Goal: Task Accomplishment & Management: Use online tool/utility

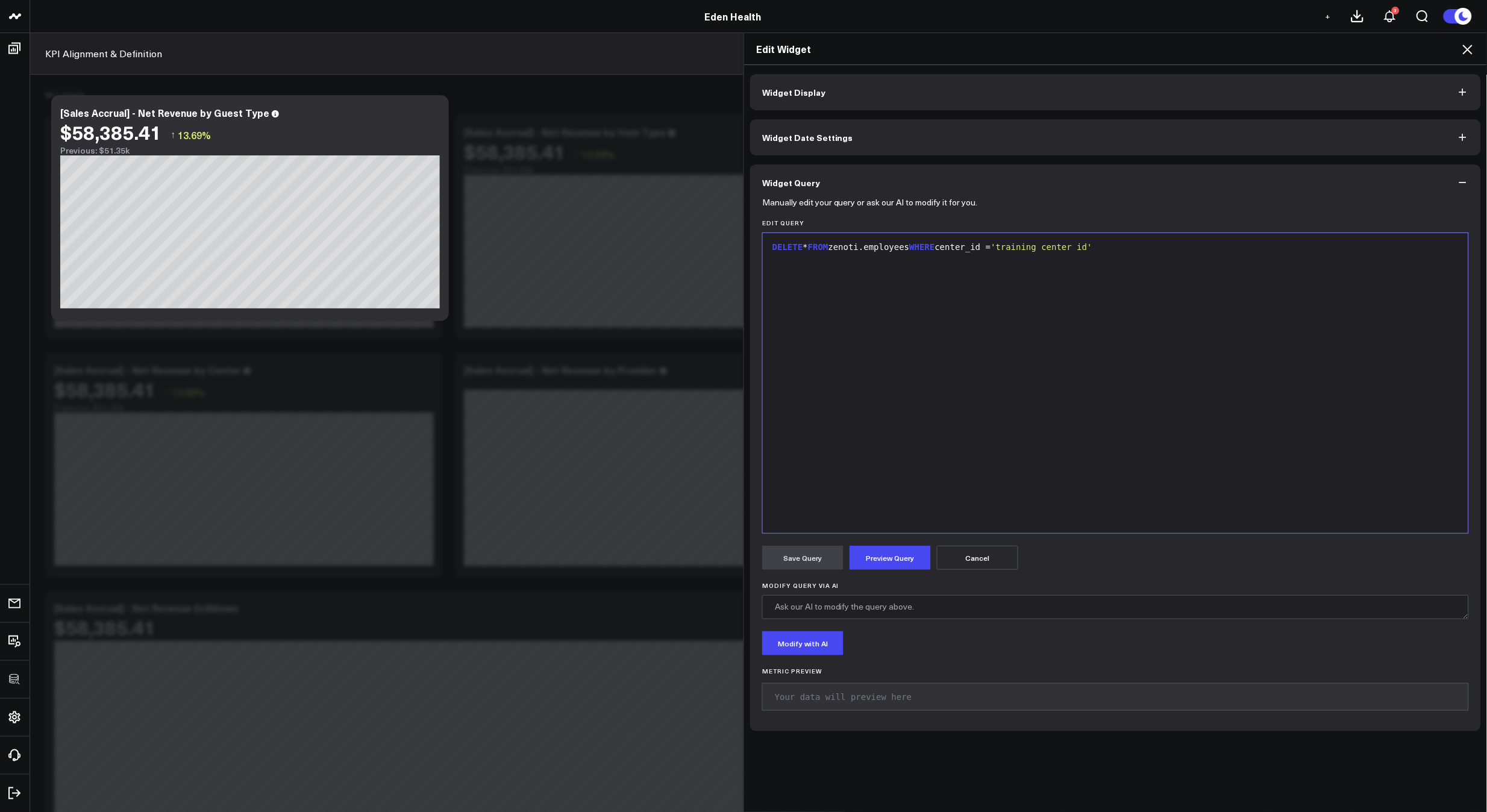
click at [1460, 45] on h2 "Edit Widget" at bounding box center [1115, 49] width 719 height 13
click at [1466, 44] on icon at bounding box center [1467, 50] width 15 height 15
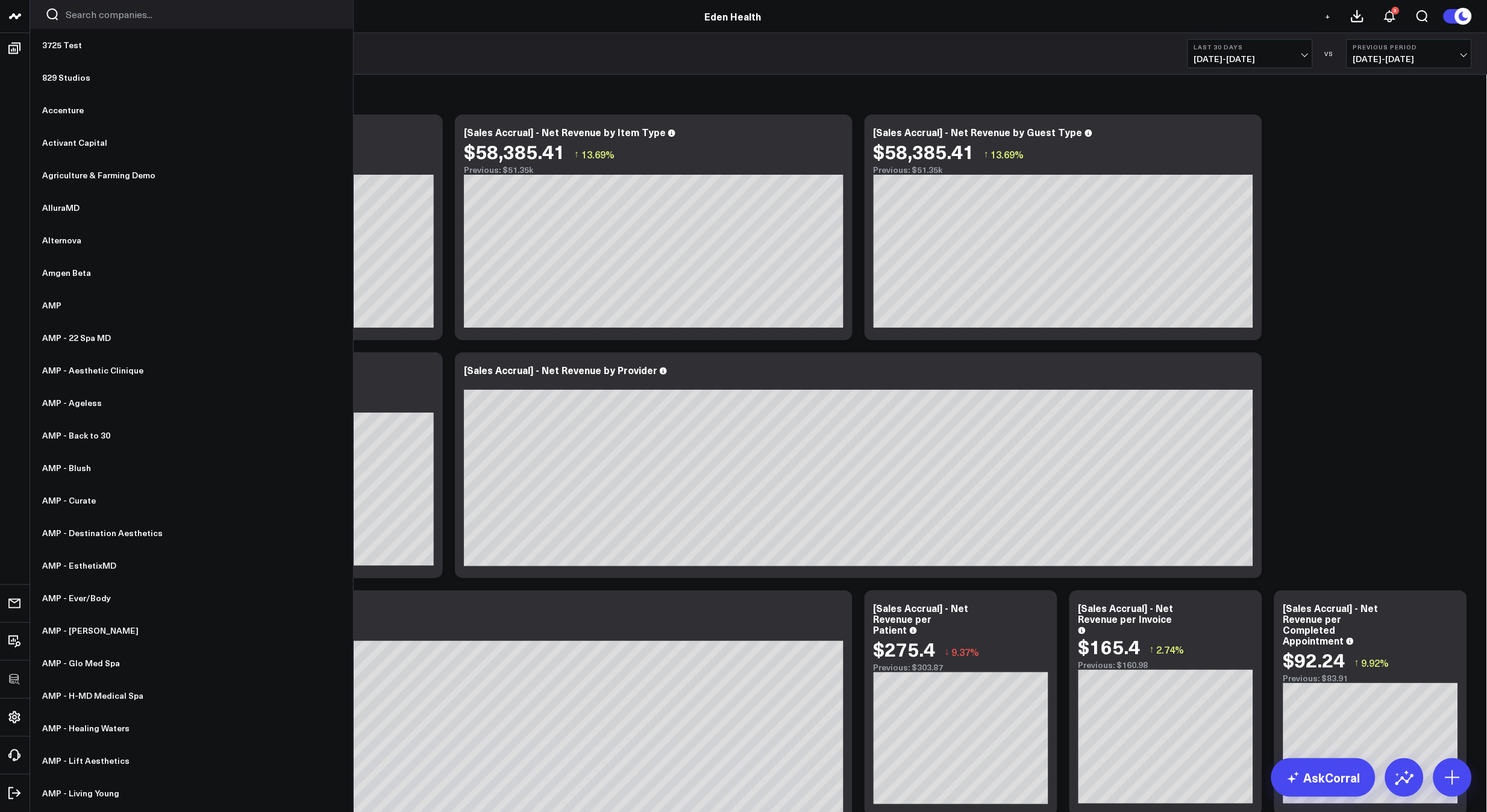
click at [112, 19] on input "Search companies input" at bounding box center [201, 15] width 272 height 13
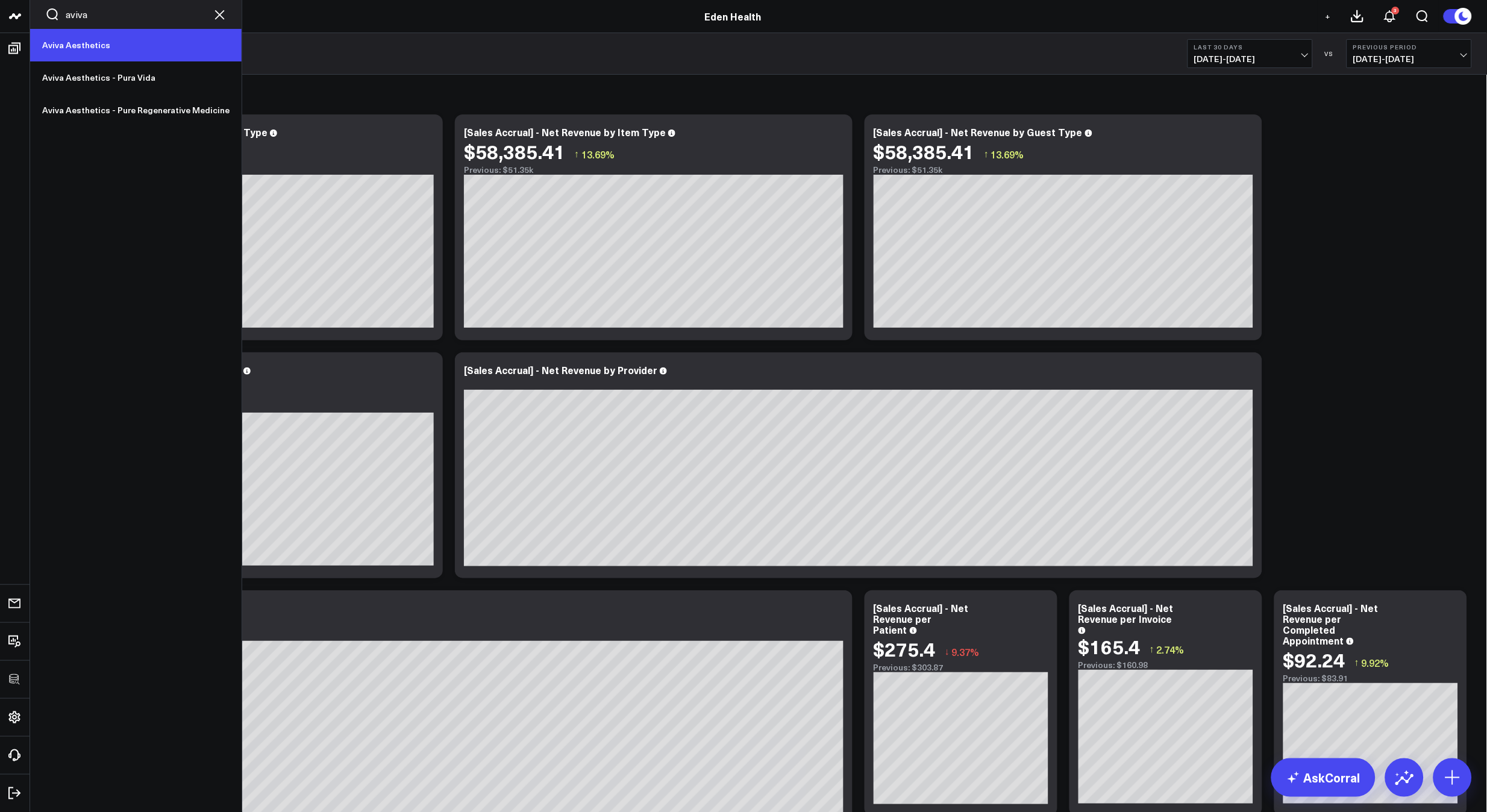
type input "aviva"
click at [110, 45] on link "Aviva Aesthetics" at bounding box center [136, 45] width 212 height 33
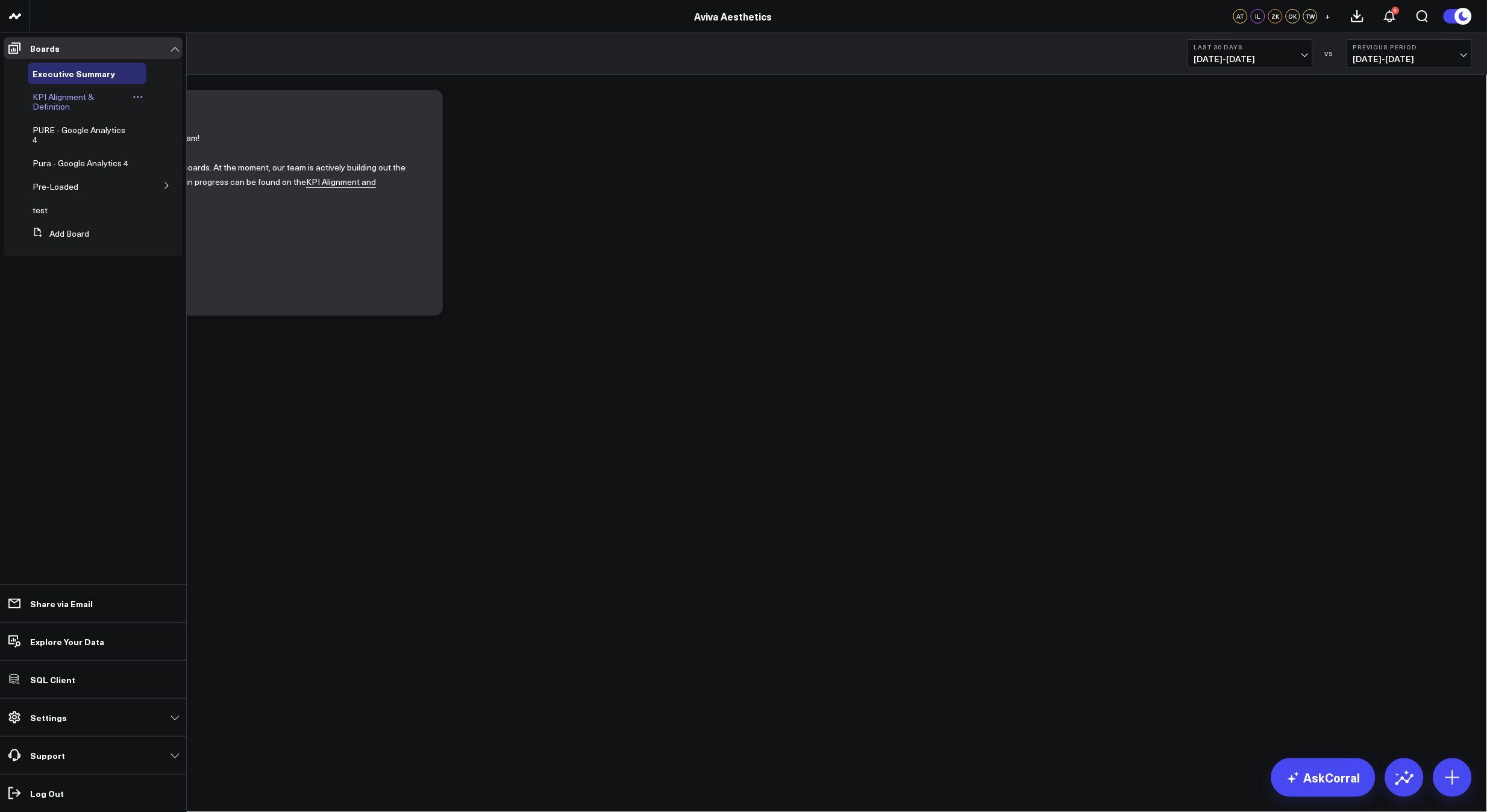
click at [51, 101] on span "KPI Alignment & Definition" at bounding box center [63, 101] width 61 height 21
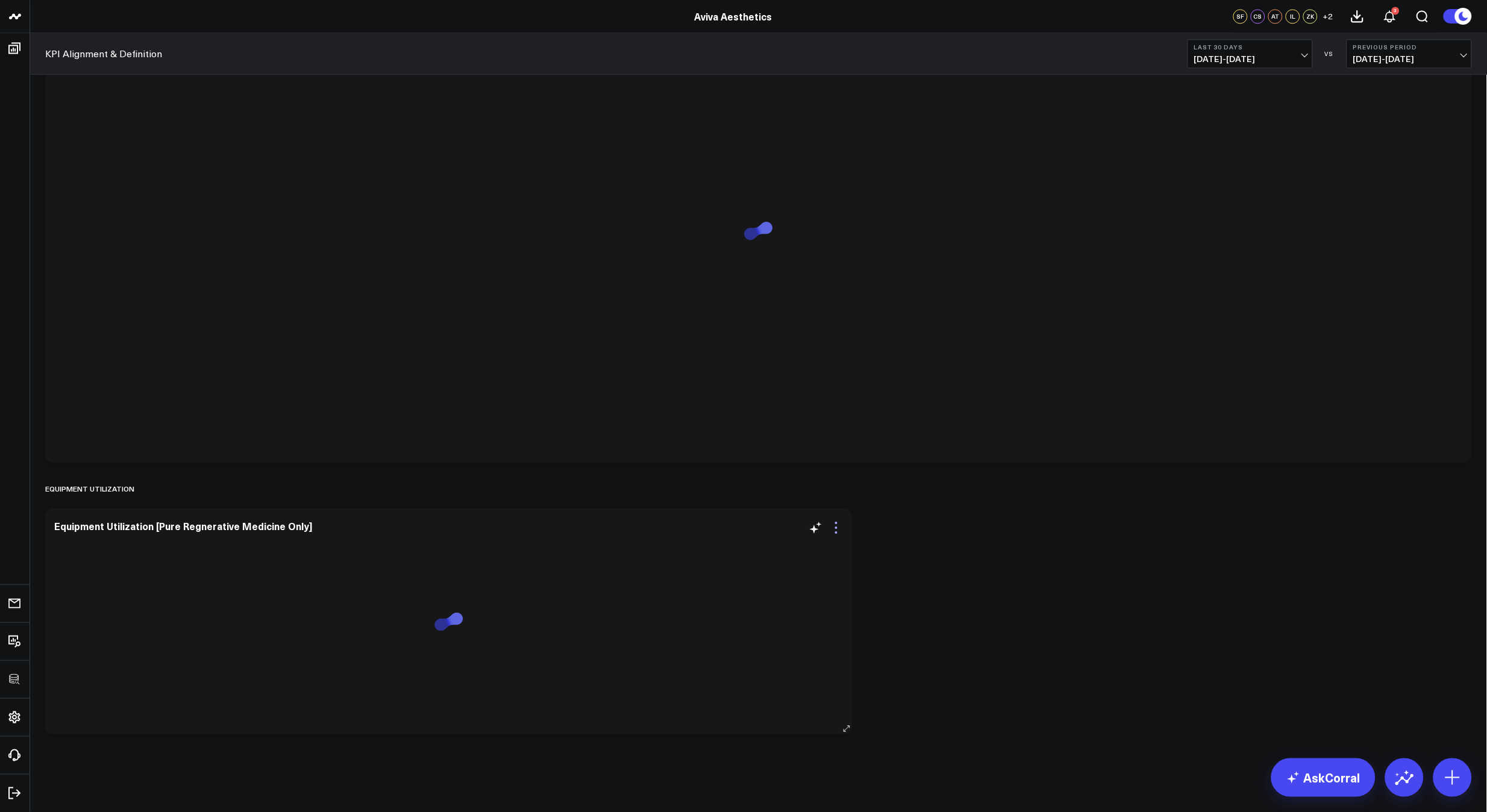
click at [838, 531] on icon at bounding box center [836, 527] width 15 height 15
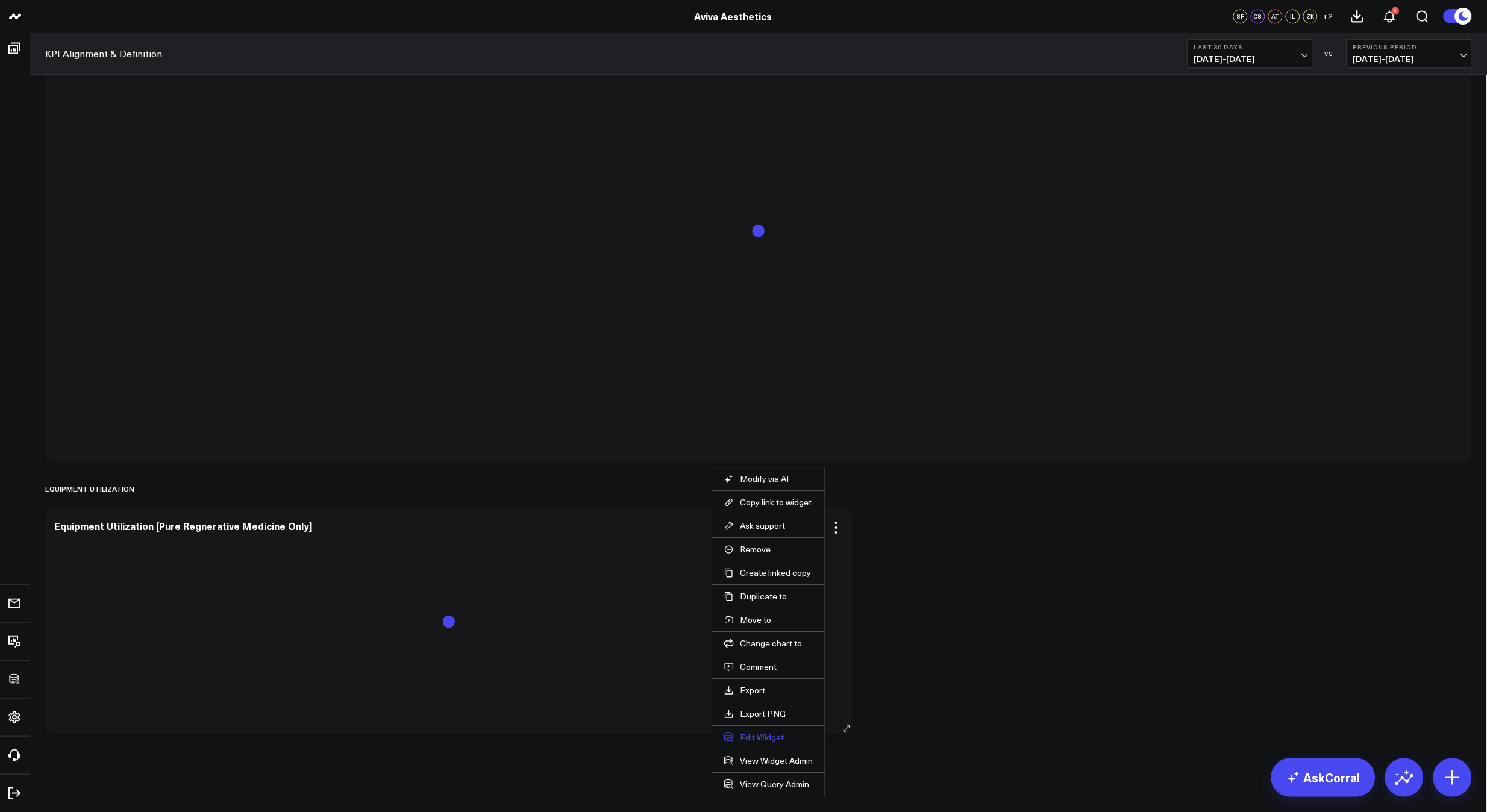
click at [768, 741] on button "Edit Widget" at bounding box center [768, 737] width 88 height 11
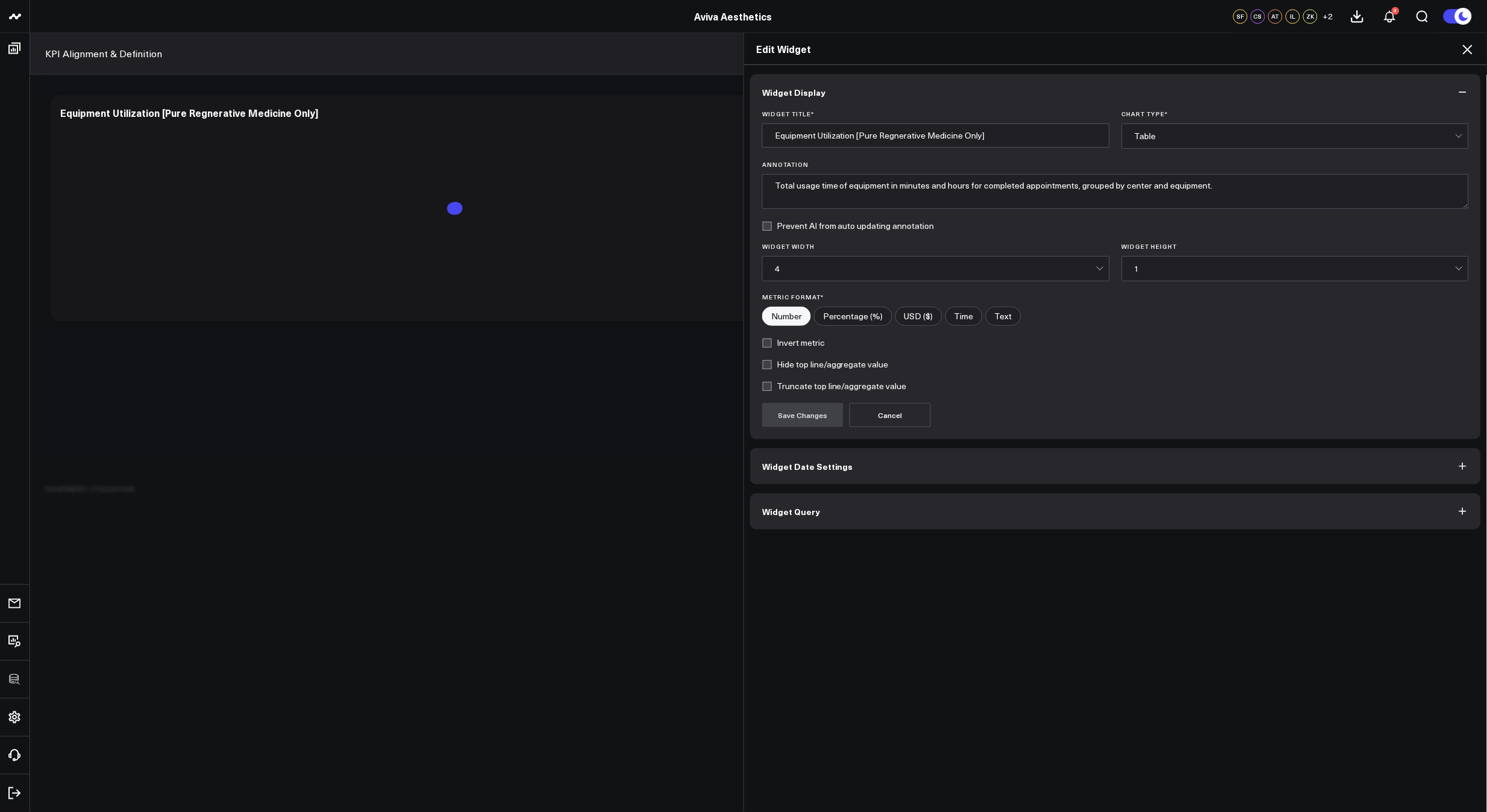
click at [1005, 506] on button "Widget Query" at bounding box center [1116, 511] width 731 height 36
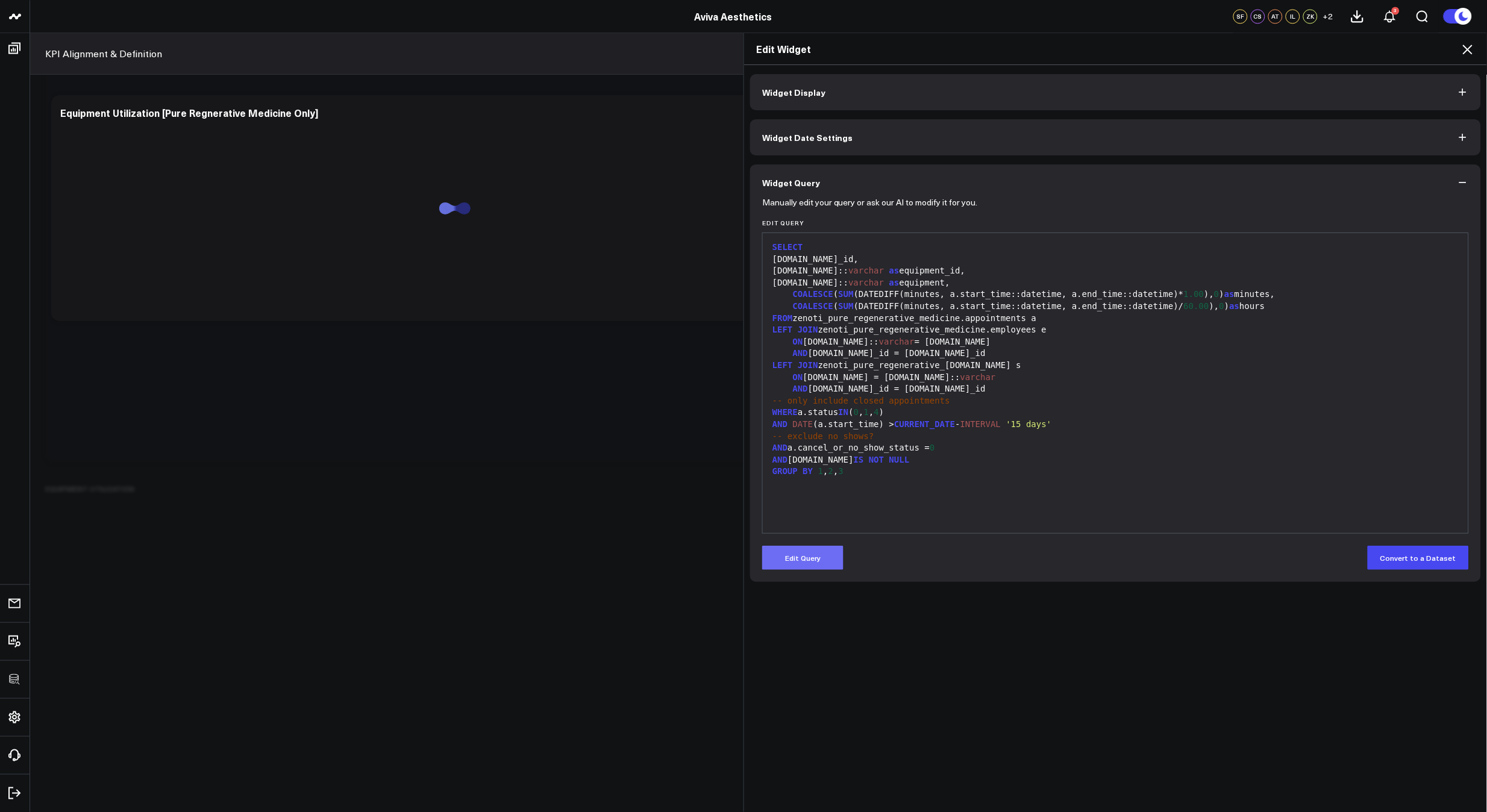
click at [822, 553] on button "Edit Query" at bounding box center [802, 557] width 81 height 24
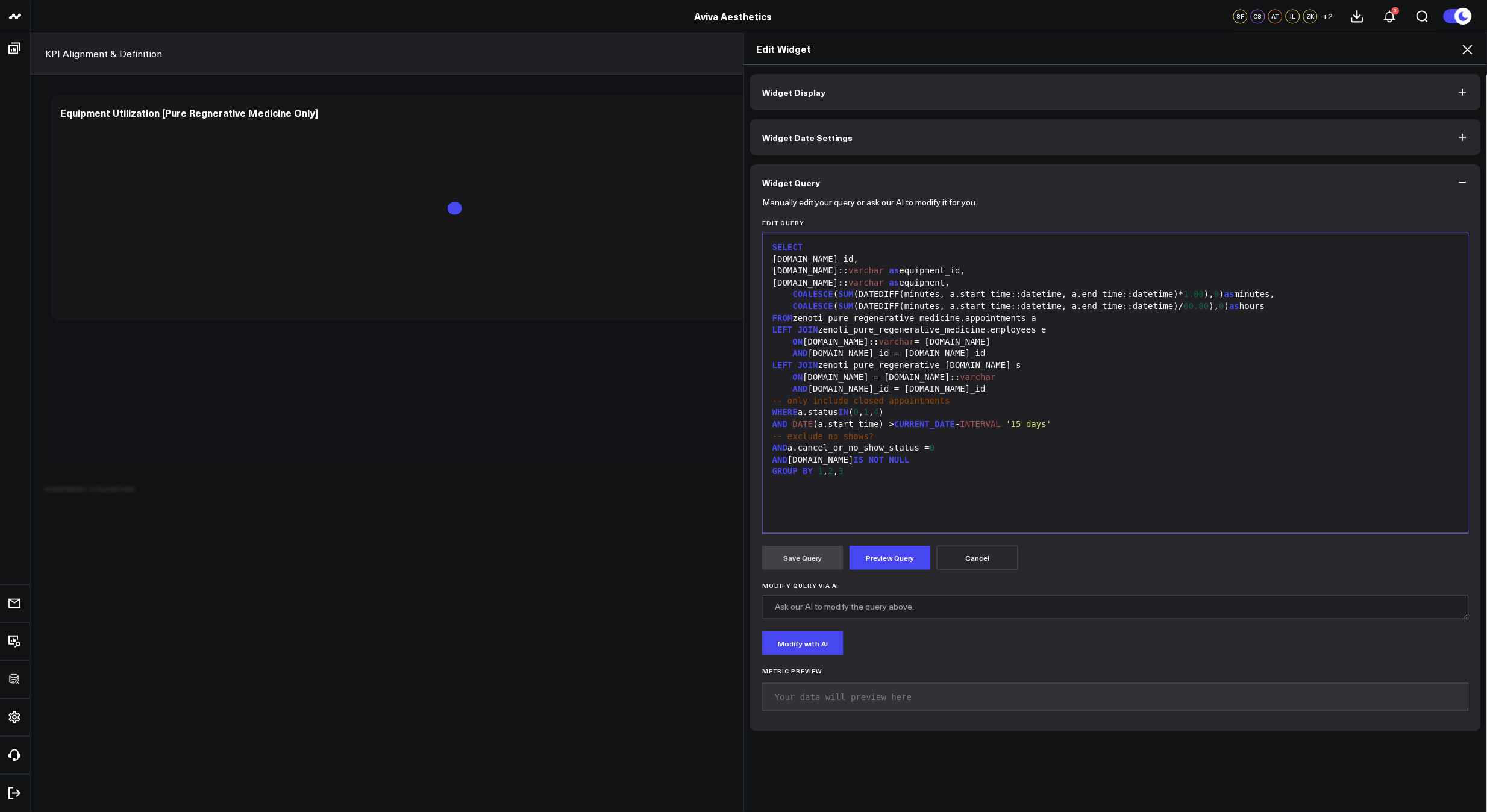
click at [928, 506] on div "SELECT [DOMAIN_NAME]_id, [DOMAIN_NAME]:: varchar as equipment_id, [DOMAIN_NAME]…" at bounding box center [1116, 383] width 693 height 288
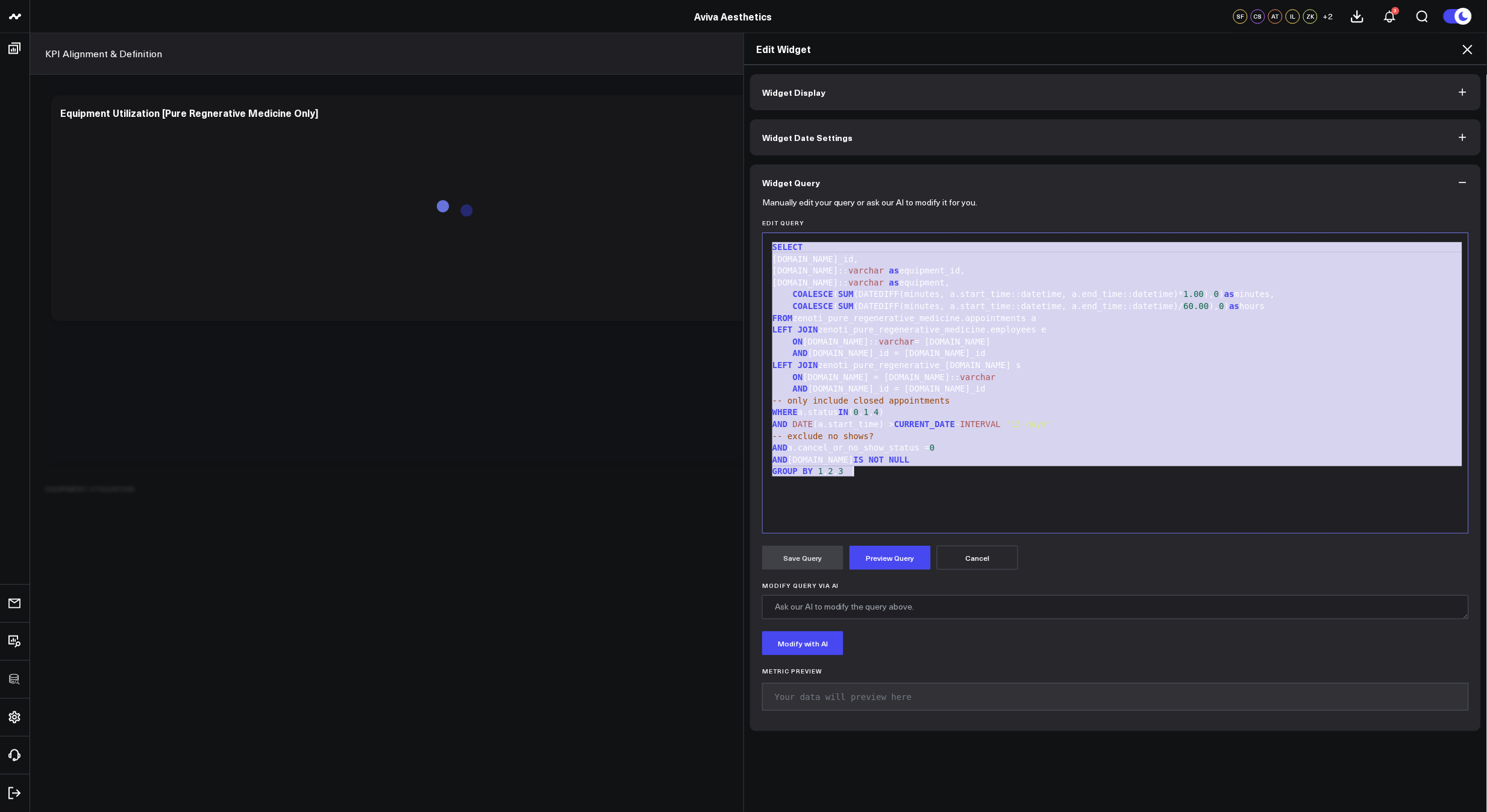
copy div "SELECT [DOMAIN_NAME]_id, [DOMAIN_NAME]:: varchar as equipment_id, [DOMAIN_NAME]…"
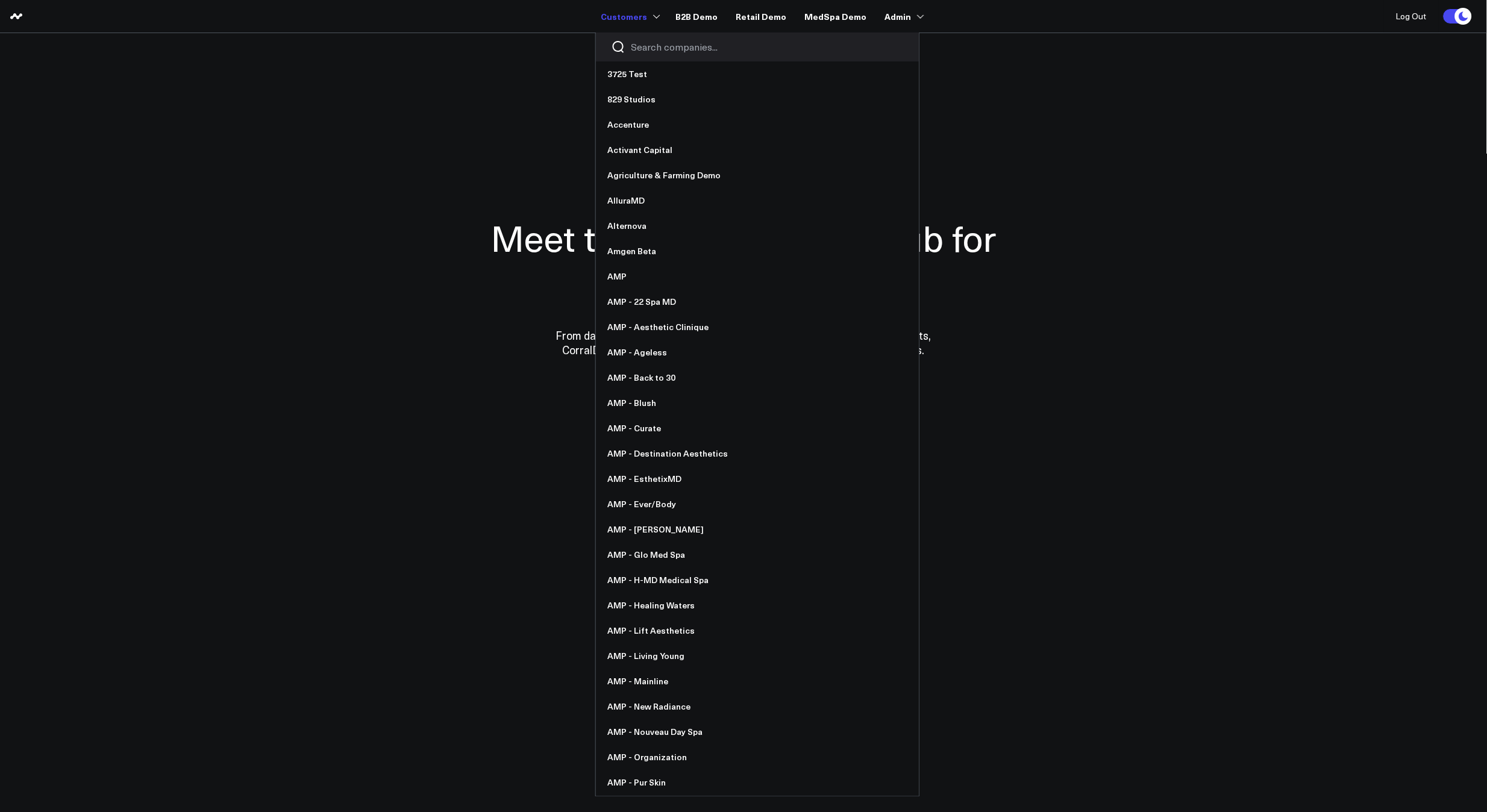
click at [658, 57] on div at bounding box center [757, 47] width 323 height 29
click at [658, 53] on input "Search companies input" at bounding box center [767, 47] width 272 height 13
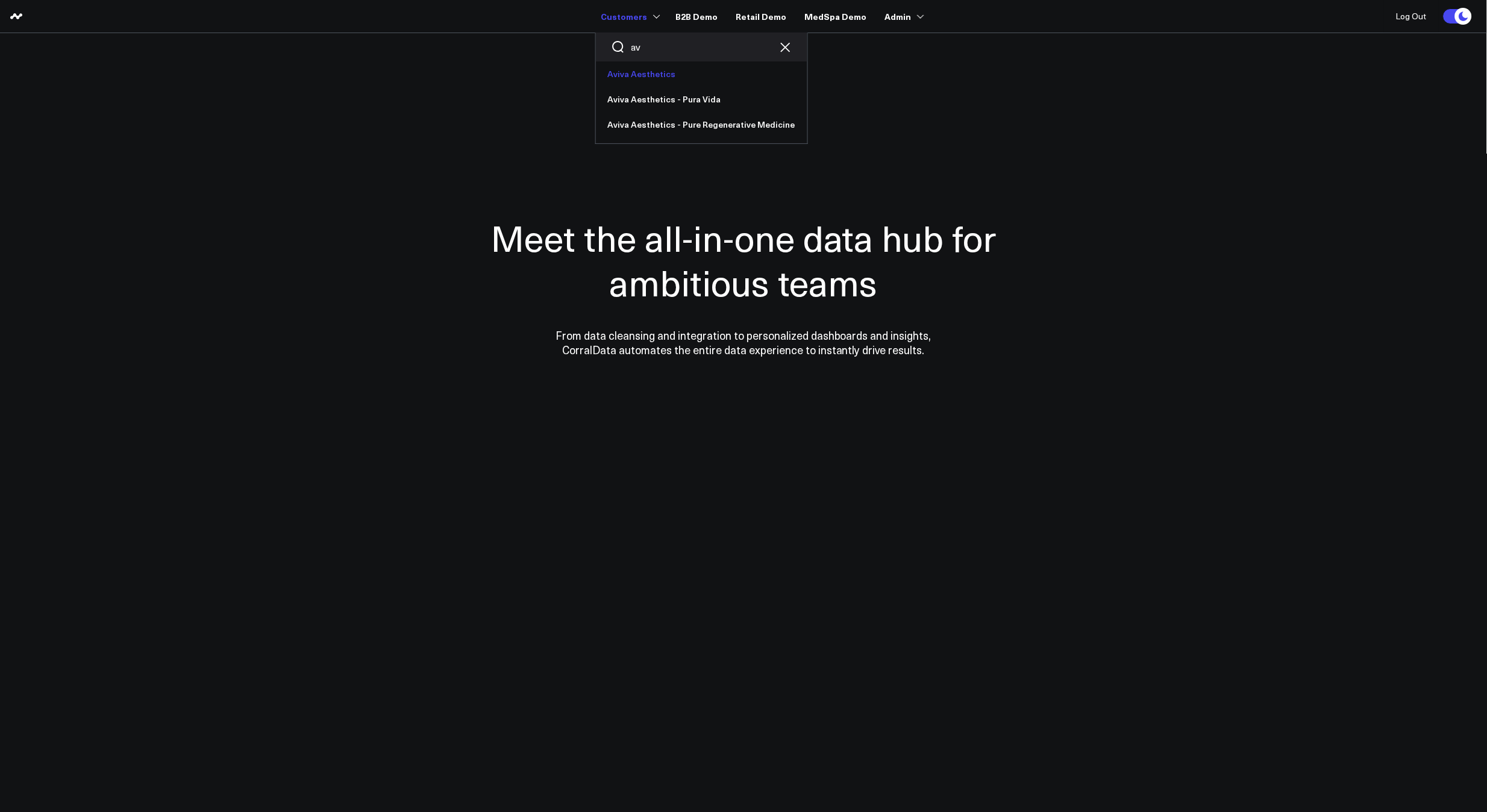
type input "av"
click at [657, 65] on link "Aviva Aesthetics" at bounding box center [702, 74] width 212 height 26
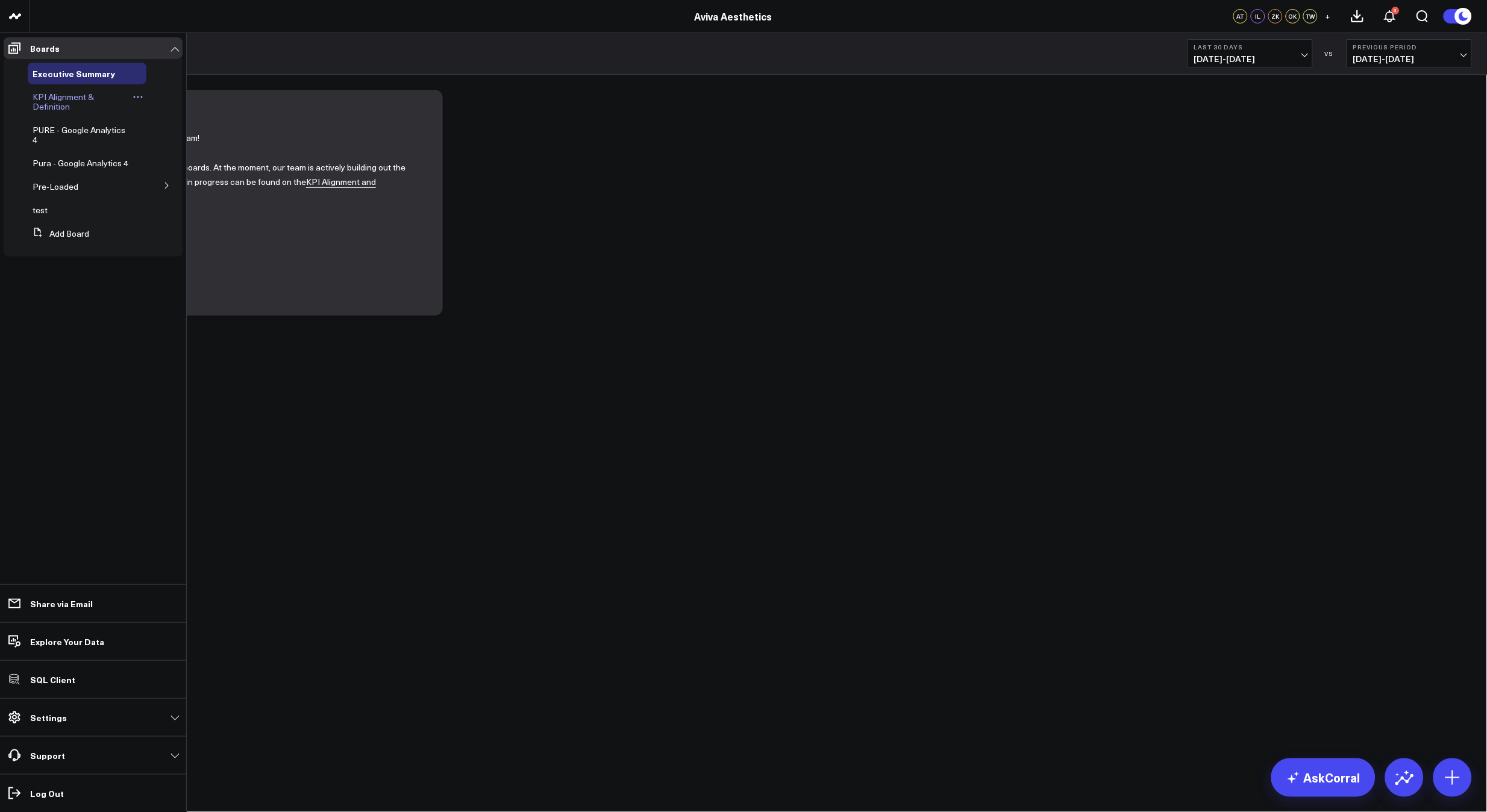
click at [39, 98] on span "KPI Alignment & Definition" at bounding box center [63, 101] width 61 height 21
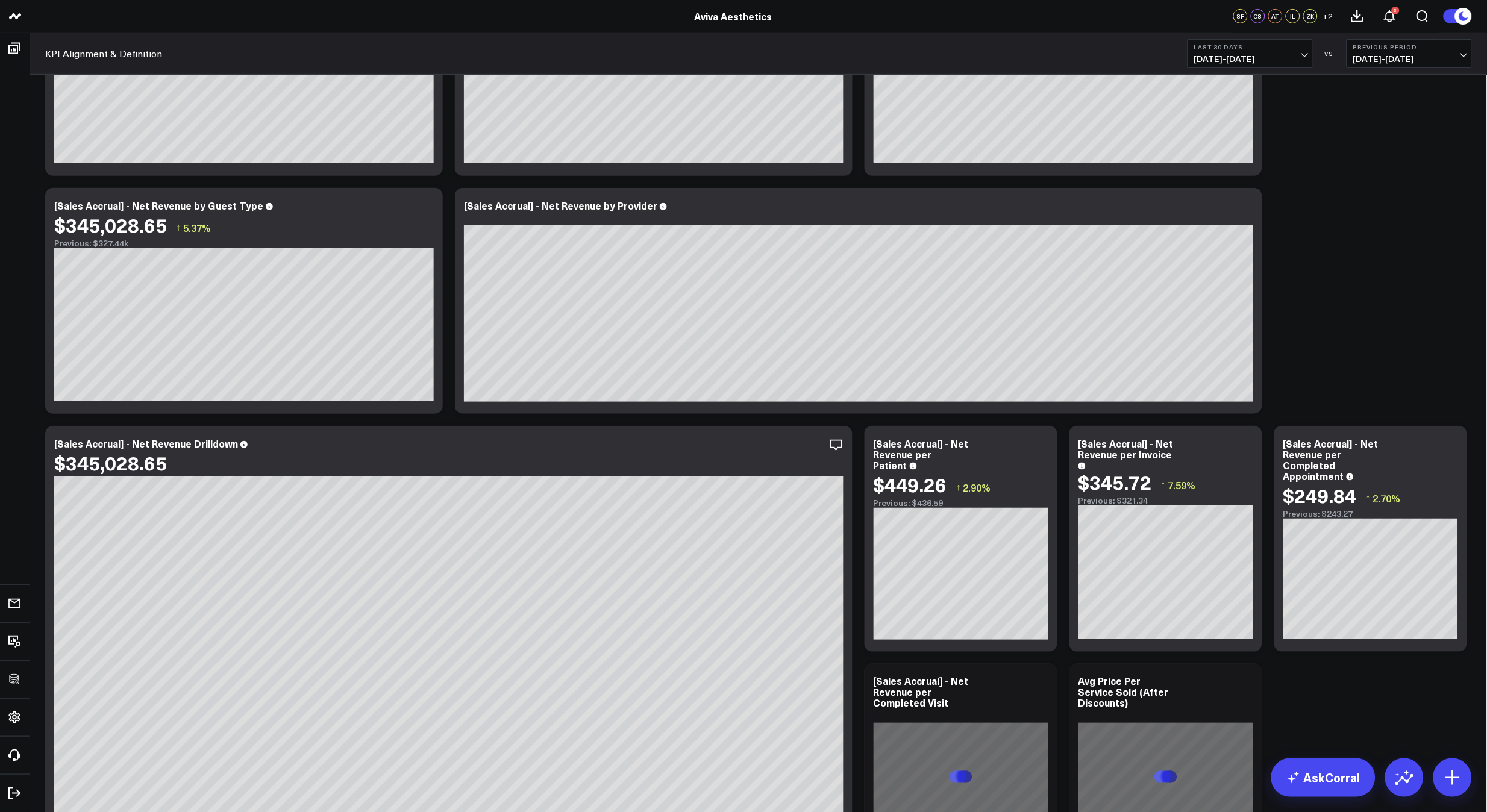
scroll to position [2639, 0]
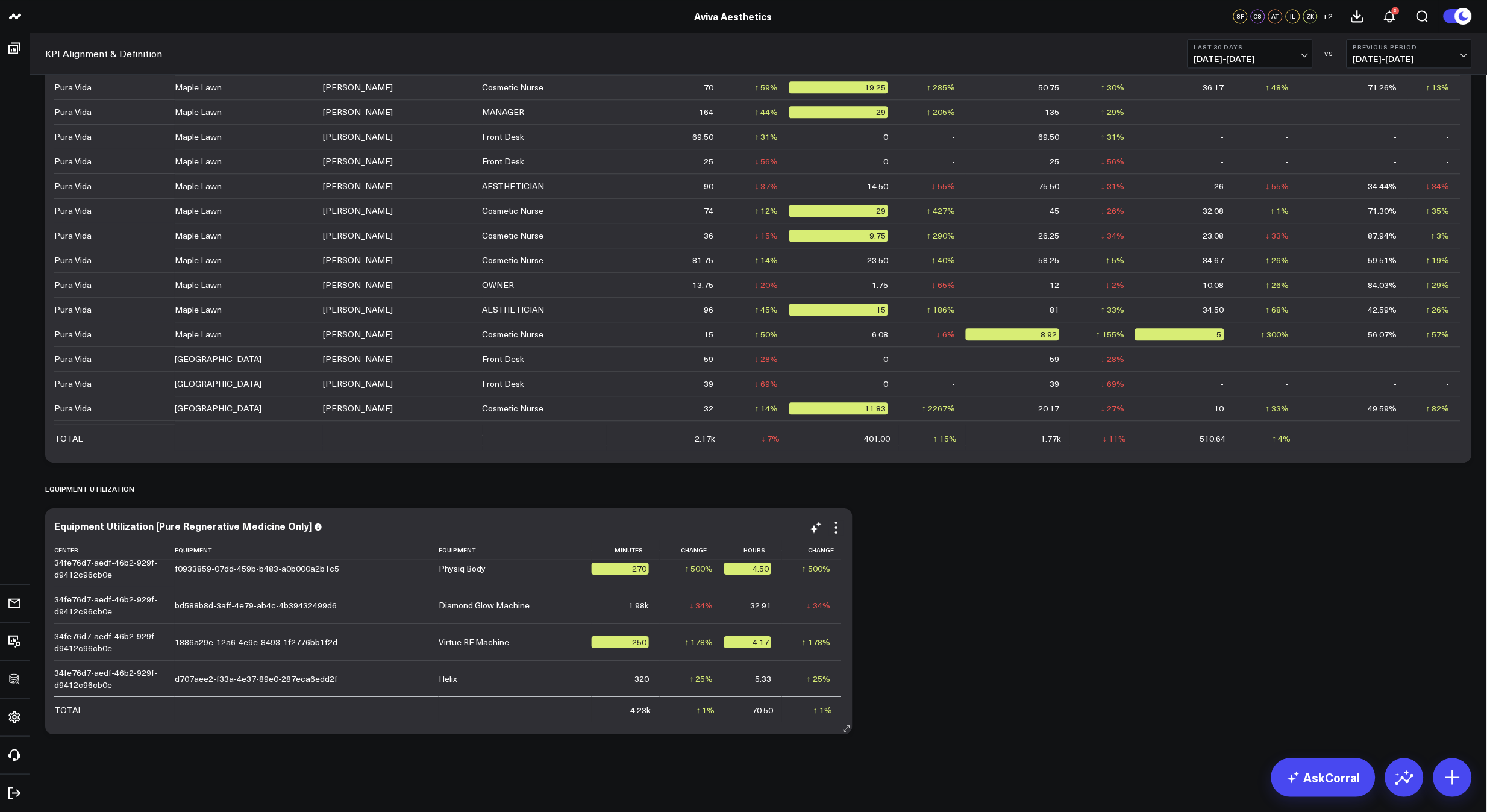
scroll to position [0, 0]
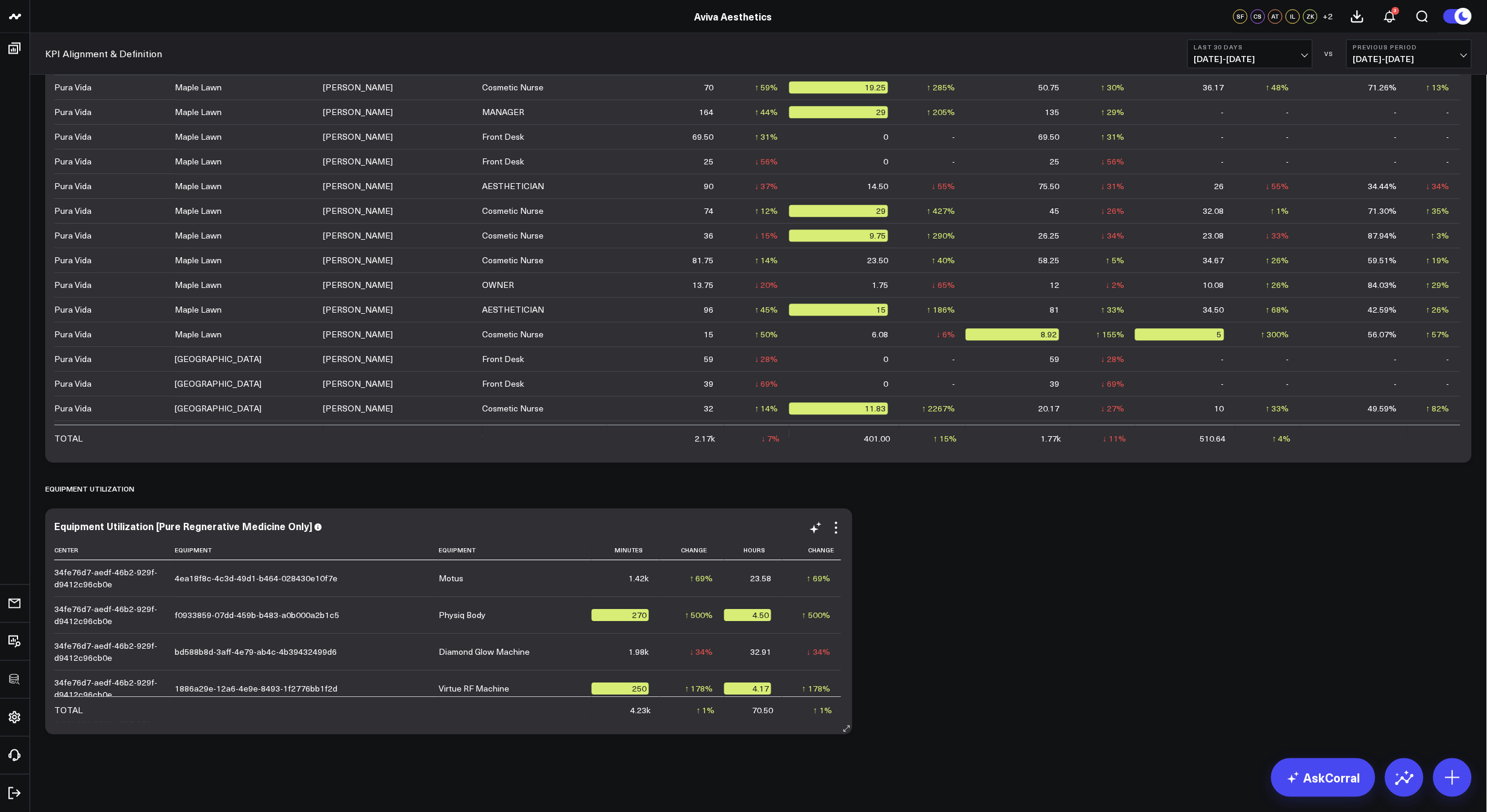
click at [824, 522] on div "Modify via AI Copy link to widget Ask support Remove Create linked copy Executi…" at bounding box center [826, 527] width 35 height 15
click at [834, 525] on icon at bounding box center [836, 527] width 15 height 15
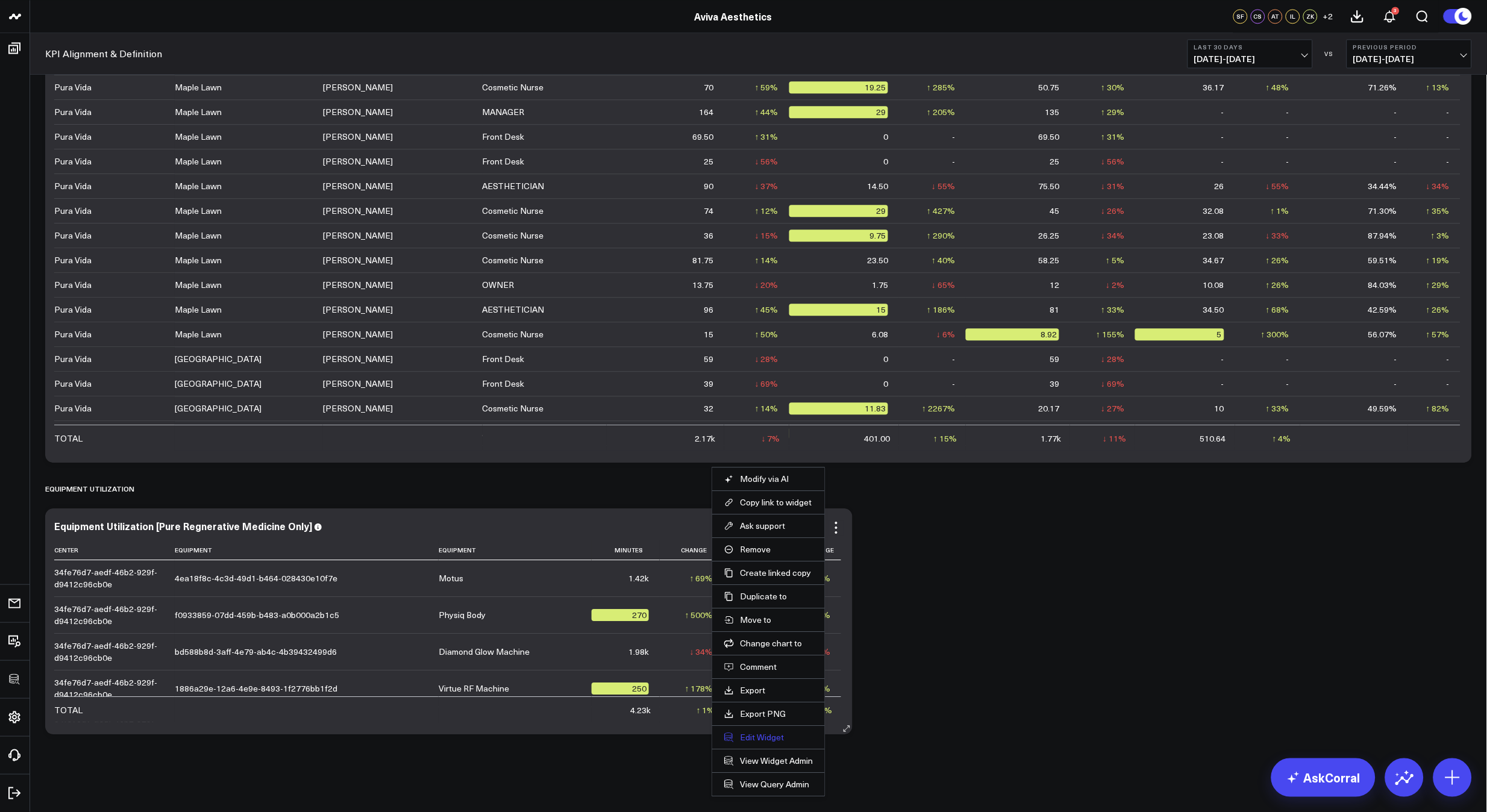
click at [771, 739] on button "Edit Widget" at bounding box center [768, 737] width 88 height 11
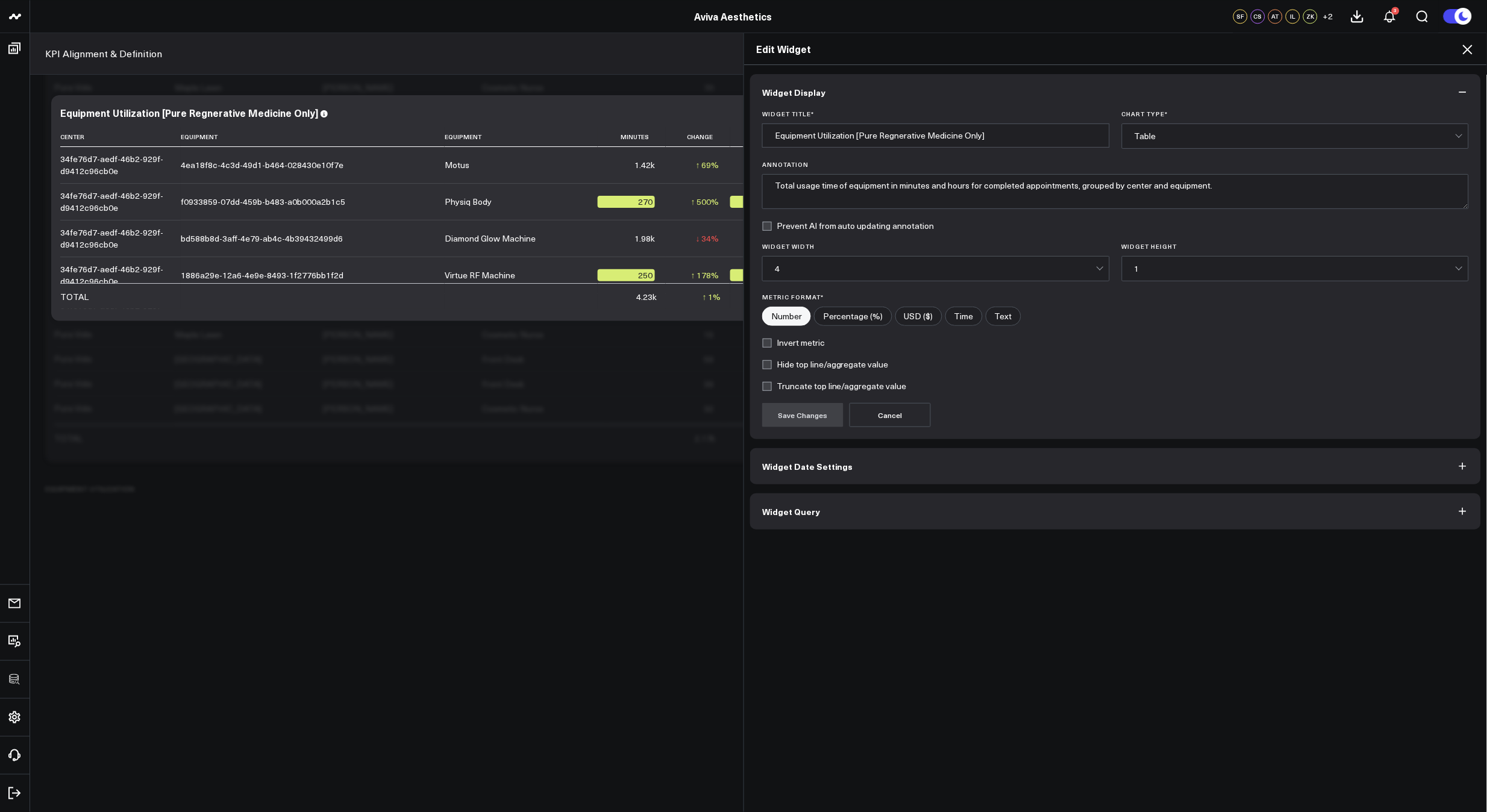
click at [914, 509] on button "Widget Query" at bounding box center [1116, 511] width 731 height 36
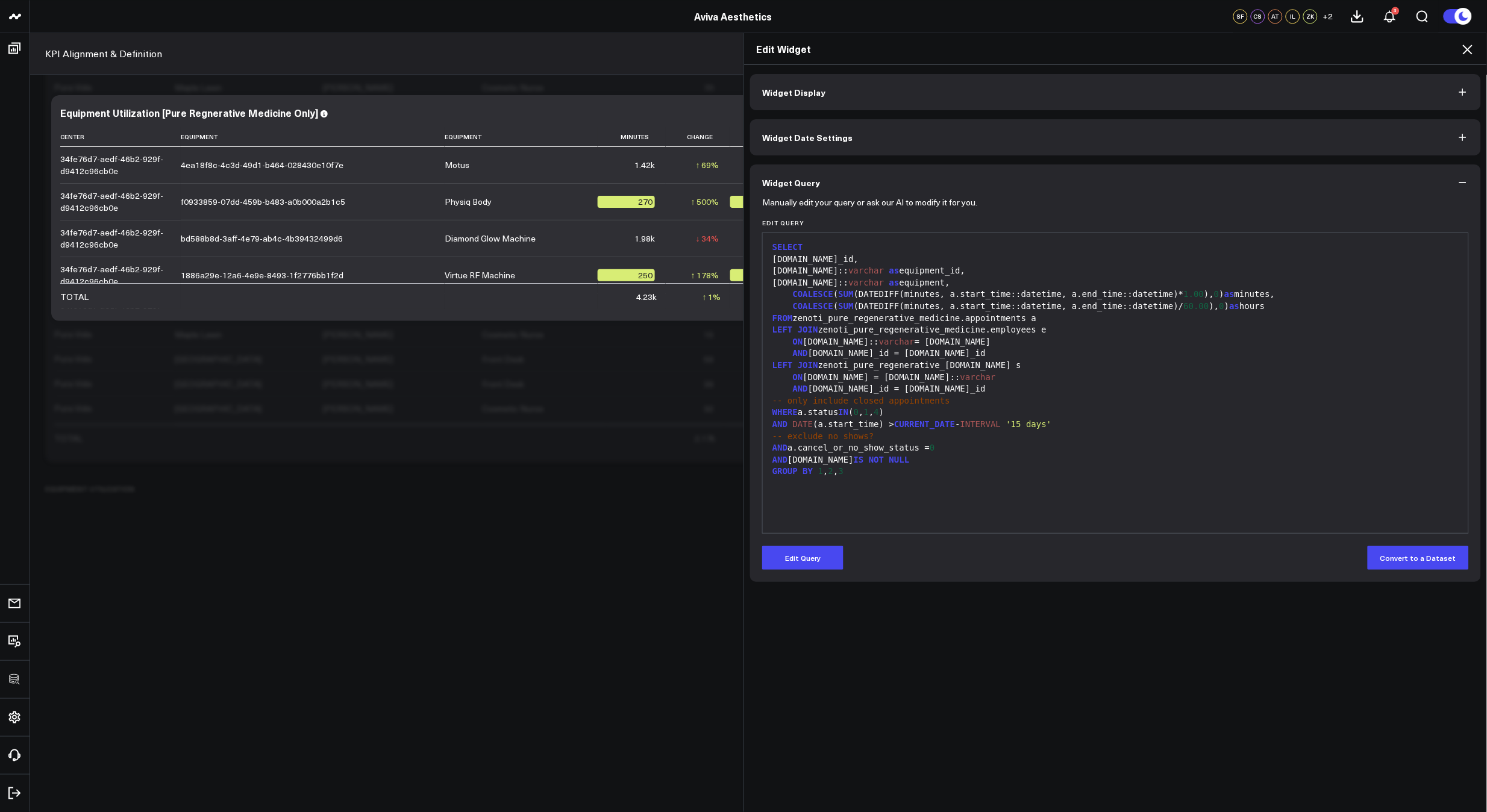
drag, startPoint x: 810, startPoint y: 550, endPoint x: 838, endPoint y: 541, distance: 29.4
click at [810, 550] on button "Edit Query" at bounding box center [802, 557] width 81 height 24
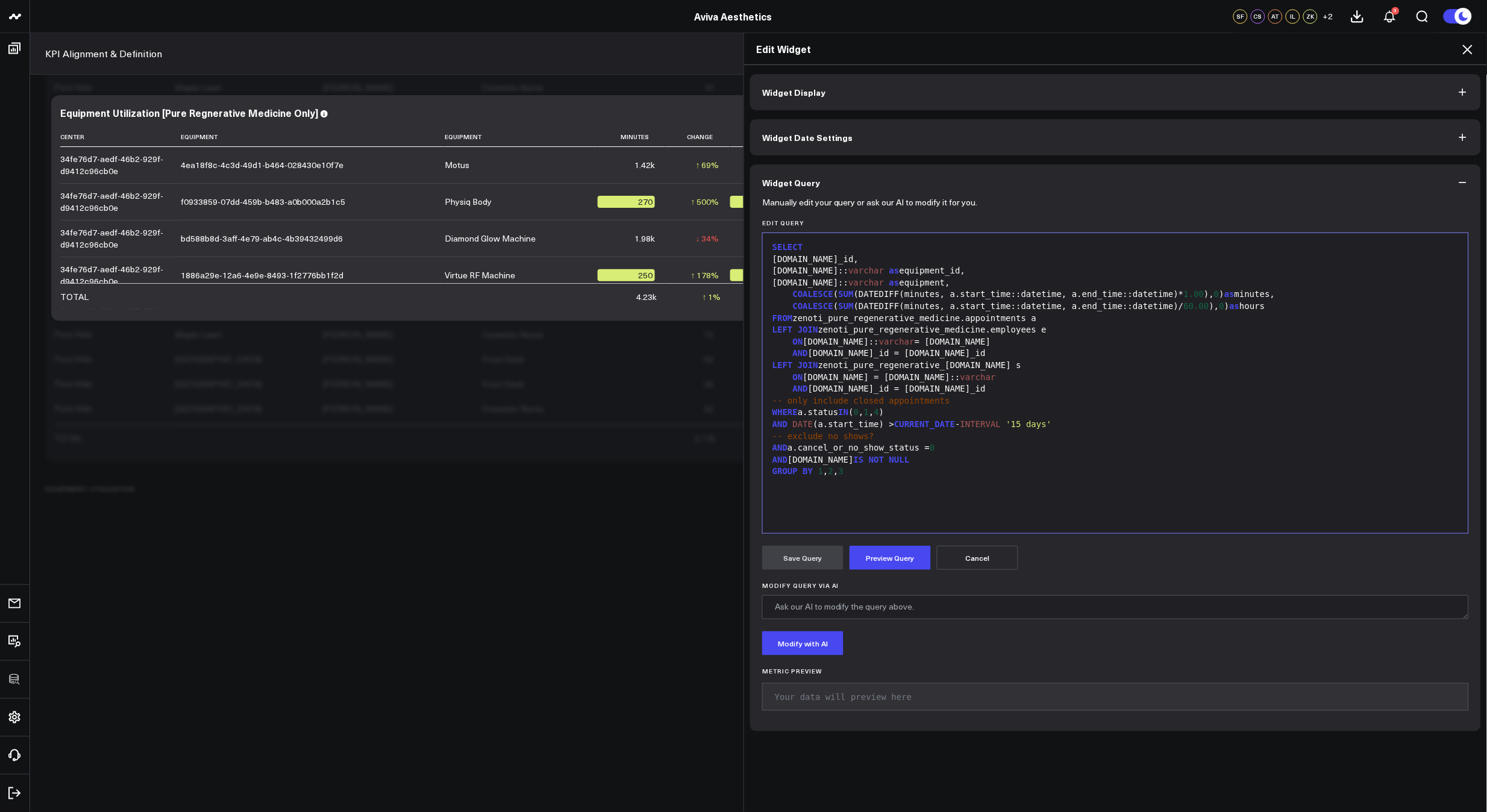
click at [942, 497] on div "SELECT [DOMAIN_NAME]_id, [DOMAIN_NAME]:: varchar as equipment_id, [DOMAIN_NAME]…" at bounding box center [1116, 383] width 693 height 288
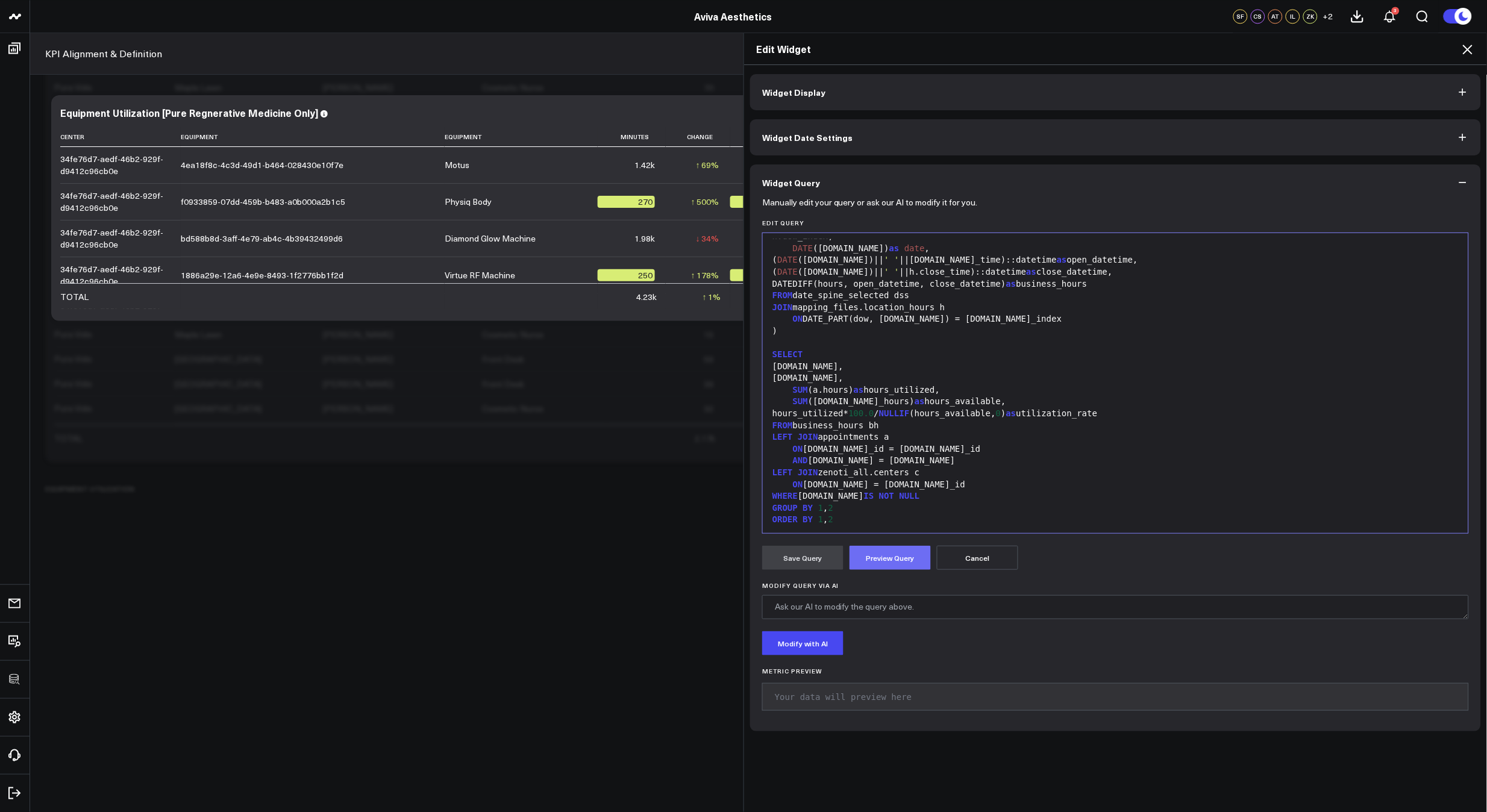
click at [890, 562] on button "Preview Query" at bounding box center [889, 557] width 81 height 24
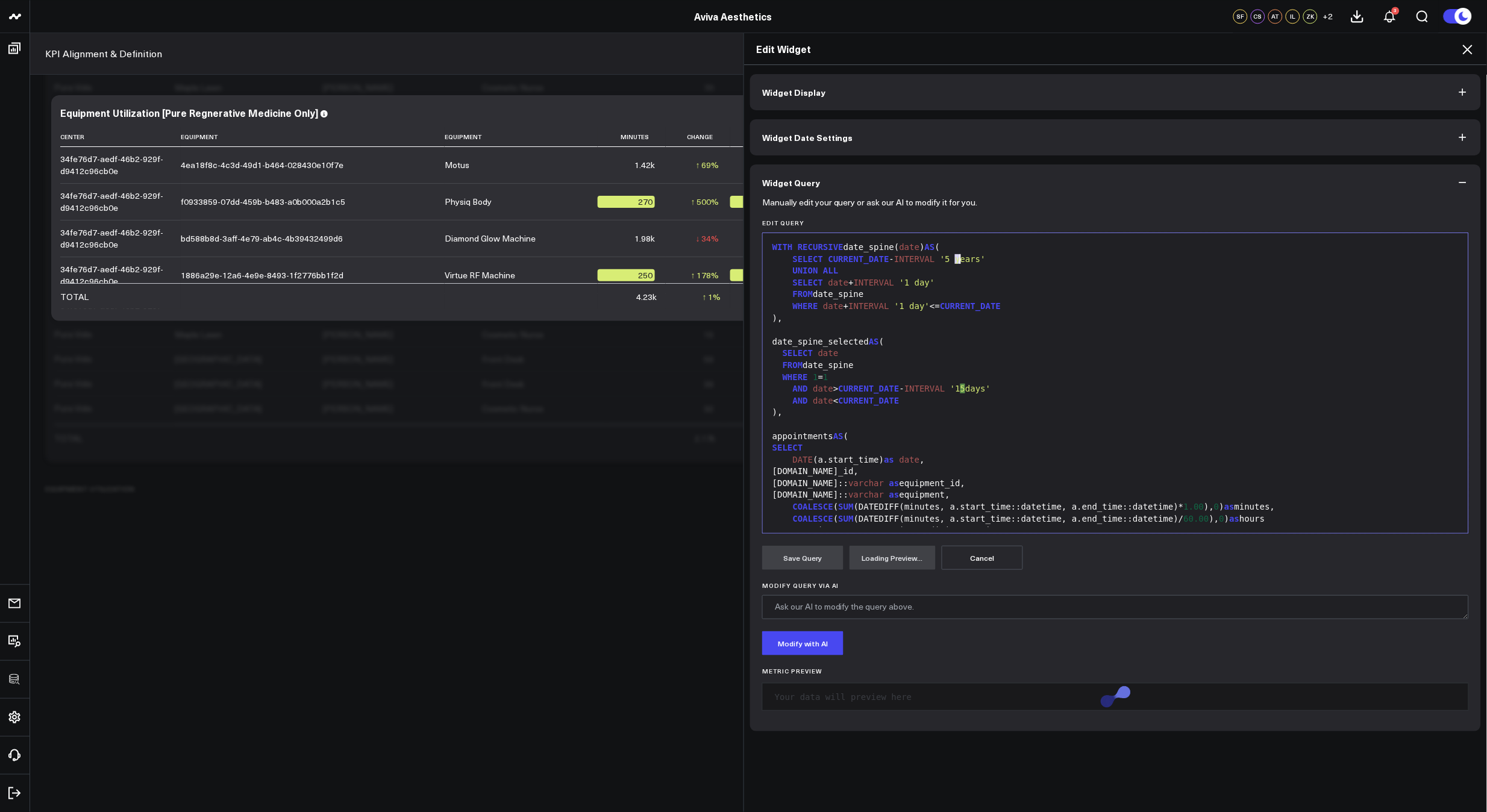
click at [956, 262] on span "'5 years'" at bounding box center [962, 258] width 46 height 9
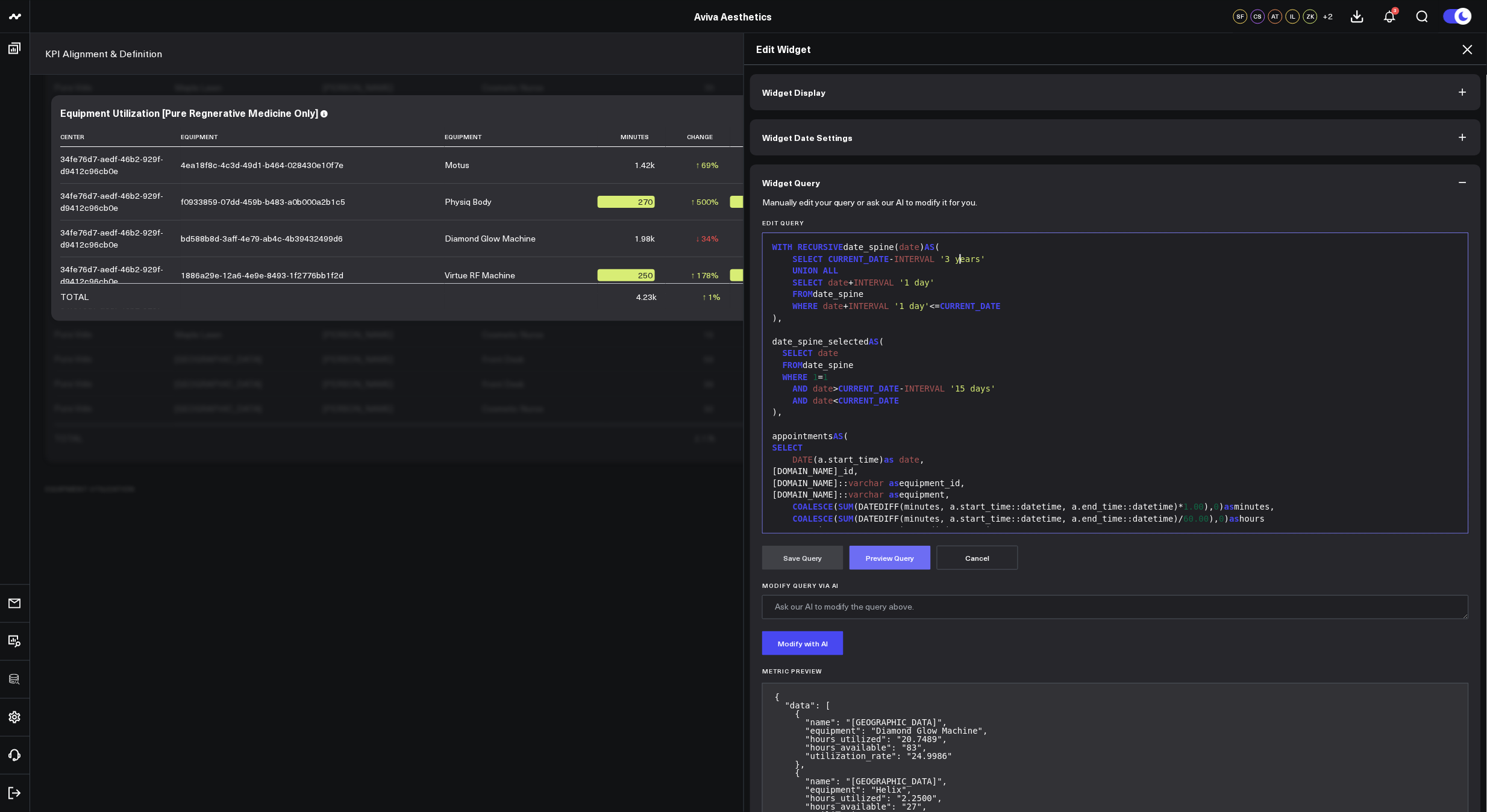
click at [887, 569] on button "Preview Query" at bounding box center [889, 557] width 81 height 24
click at [788, 562] on button "Save Query" at bounding box center [802, 557] width 81 height 24
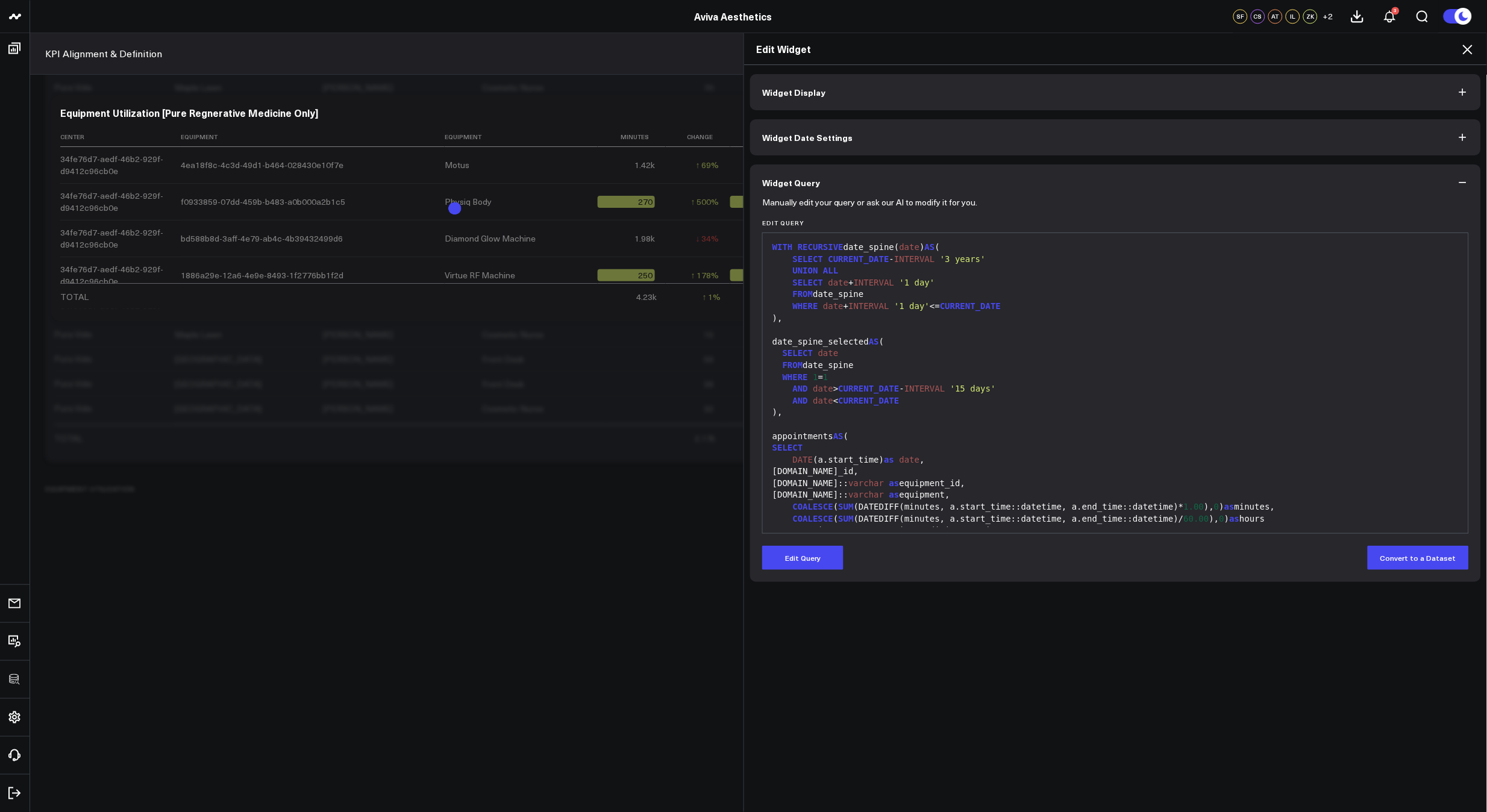
click at [1139, 371] on div "WHERE 1 = 1" at bounding box center [1116, 377] width 693 height 12
click at [1469, 50] on icon at bounding box center [1467, 49] width 9 height 9
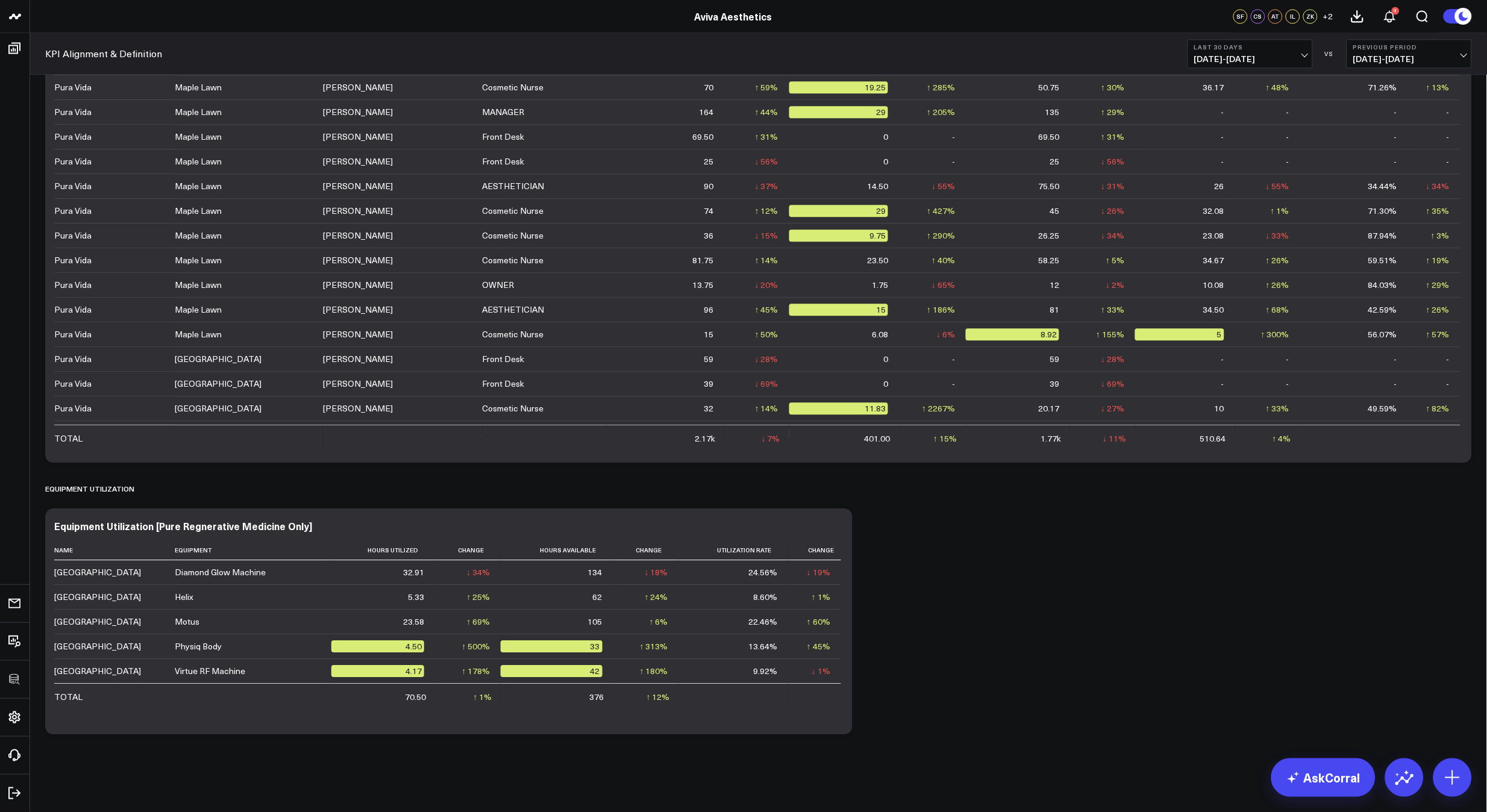
click at [1243, 56] on span "[DATE] - [DATE]" at bounding box center [1251, 58] width 112 height 9
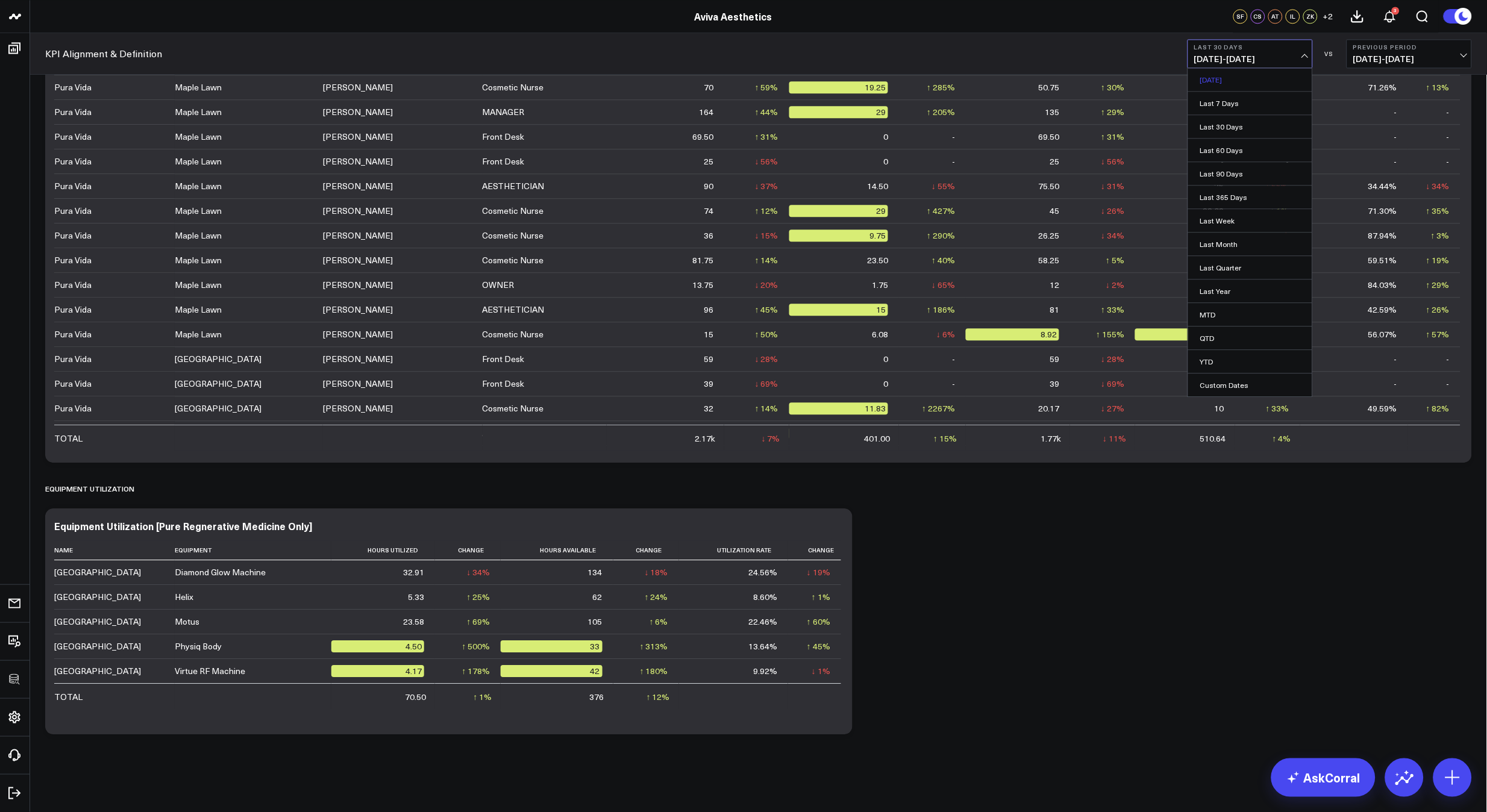
click at [1235, 82] on link "[DATE]" at bounding box center [1250, 79] width 124 height 23
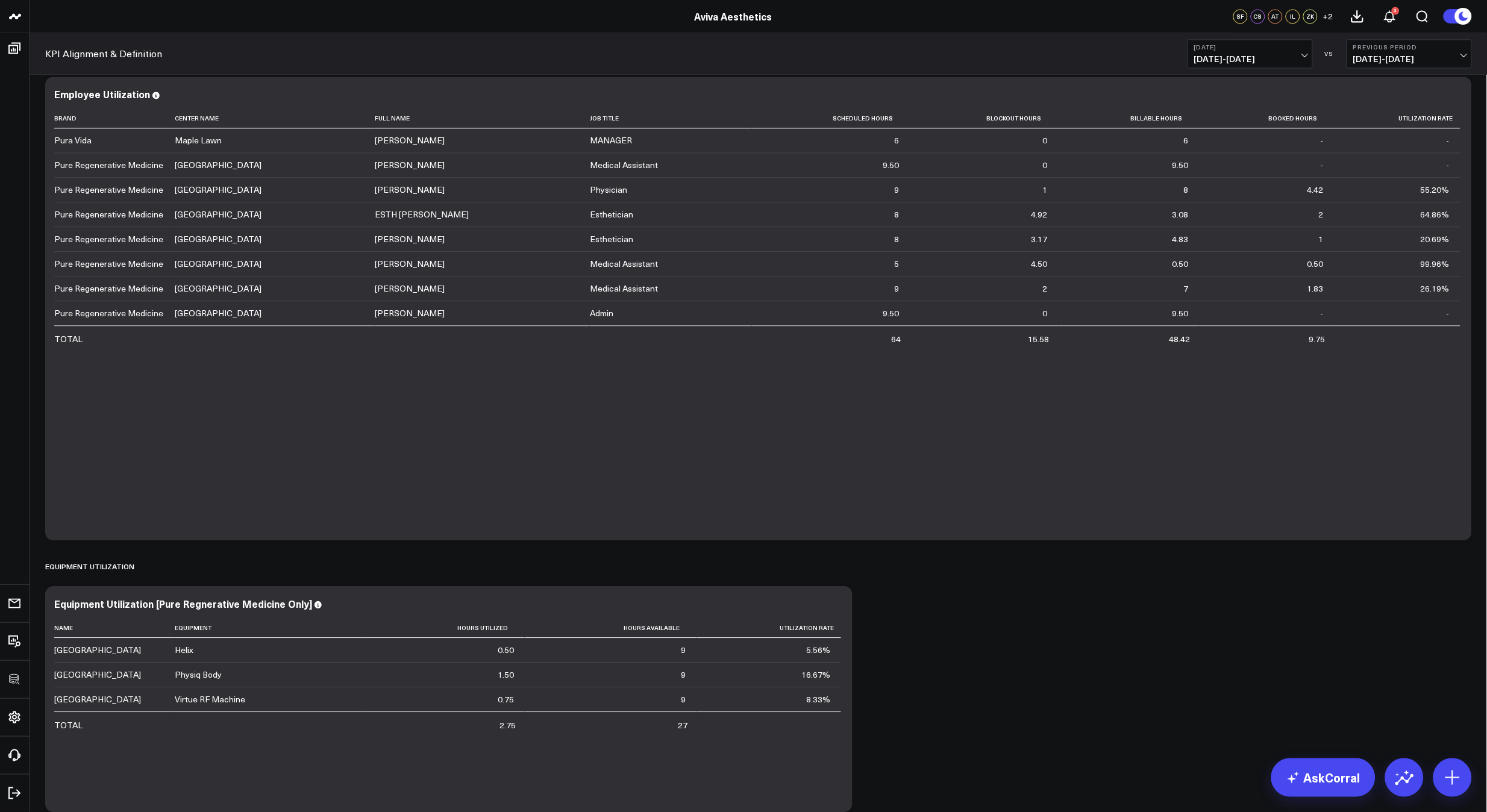
scroll to position [2557, 0]
click at [835, 616] on icon at bounding box center [836, 610] width 15 height 15
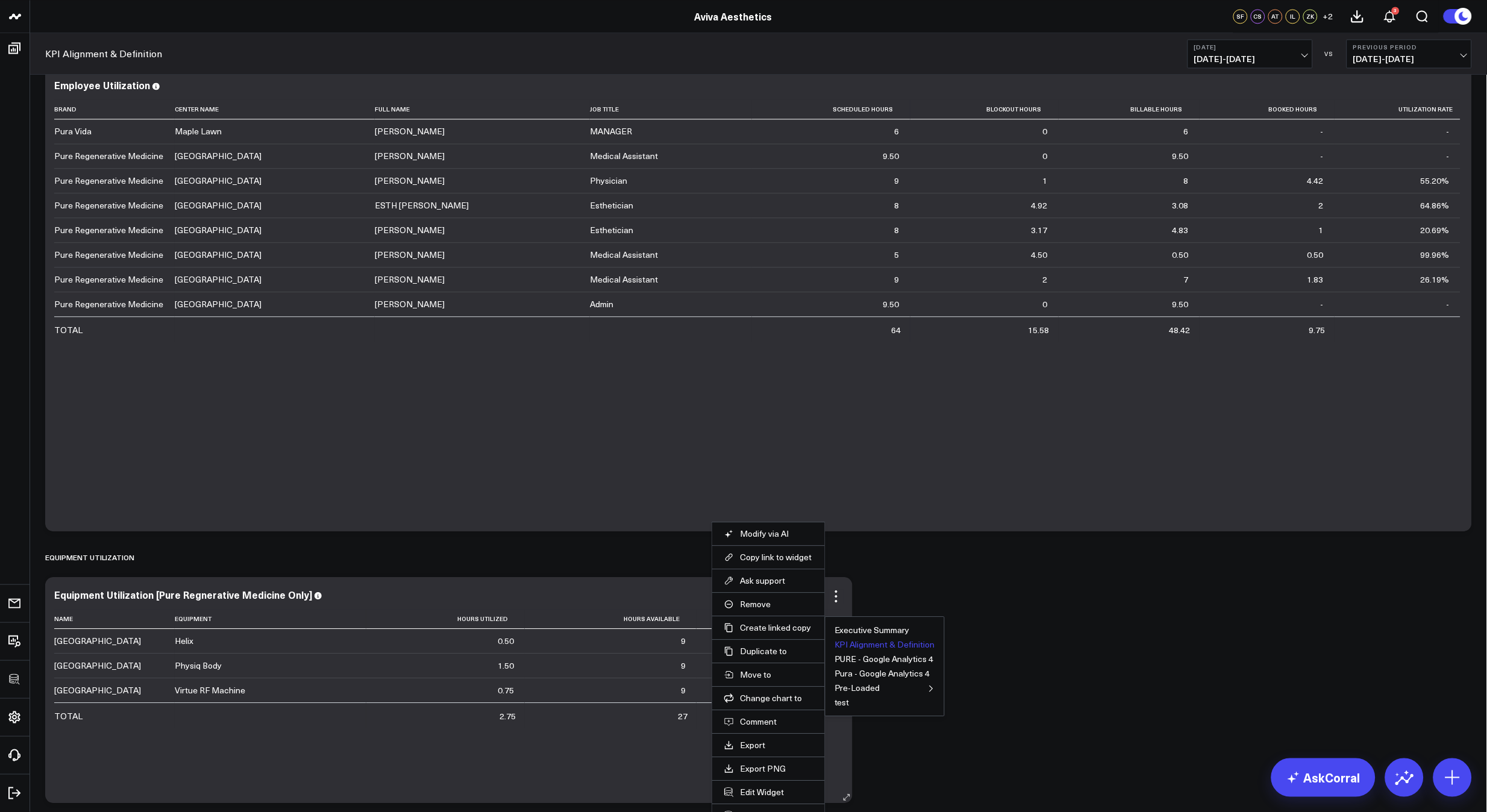
scroll to position [2581, 0]
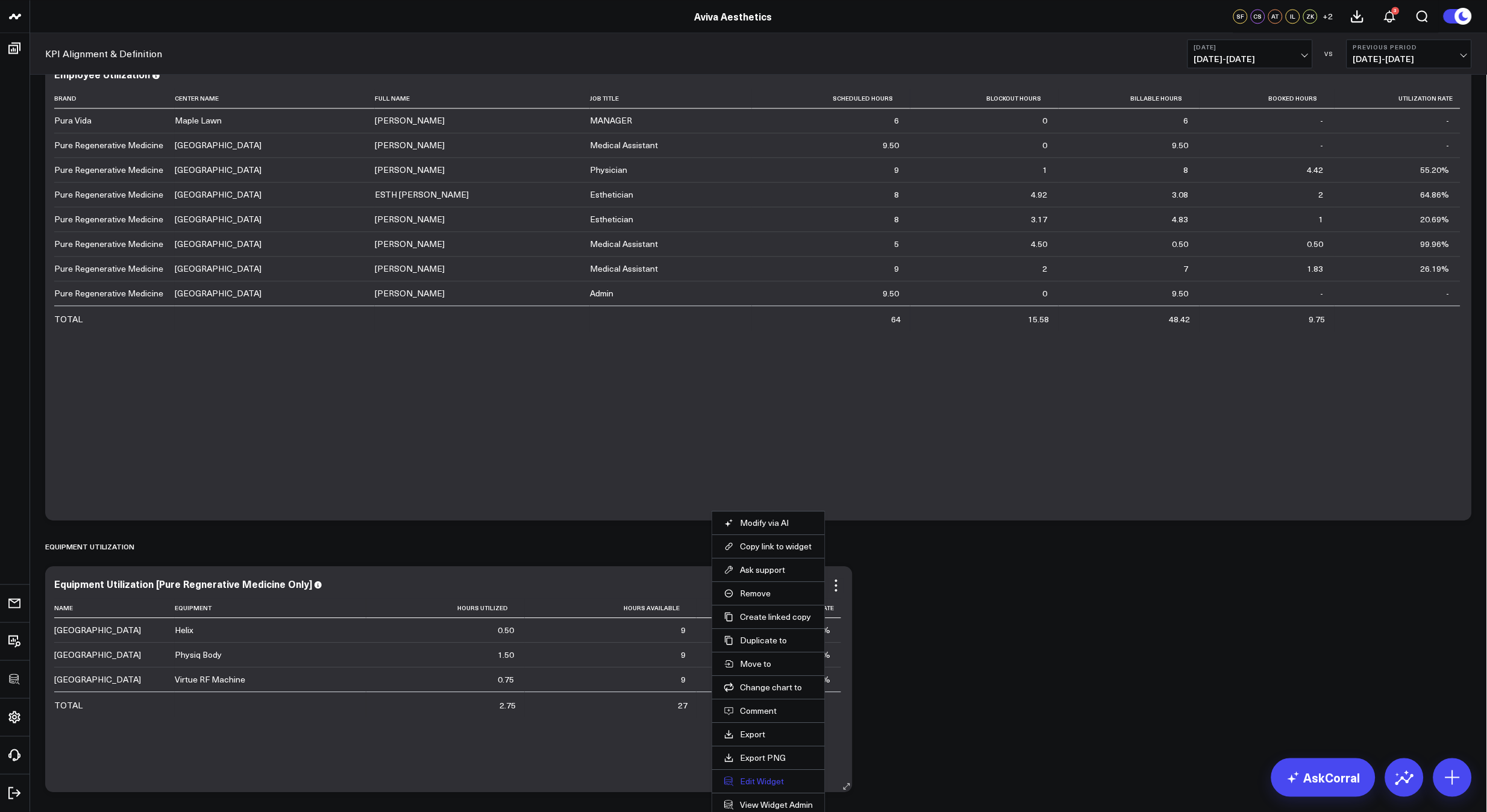
click at [758, 778] on button "Edit Widget" at bounding box center [768, 781] width 88 height 11
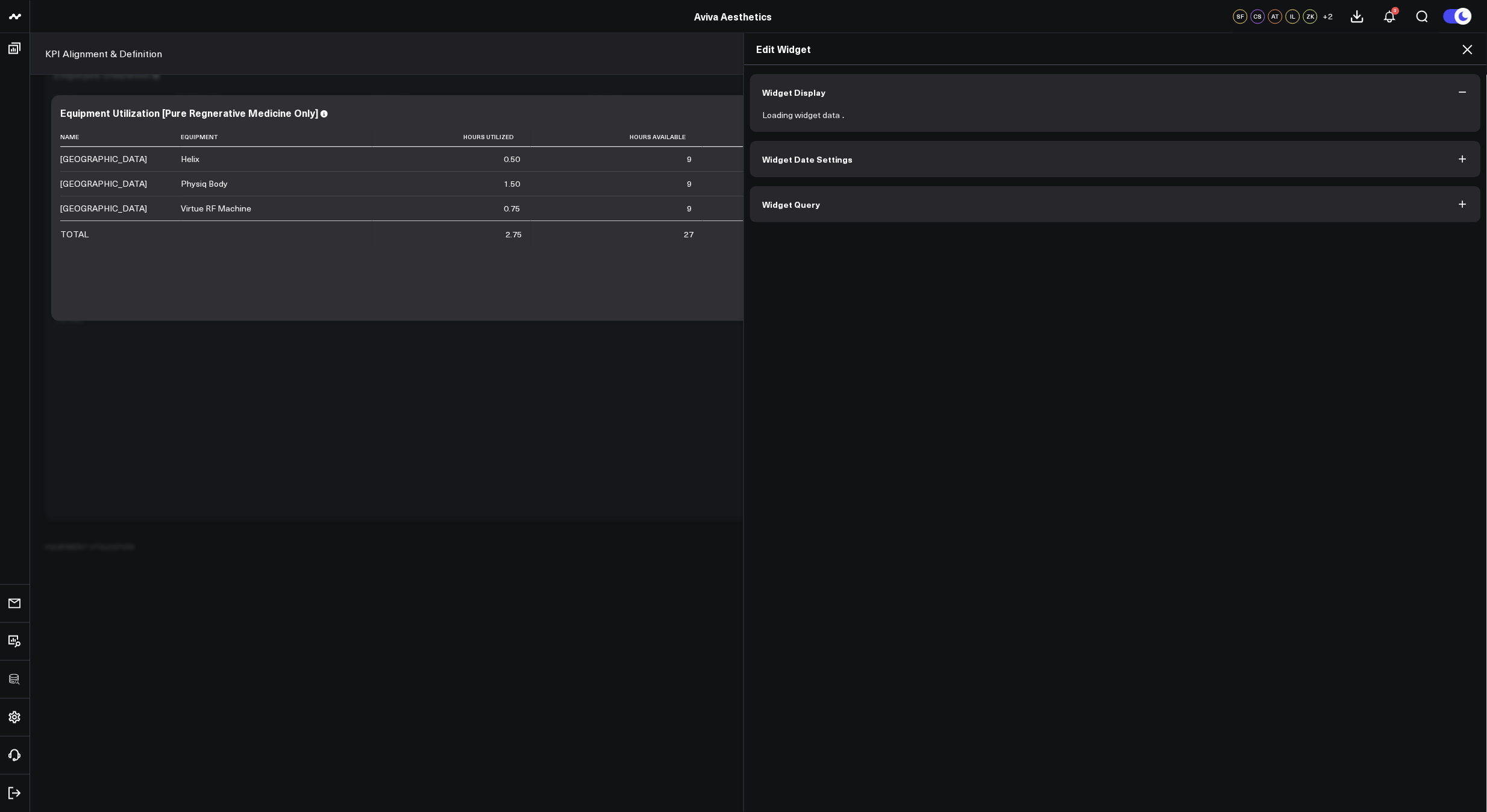
scroll to position [2584, 0]
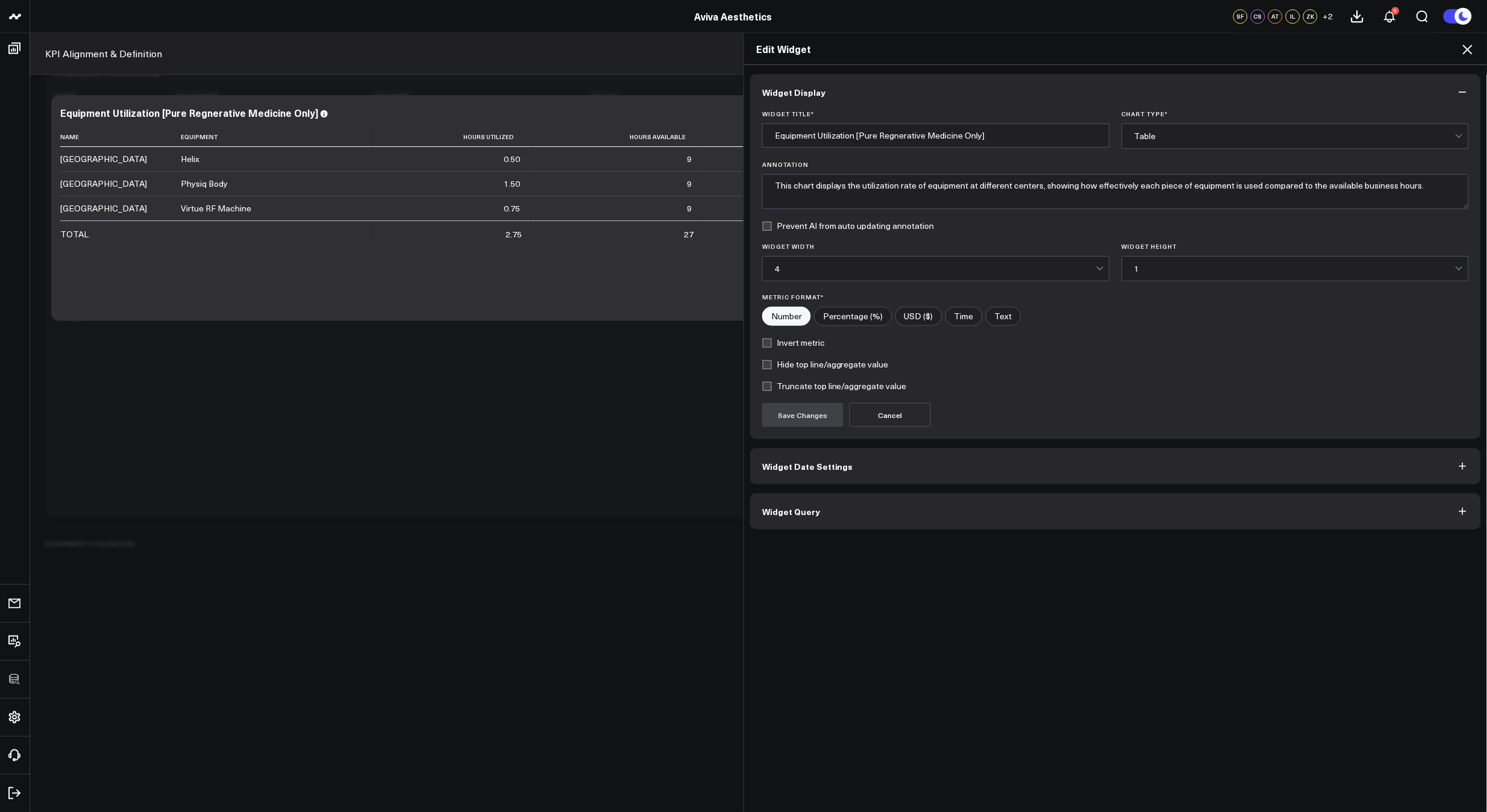
click at [865, 525] on button "Widget Query" at bounding box center [1116, 511] width 731 height 36
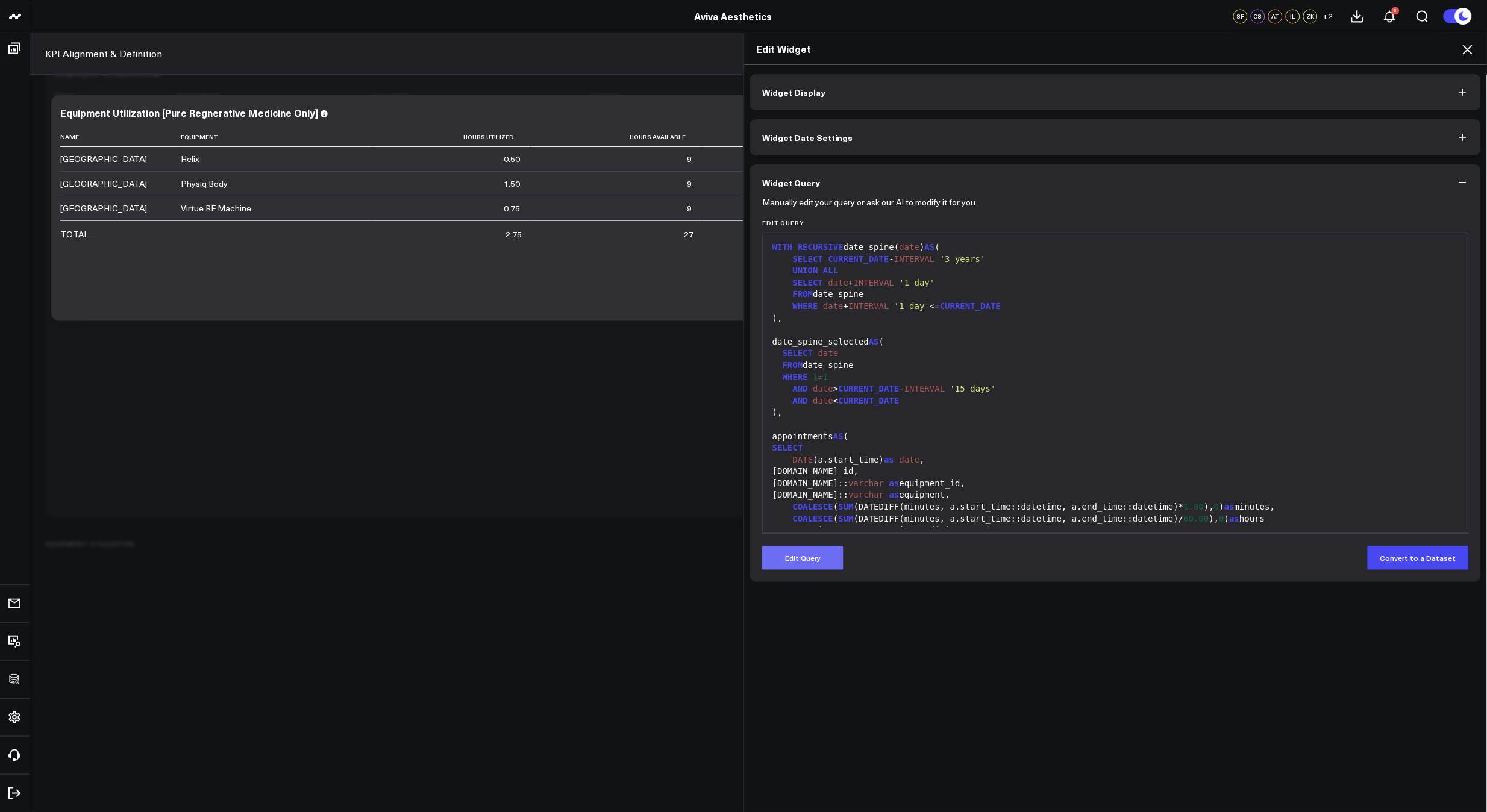
click at [803, 554] on button "Edit Query" at bounding box center [802, 557] width 81 height 24
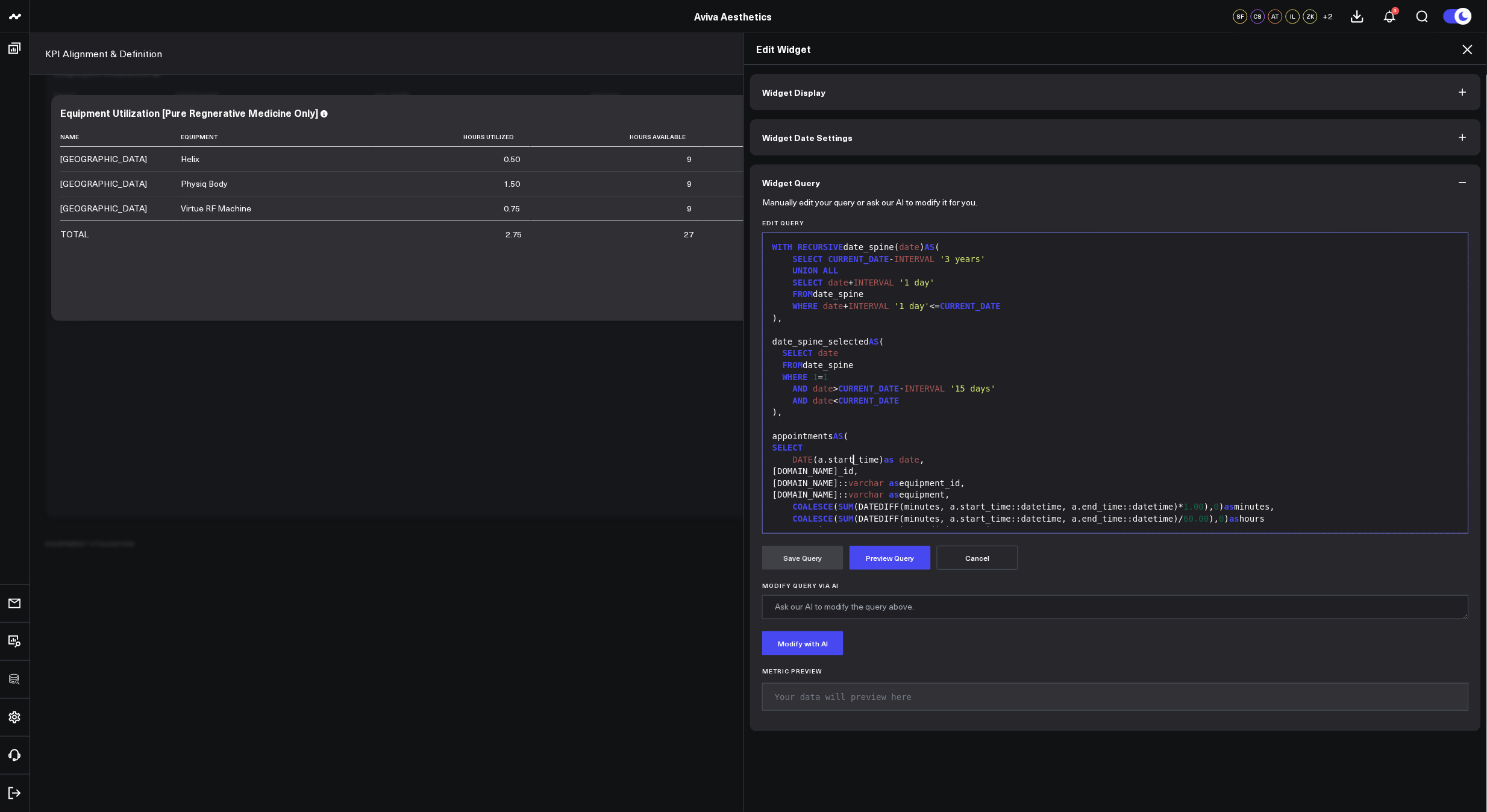
click at [849, 458] on div "DATE (a.start_time) as date ," at bounding box center [1116, 460] width 693 height 12
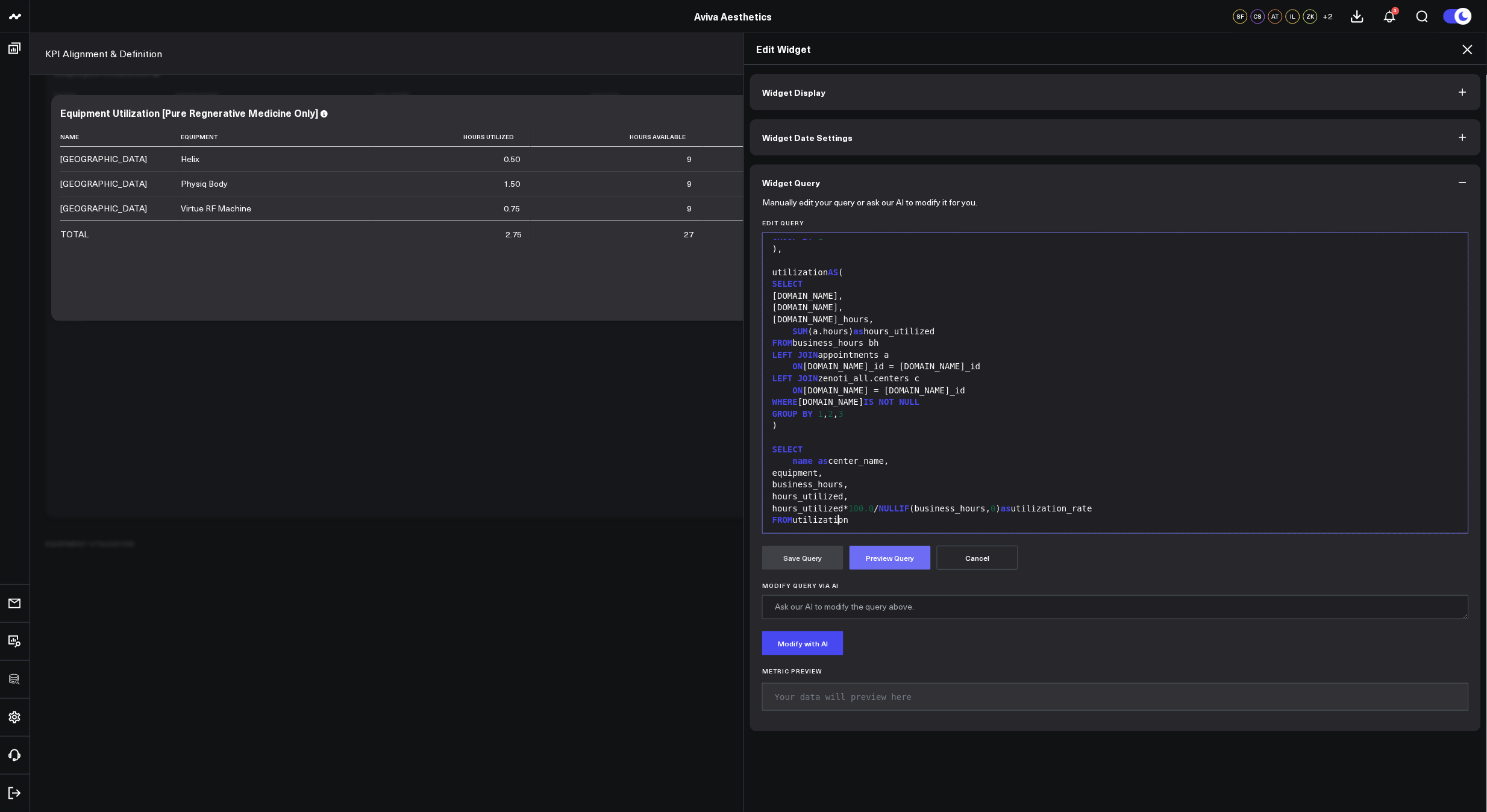
click at [895, 550] on button "Preview Query" at bounding box center [889, 557] width 81 height 24
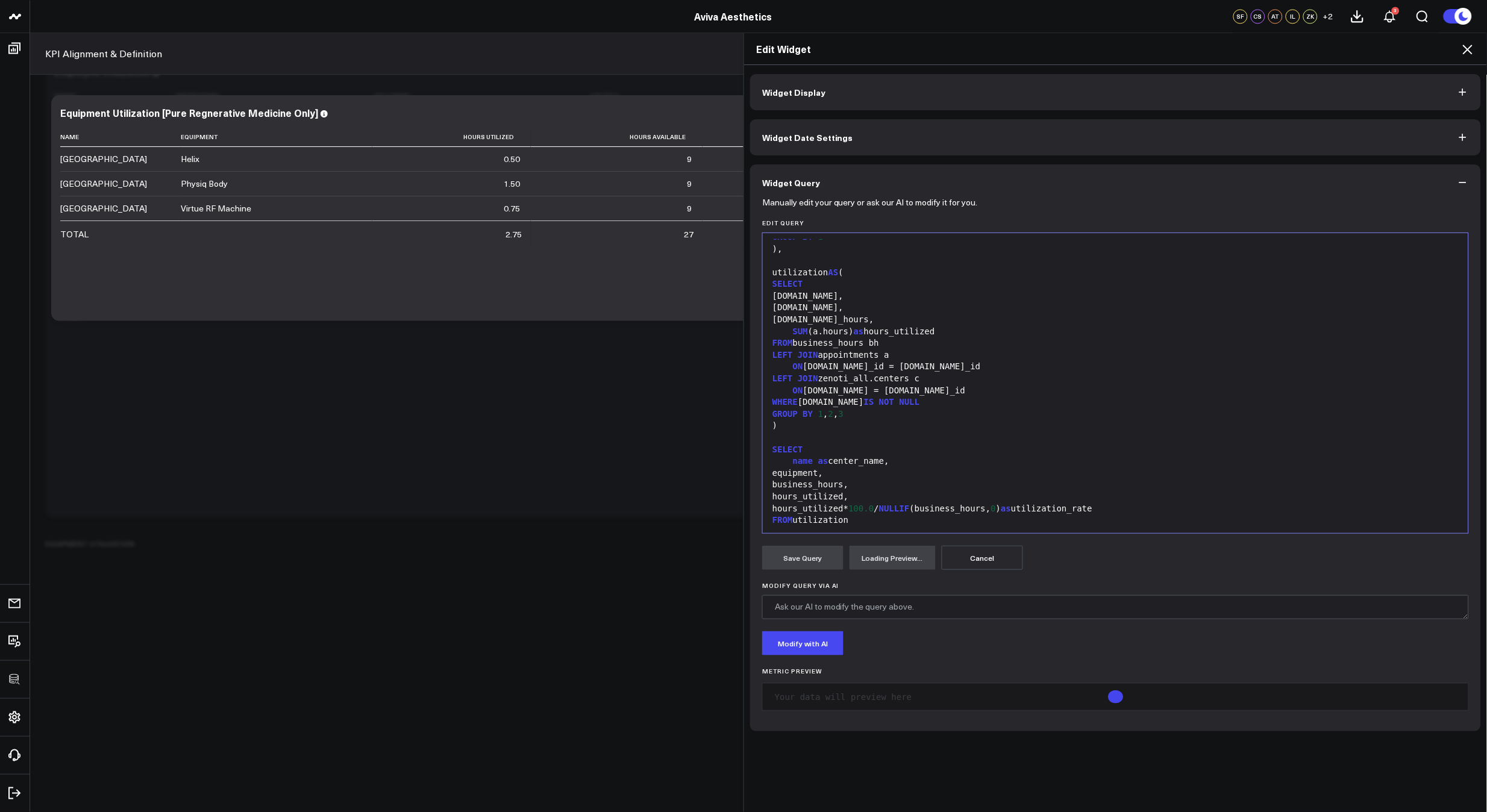
scroll to position [577, 0]
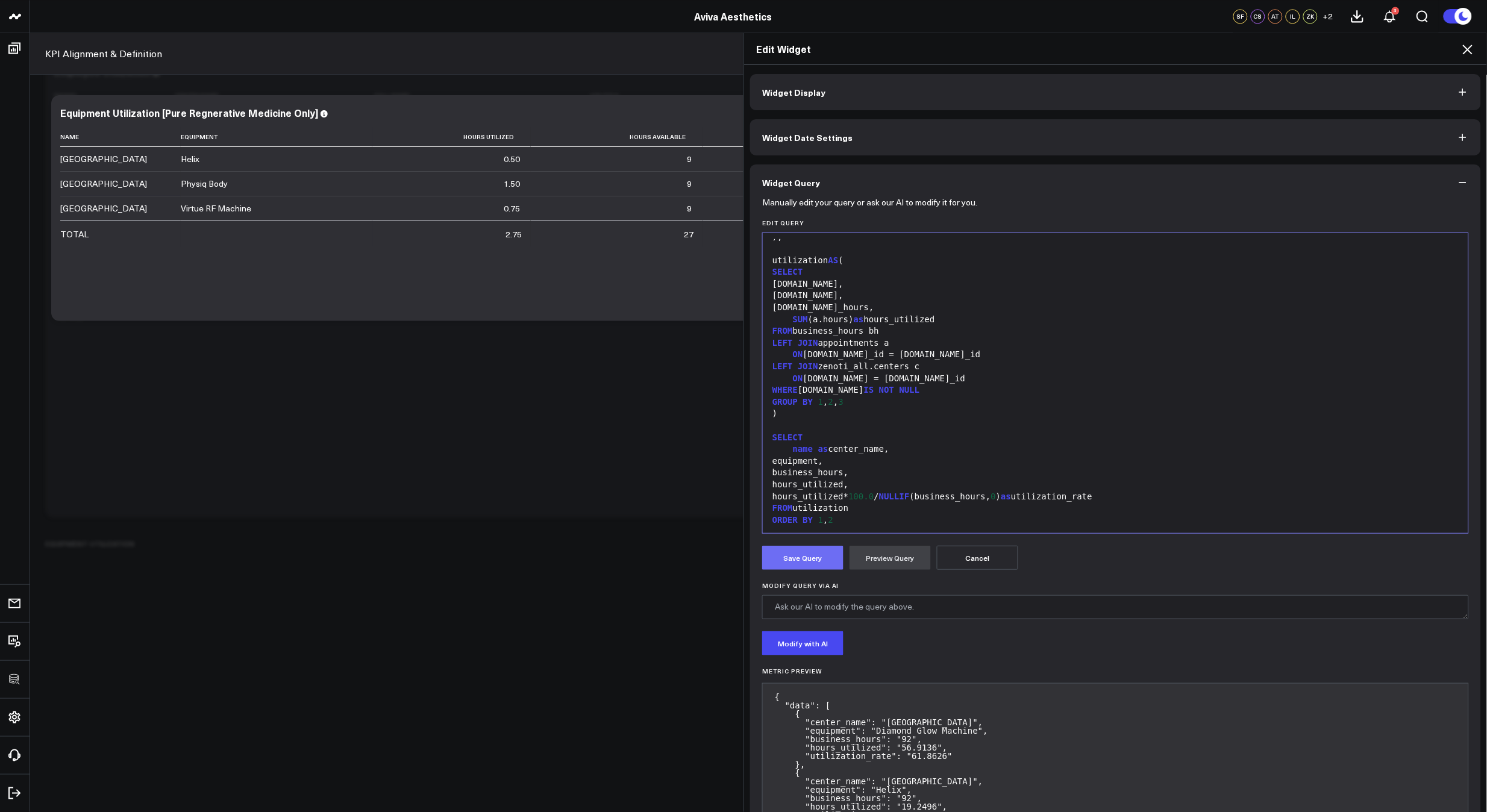
click at [801, 557] on button "Save Query" at bounding box center [802, 557] width 81 height 24
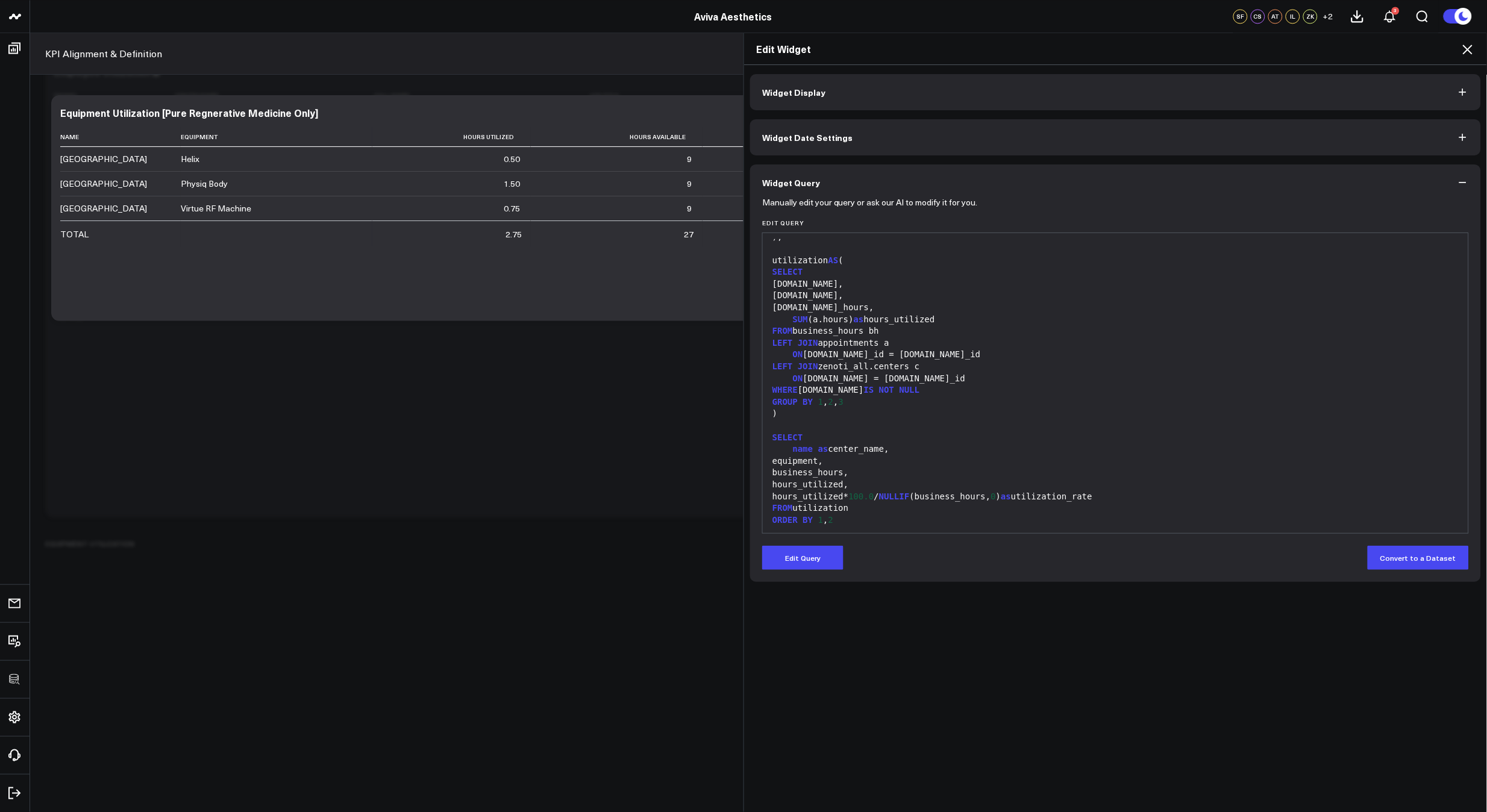
scroll to position [554, 0]
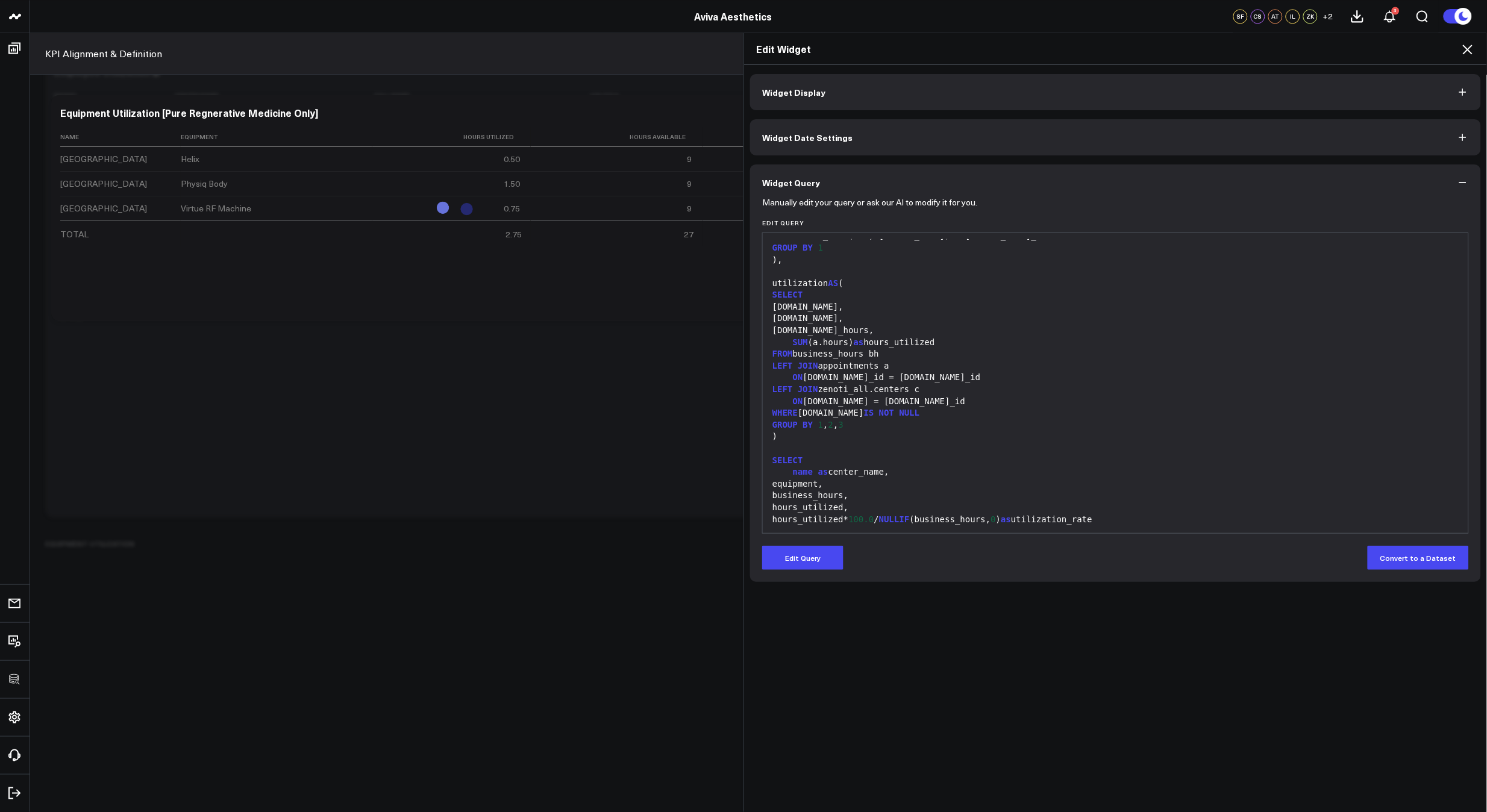
click at [1467, 50] on icon at bounding box center [1467, 49] width 9 height 9
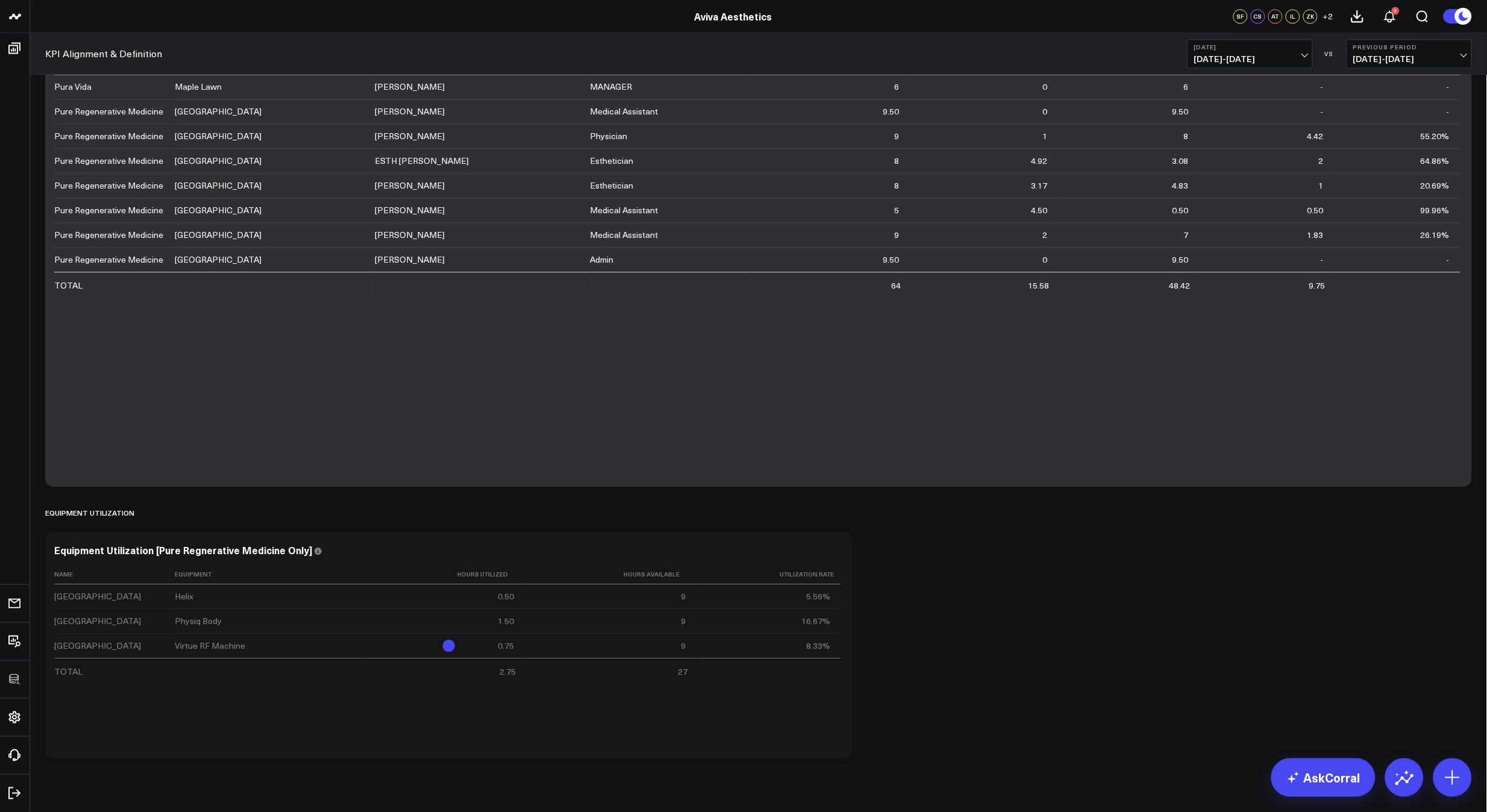
scroll to position [2639, 0]
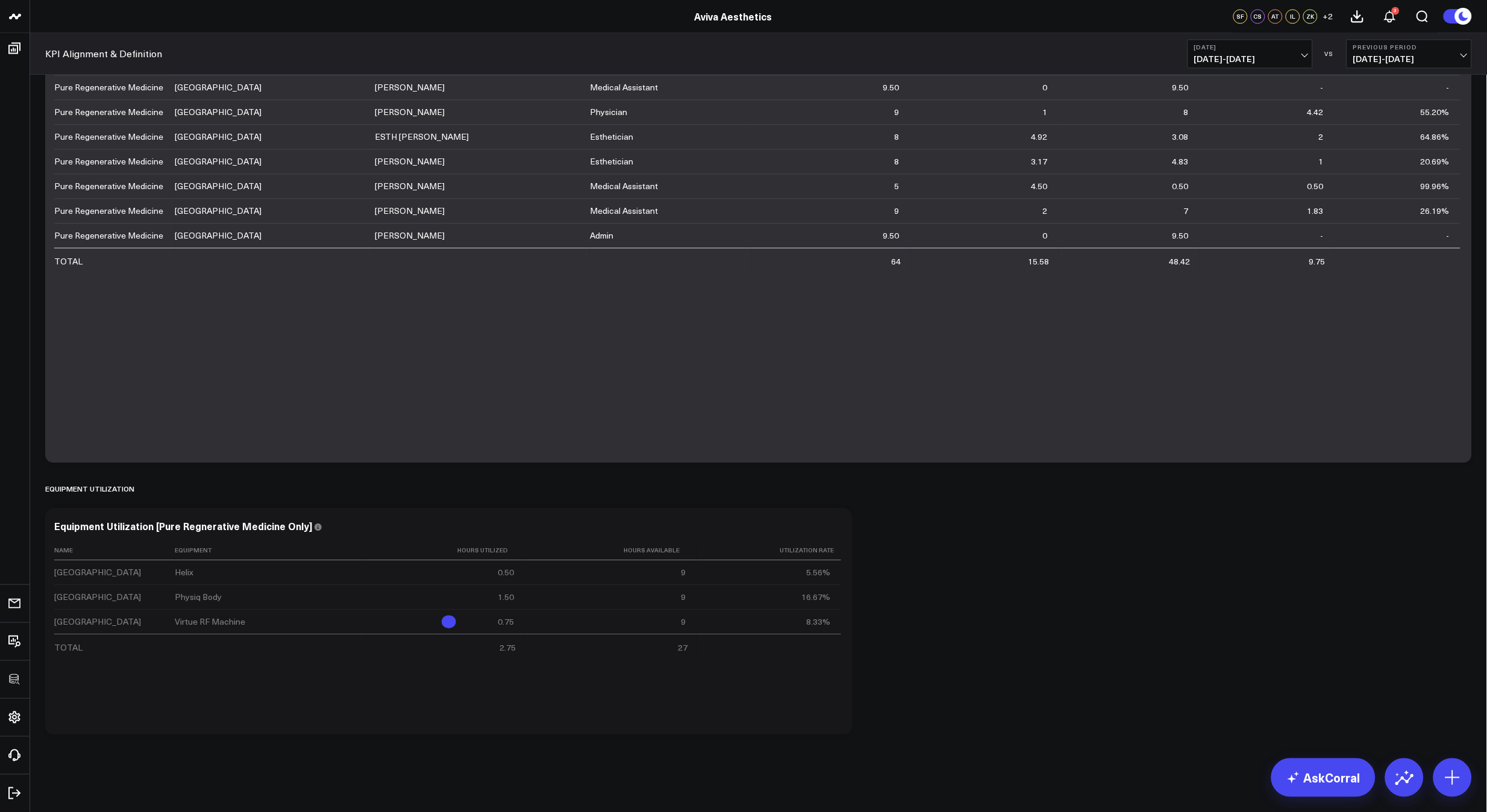
click at [1249, 50] on b "[DATE]" at bounding box center [1251, 47] width 112 height 7
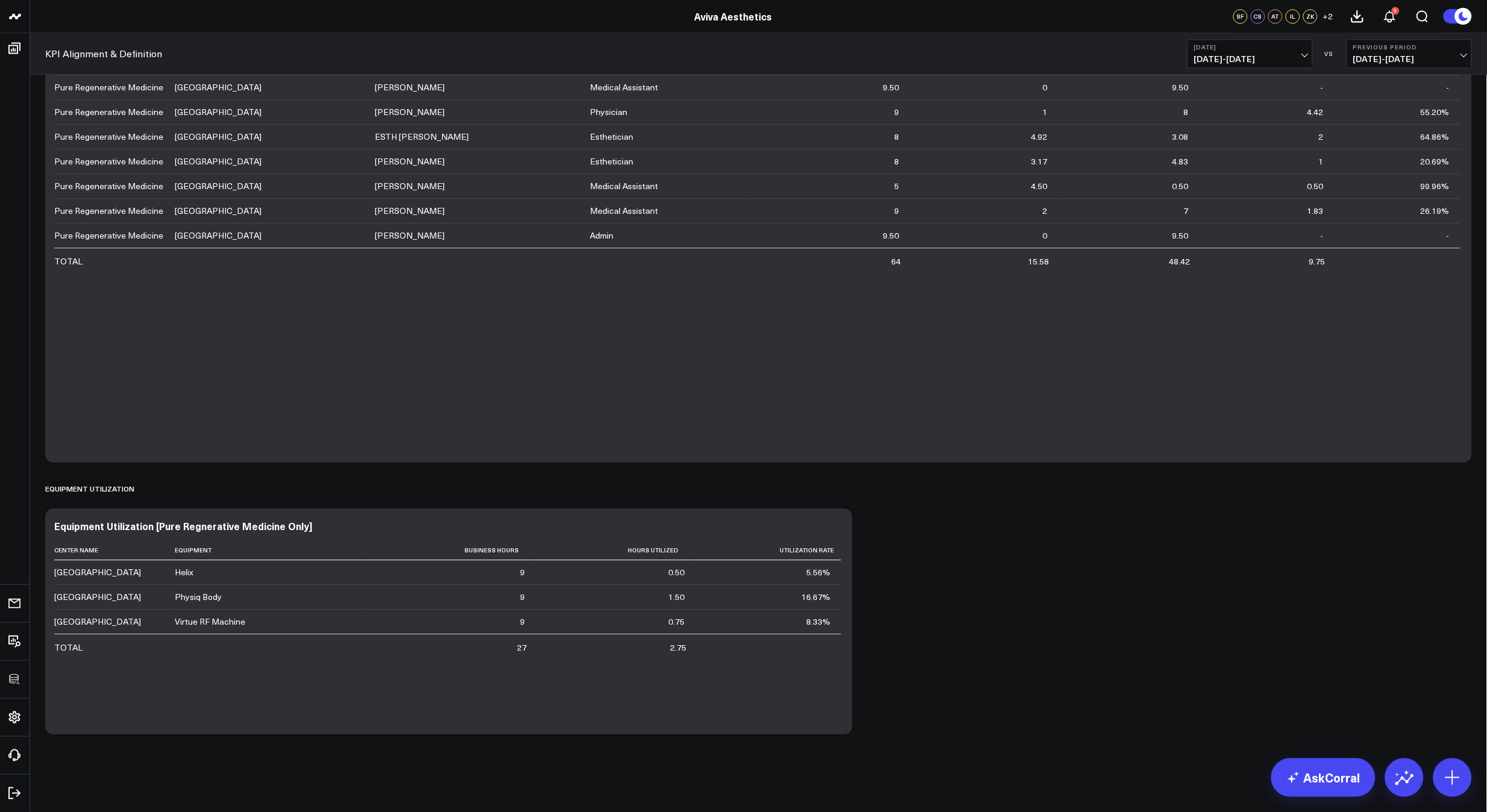
click at [1272, 65] on button "[DATE] [DATE] - [DATE]" at bounding box center [1250, 54] width 125 height 29
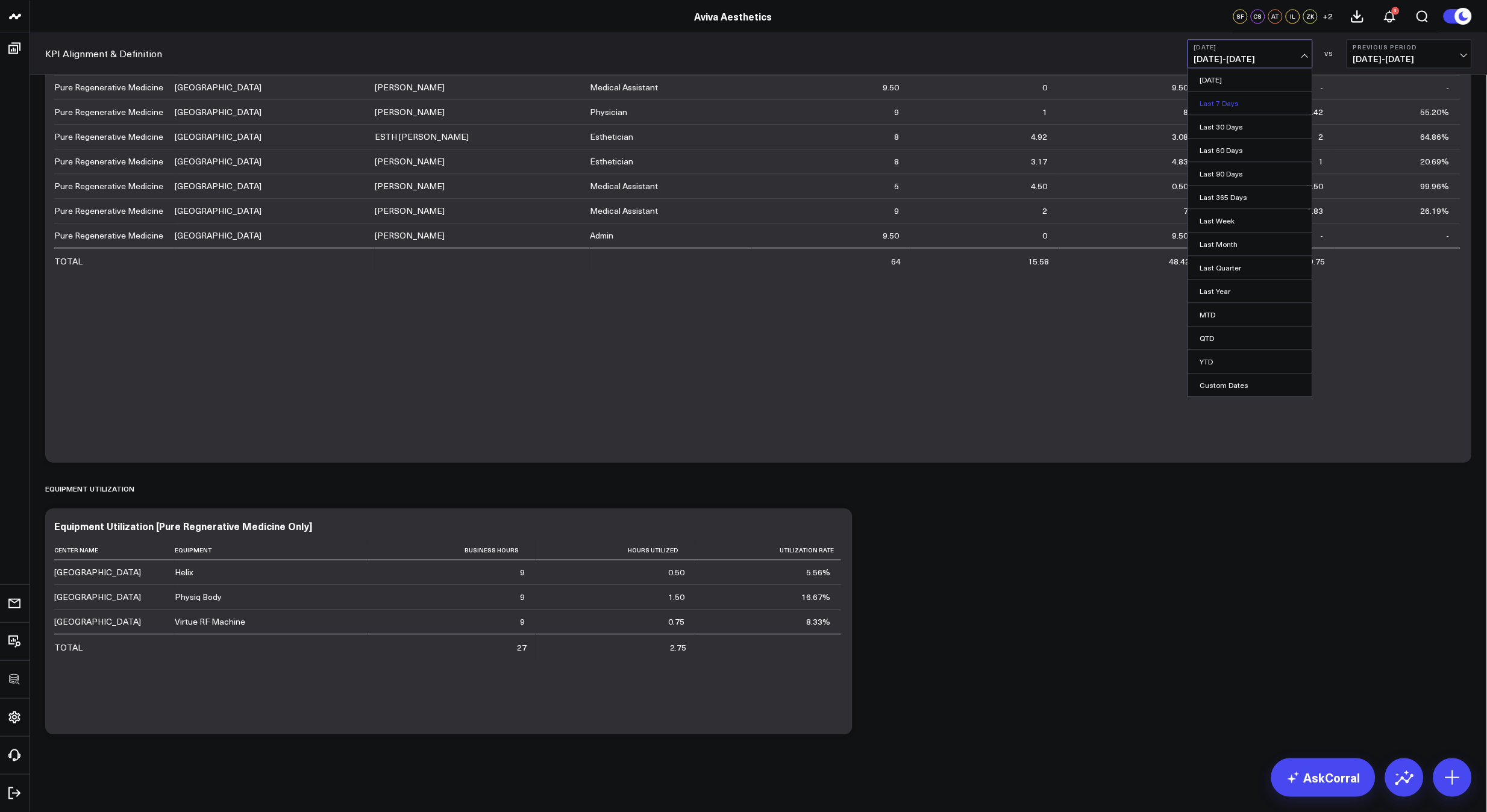
click at [1253, 103] on link "Last 7 Days" at bounding box center [1250, 103] width 124 height 23
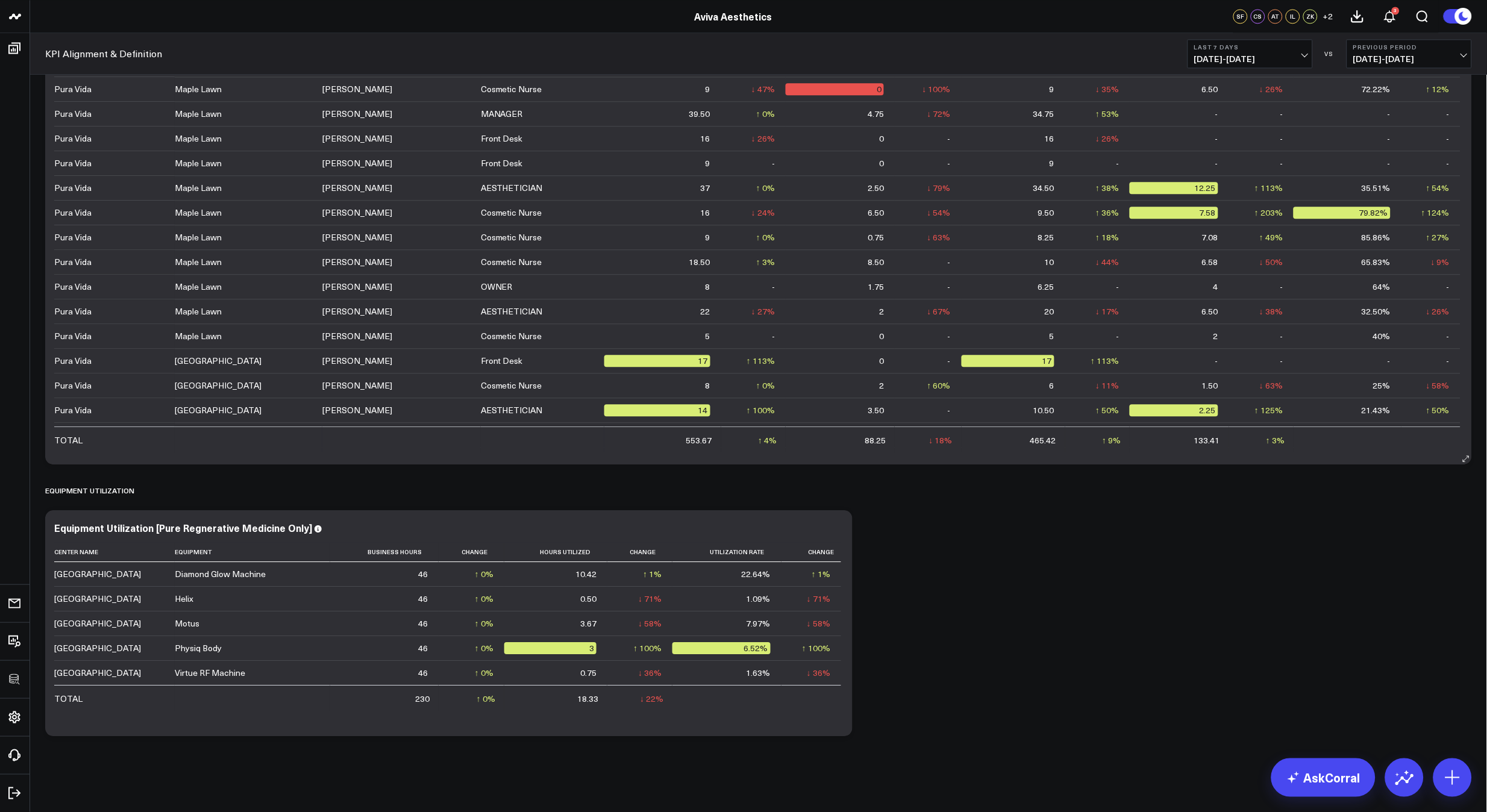
scroll to position [2639, 0]
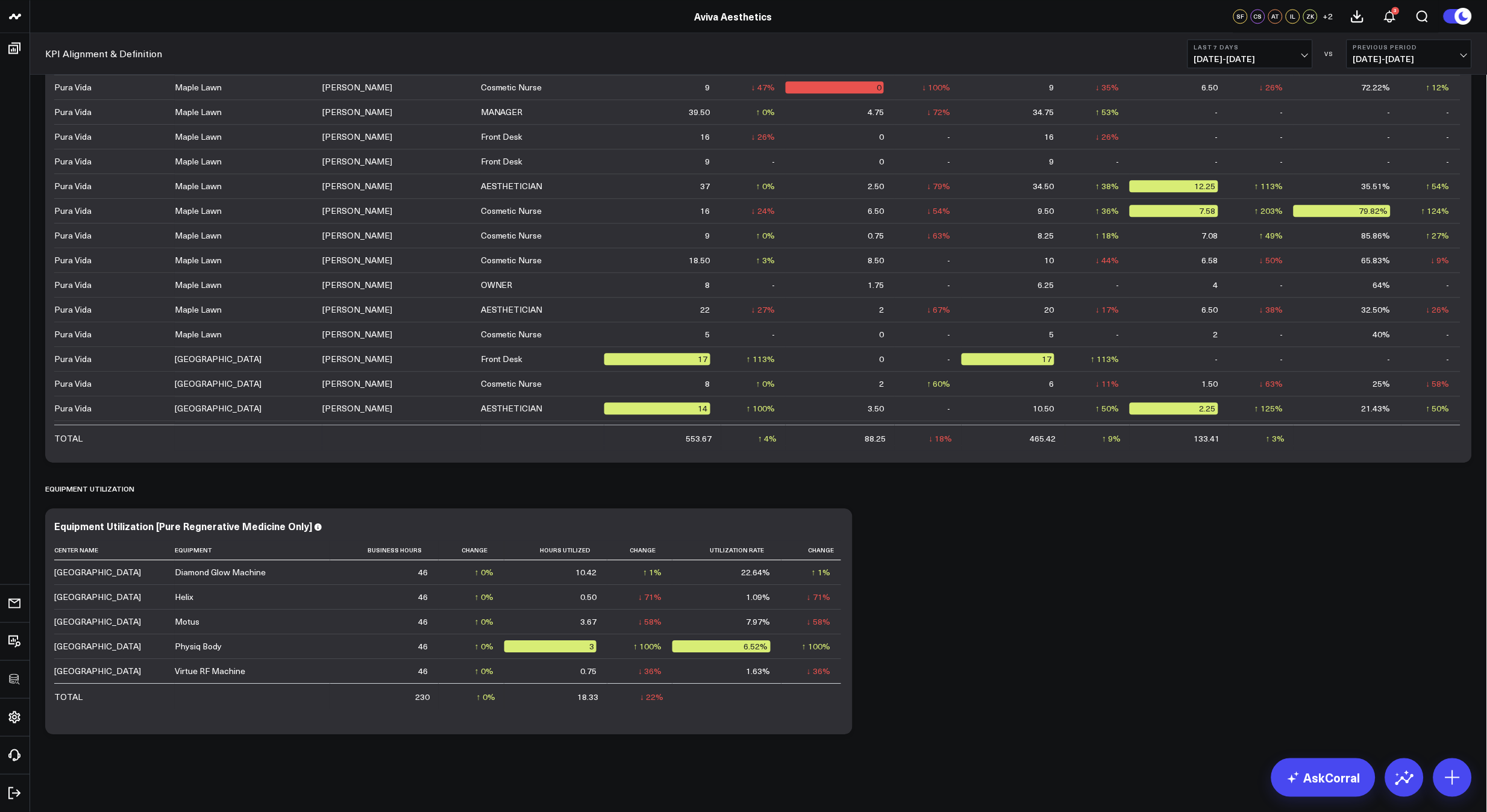
click at [1227, 65] on button "Last 7 Days [DATE] - [DATE]" at bounding box center [1250, 54] width 125 height 29
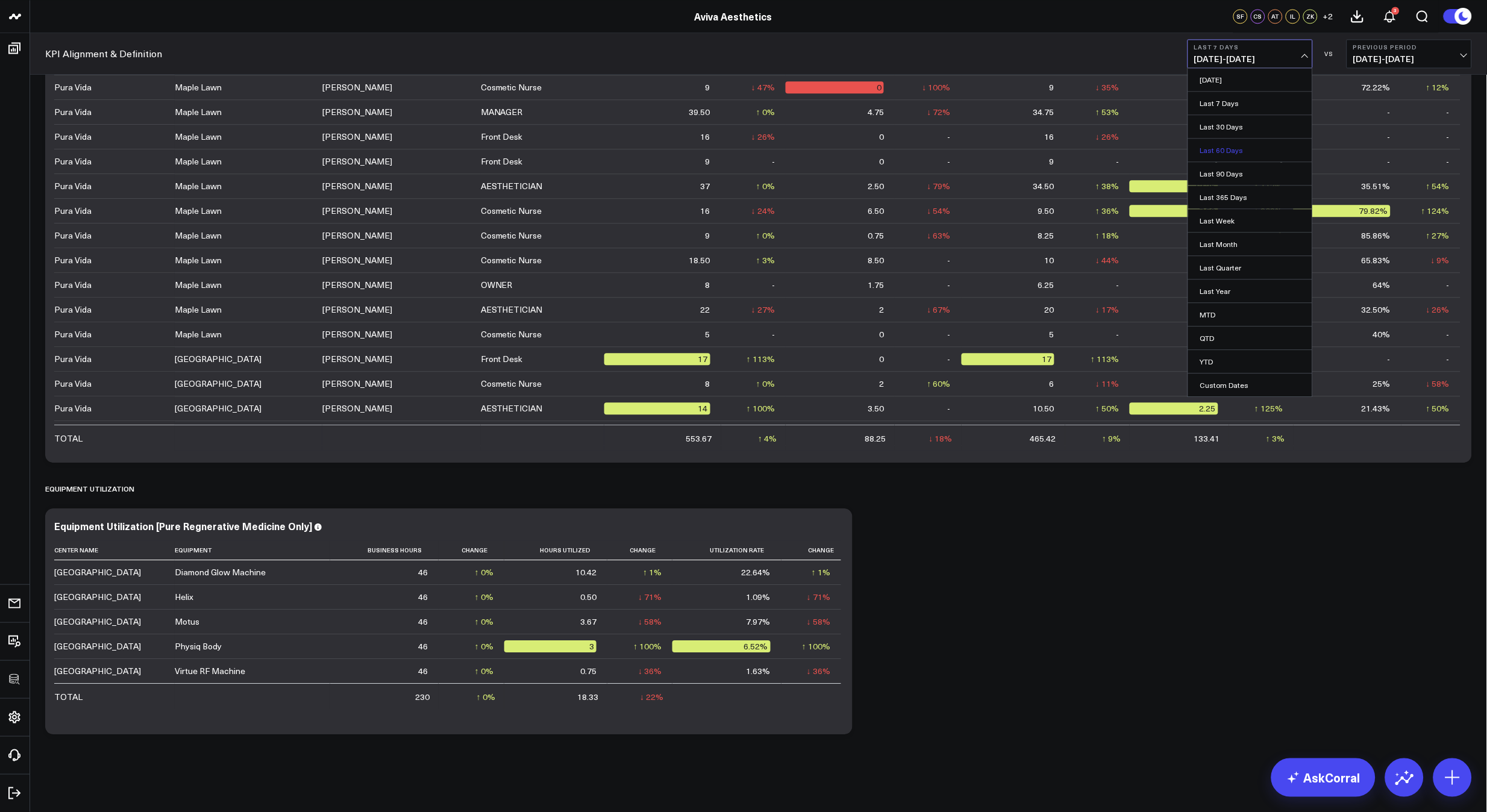
click at [1219, 154] on link "Last 60 Days" at bounding box center [1250, 150] width 124 height 23
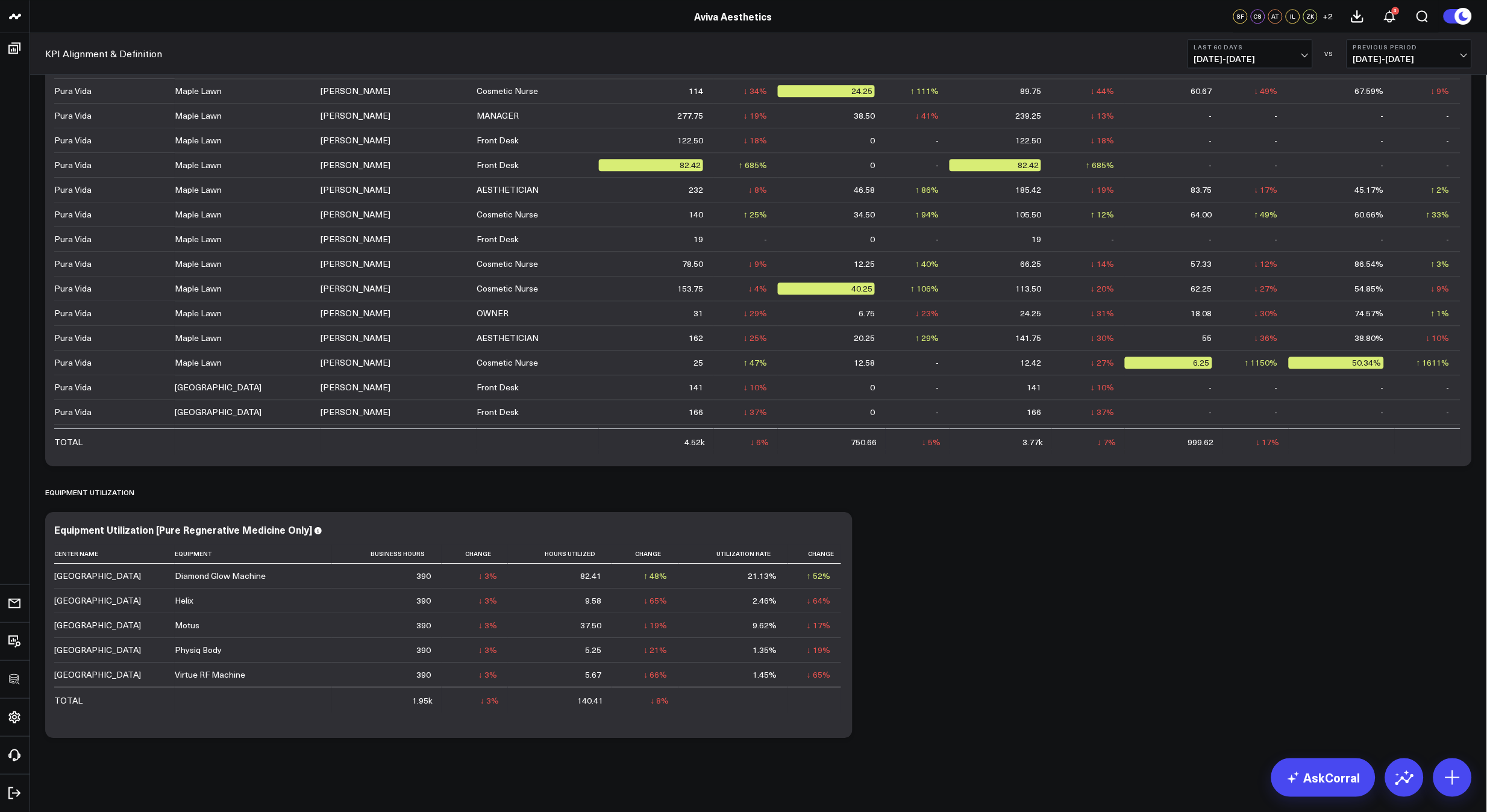
scroll to position [2639, 0]
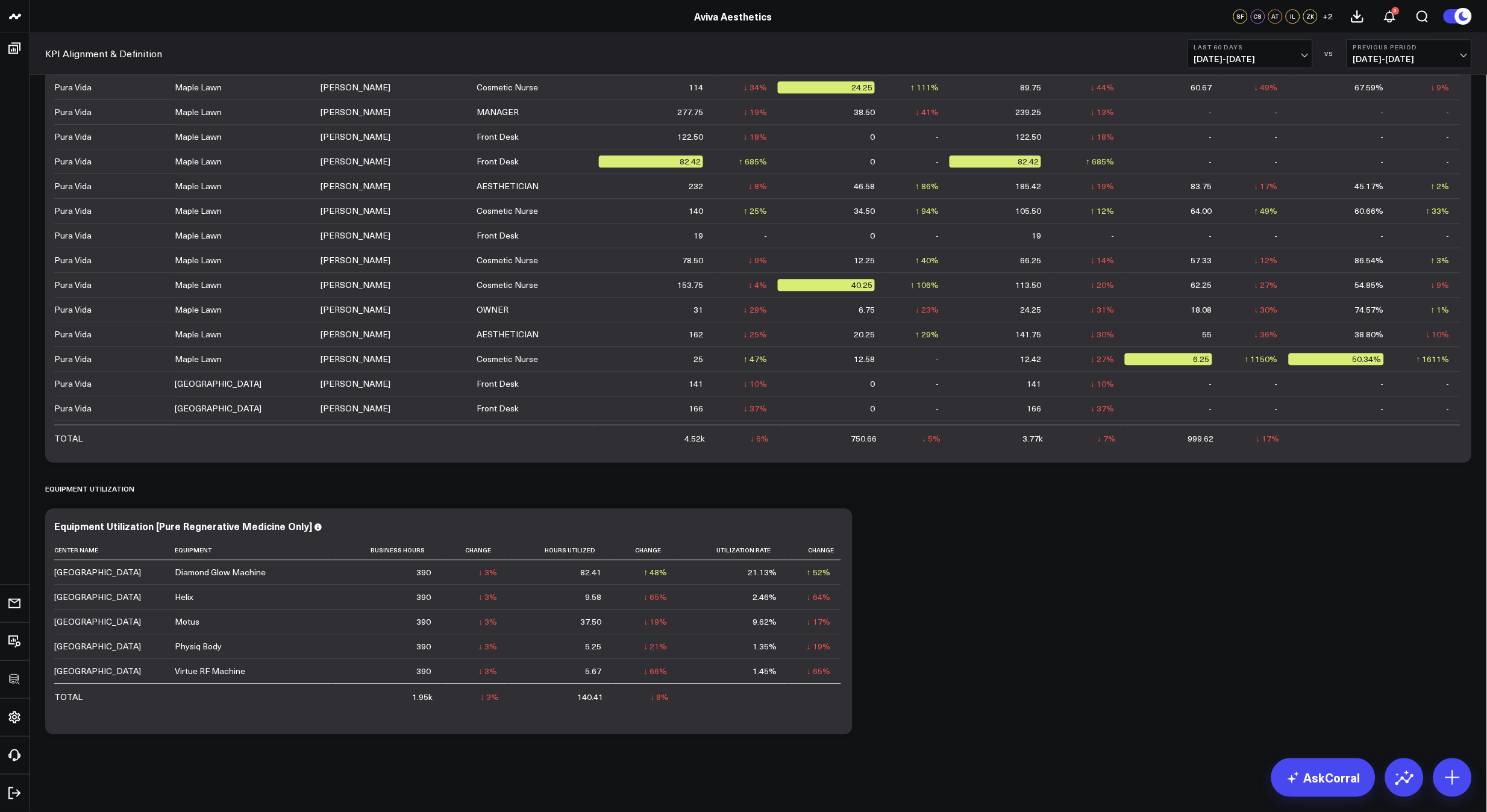
click at [838, 525] on icon at bounding box center [836, 527] width 15 height 15
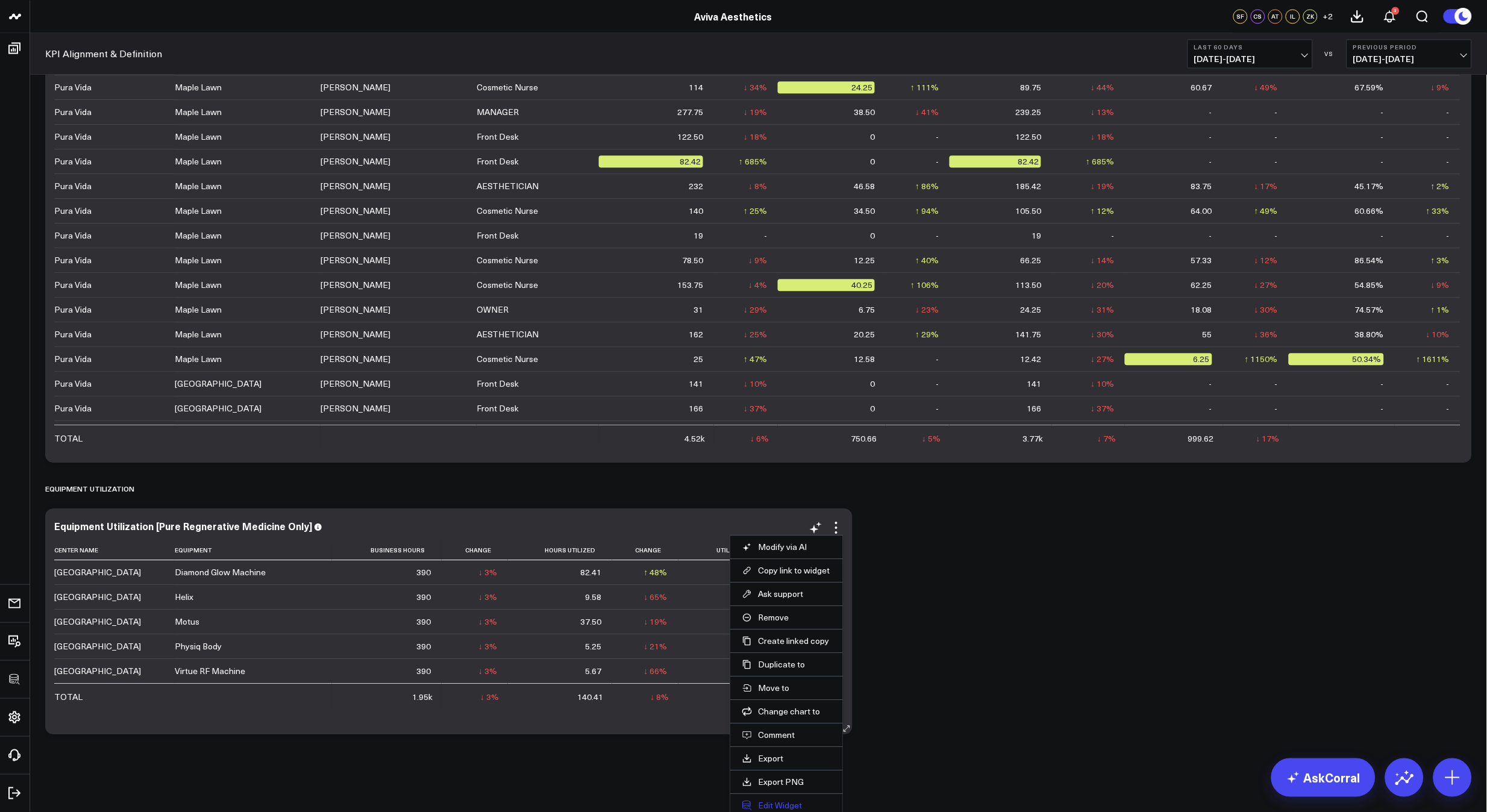
click at [773, 800] on button "Edit Widget" at bounding box center [786, 805] width 88 height 11
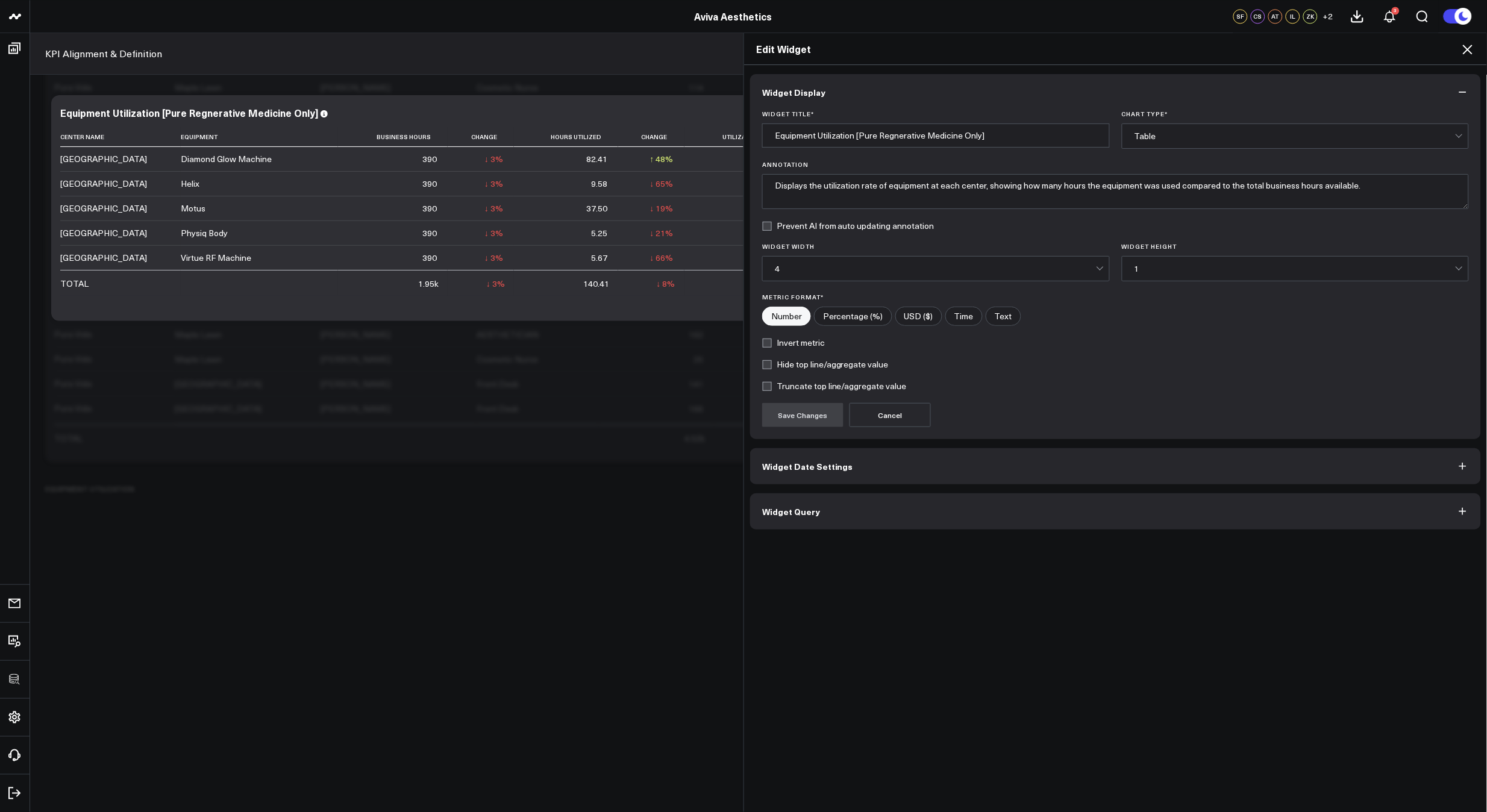
click at [931, 519] on button "Widget Query" at bounding box center [1116, 511] width 731 height 36
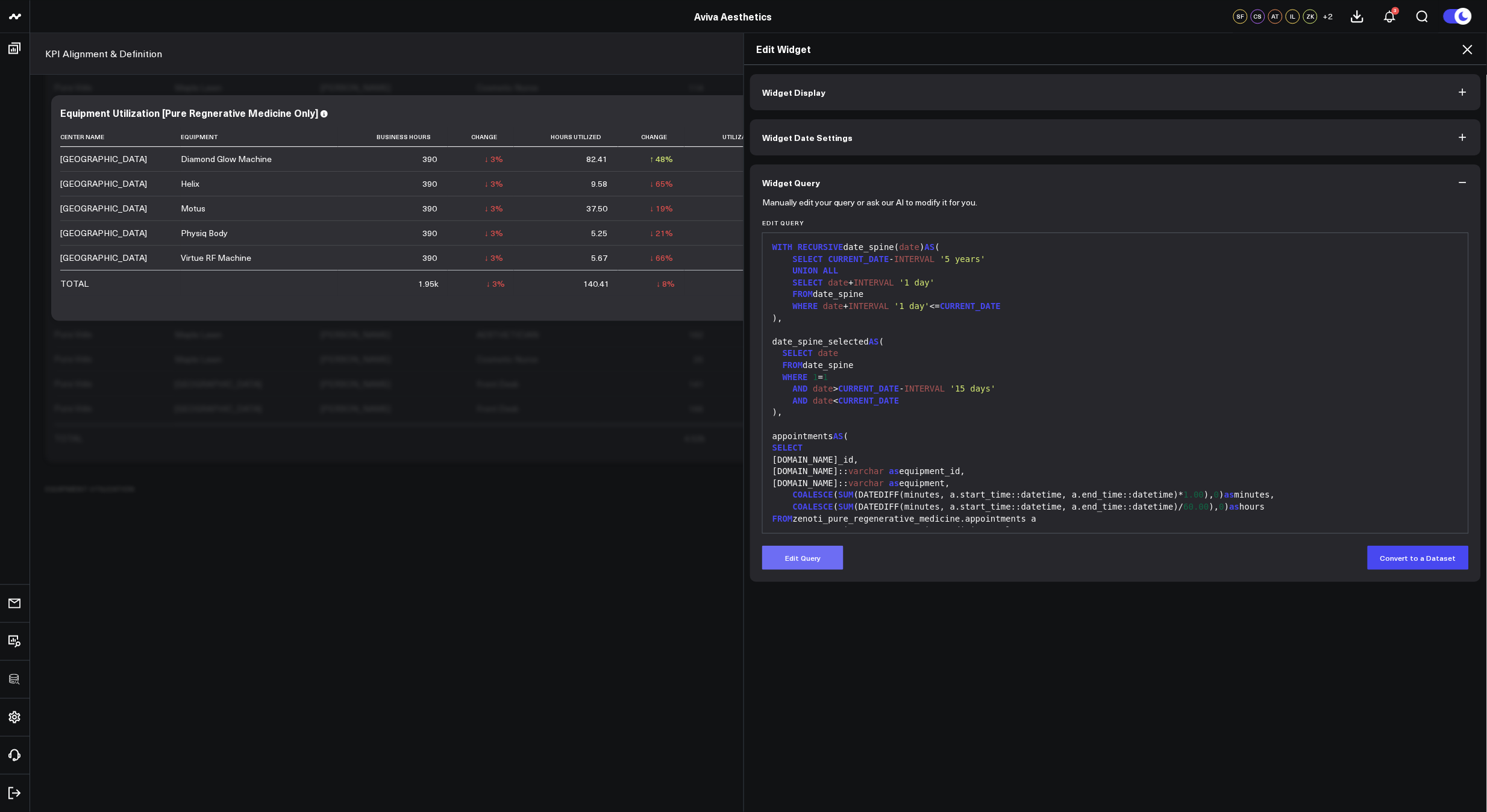
click at [789, 554] on button "Edit Query" at bounding box center [802, 557] width 81 height 24
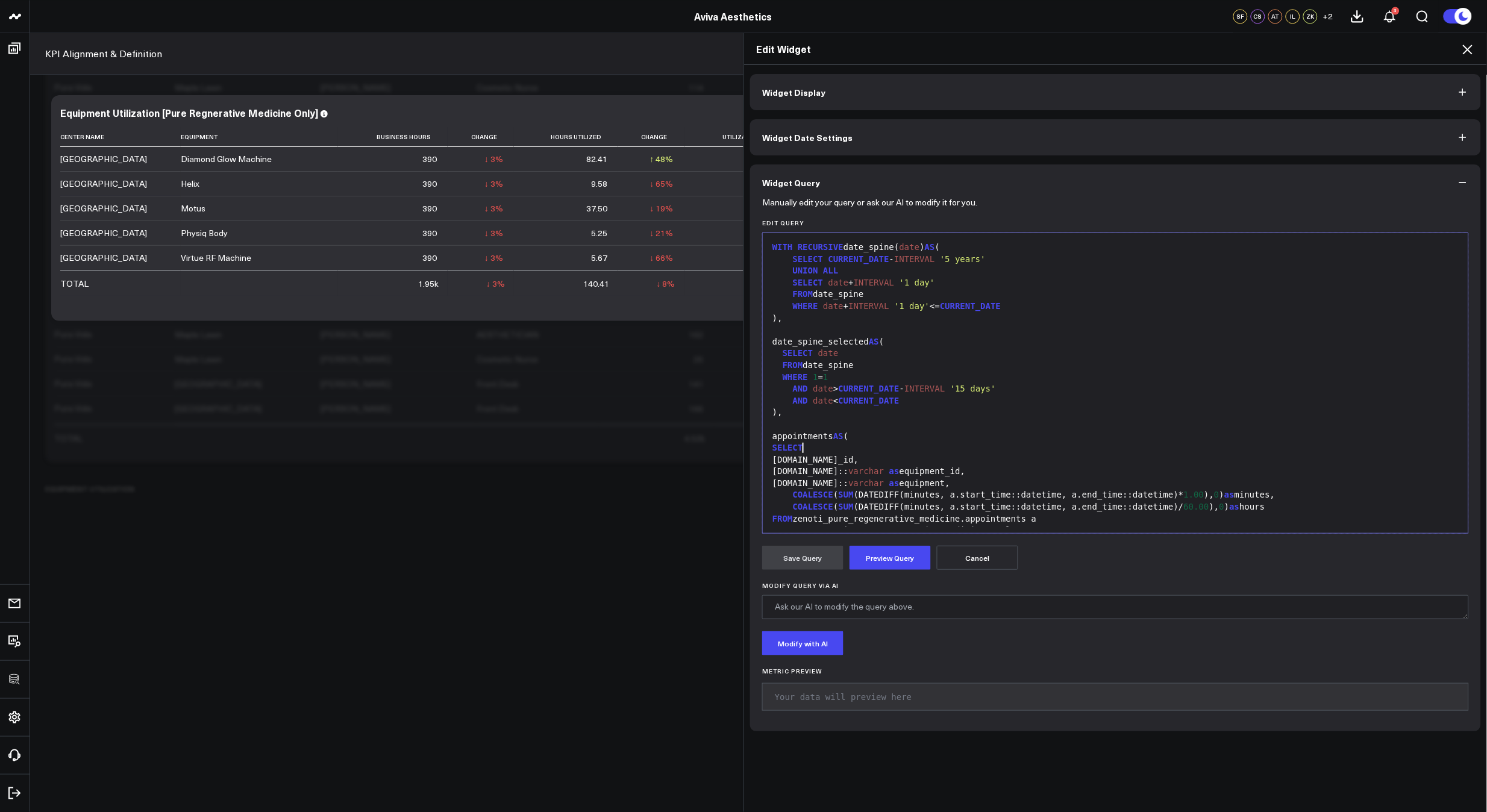
click at [899, 453] on div "SELECT" at bounding box center [1116, 448] width 693 height 12
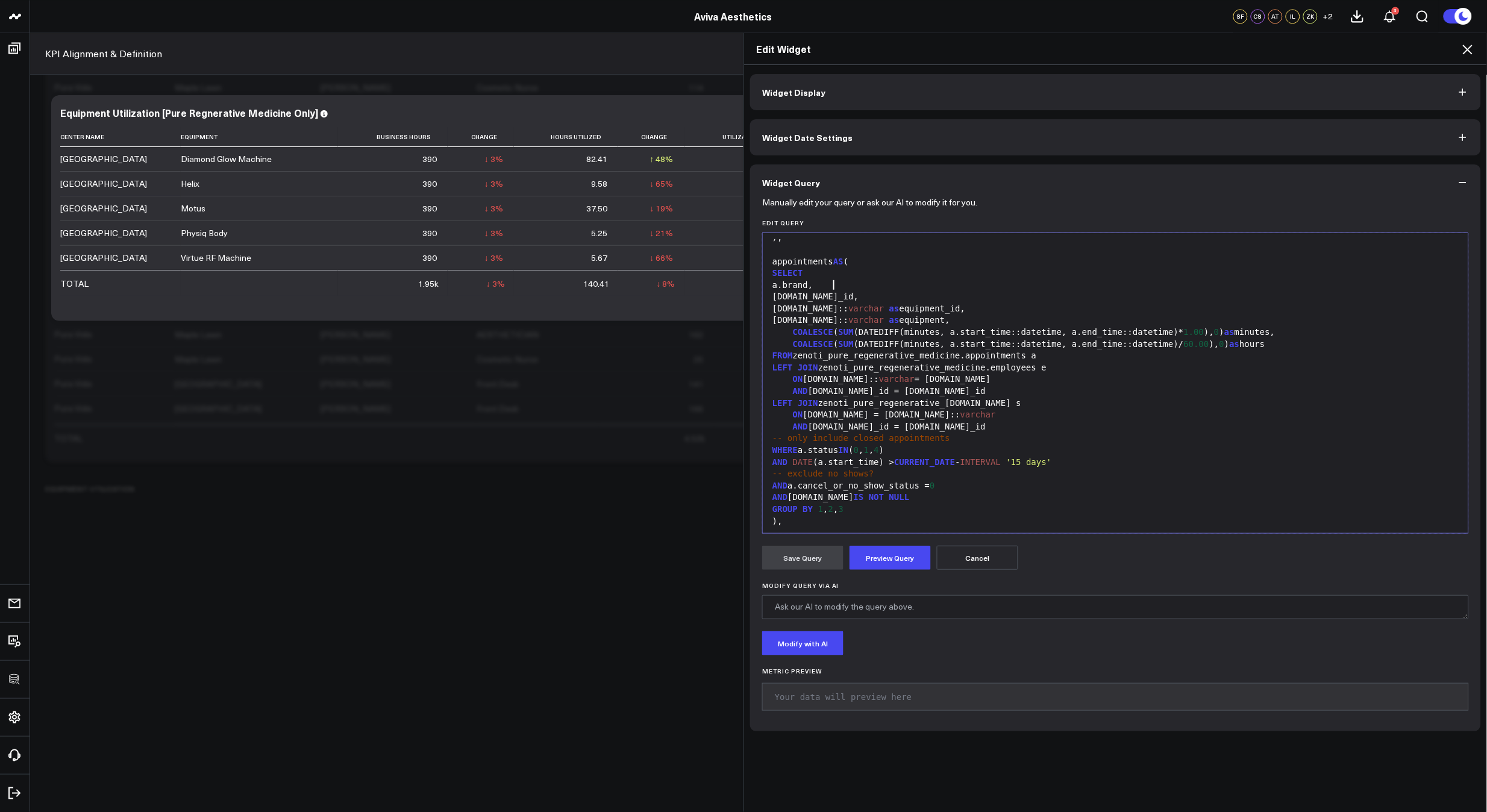
scroll to position [175, 0]
click at [889, 510] on div "GROUP BY 1 , 2 , 3" at bounding box center [1116, 509] width 693 height 12
click at [903, 554] on button "Preview Query" at bounding box center [889, 557] width 81 height 24
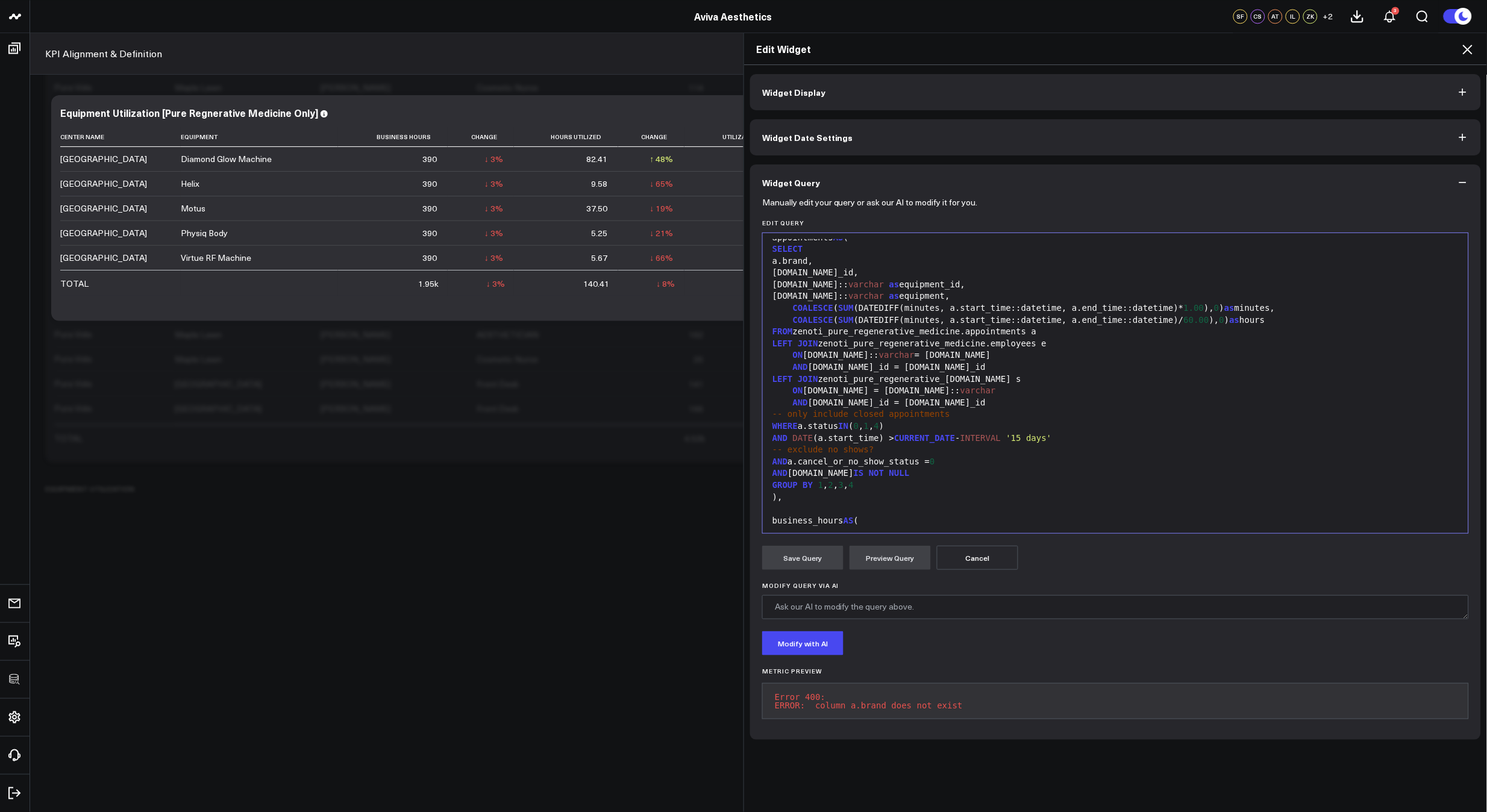
scroll to position [128, 0]
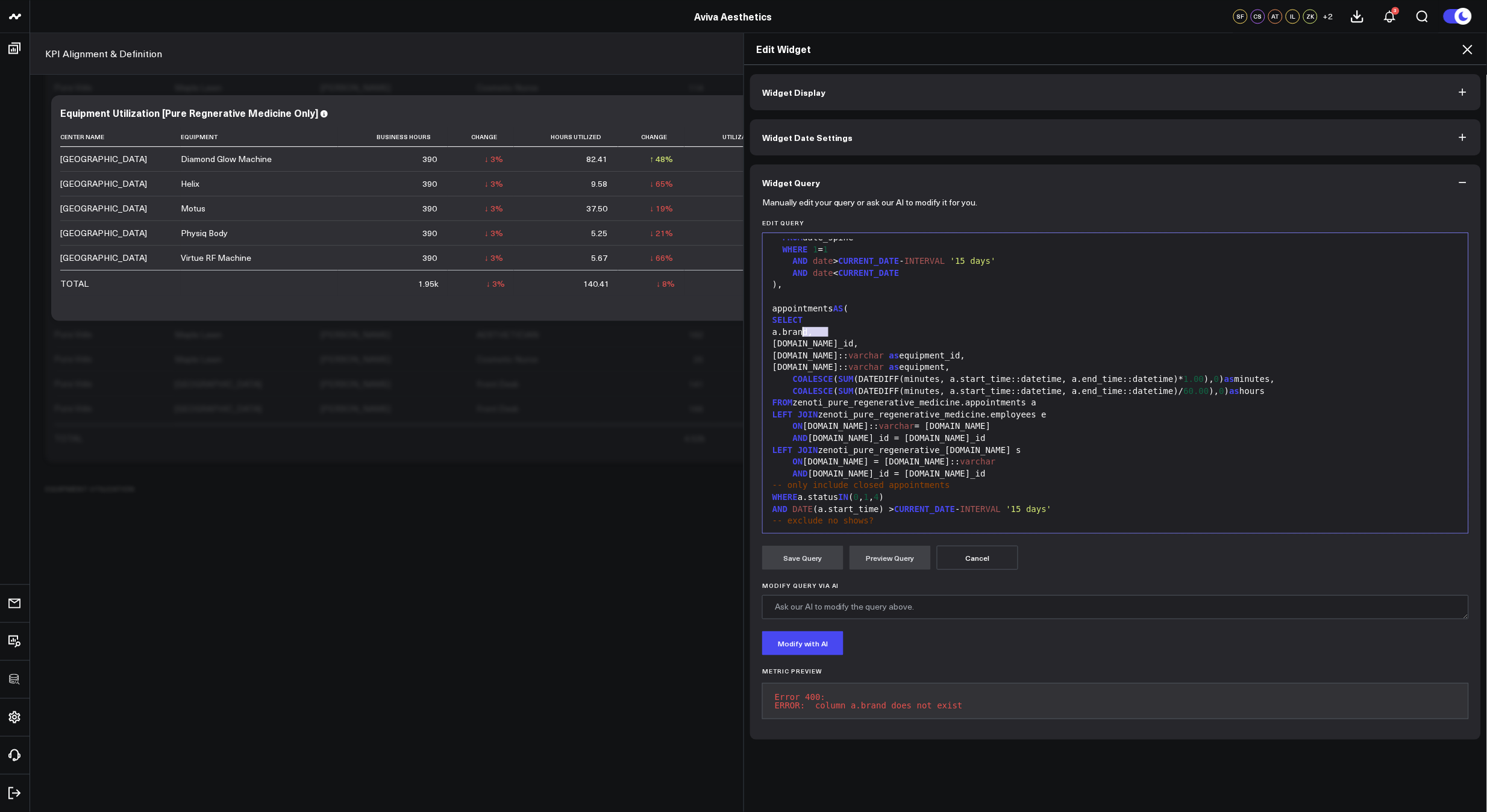
drag, startPoint x: 824, startPoint y: 327, endPoint x: 800, endPoint y: 330, distance: 24.2
click at [800, 330] on div "a.brand," at bounding box center [1116, 333] width 693 height 12
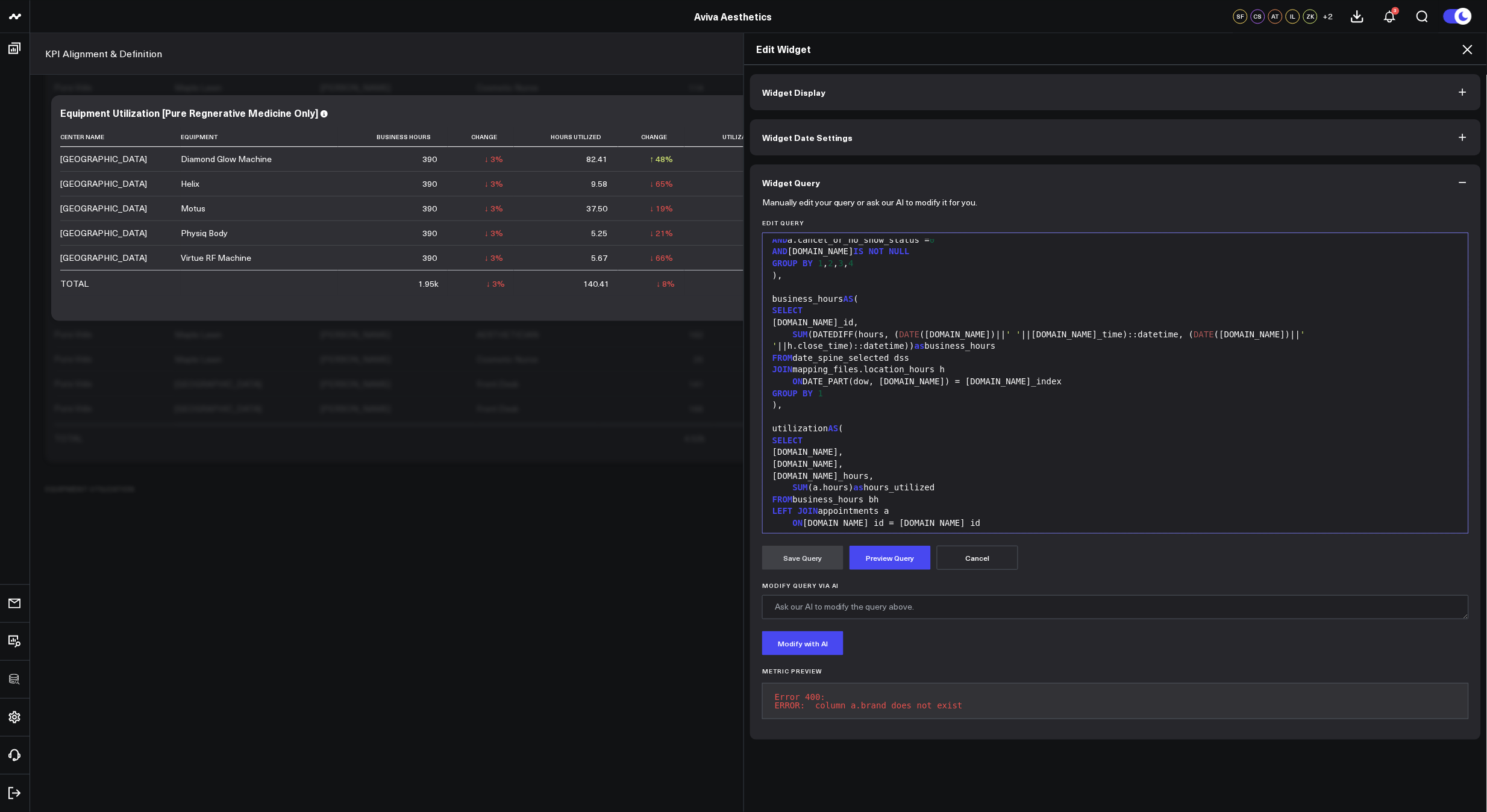
scroll to position [431, 0]
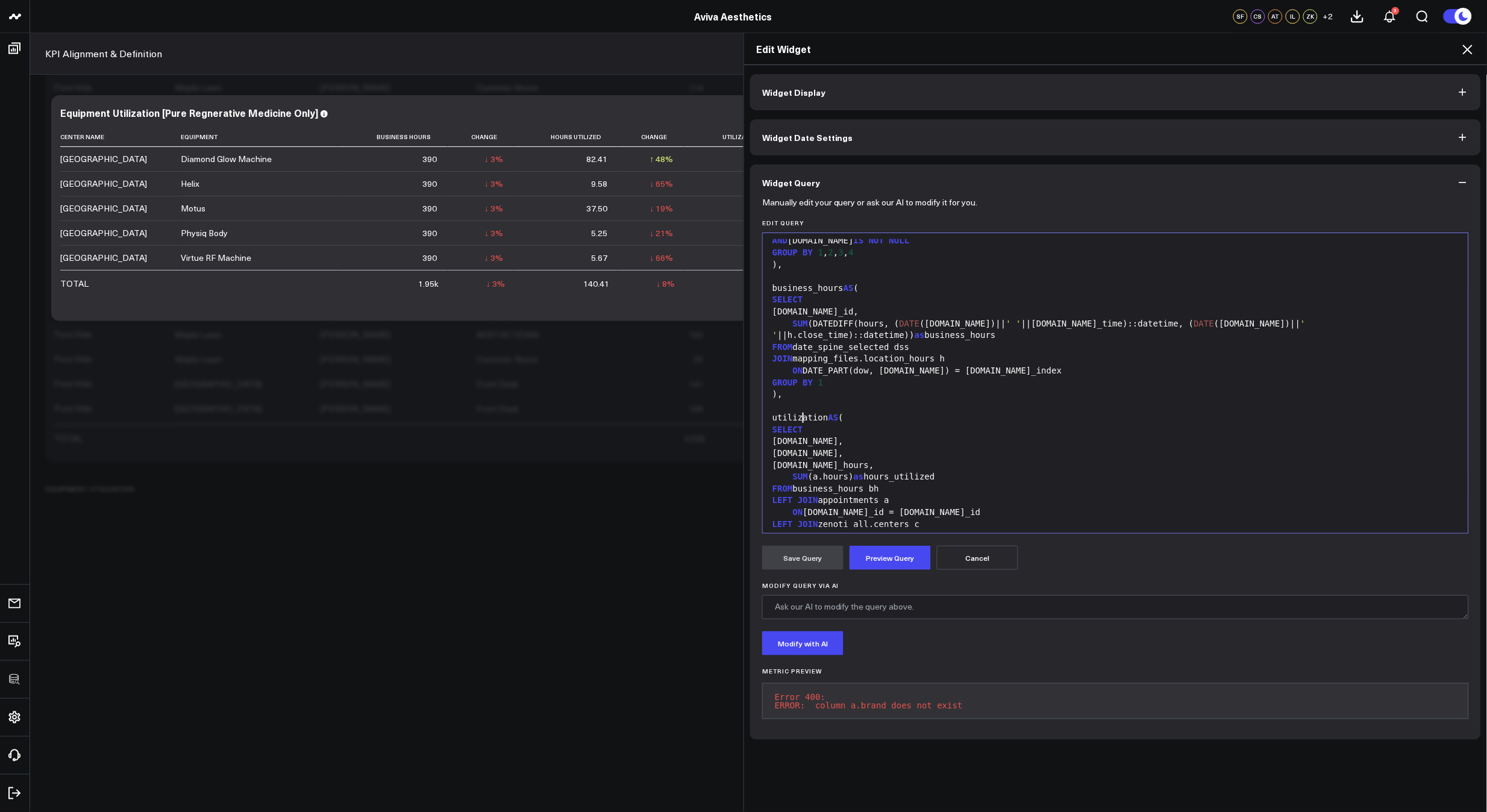
click at [827, 424] on div "SELECT" at bounding box center [1116, 430] width 693 height 12
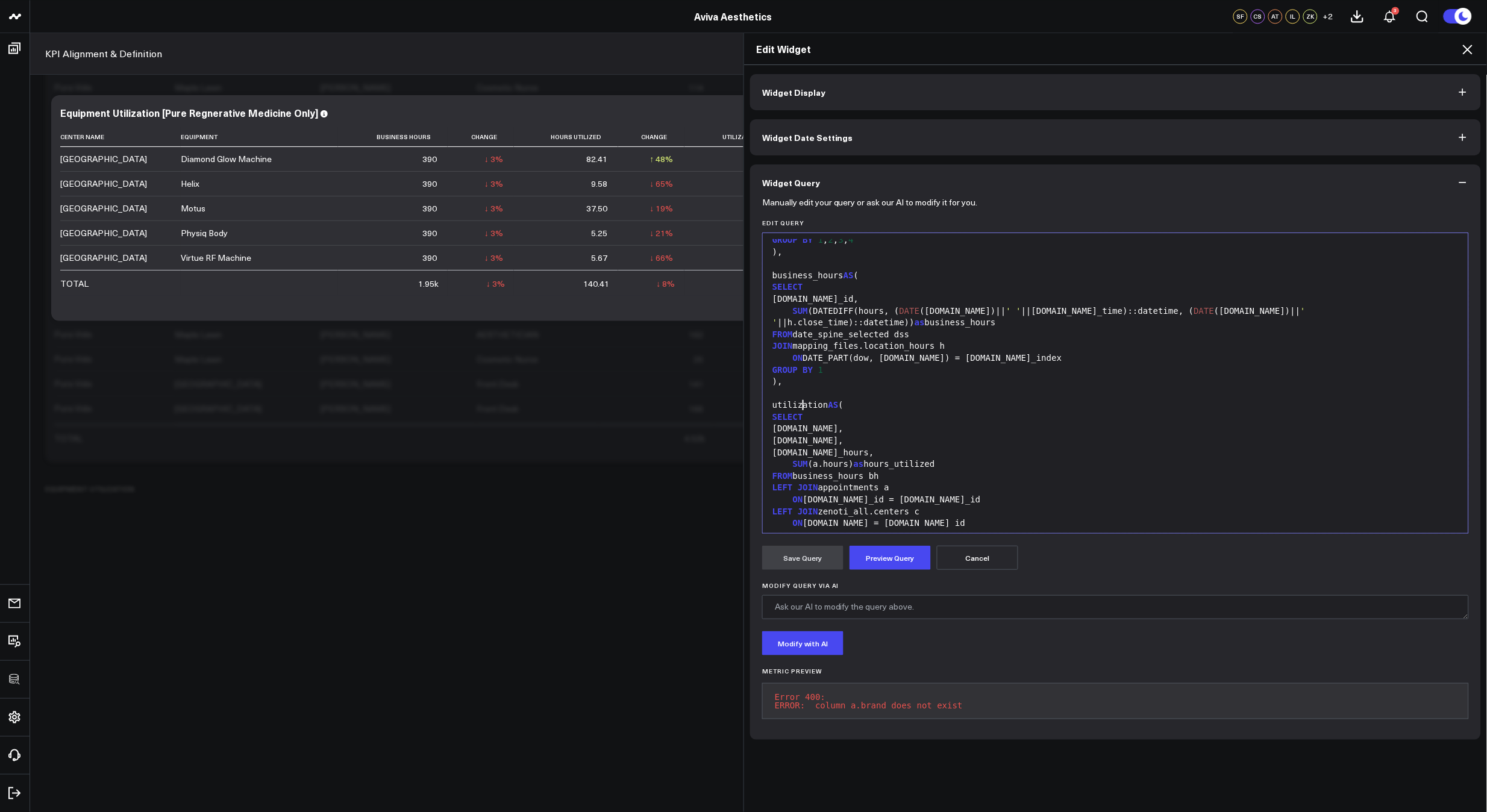
scroll to position [509, 0]
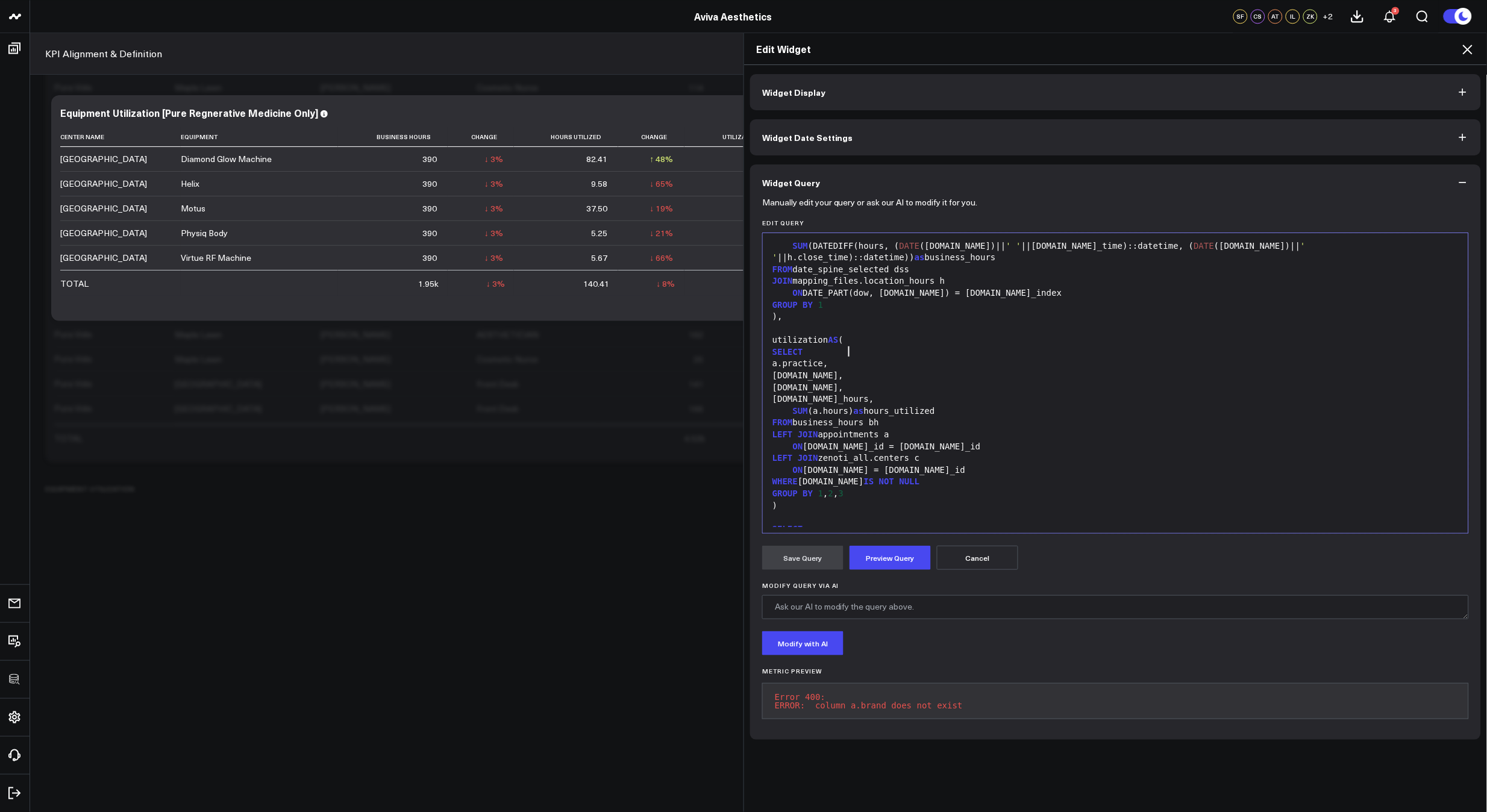
click at [874, 488] on div "GROUP BY 1 , 2 , 3" at bounding box center [1116, 494] width 693 height 12
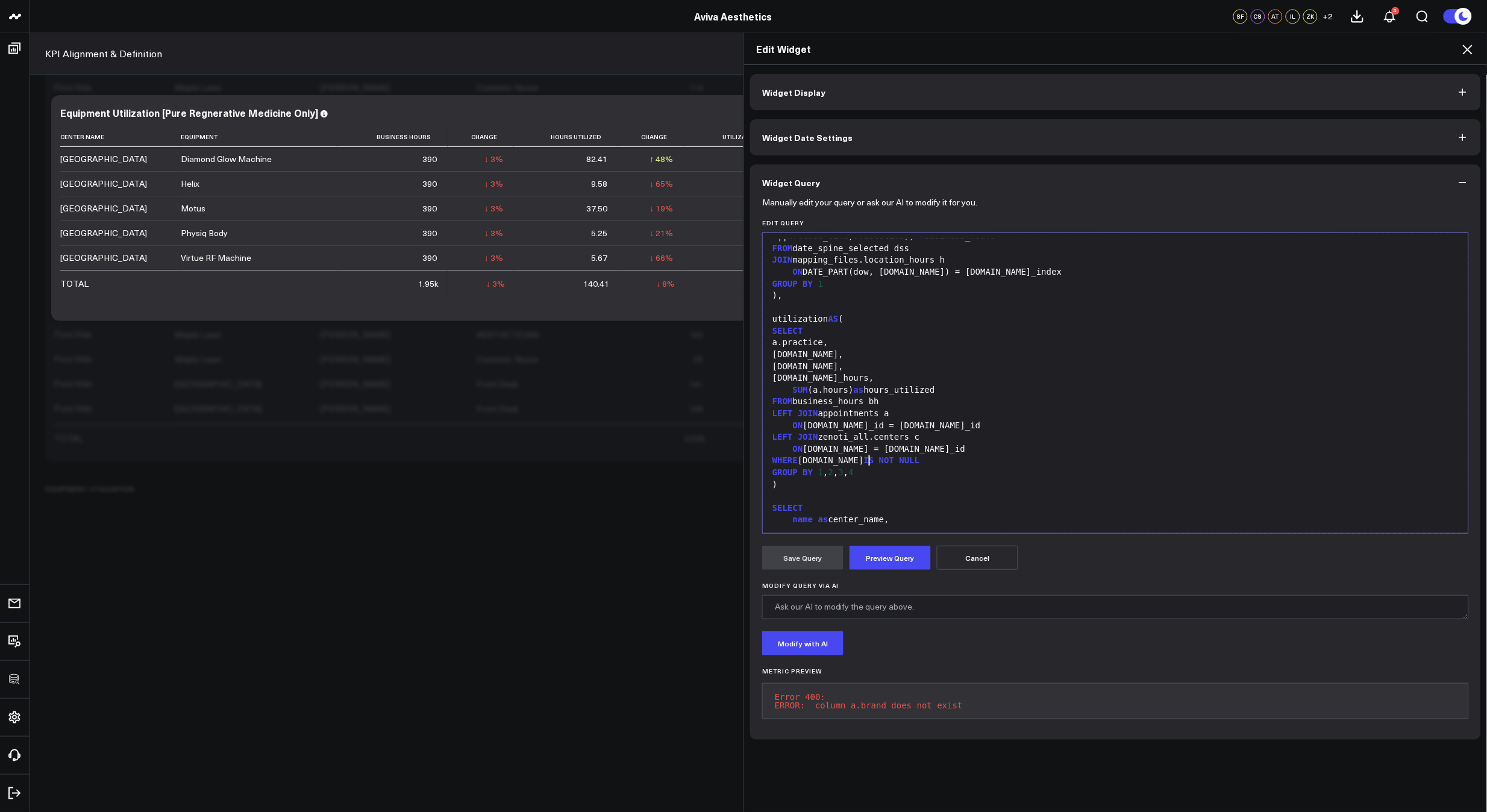
scroll to position [589, 0]
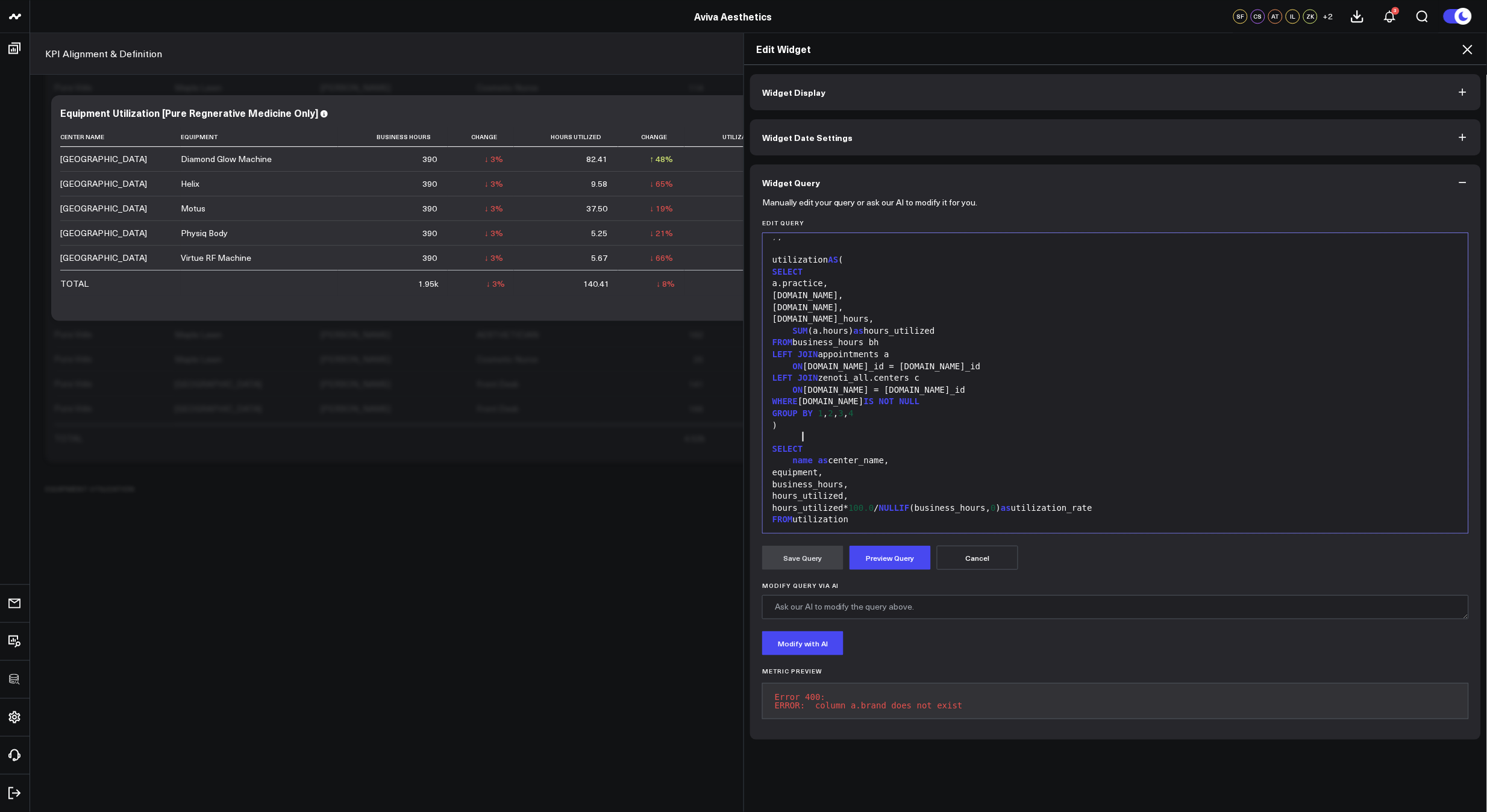
click at [827, 444] on div "SELECT" at bounding box center [1116, 449] width 693 height 12
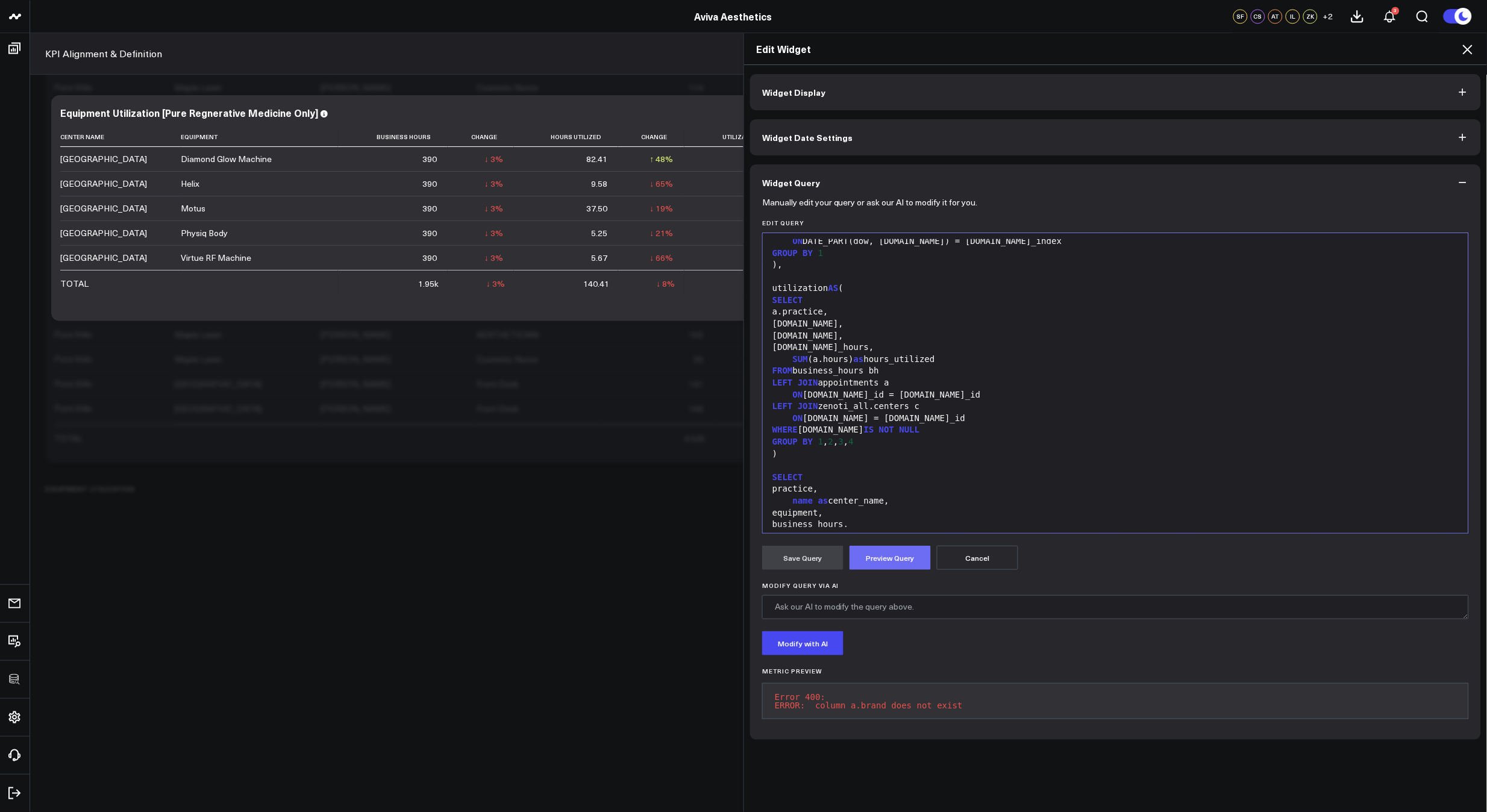
scroll to position [601, 0]
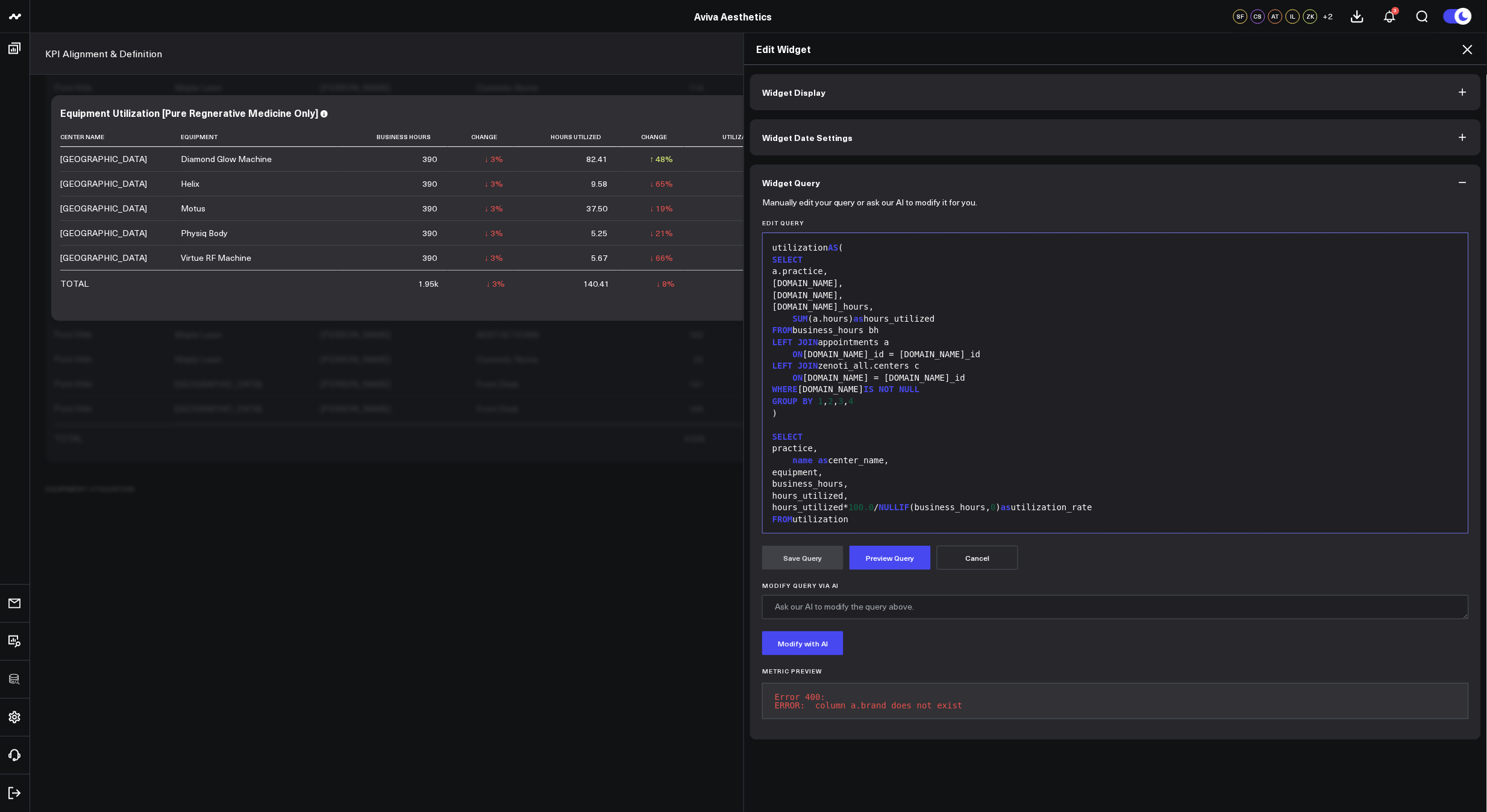
click at [873, 552] on button "Preview Query" at bounding box center [889, 557] width 81 height 24
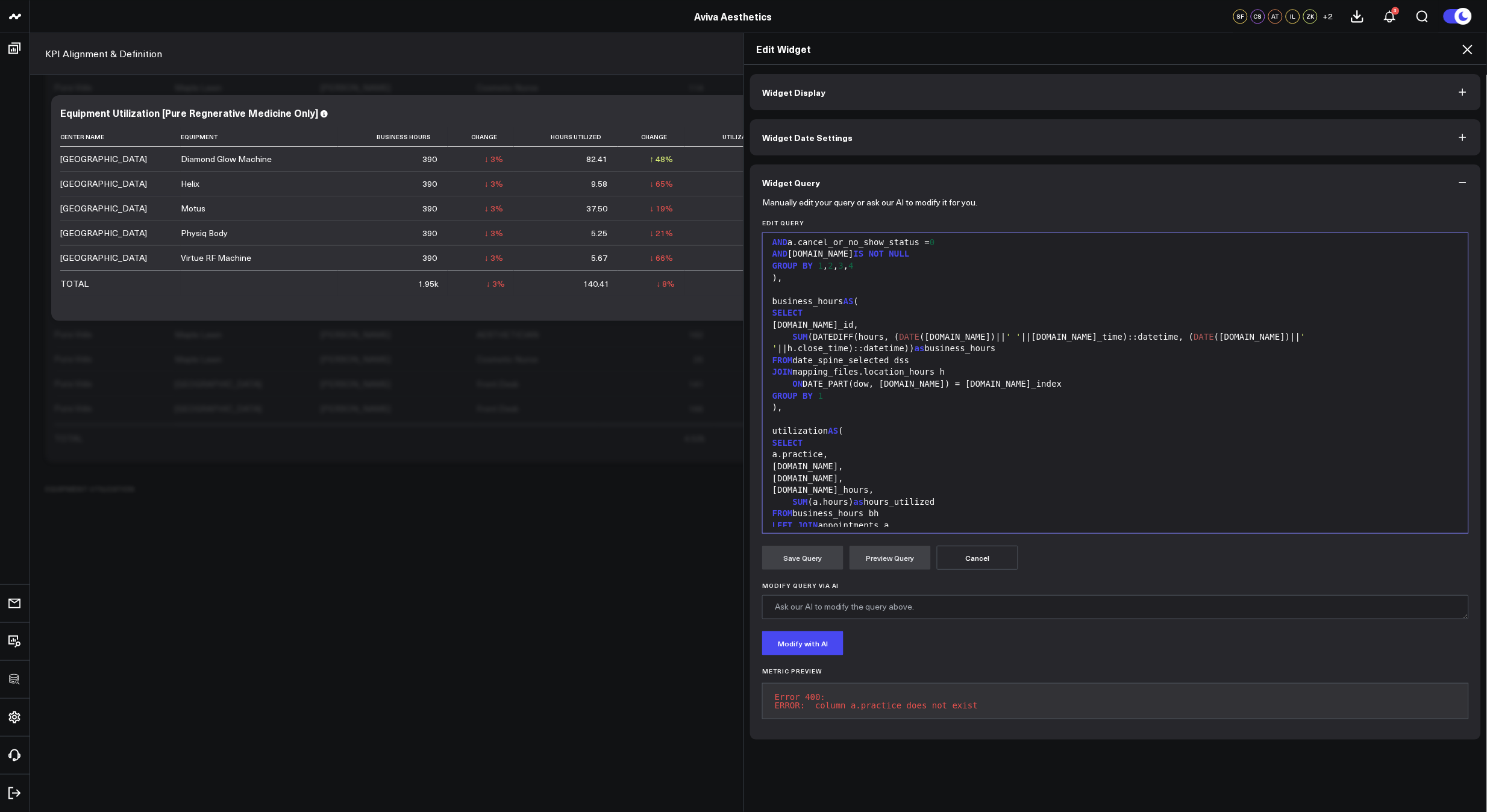
scroll to position [189, 0]
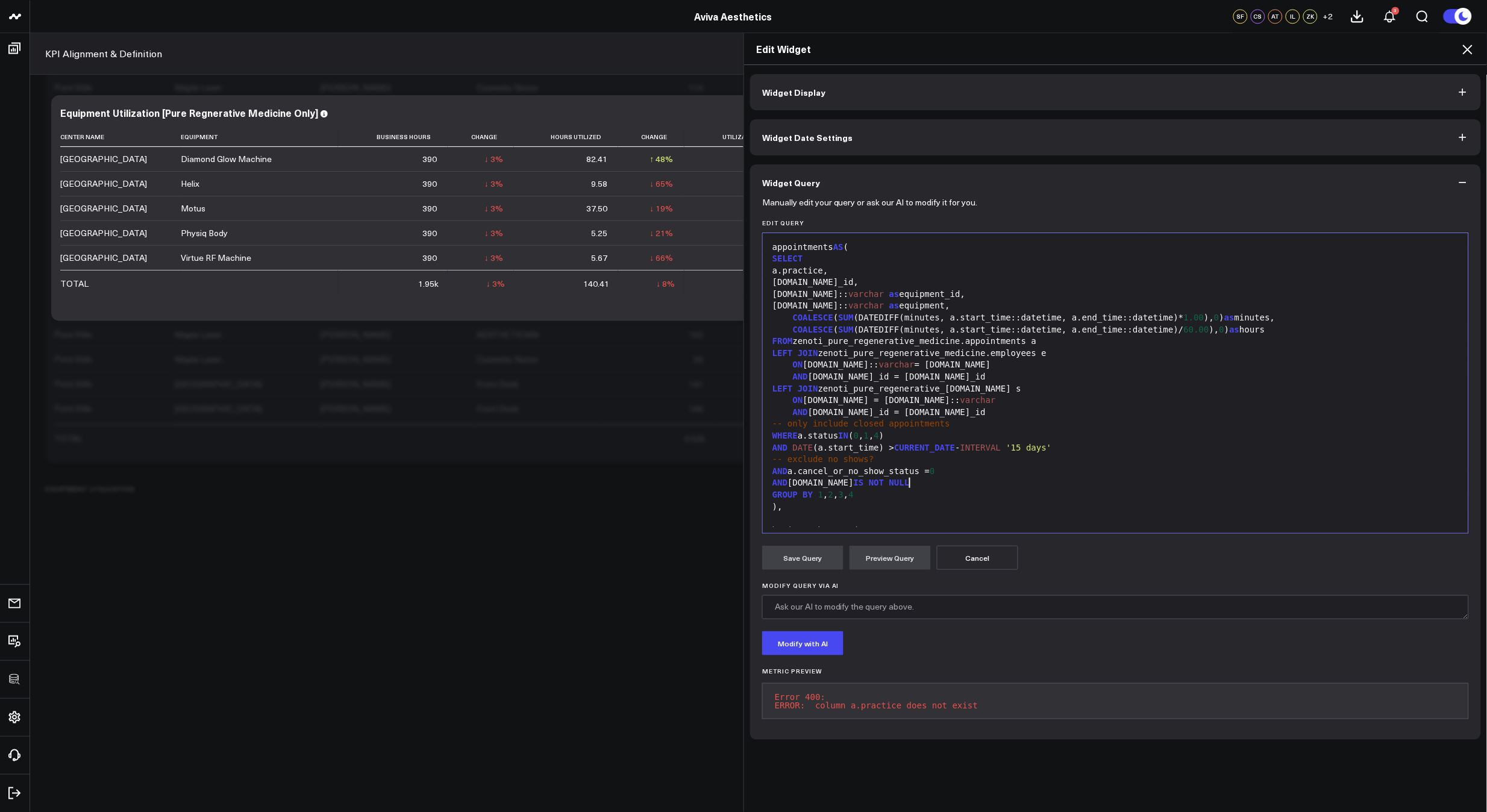
click at [911, 480] on div "AND [DOMAIN_NAME] IS NOT NULL" at bounding box center [1116, 483] width 693 height 12
click at [973, 549] on button "Cancel" at bounding box center [977, 557] width 81 height 24
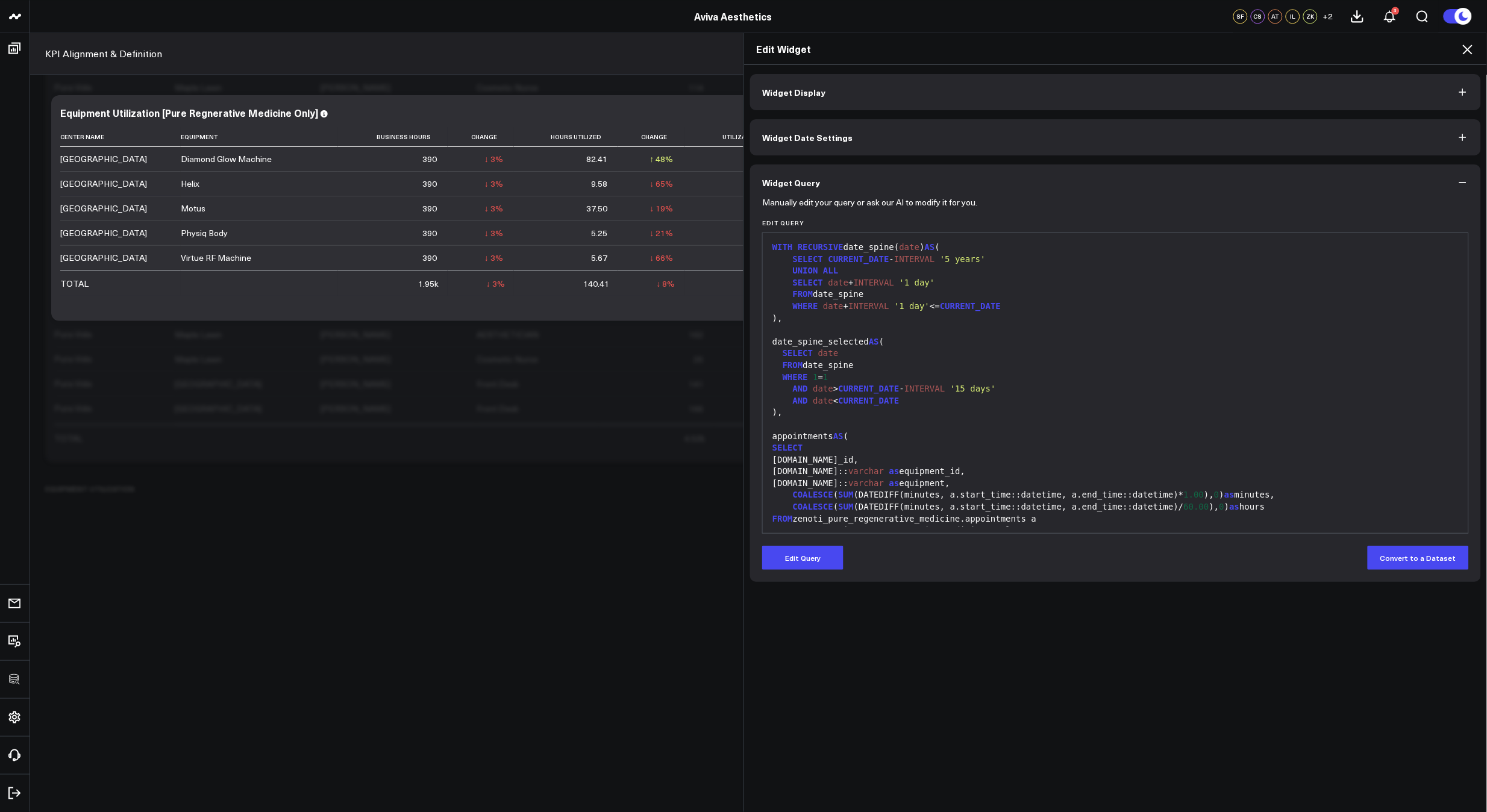
click at [1467, 43] on icon at bounding box center [1467, 50] width 15 height 15
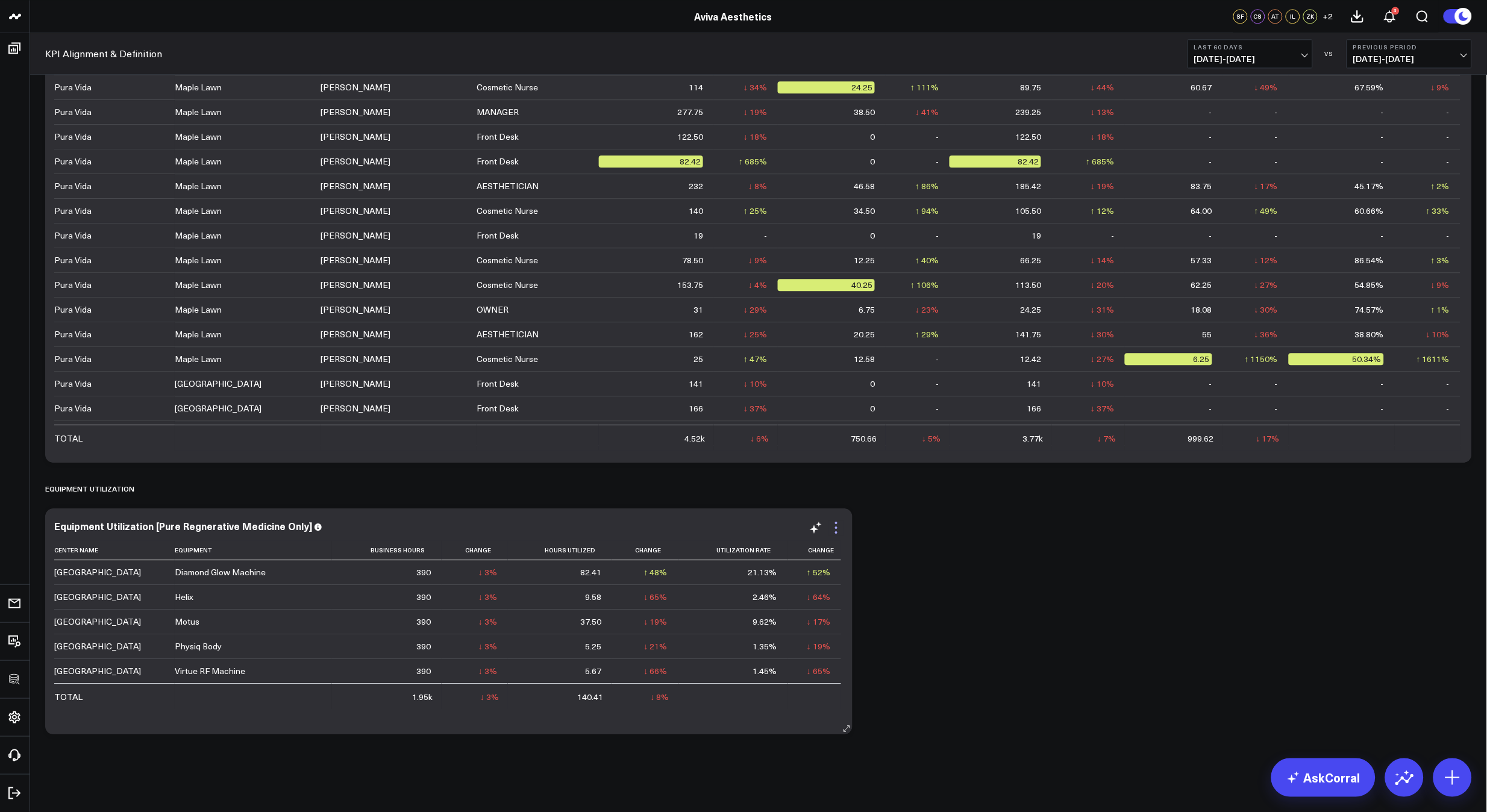
click at [842, 528] on icon at bounding box center [836, 527] width 15 height 15
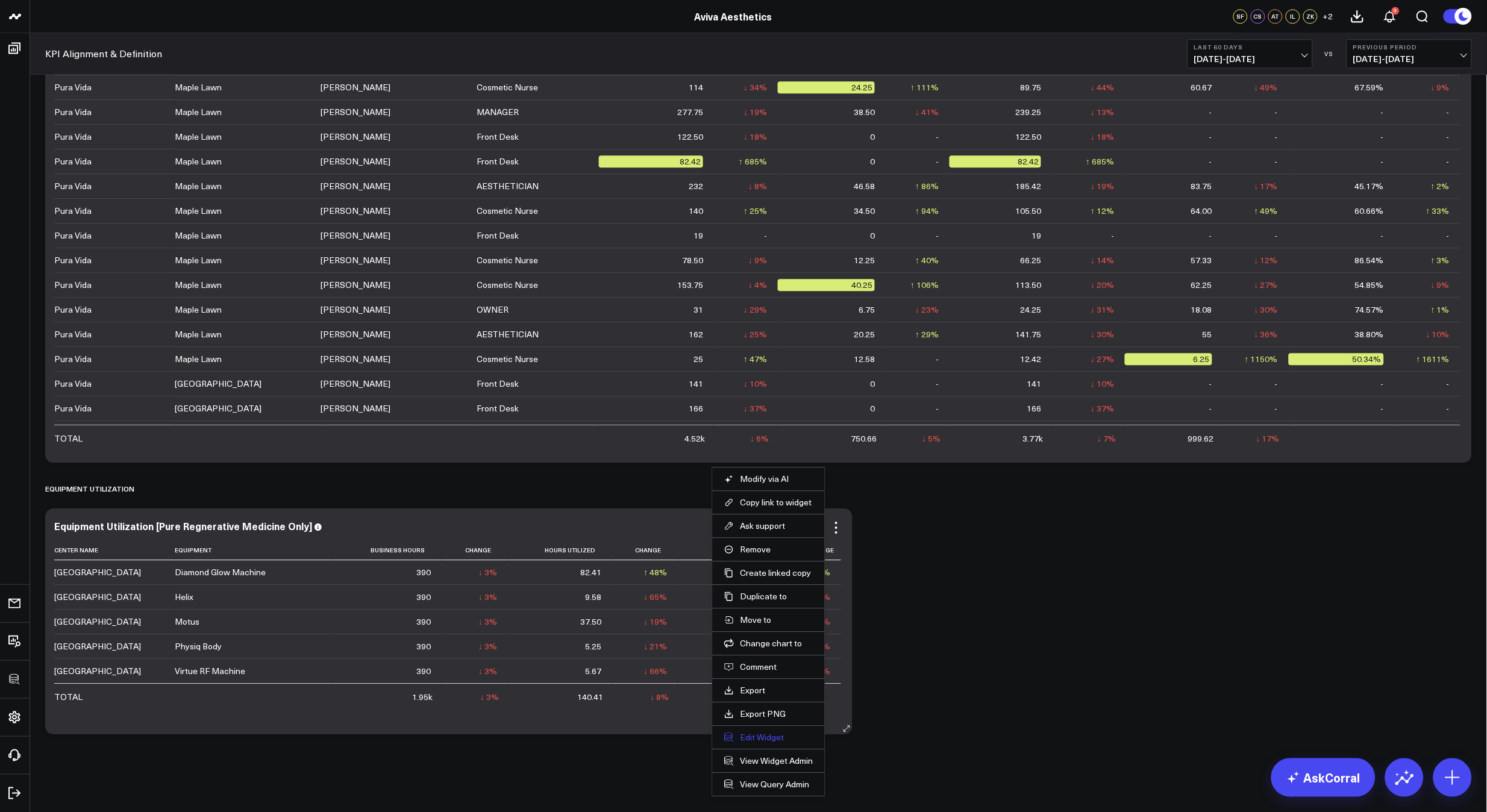
click at [753, 741] on button "Edit Widget" at bounding box center [768, 737] width 88 height 11
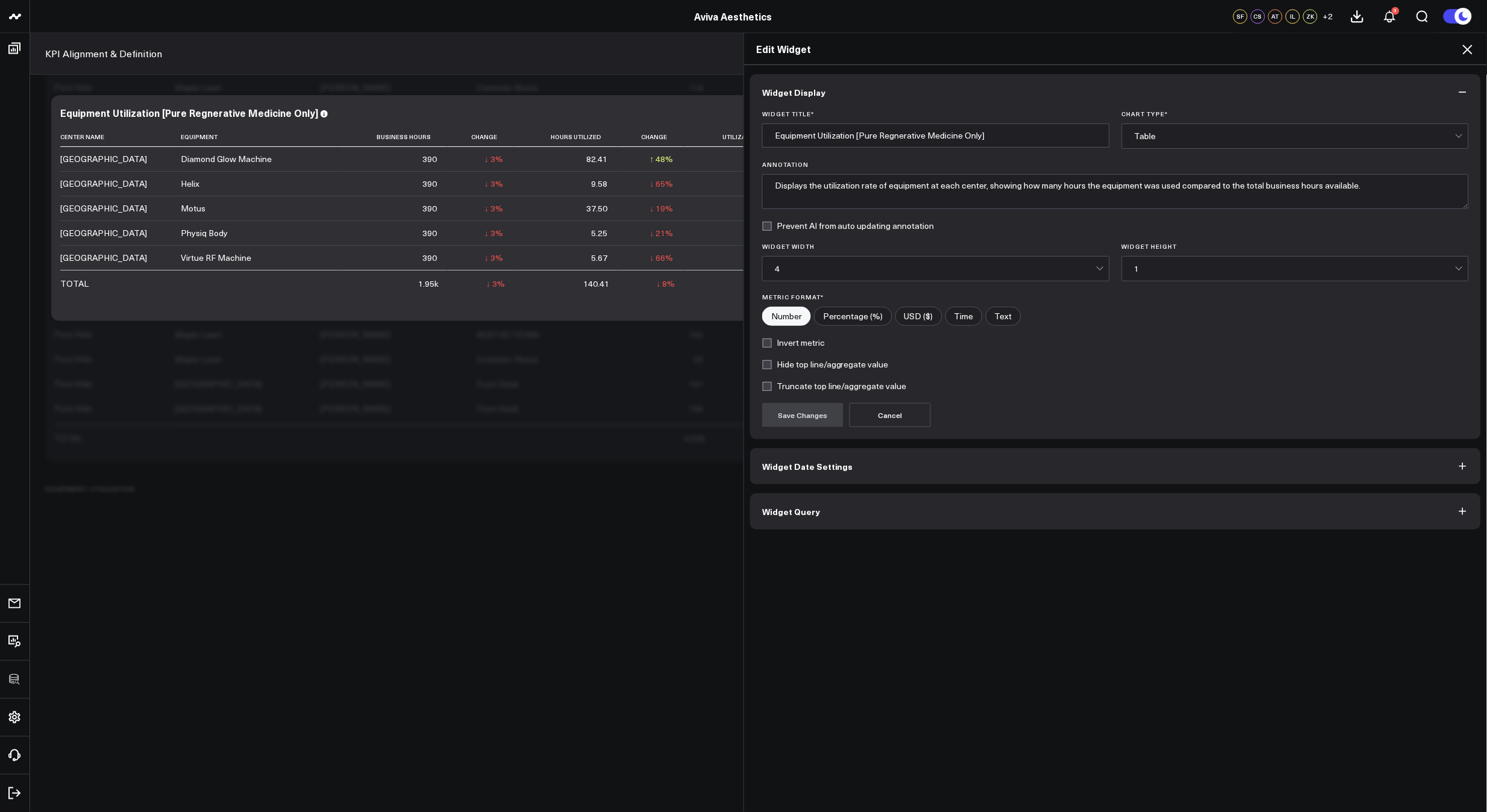
click at [913, 527] on button "Widget Query" at bounding box center [1116, 511] width 731 height 36
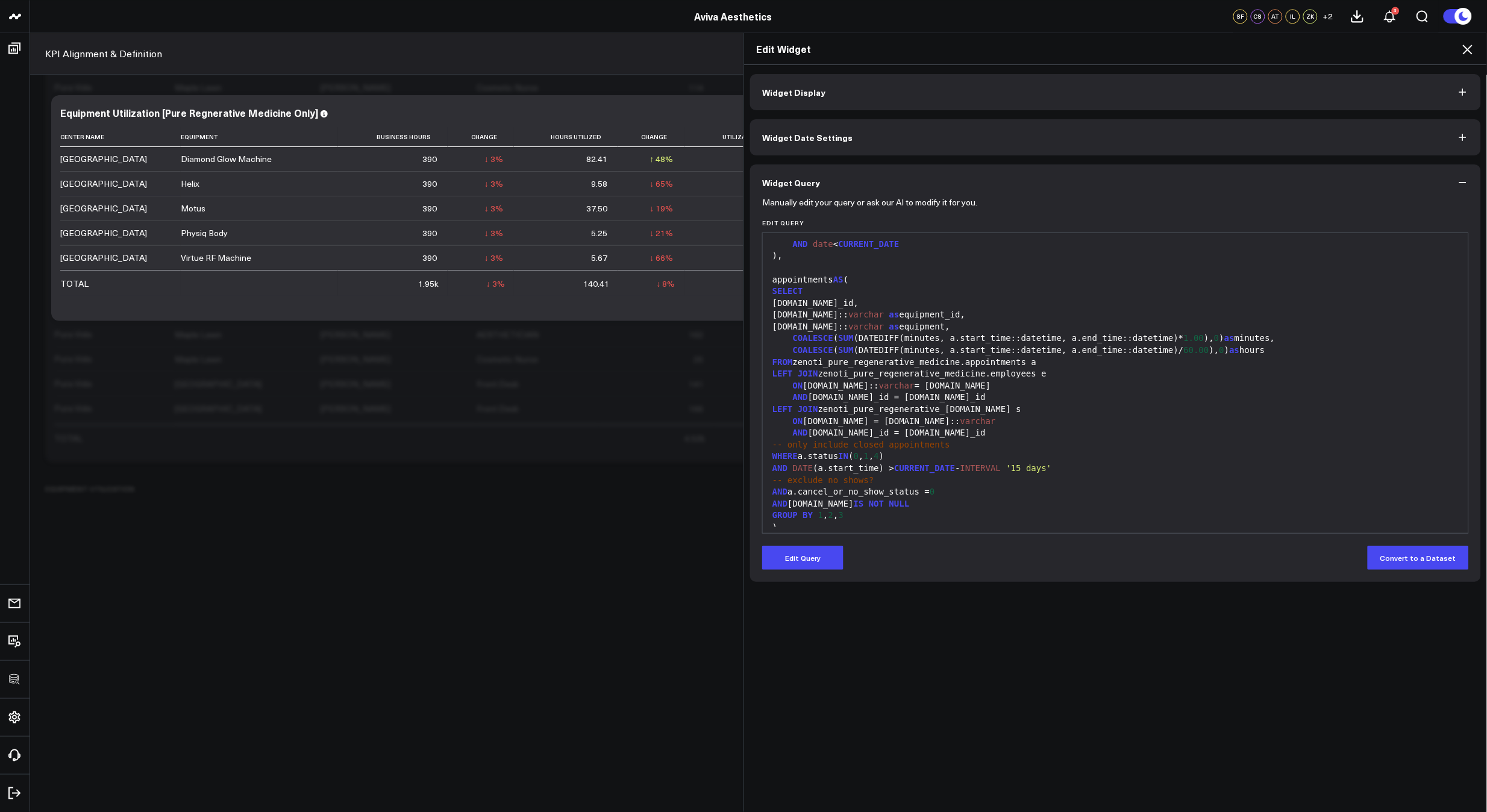
scroll to position [177, 0]
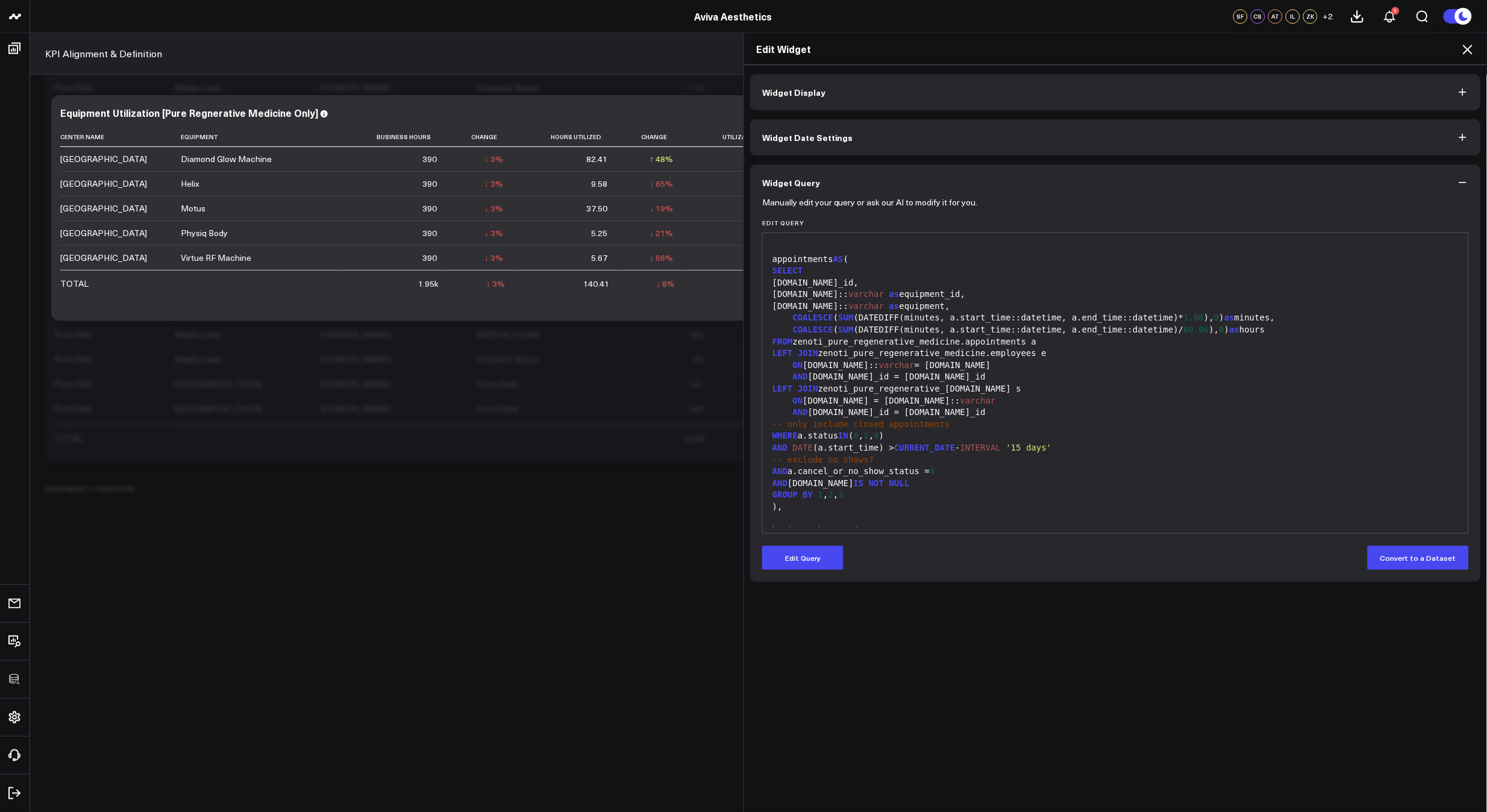
click at [1070, 455] on div "-- exclude no shows?" at bounding box center [1116, 460] width 693 height 12
click at [1069, 455] on div "-- exclude no shows?" at bounding box center [1116, 460] width 693 height 12
click at [784, 569] on button "Edit Query" at bounding box center [802, 557] width 81 height 24
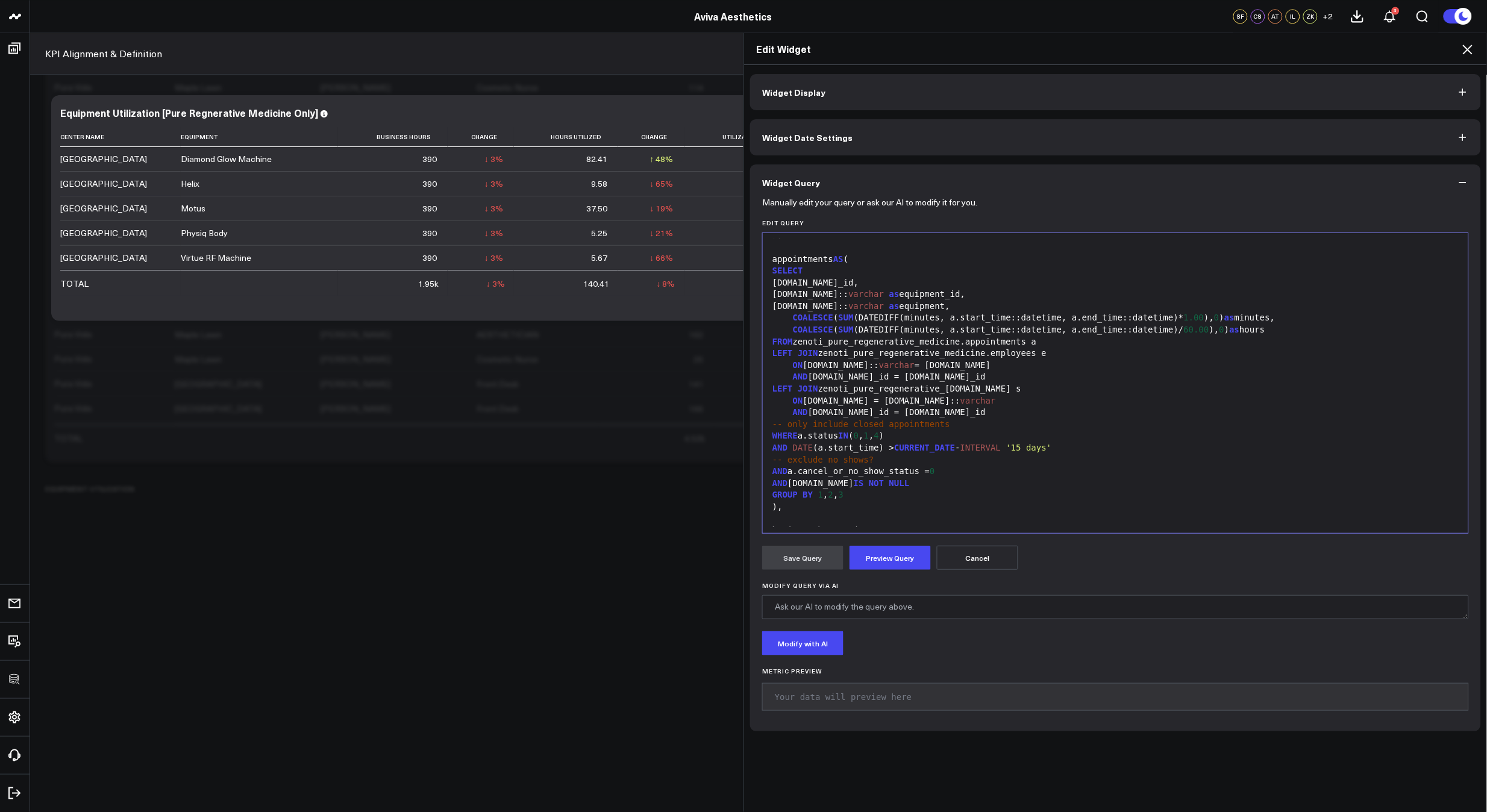
click at [871, 471] on div "AND a.cancel_or_no_show_status = 0" at bounding box center [1116, 471] width 693 height 12
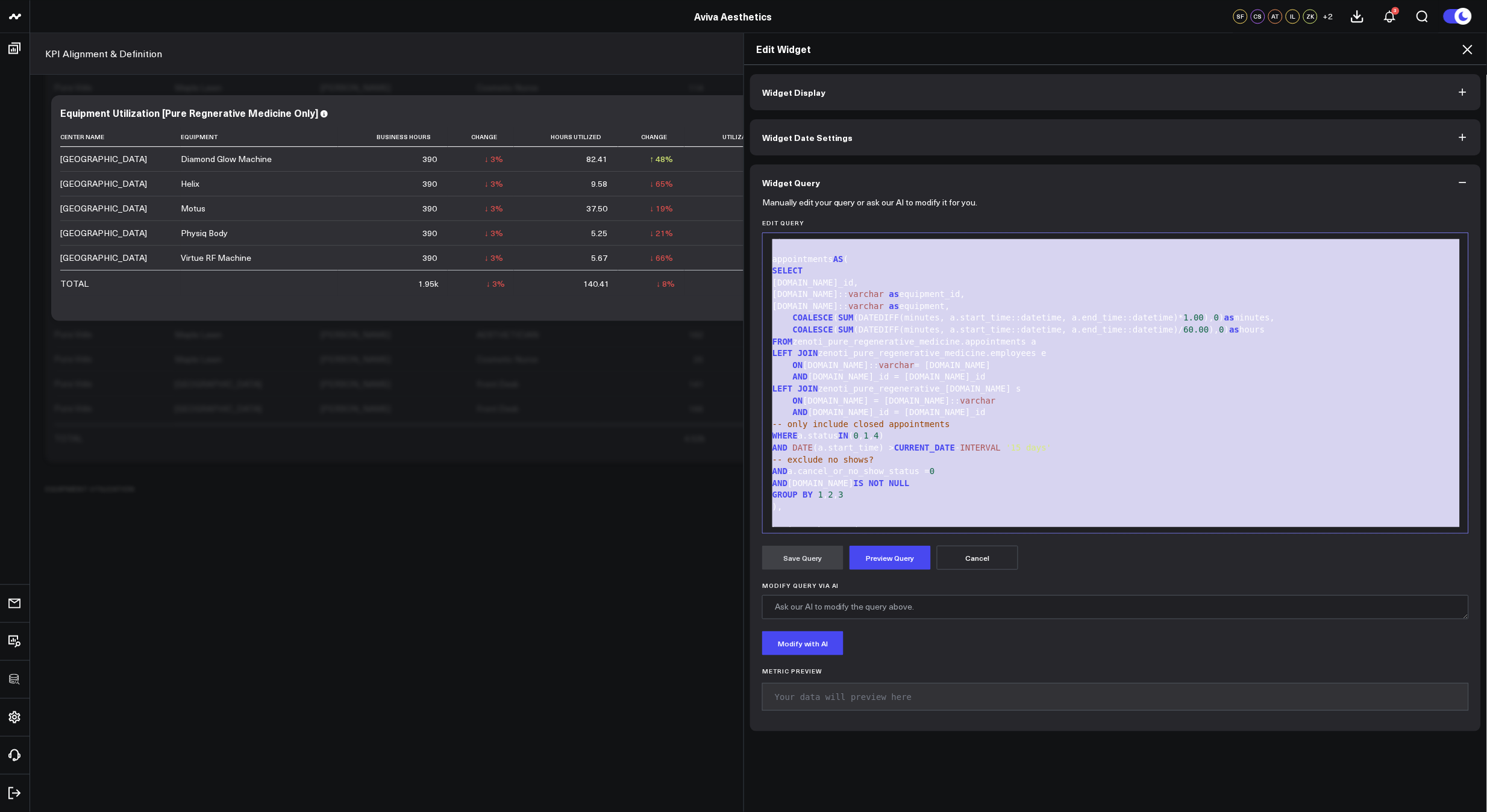
copy div "WITH RECURSIVE date_spine( date ) AS ( SELECT CURRENT_DATE - INTERVAL '5 years'…"
click at [1097, 513] on div at bounding box center [1116, 519] width 693 height 12
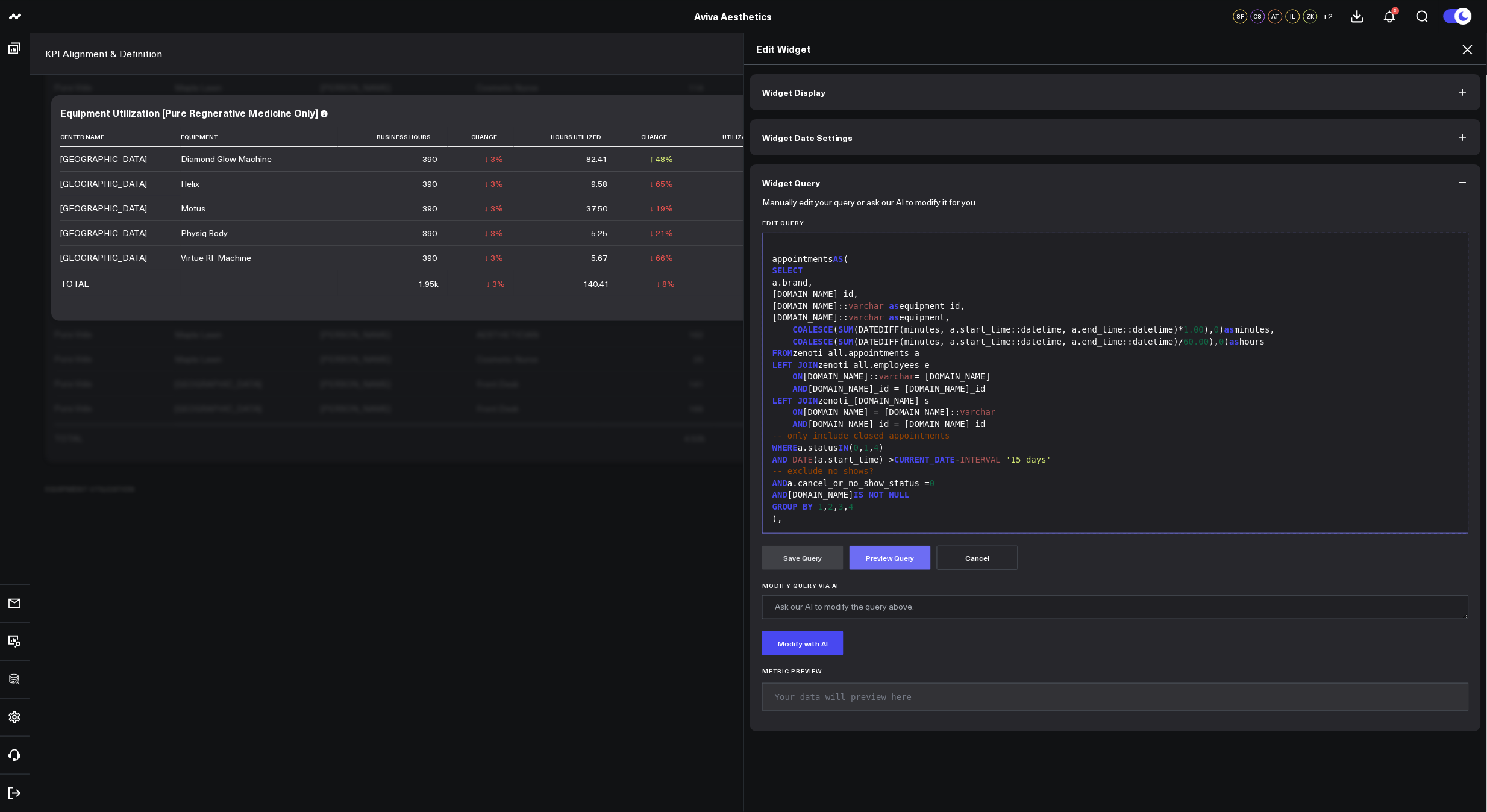
scroll to position [600, 0]
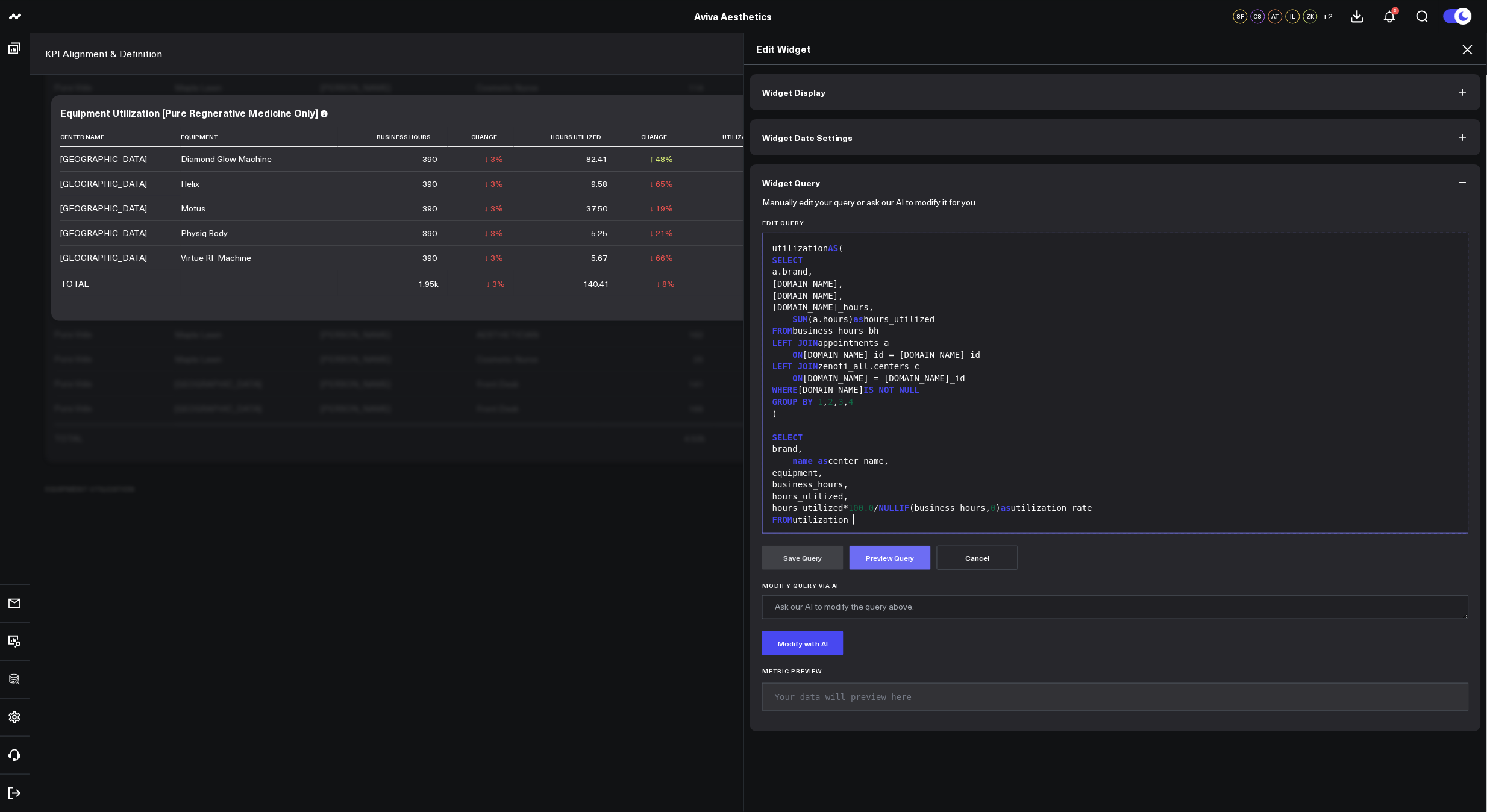
click at [888, 554] on button "Preview Query" at bounding box center [889, 557] width 81 height 24
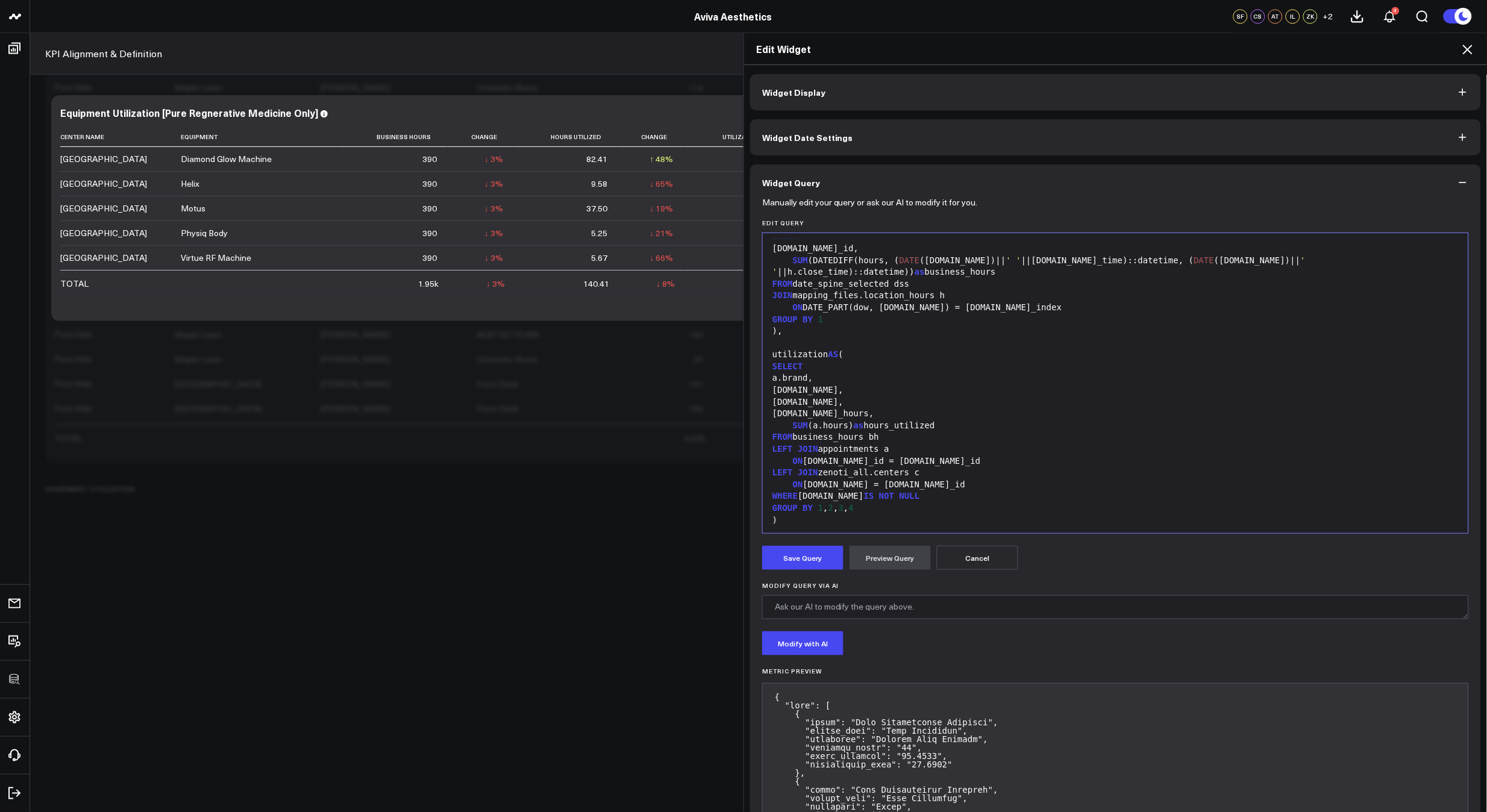
scroll to position [613, 0]
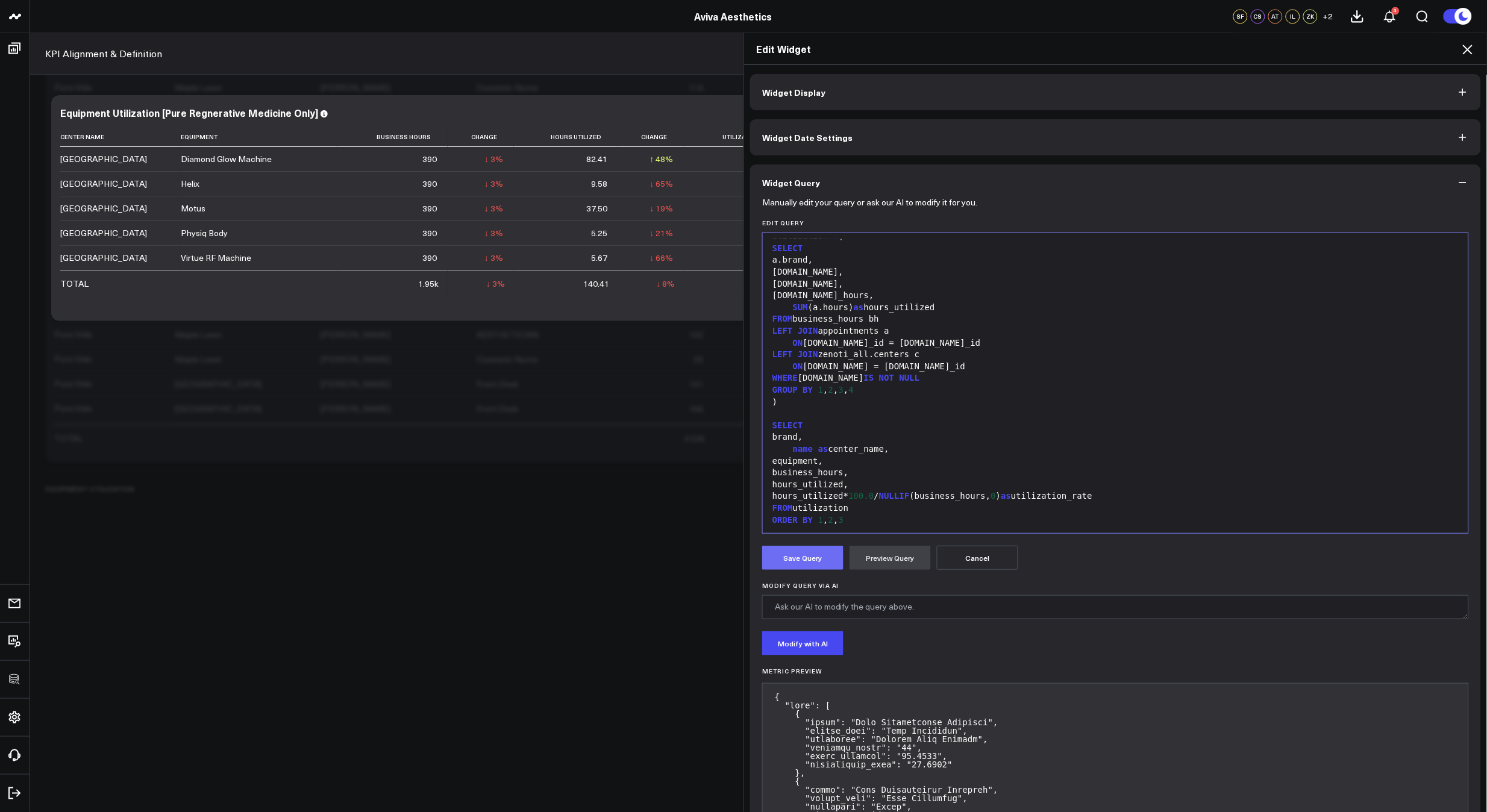
click at [792, 564] on button "Save Query" at bounding box center [802, 557] width 81 height 24
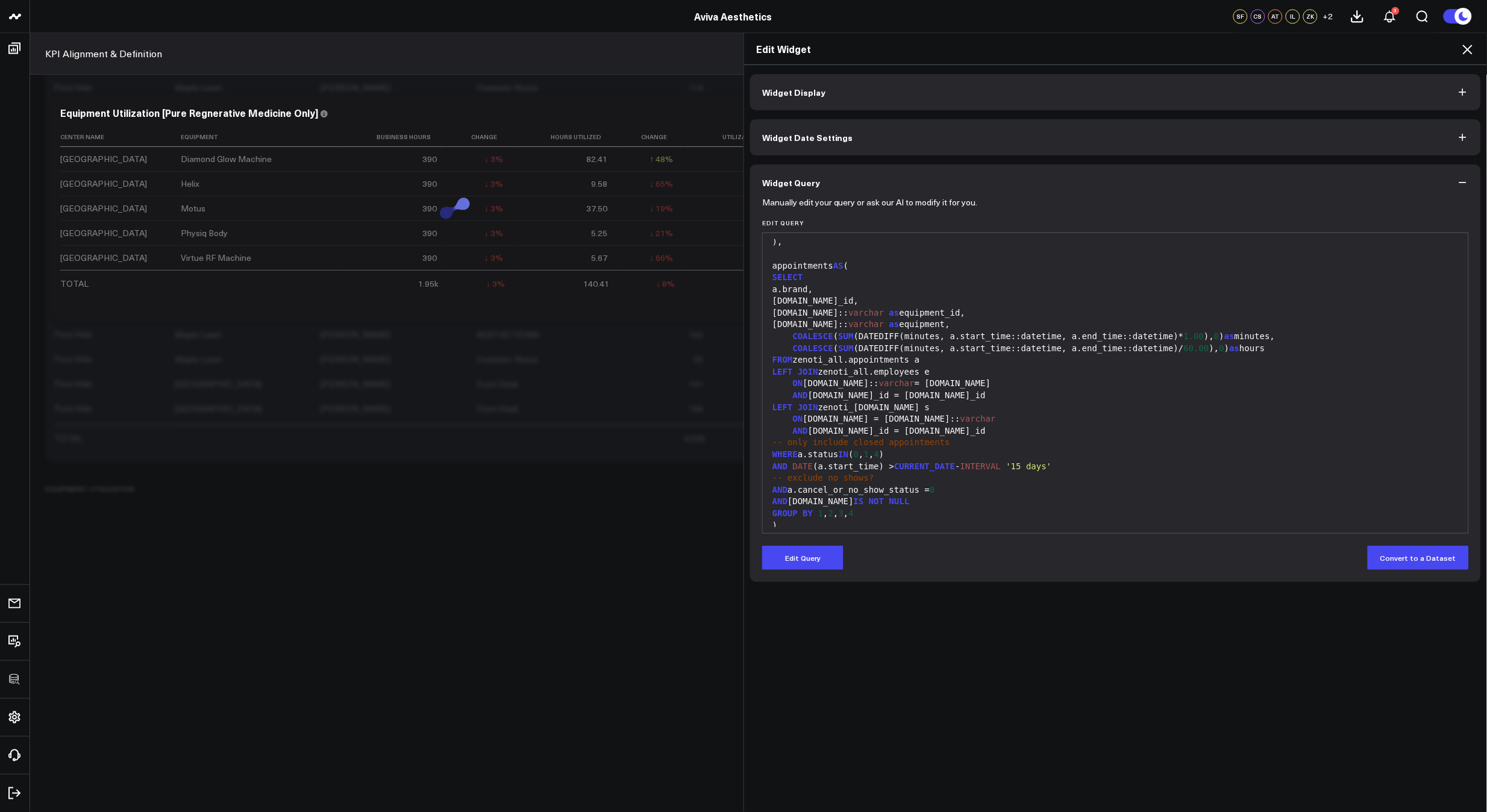
scroll to position [172, 0]
click at [1194, 423] on div "AND [DOMAIN_NAME]_id = [DOMAIN_NAME]_id" at bounding box center [1116, 429] width 693 height 12
click at [1468, 57] on div "Edit Widget" at bounding box center [1116, 49] width 743 height 32
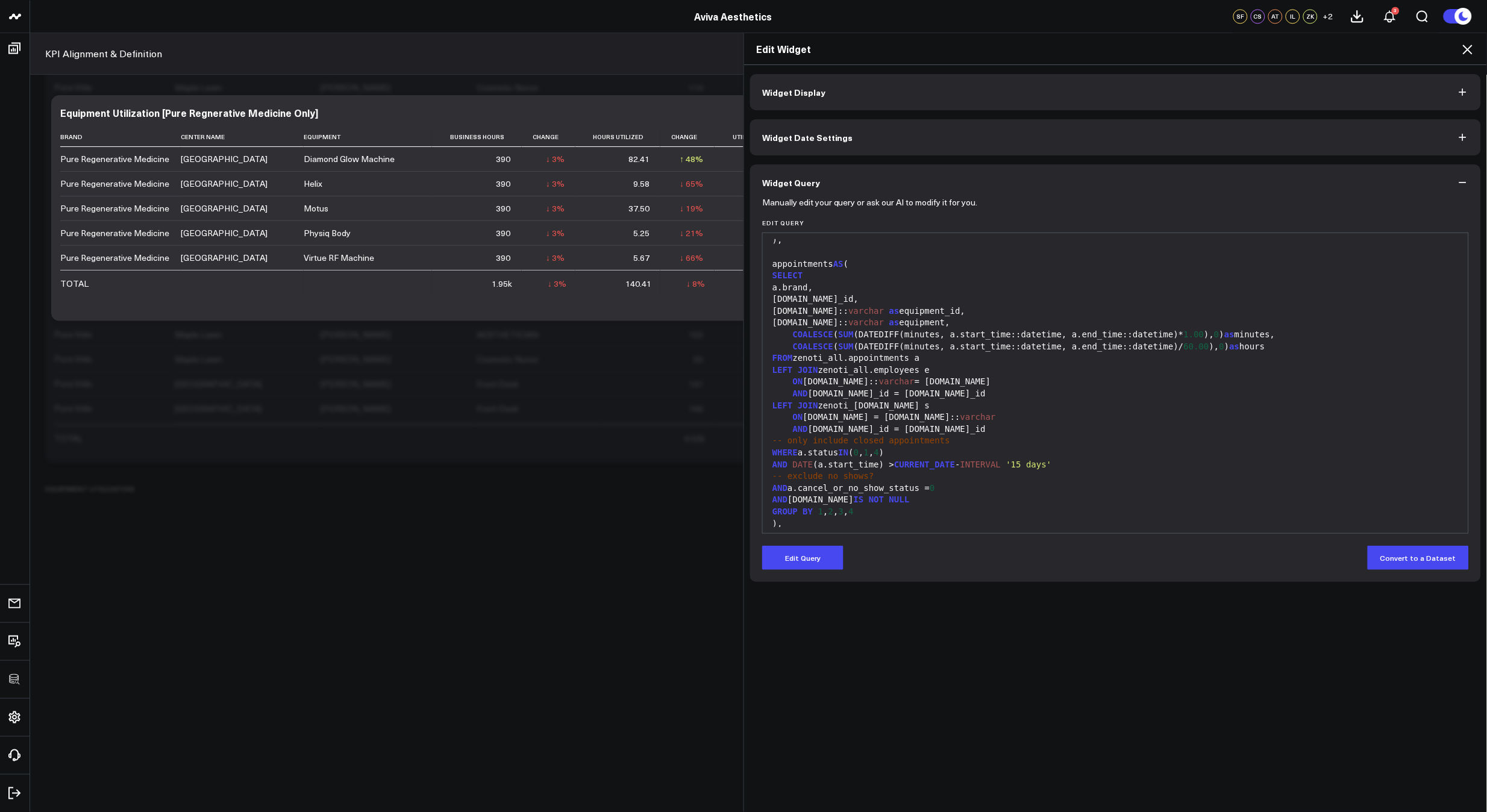
click at [1468, 55] on icon at bounding box center [1467, 50] width 15 height 15
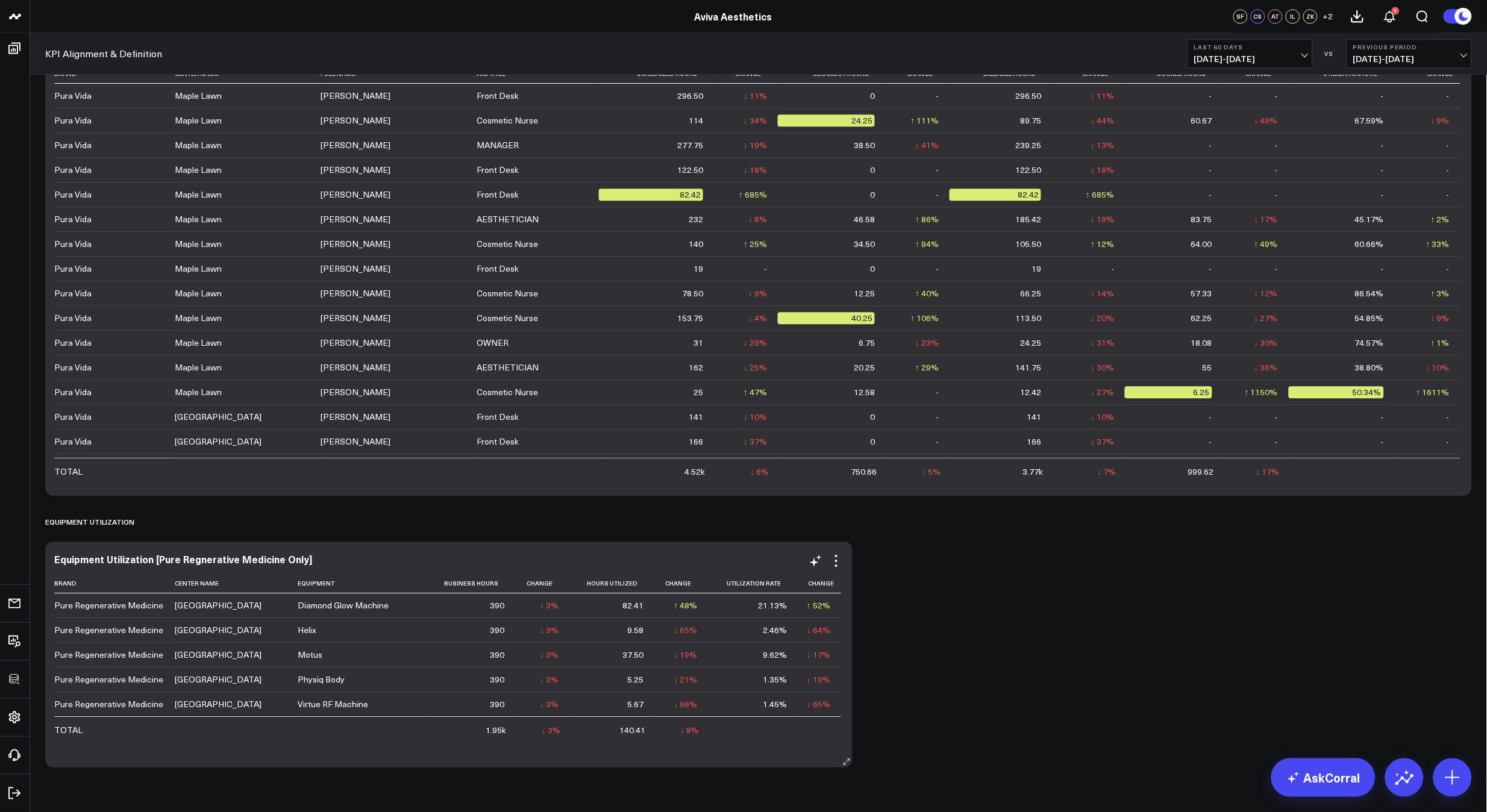
scroll to position [2639, 0]
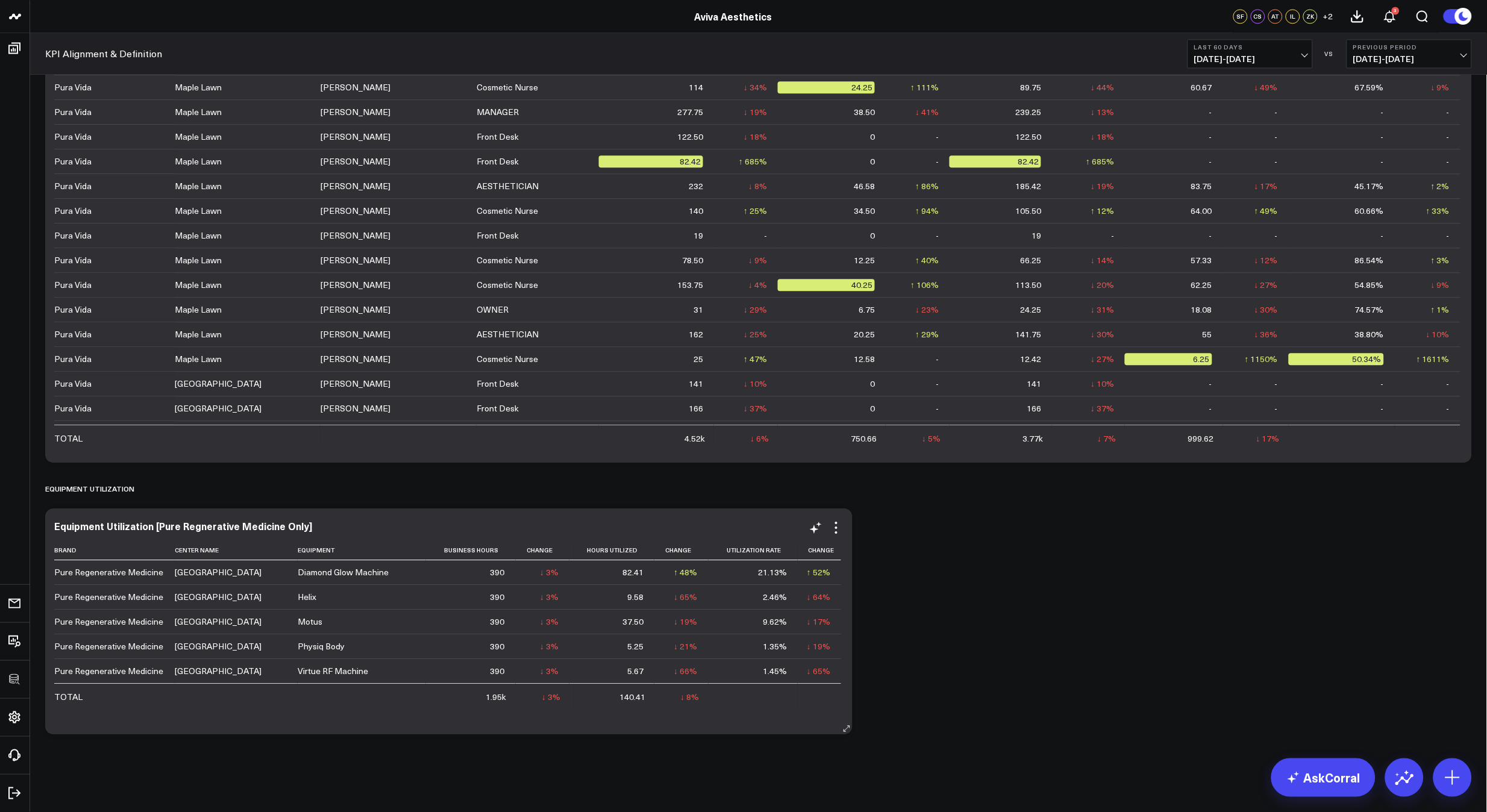
click at [835, 518] on div "Equipment Utilization [Pure Regnerative Medicine Only] Brand Center Name Equipm…" at bounding box center [449, 622] width 807 height 226
click at [837, 523] on icon at bounding box center [835, 522] width 2 height 2
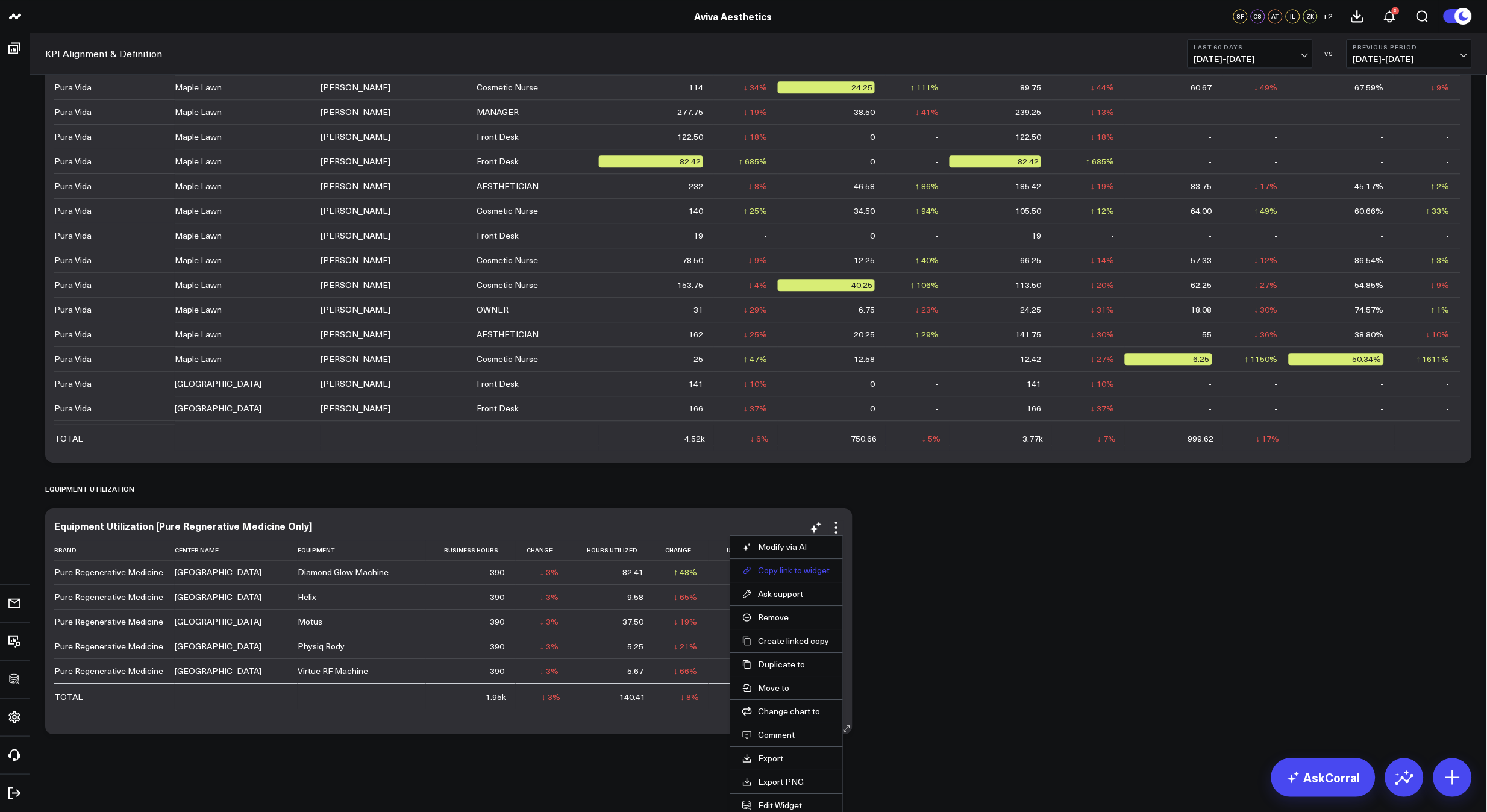
click at [804, 568] on button "Copy link to widget" at bounding box center [786, 570] width 88 height 11
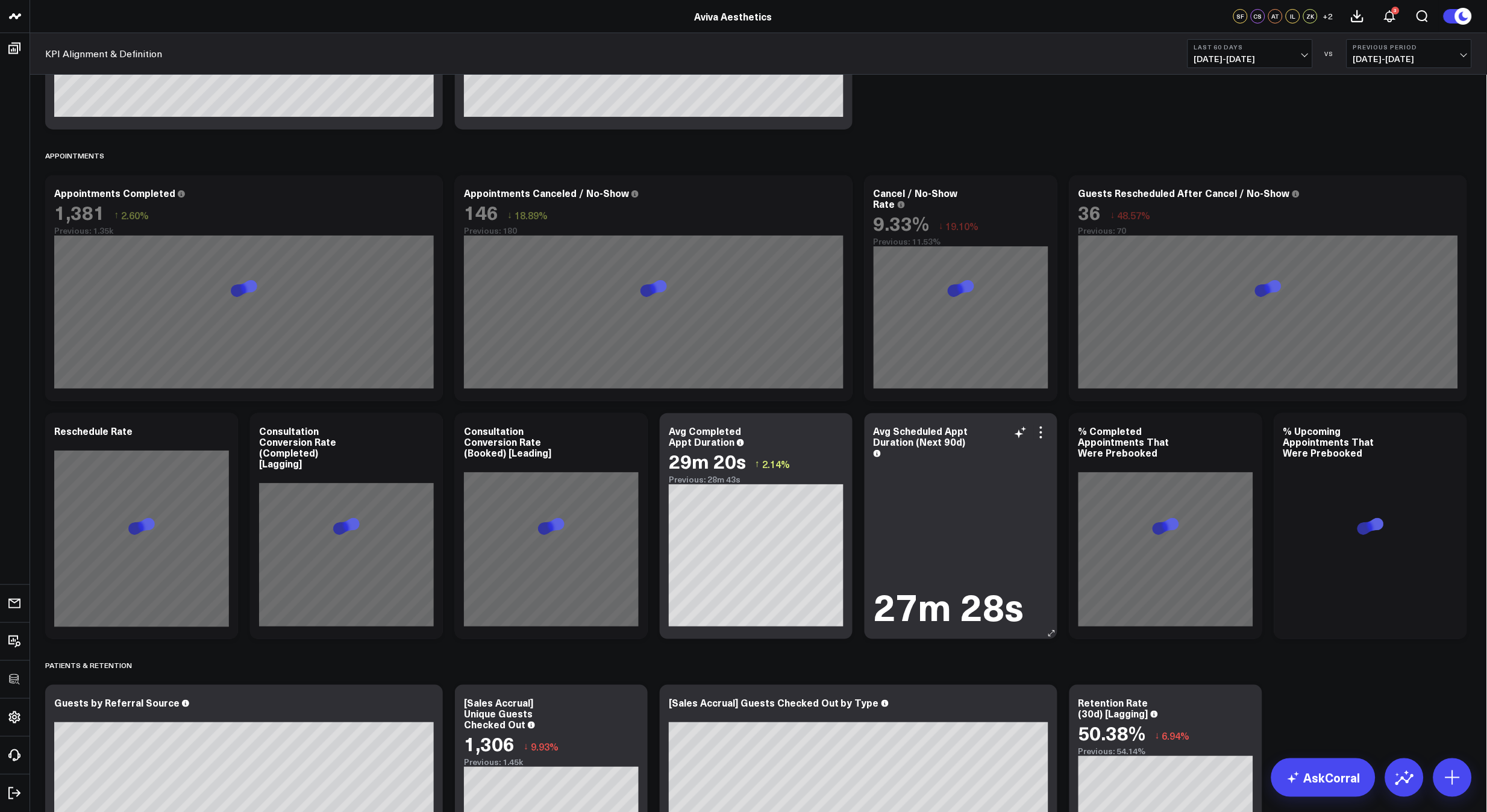
scroll to position [1882, 0]
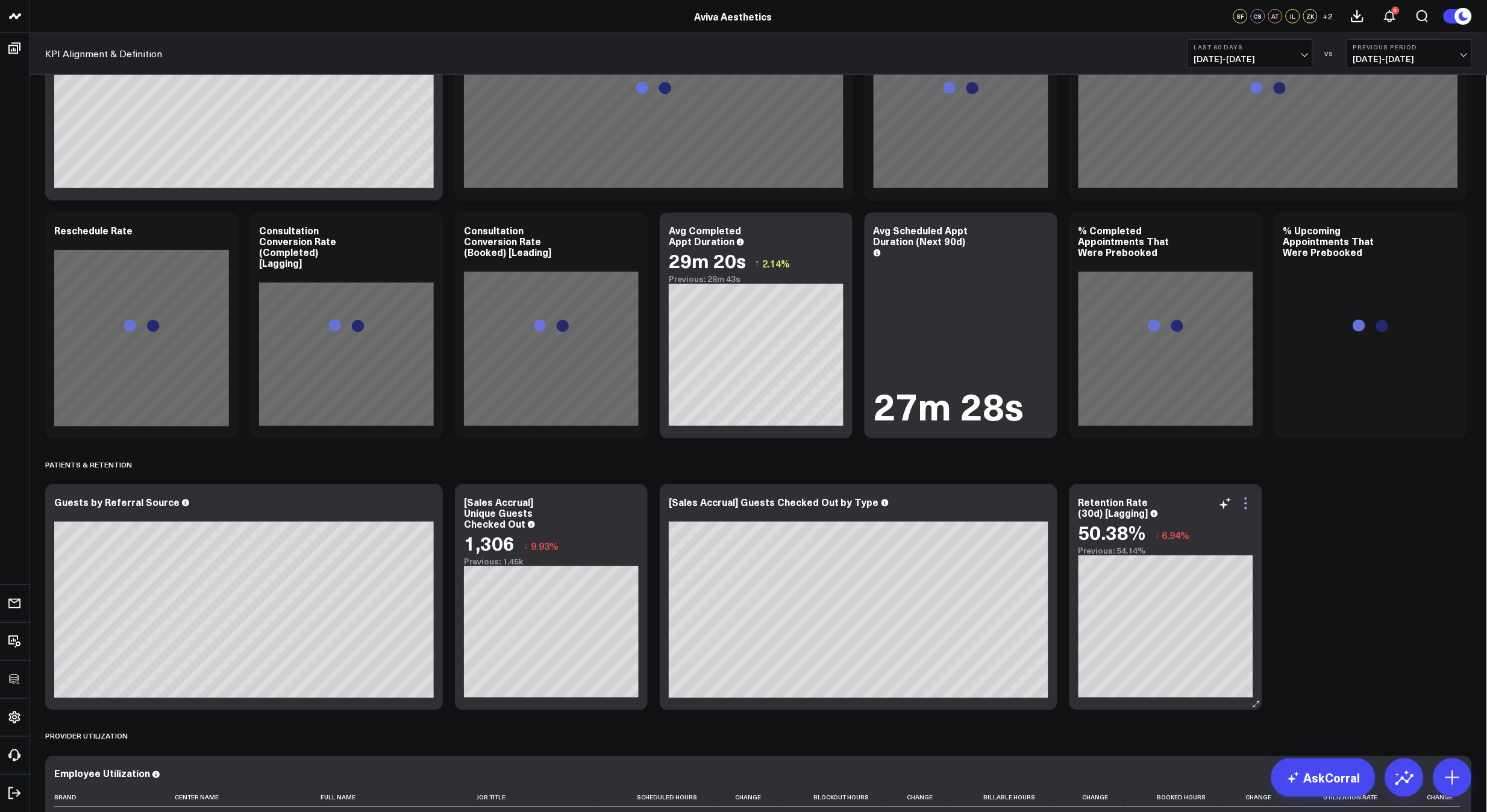
click at [1244, 503] on icon at bounding box center [1246, 503] width 15 height 15
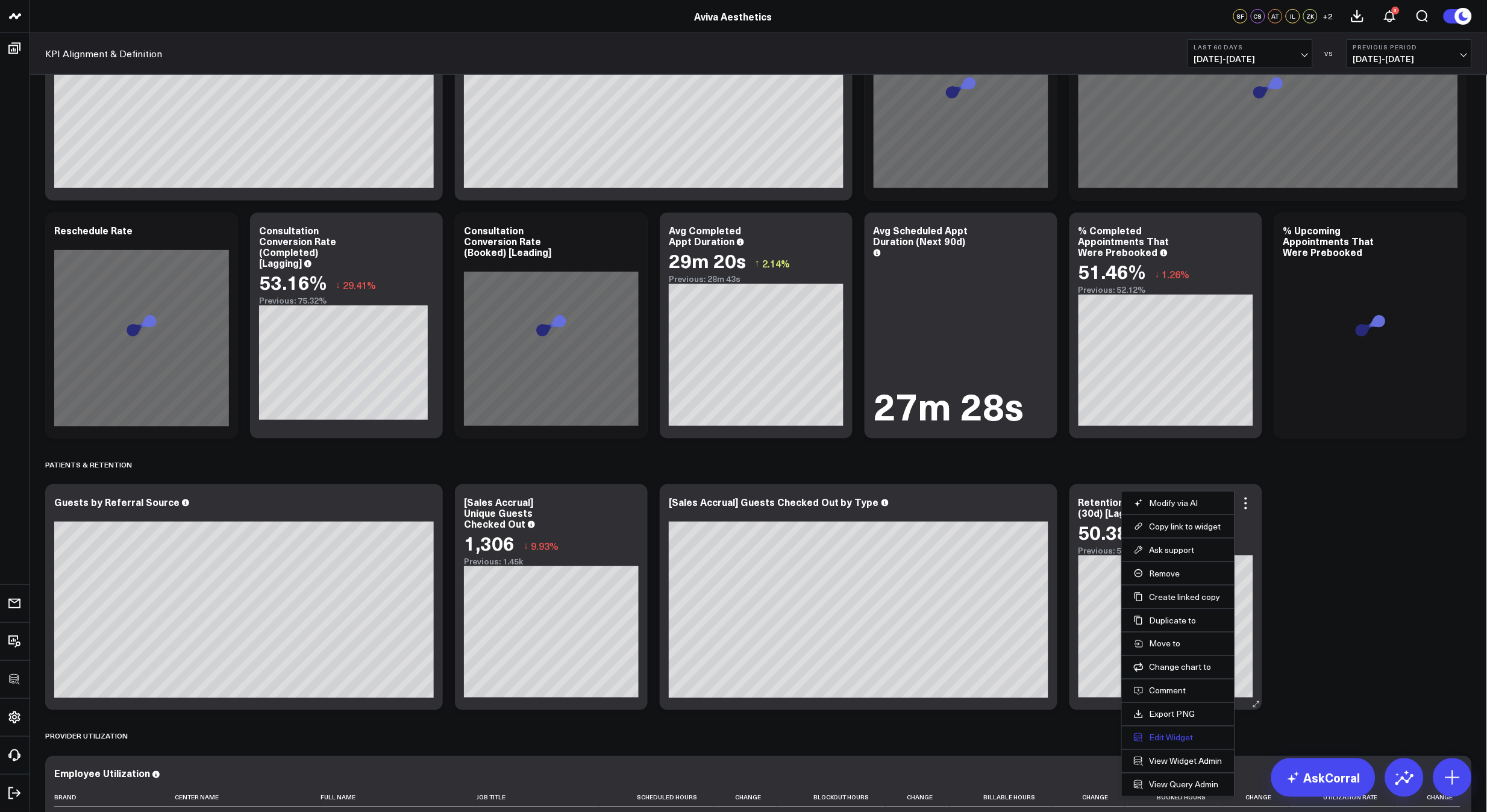
click at [1170, 735] on button "Edit Widget" at bounding box center [1178, 738] width 88 height 11
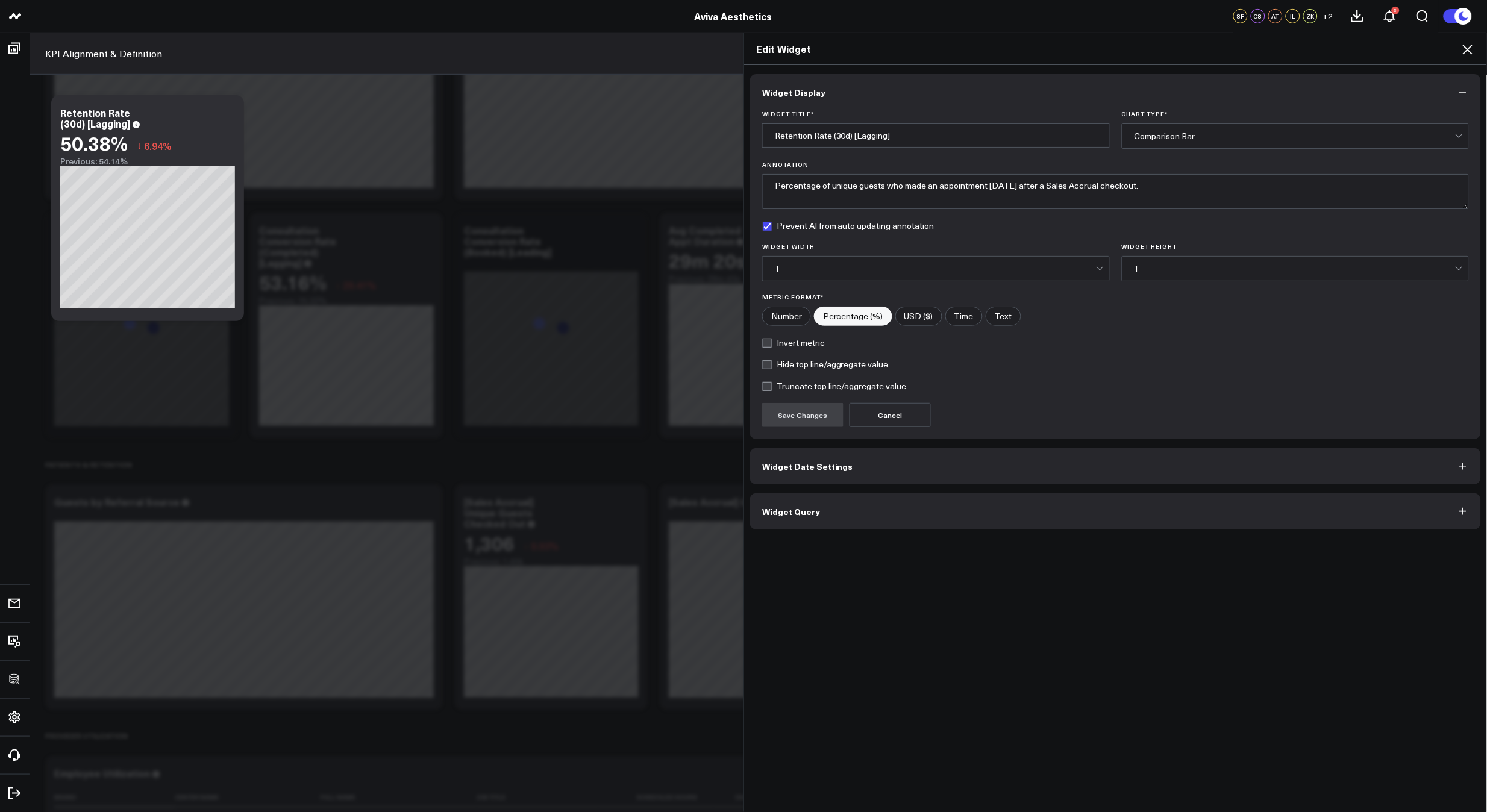
click at [1051, 506] on button "Widget Query" at bounding box center [1116, 511] width 731 height 36
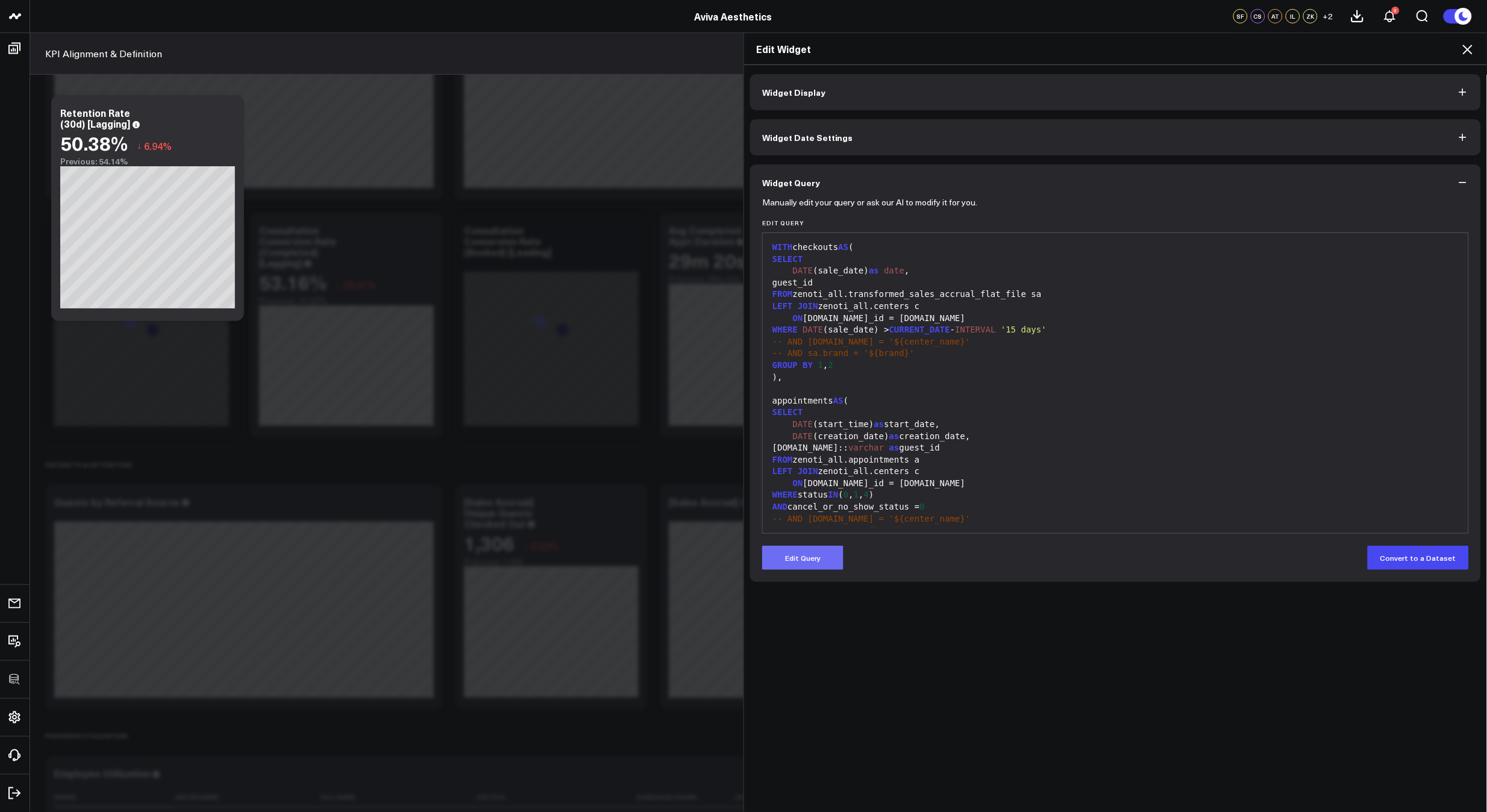
click at [807, 558] on button "Edit Query" at bounding box center [802, 557] width 81 height 24
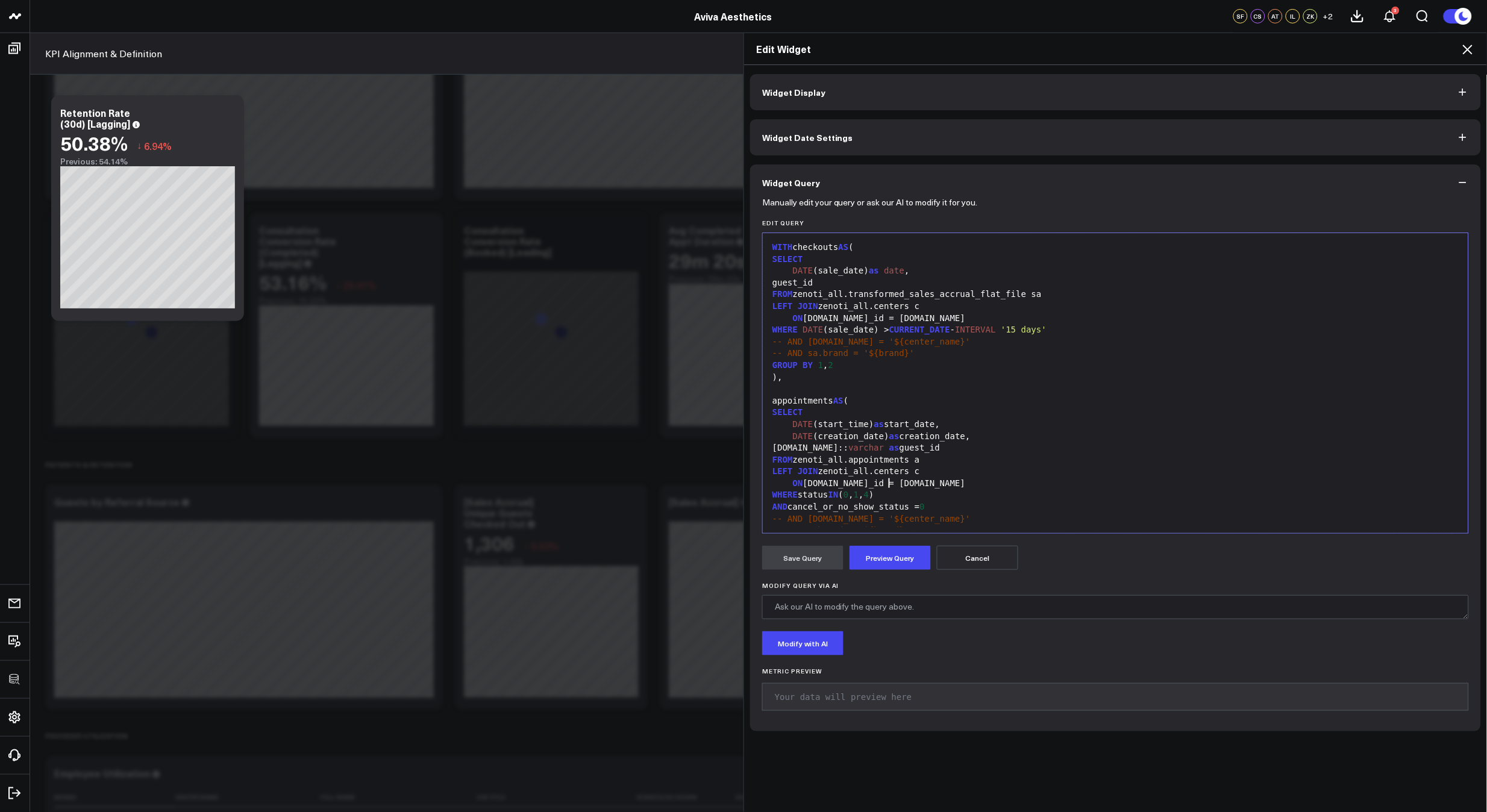
click at [883, 486] on div "ON [DOMAIN_NAME]_id = [DOMAIN_NAME]" at bounding box center [1116, 484] width 693 height 12
copy div "WITH checkouts AS ( SELECT DATE (sale_date) as date , guest_id FROM zenoti_all.…"
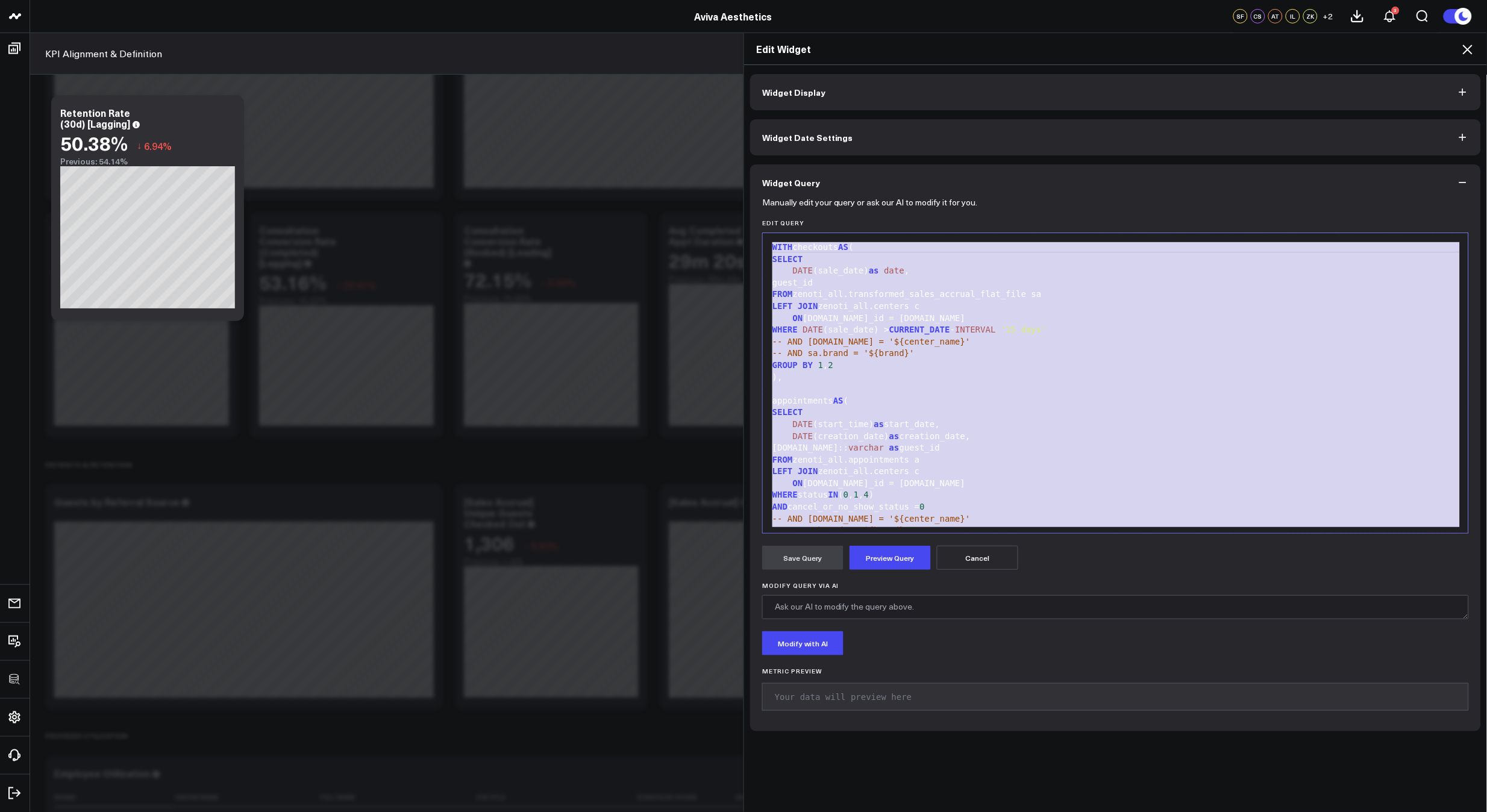
click at [1475, 44] on icon at bounding box center [1467, 50] width 15 height 15
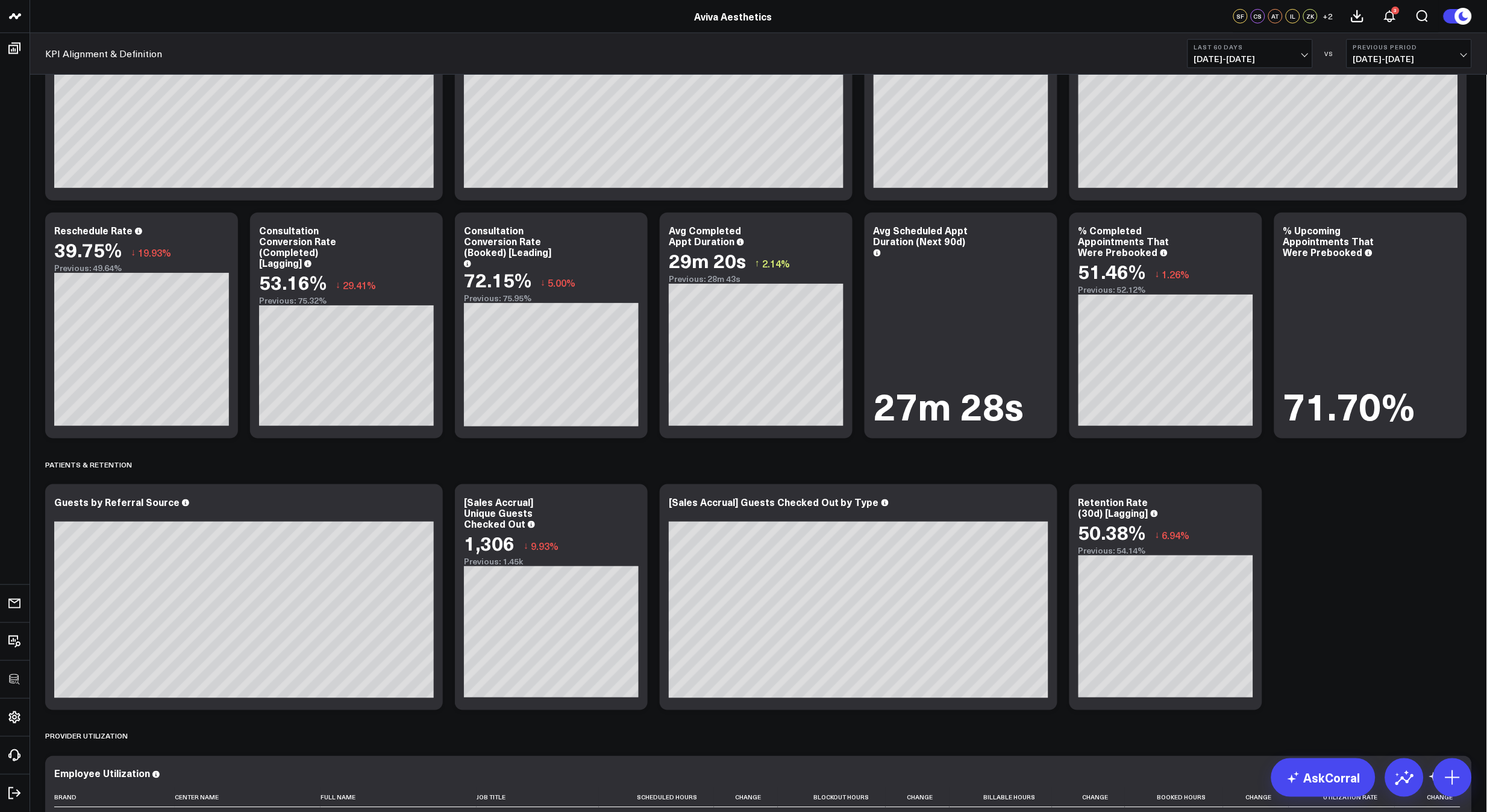
scroll to position [2639, 0]
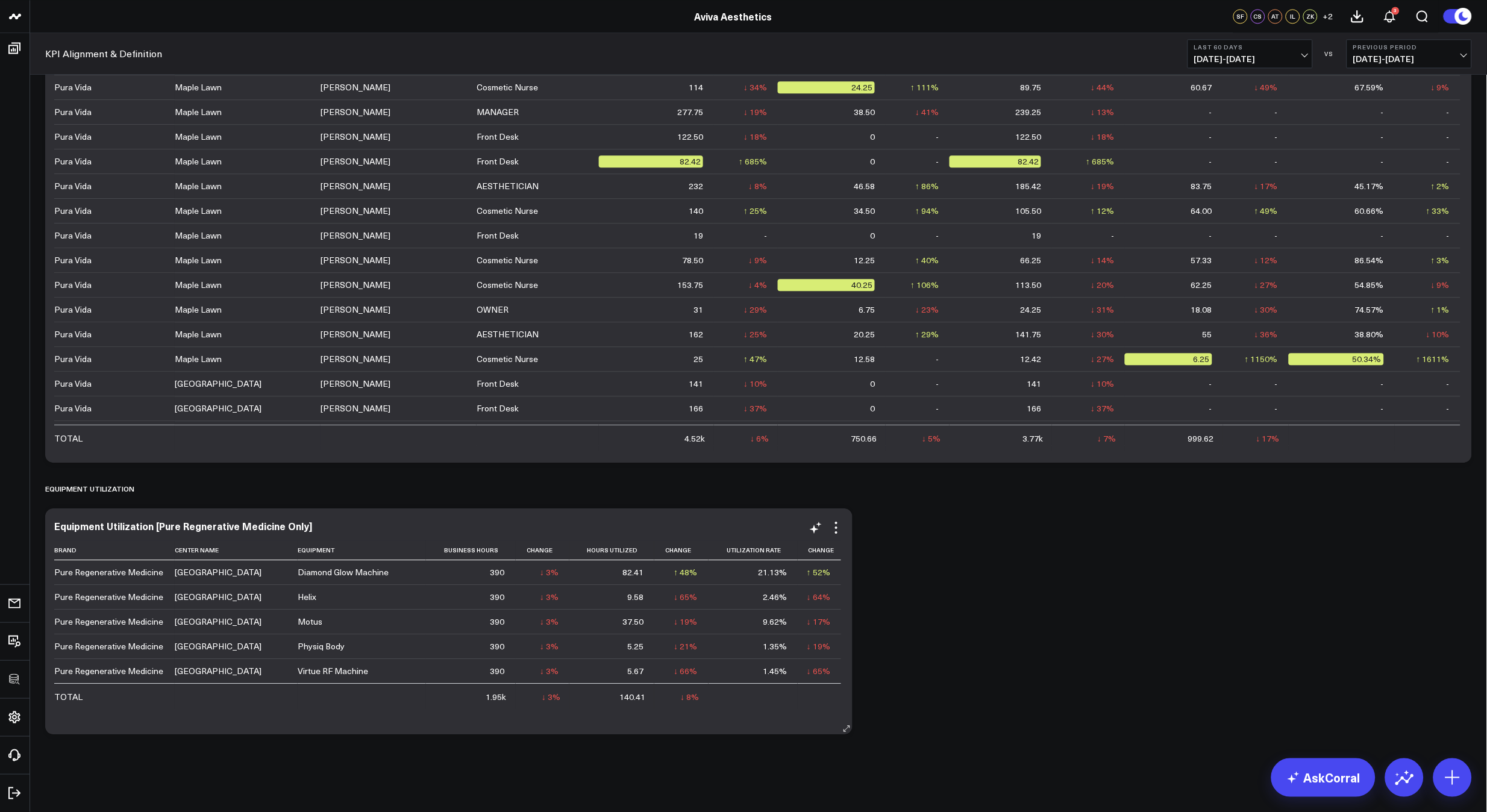
drag, startPoint x: 834, startPoint y: 525, endPoint x: 834, endPoint y: 535, distance: 10.0
click at [834, 525] on icon at bounding box center [836, 527] width 15 height 15
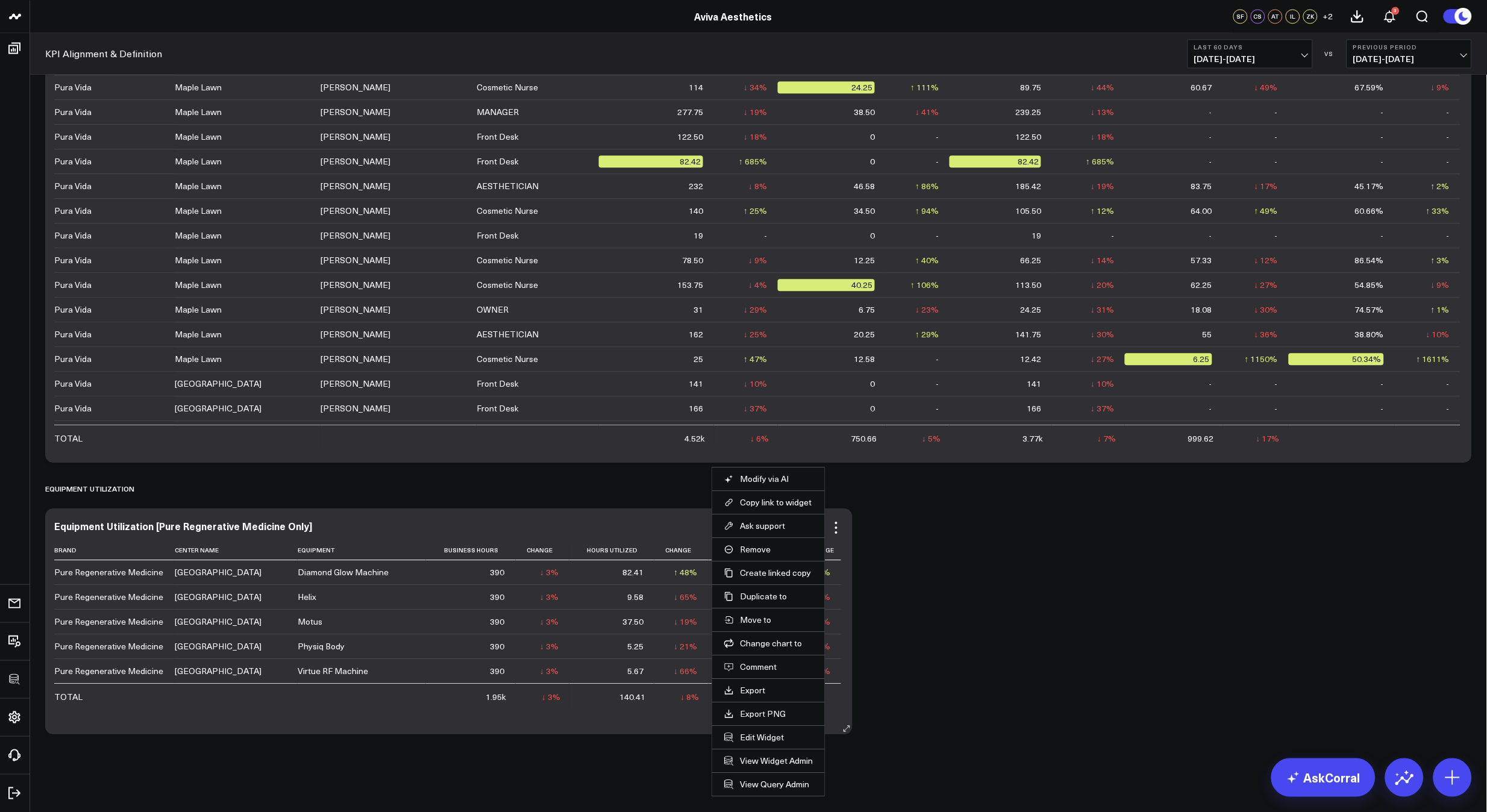
click at [761, 731] on li "Edit Widget" at bounding box center [768, 737] width 112 height 23
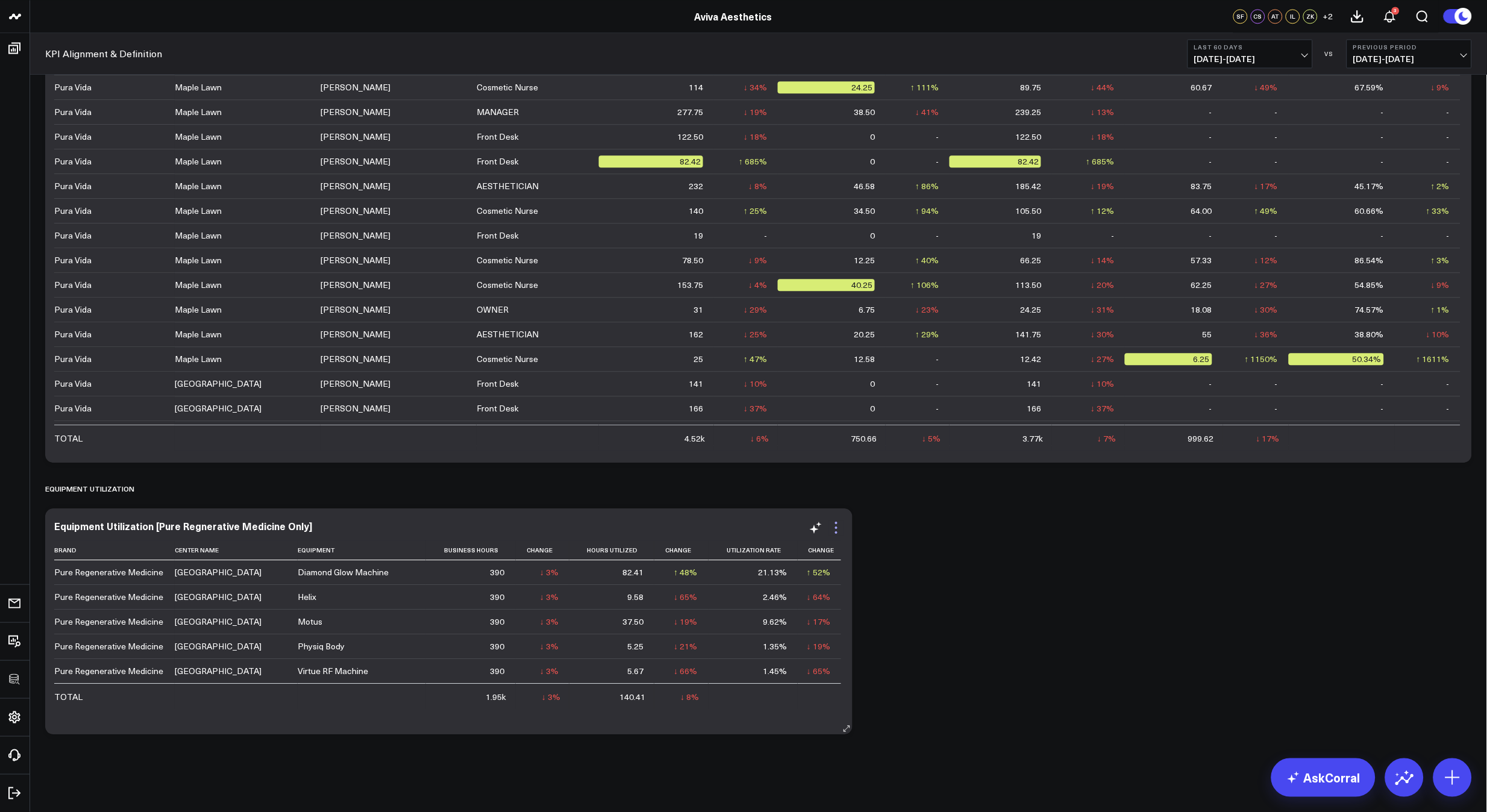
click at [835, 527] on icon at bounding box center [836, 527] width 15 height 15
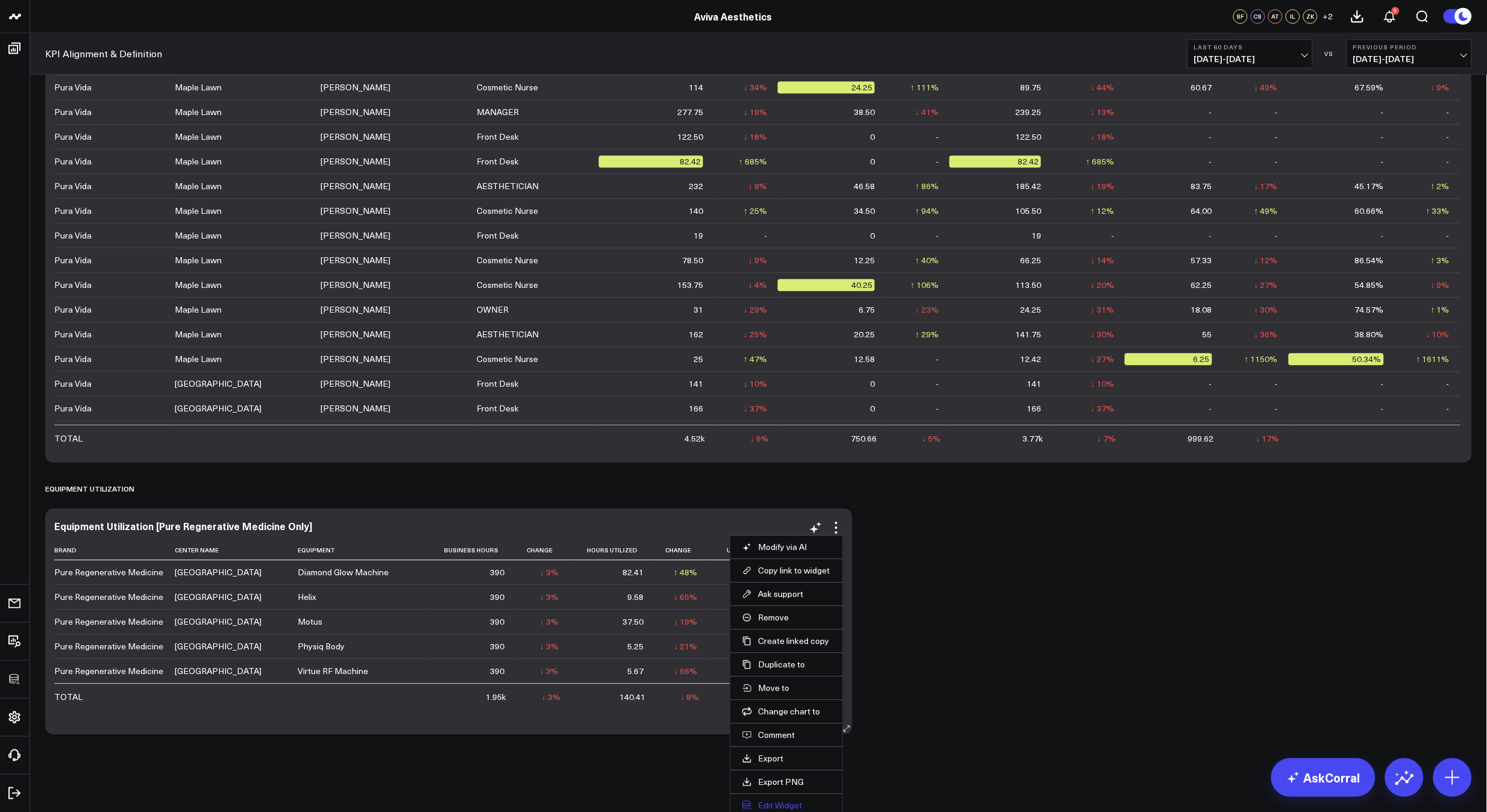
click at [757, 801] on button "Edit Widget" at bounding box center [786, 805] width 88 height 11
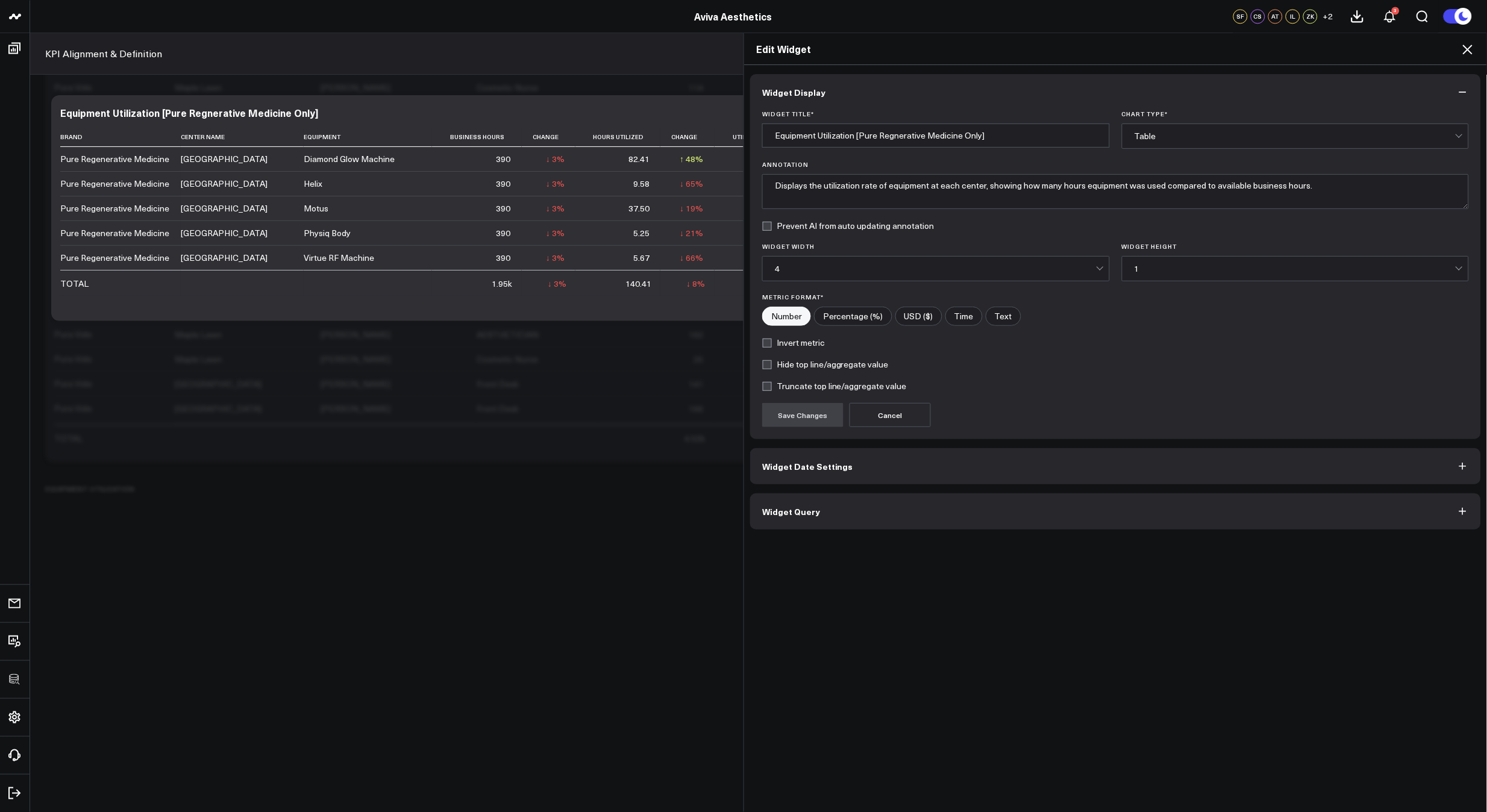
click at [967, 523] on button "Widget Query" at bounding box center [1116, 511] width 731 height 36
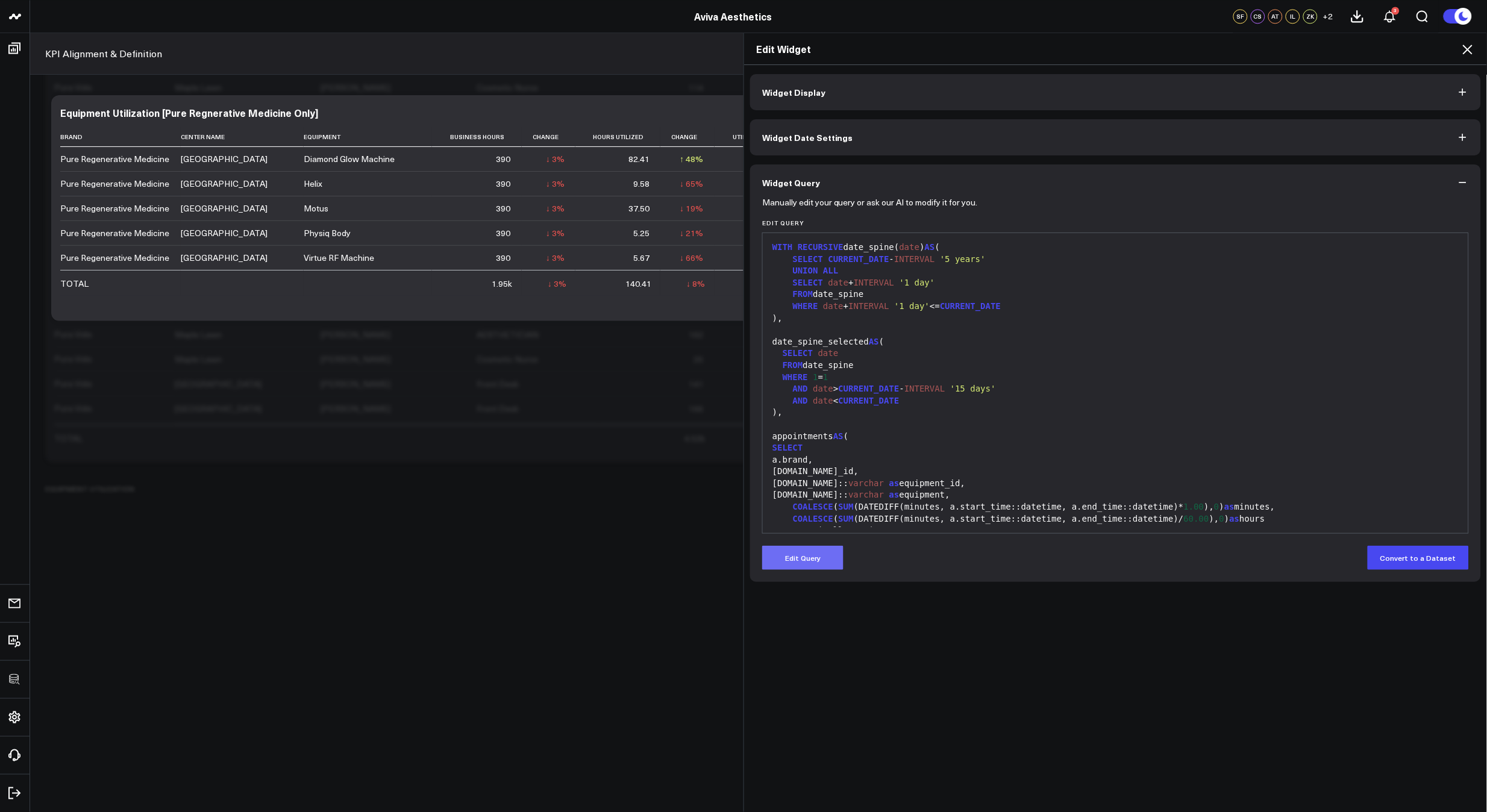
click at [818, 547] on button "Edit Query" at bounding box center [802, 557] width 81 height 24
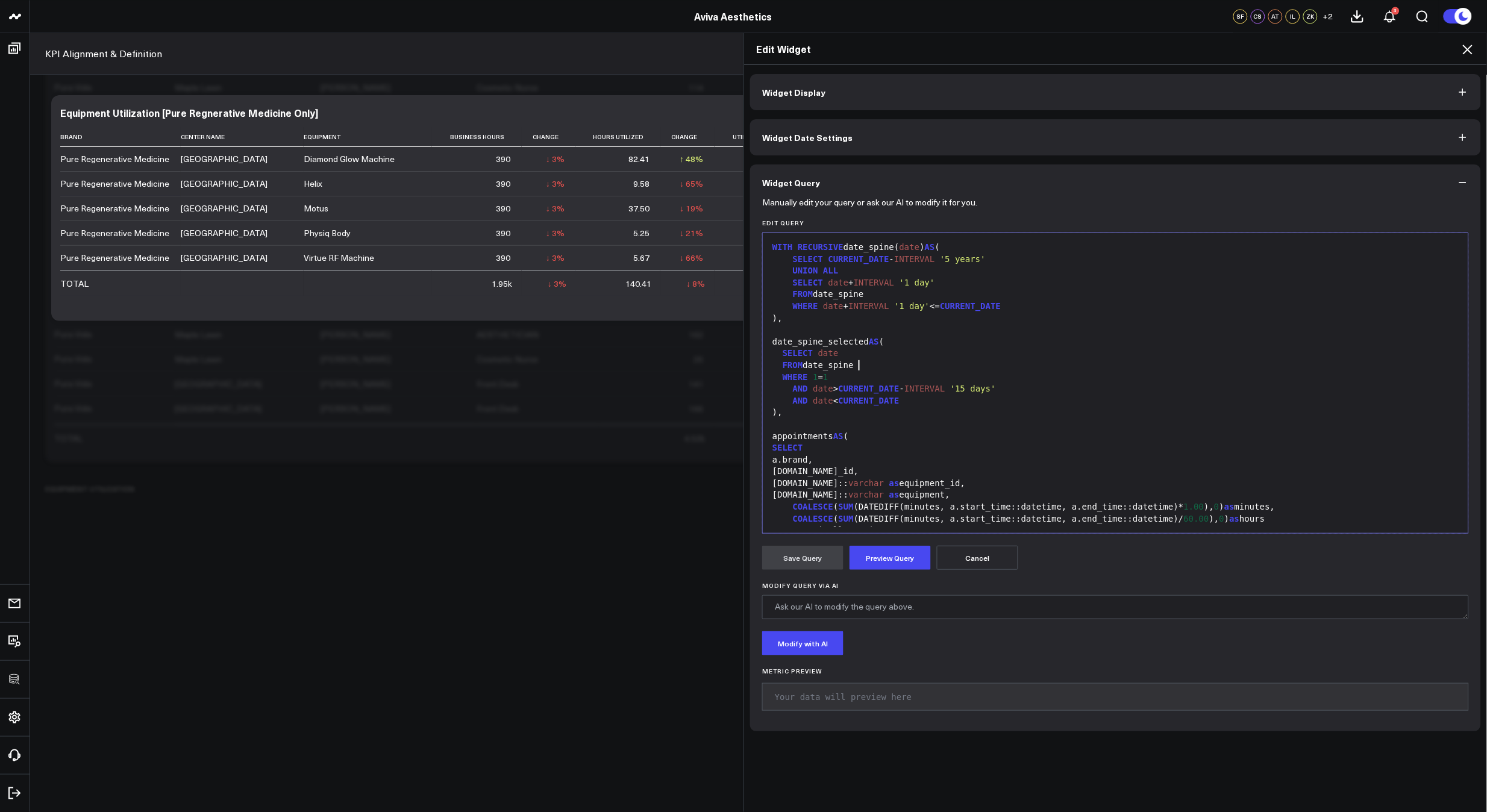
click at [927, 368] on div "FROM date_spine" at bounding box center [1116, 366] width 693 height 12
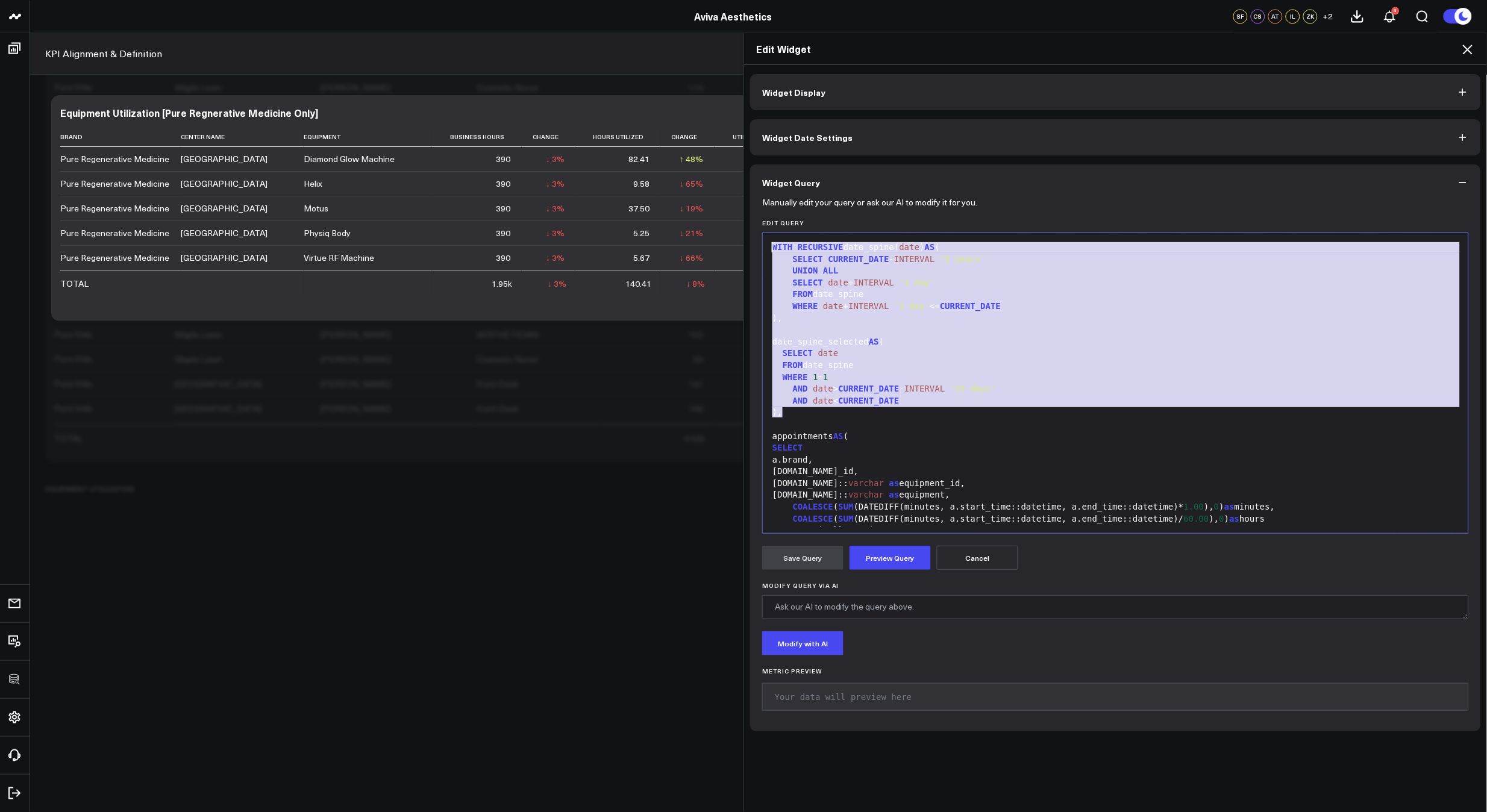
drag, startPoint x: 837, startPoint y: 413, endPoint x: 760, endPoint y: 223, distance: 205.0
click at [762, 223] on div "Edit Query 99 1 2 3 4 5 6 7 8 9 10 11 12 13 14 15 16 17 18 19 20 21 22 23 24 25…" at bounding box center [1115, 376] width 707 height 314
copy div "WITH RECURSIVE date_spine( date ) AS ( SELECT CURRENT_DATE - INTERVAL '5 years'…"
click at [1481, 47] on div "Edit Widget" at bounding box center [1116, 49] width 743 height 32
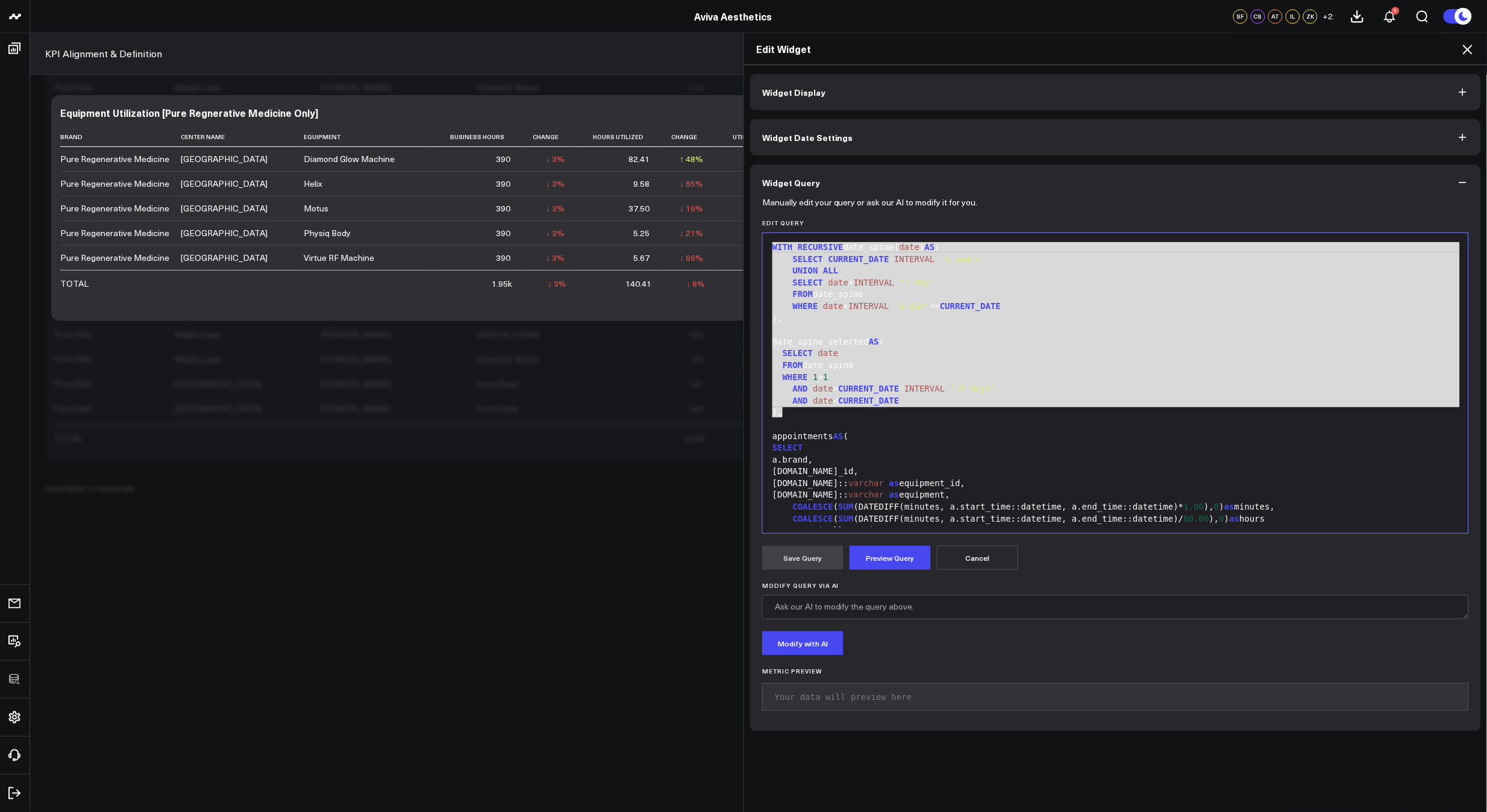
click at [1475, 47] on div "Edit Widget" at bounding box center [1116, 49] width 743 height 32
drag, startPoint x: 1472, startPoint y: 47, endPoint x: 1465, endPoint y: 112, distance: 65.4
click at [1472, 47] on icon at bounding box center [1467, 50] width 15 height 15
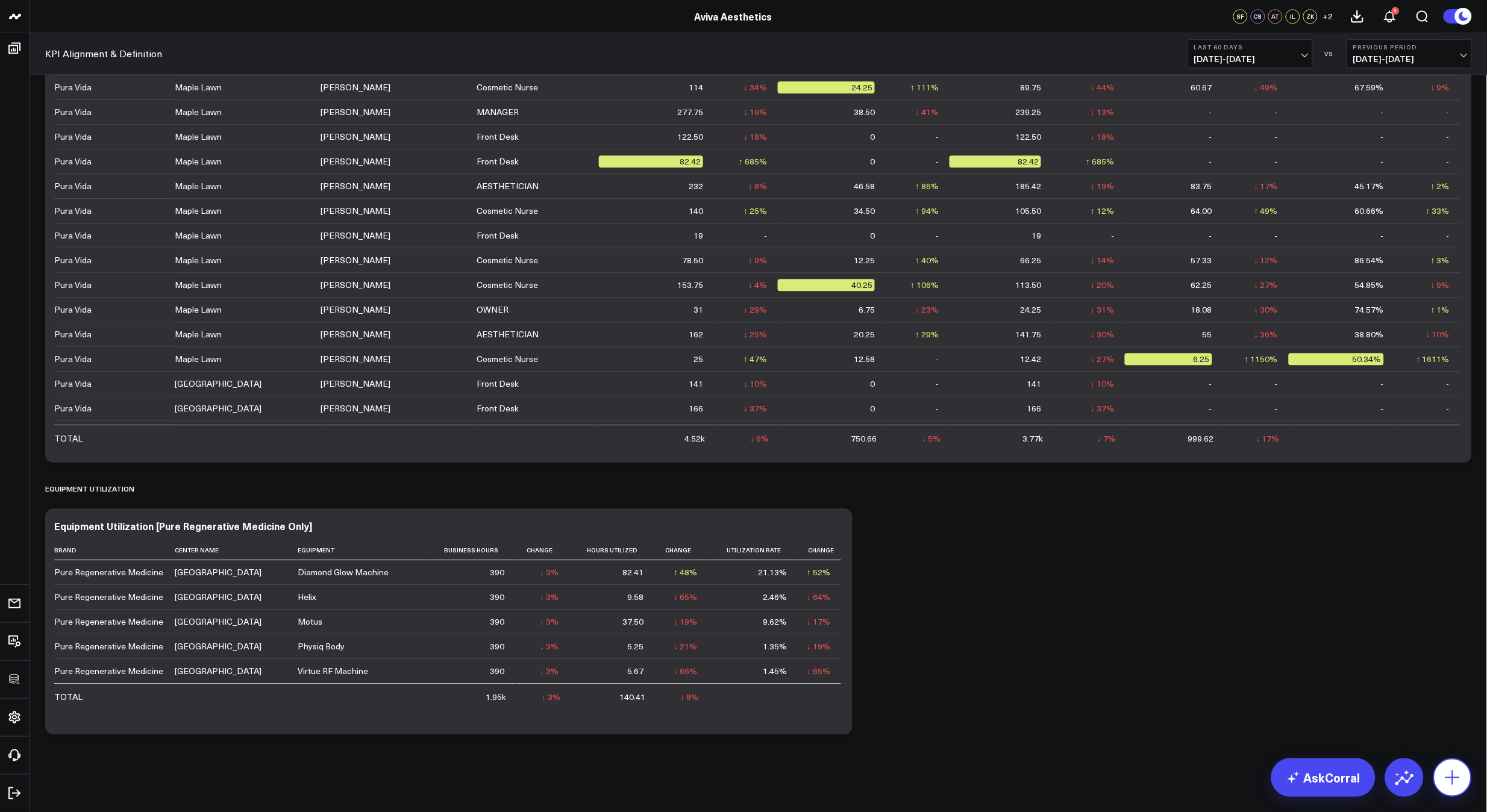
click at [1457, 784] on icon at bounding box center [1453, 778] width 19 height 19
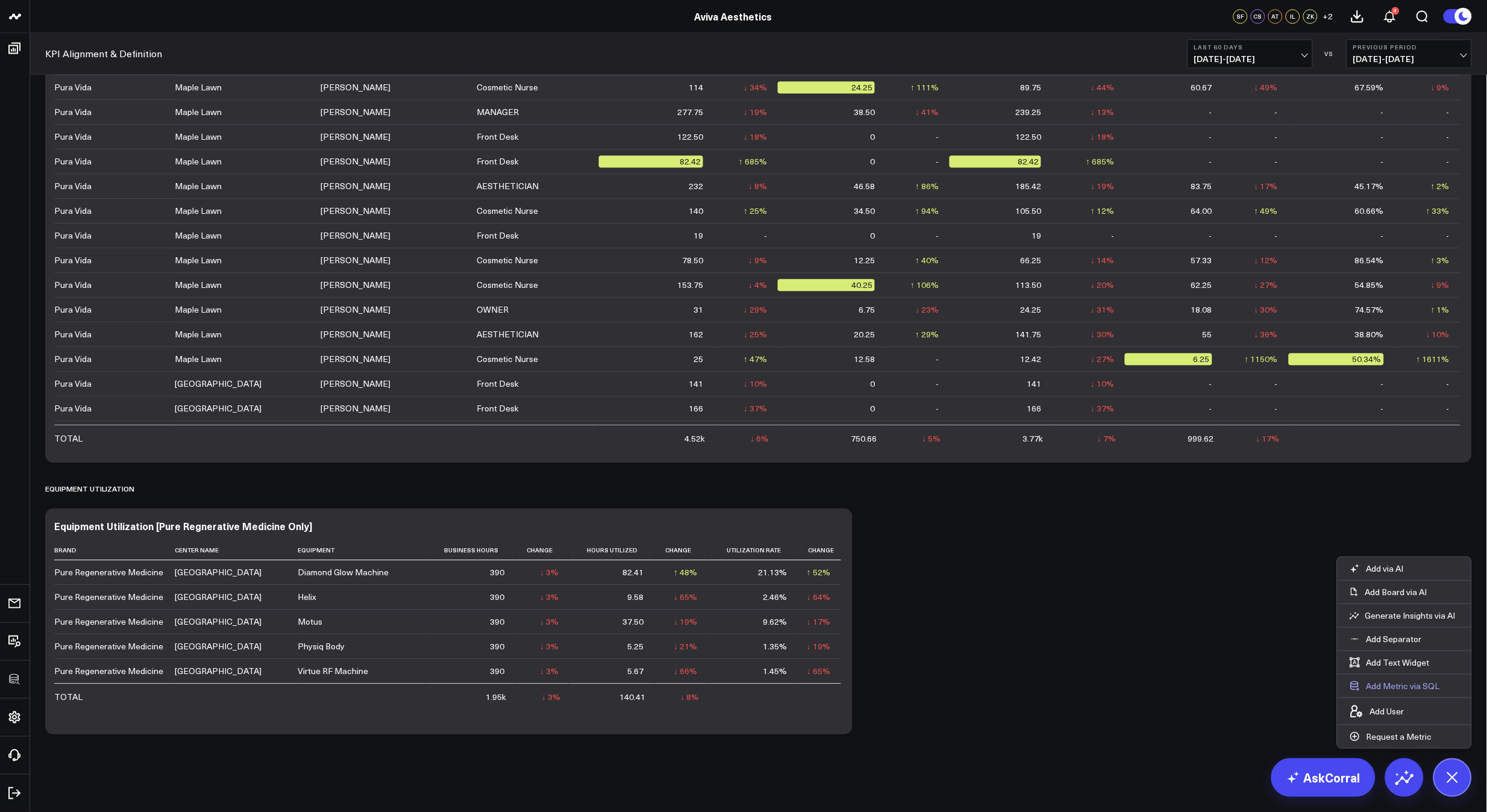
click at [1397, 686] on button "Add Metric via SQL" at bounding box center [1394, 686] width 115 height 23
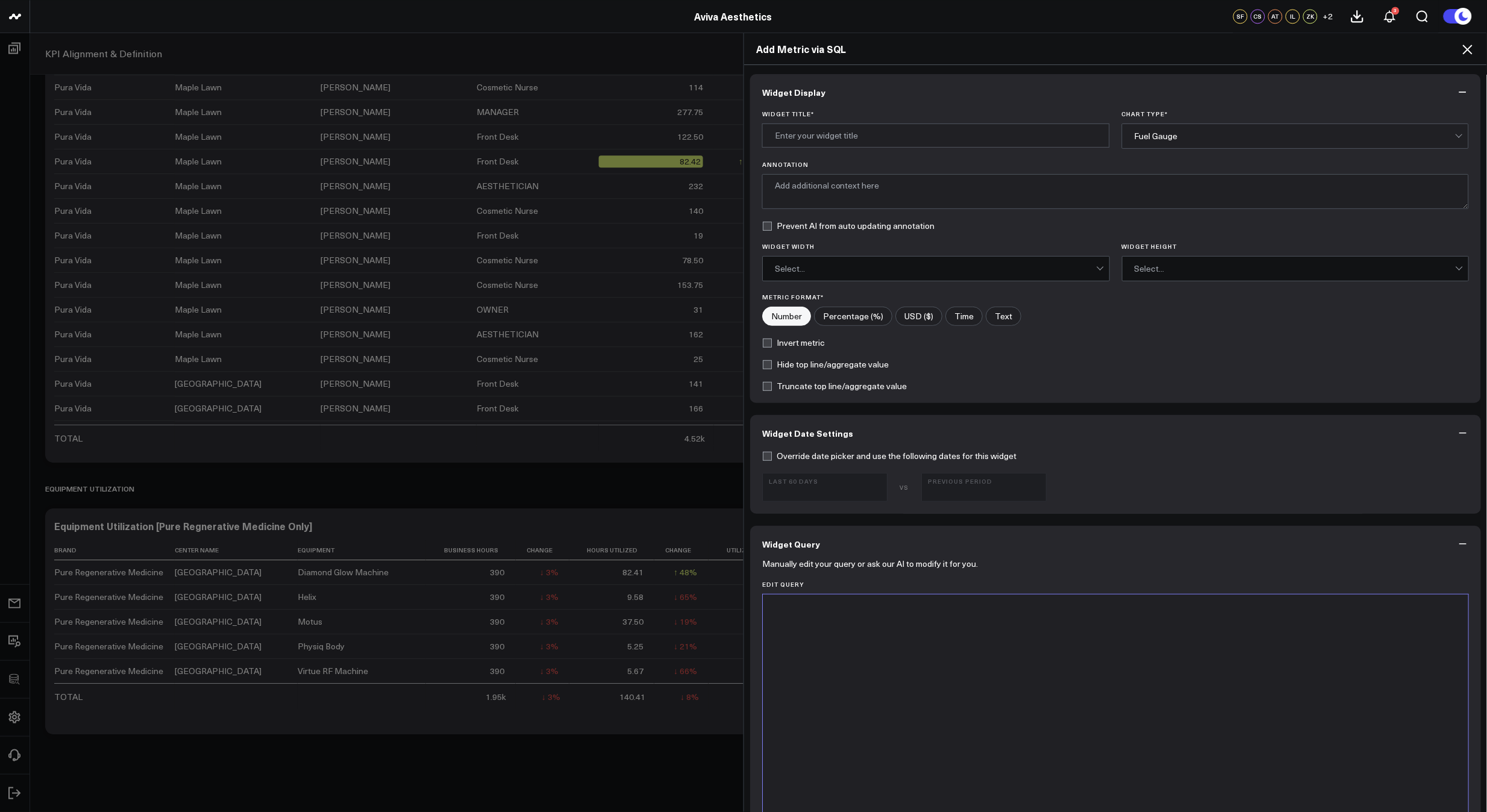
click at [897, 616] on div at bounding box center [1116, 744] width 693 height 288
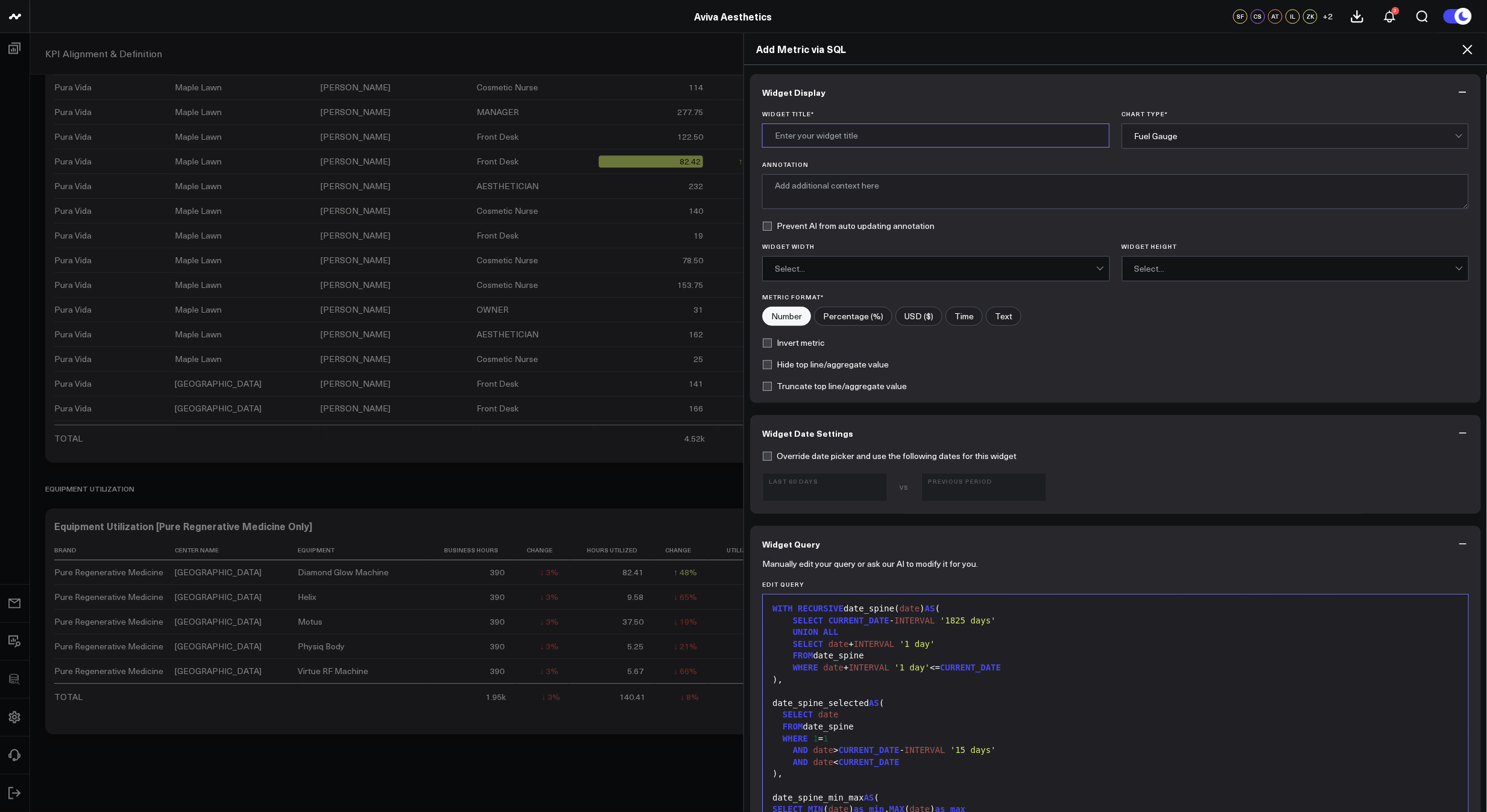
click at [863, 144] on input "Widget Title *" at bounding box center [935, 135] width 347 height 24
drag, startPoint x: 888, startPoint y: 134, endPoint x: 821, endPoint y: 137, distance: 67.1
click at [821, 137] on input "Active Guest Retention Rate" at bounding box center [935, 135] width 347 height 24
type input "Active Guest Retention Rate (Active In L365d)"
click at [1213, 150] on div "Widget Title * Active Guest Retention Rate (Active In L365d) Chart Type * Fuel …" at bounding box center [1116, 256] width 731 height 293
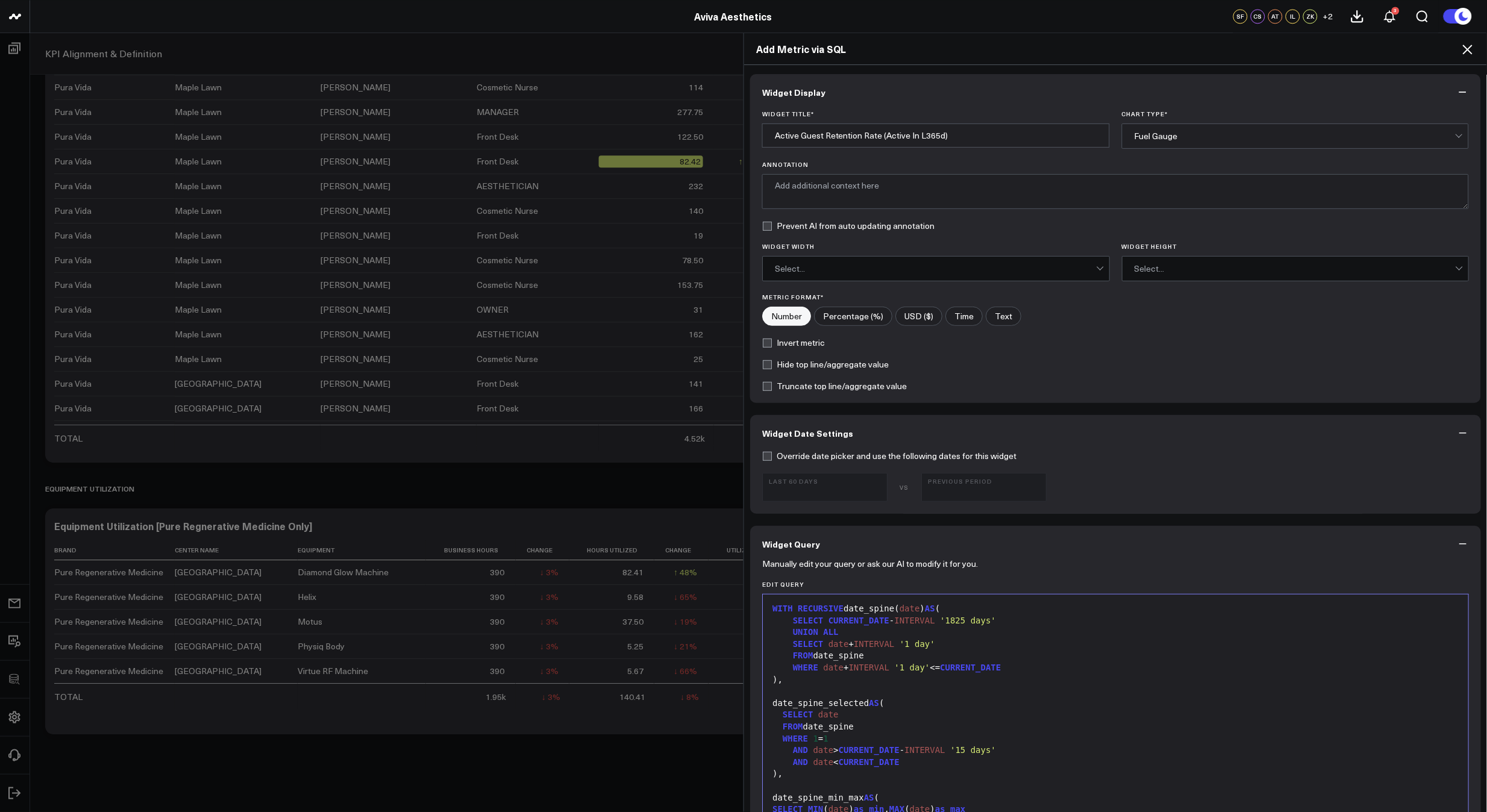
click at [1213, 144] on div "Fuel Gauge" at bounding box center [1295, 136] width 321 height 24
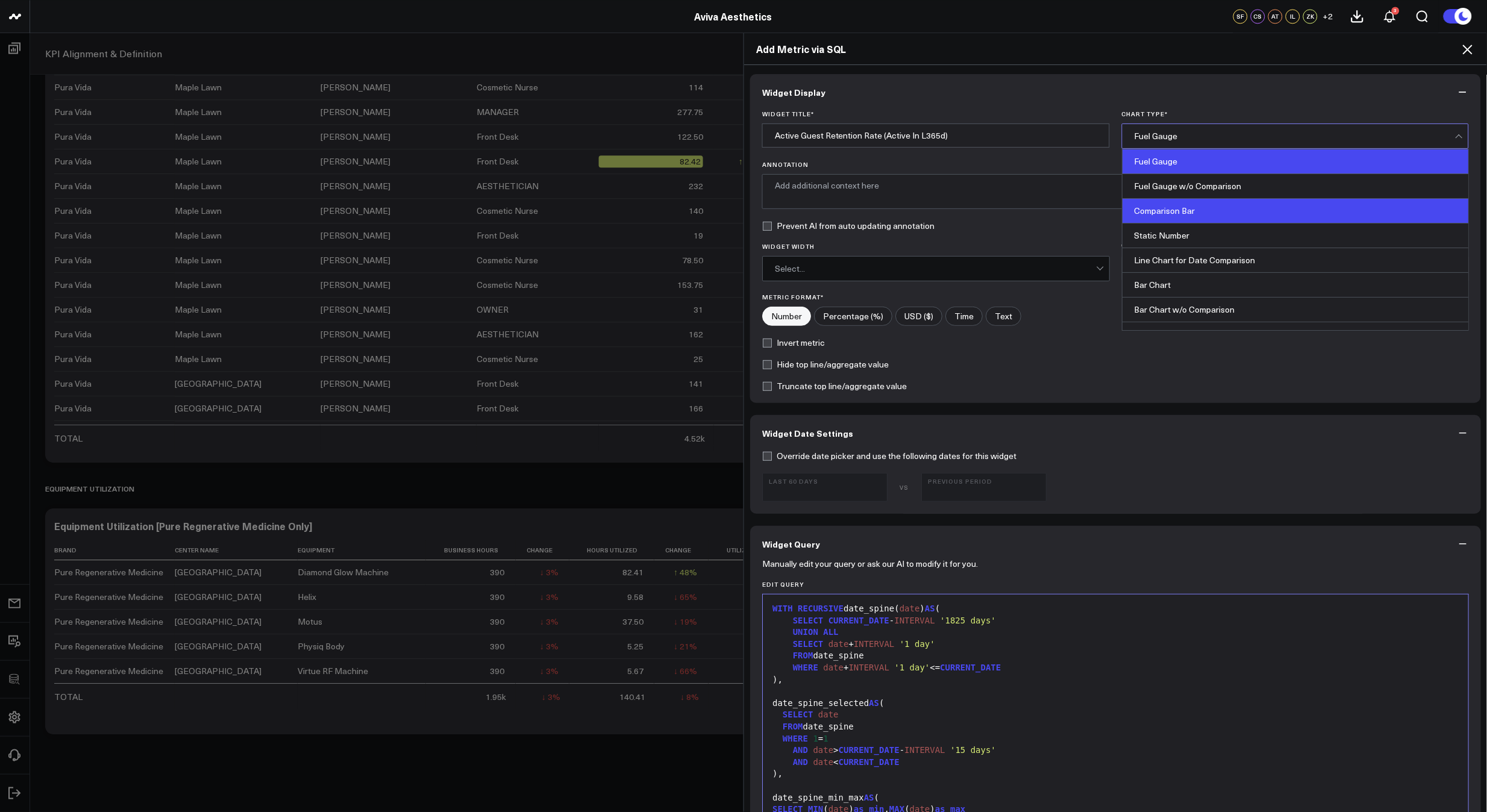
click at [1205, 207] on div "Comparison Bar" at bounding box center [1295, 211] width 347 height 25
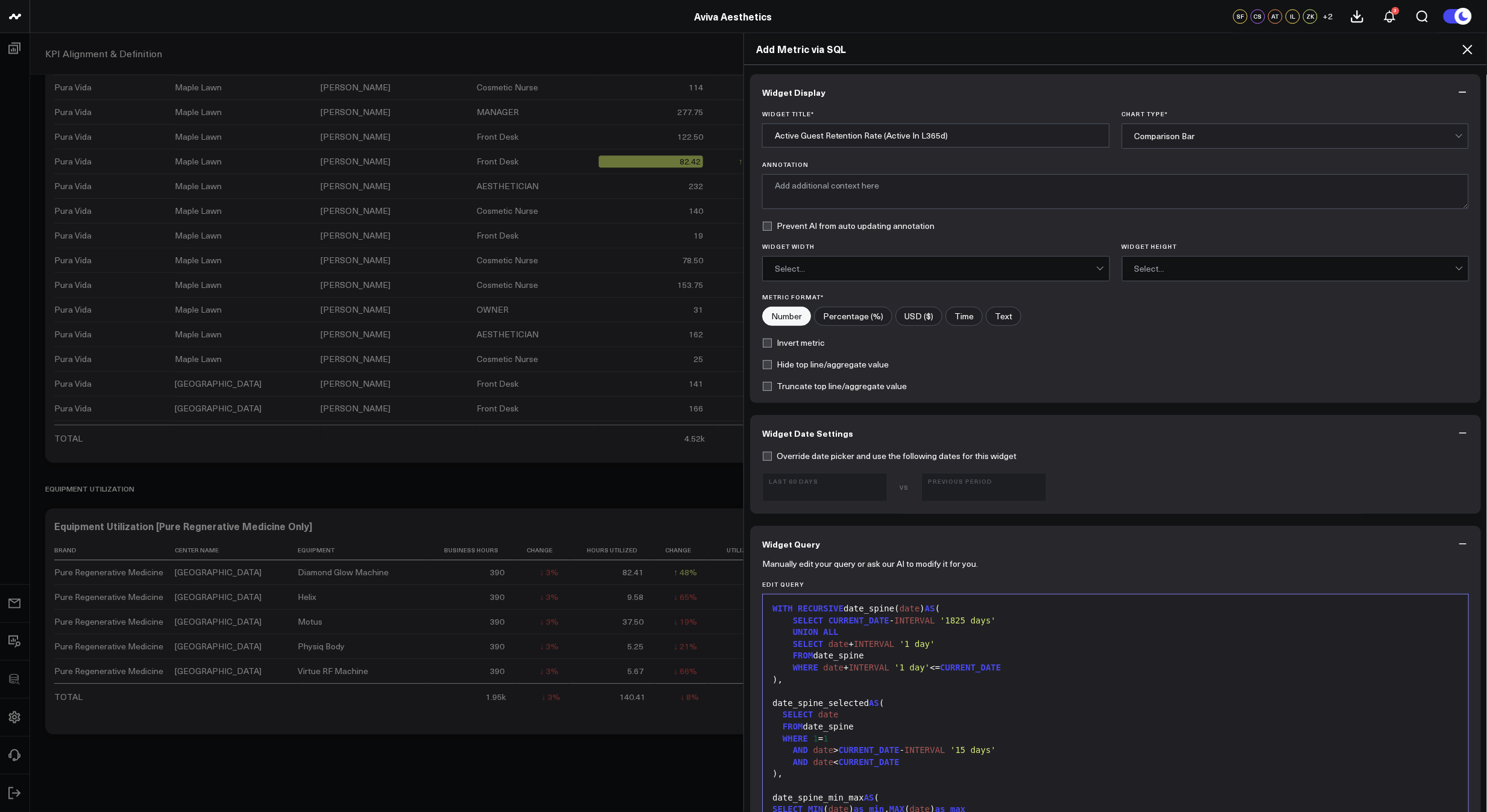
click at [861, 317] on input"] "Percentage (%)" at bounding box center [853, 316] width 77 height 18
radio input"] "true"
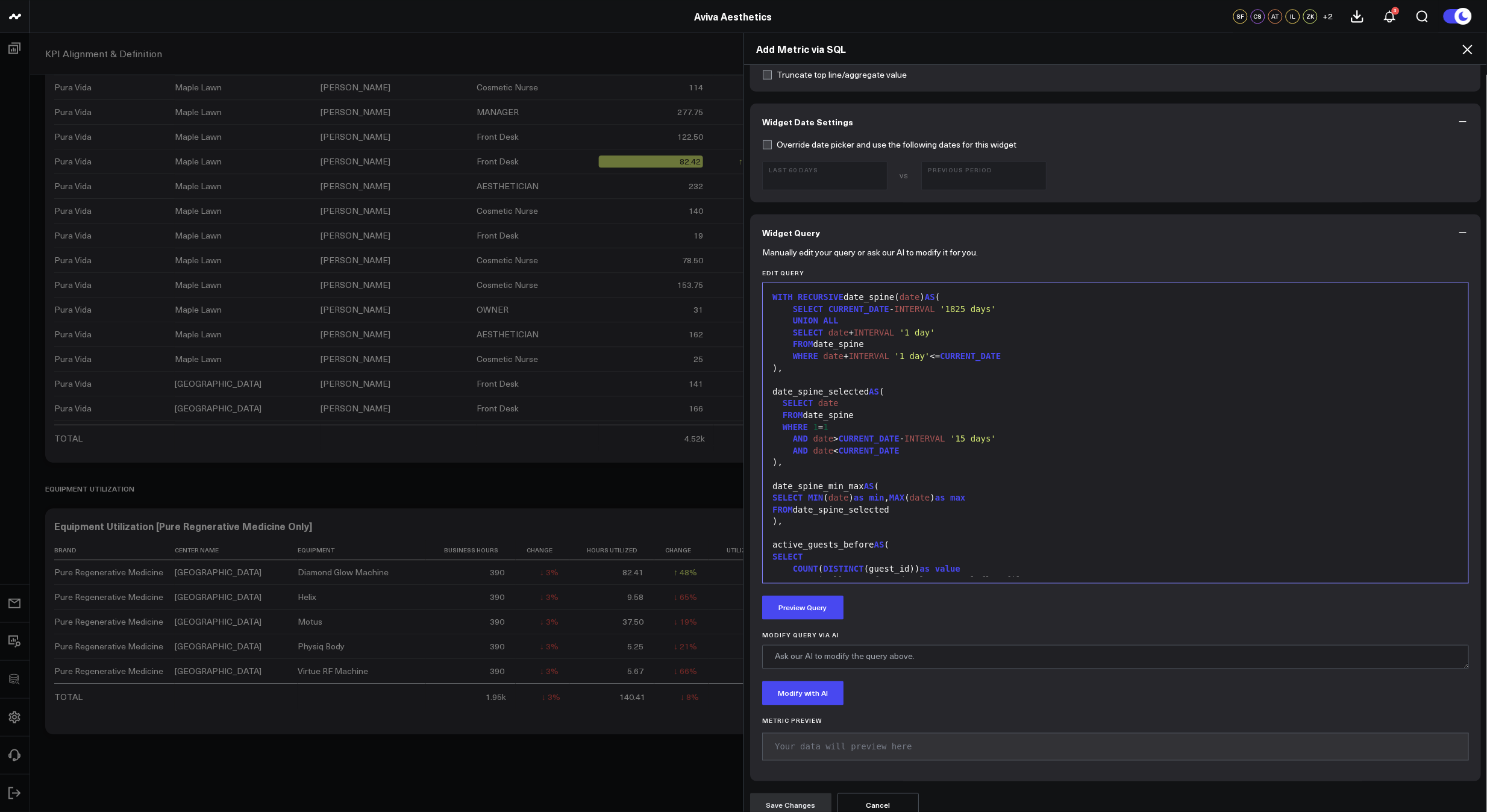
scroll to position [325, 0]
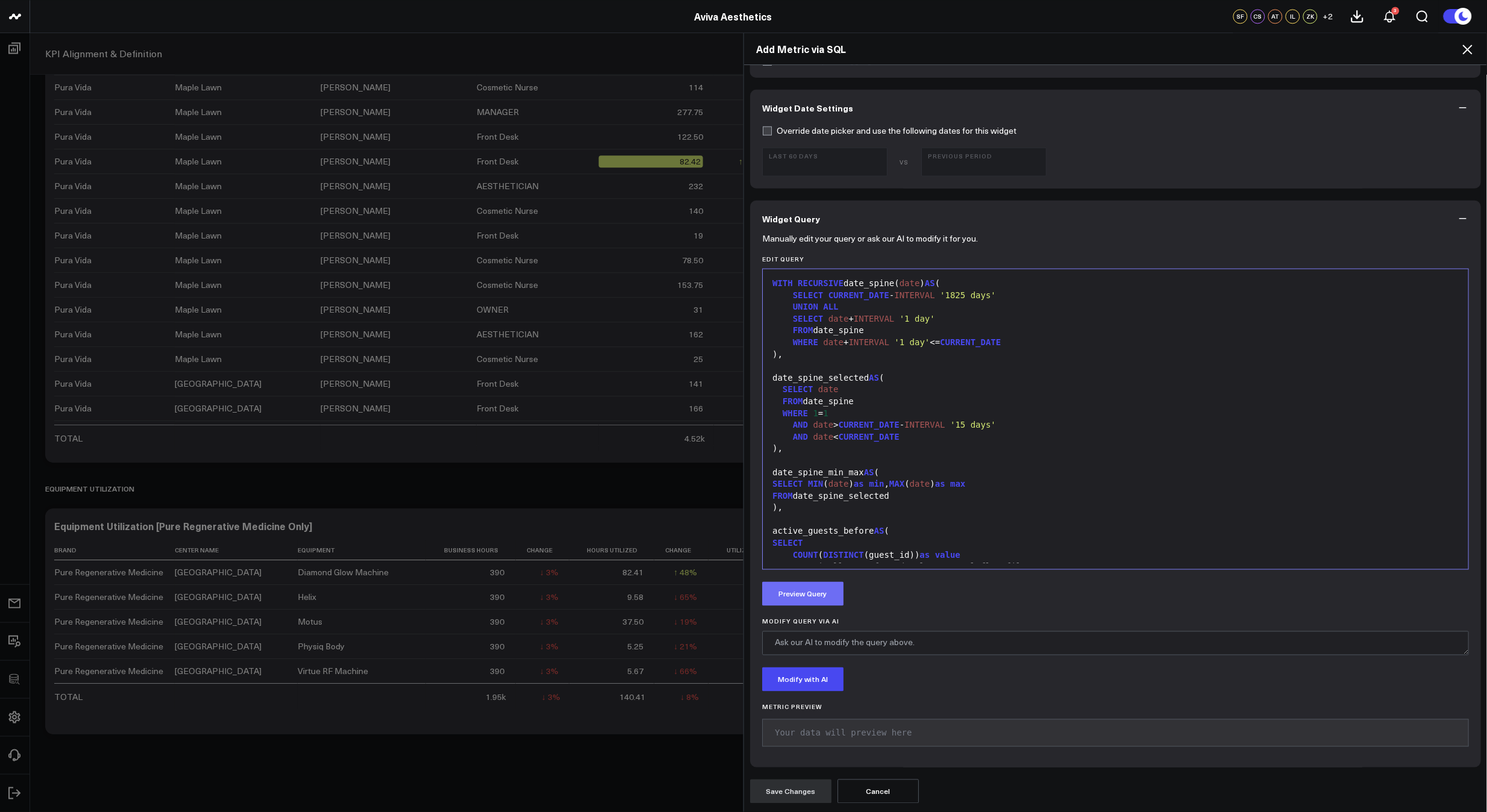
click at [811, 592] on button "Preview Query" at bounding box center [802, 594] width 81 height 24
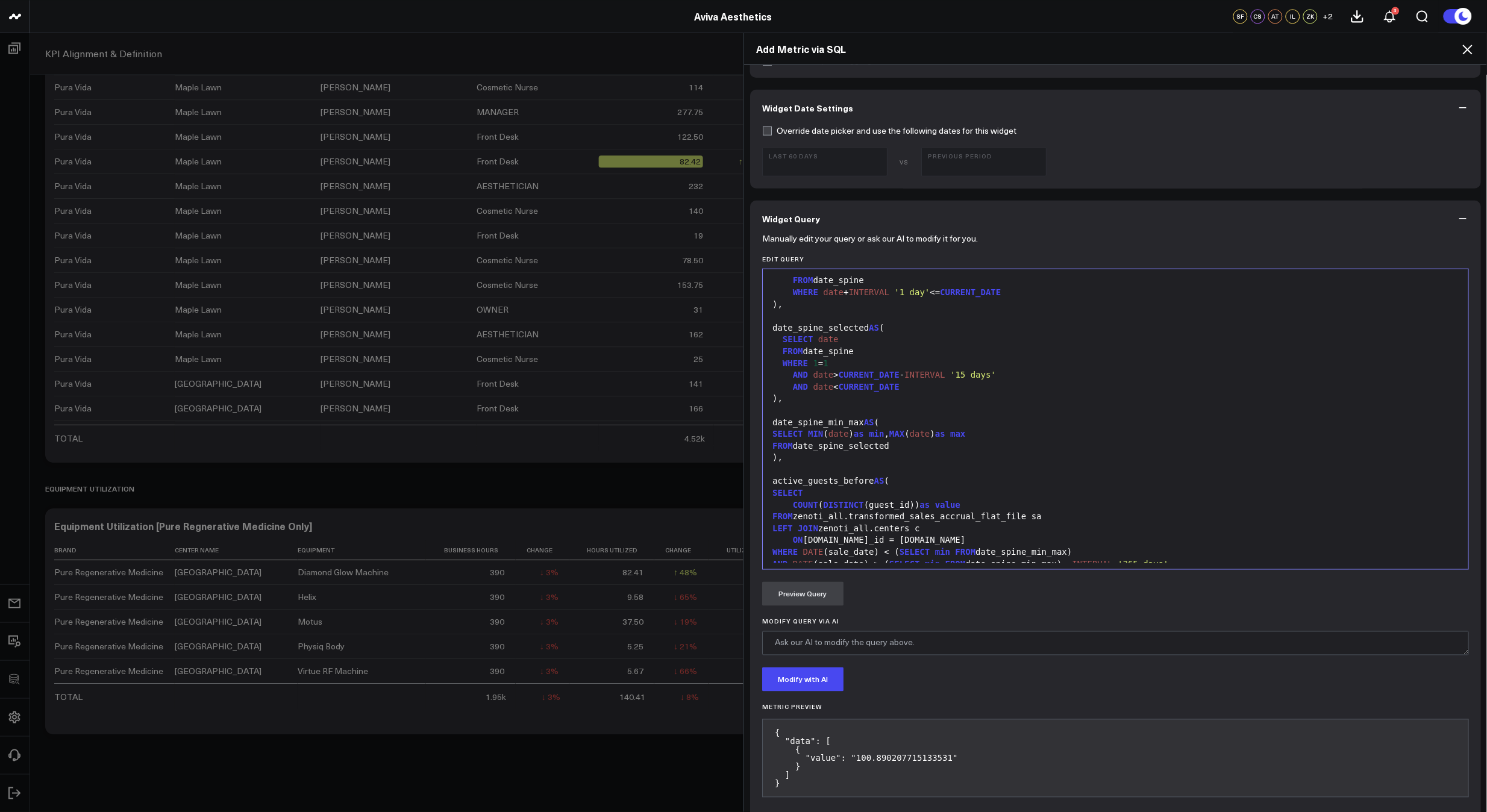
scroll to position [0, 0]
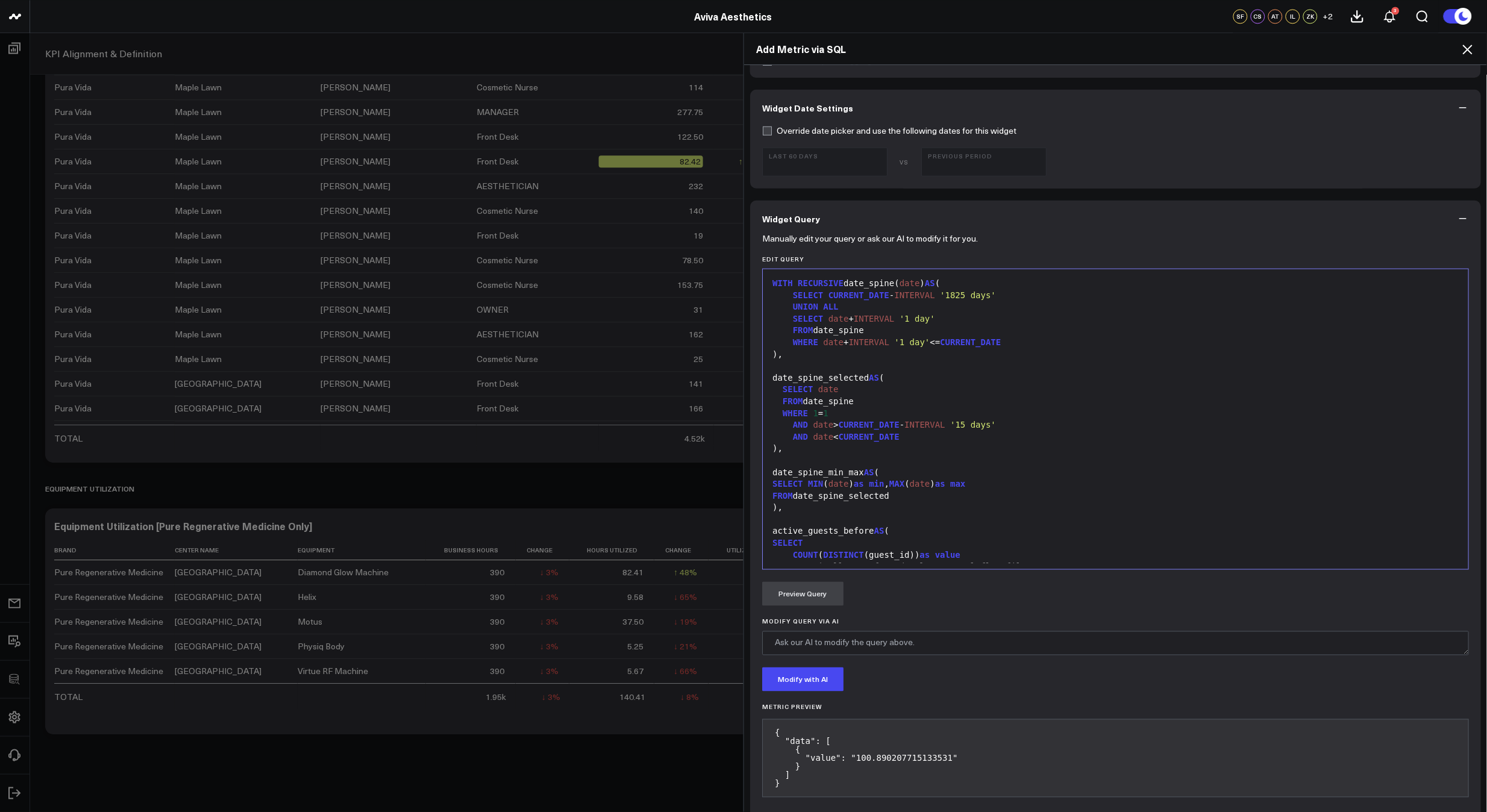
click at [895, 438] on span "CURRENT_DATE" at bounding box center [868, 436] width 61 height 9
click at [789, 603] on button "Preview Query" at bounding box center [802, 594] width 81 height 24
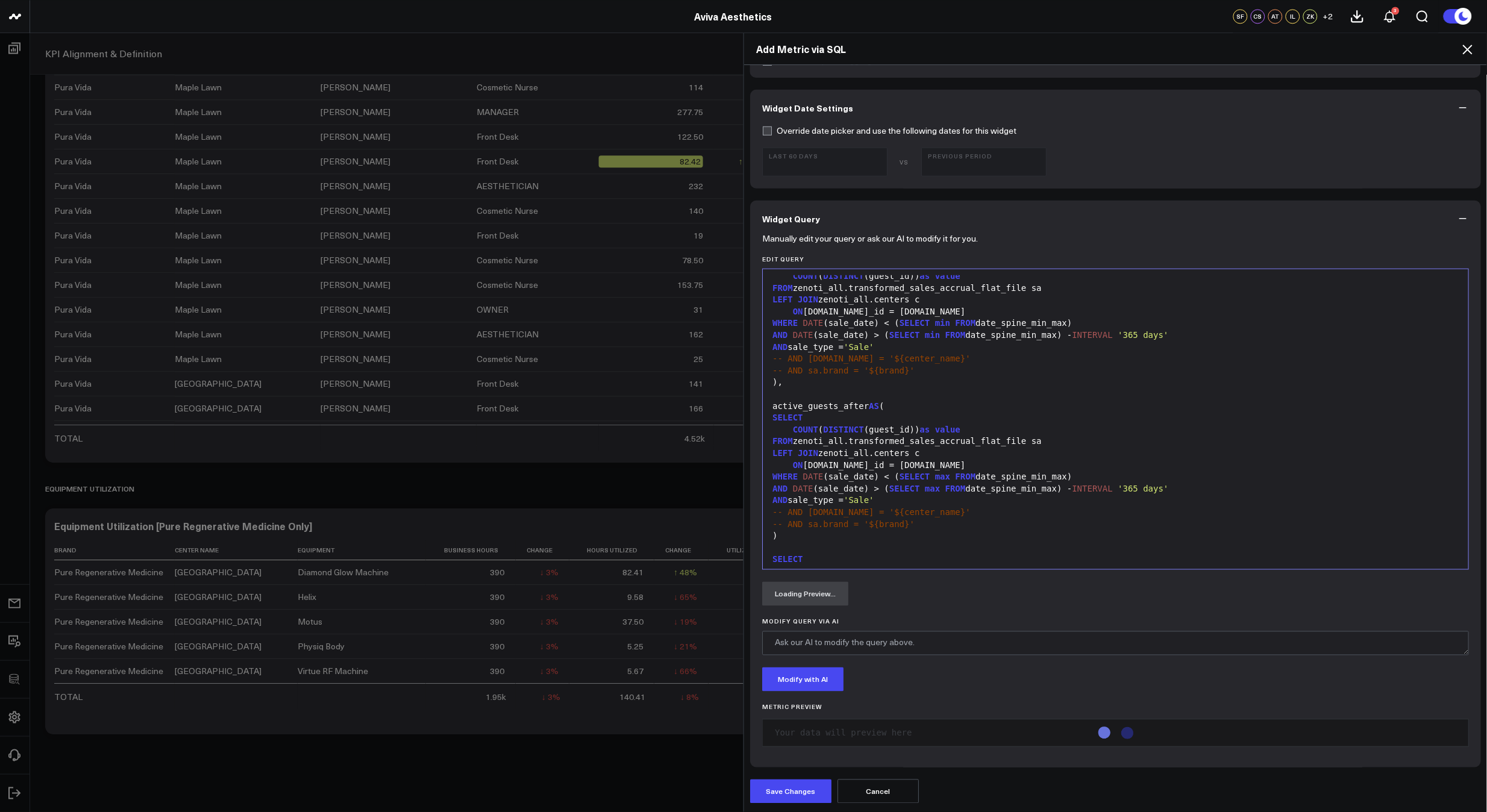
scroll to position [295, 0]
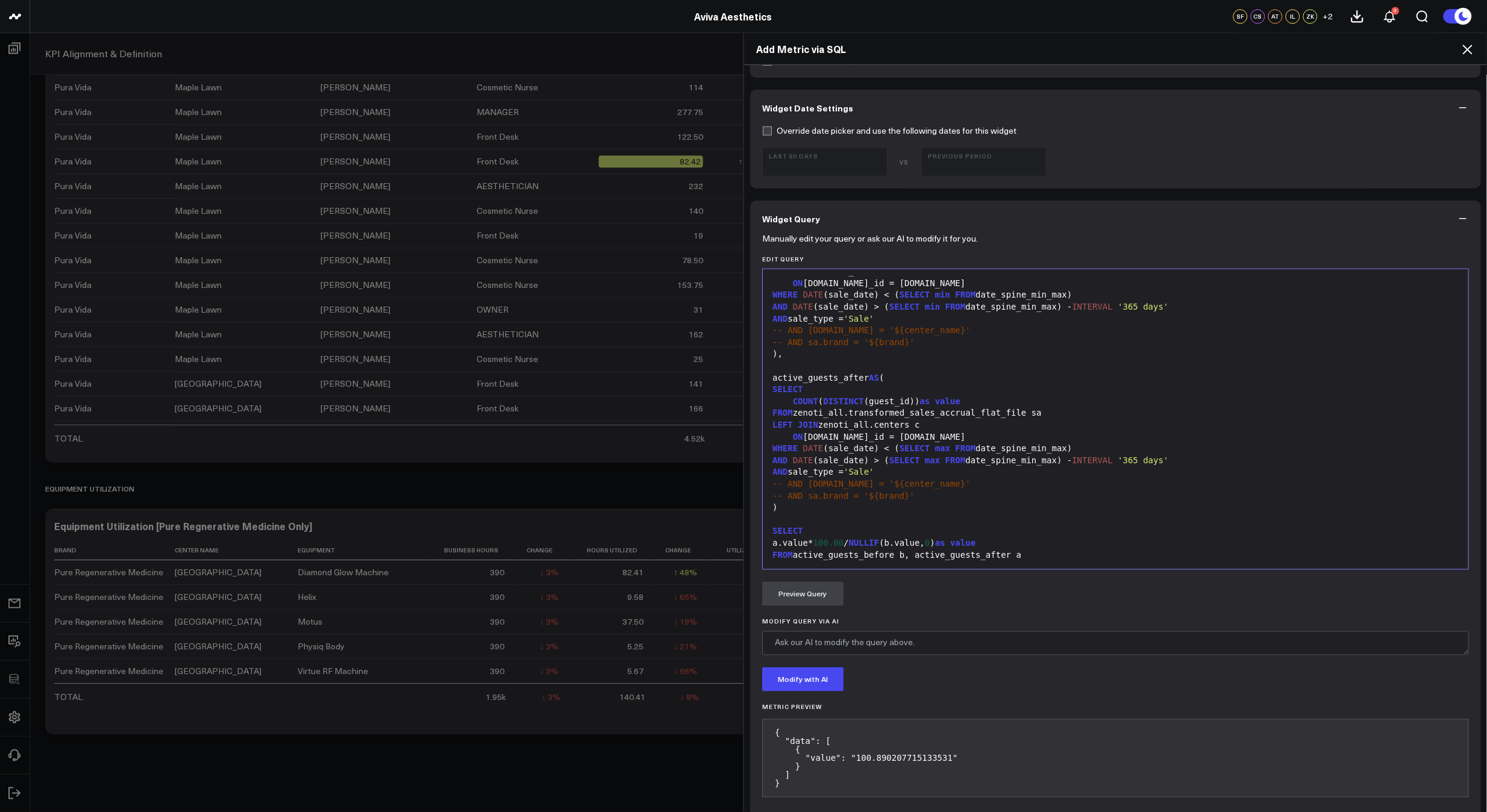
click at [1026, 412] on div "FROM zenoti_all.transformed_sales_accrual_flat_file sa" at bounding box center [1116, 413] width 693 height 12
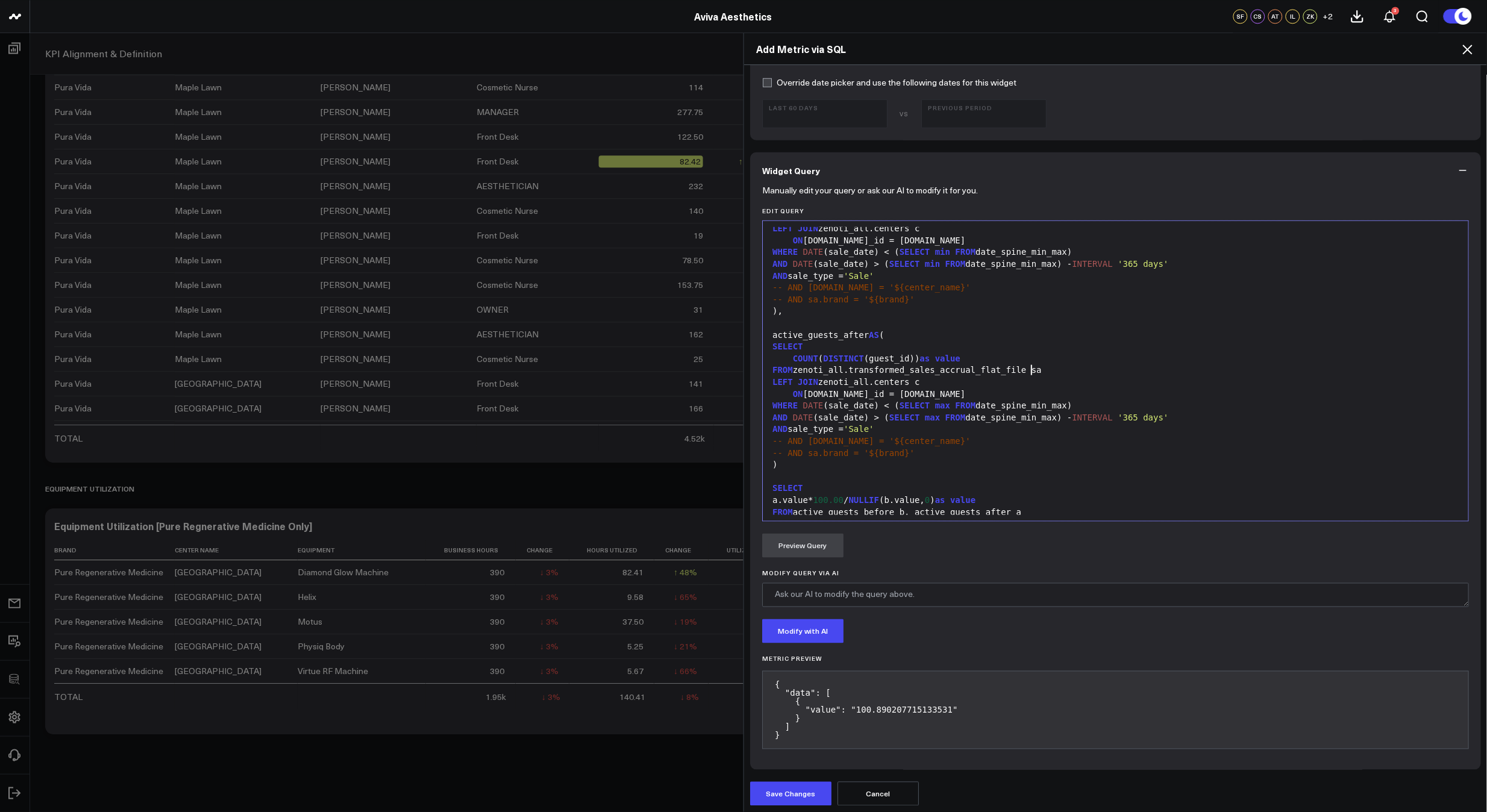
scroll to position [376, 0]
click at [805, 786] on button "Save Changes" at bounding box center [790, 791] width 81 height 24
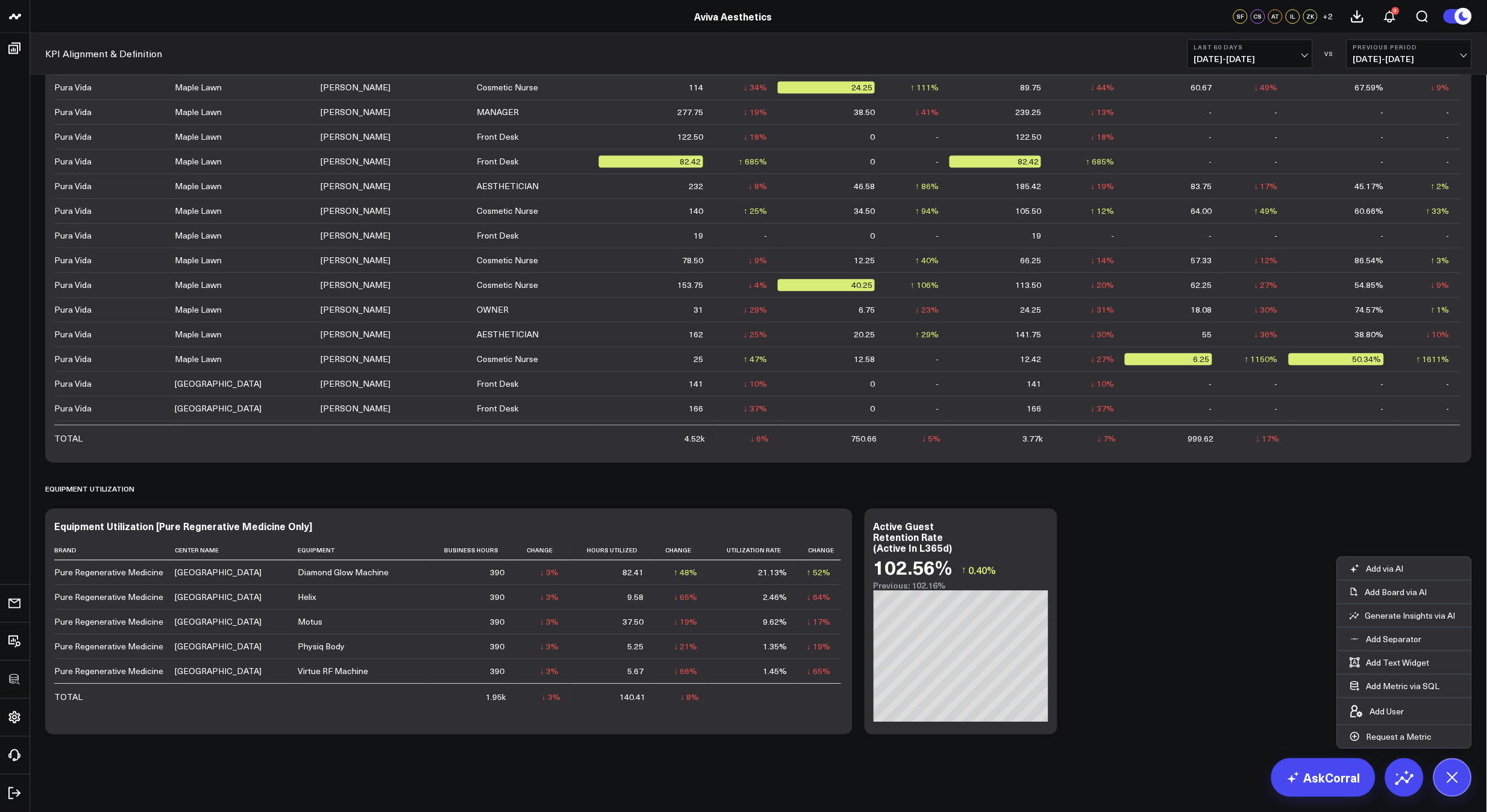
click at [1227, 61] on span "[DATE] - [DATE]" at bounding box center [1251, 58] width 112 height 9
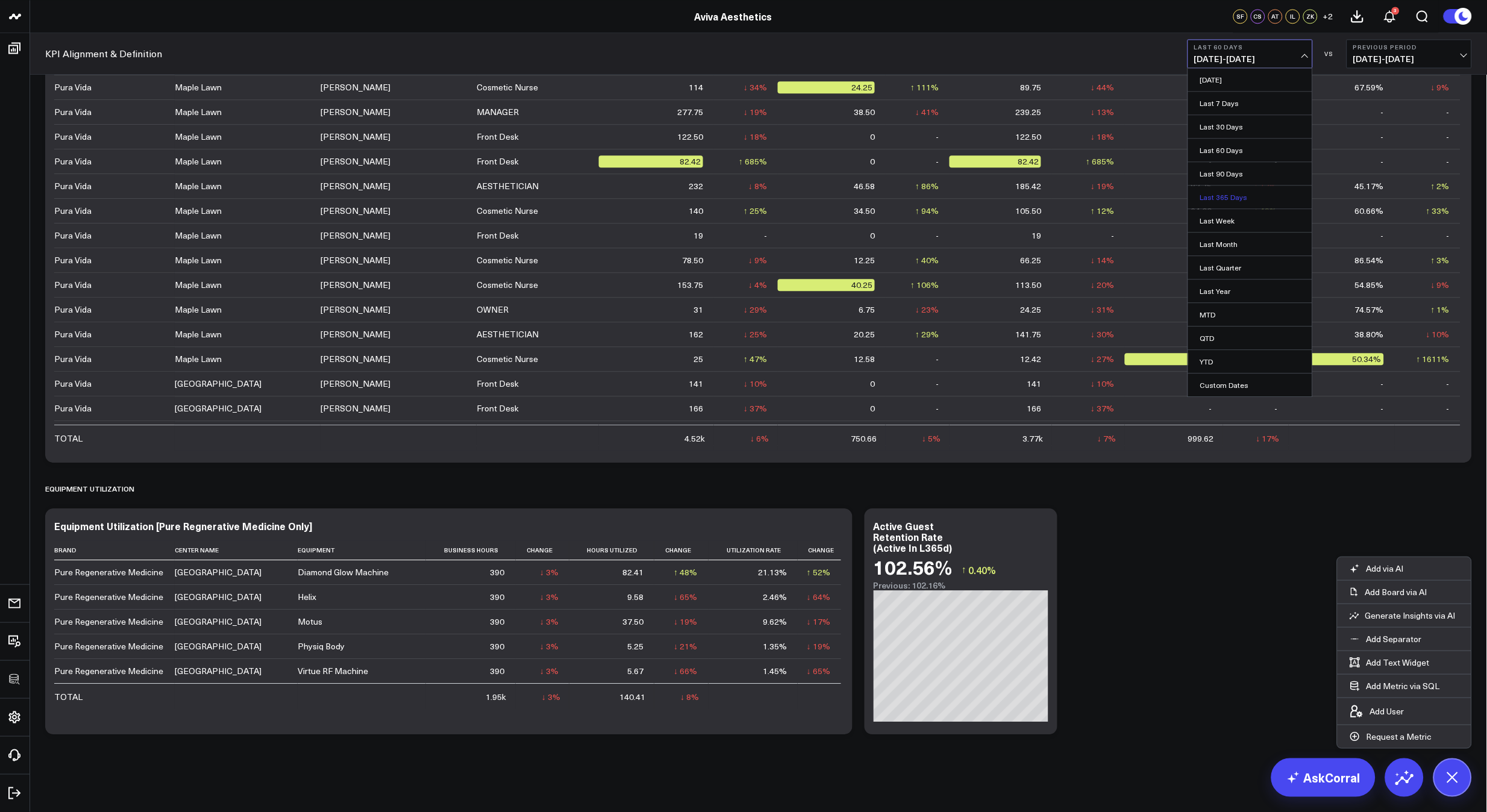
click at [1234, 196] on link "Last 365 Days" at bounding box center [1250, 196] width 124 height 23
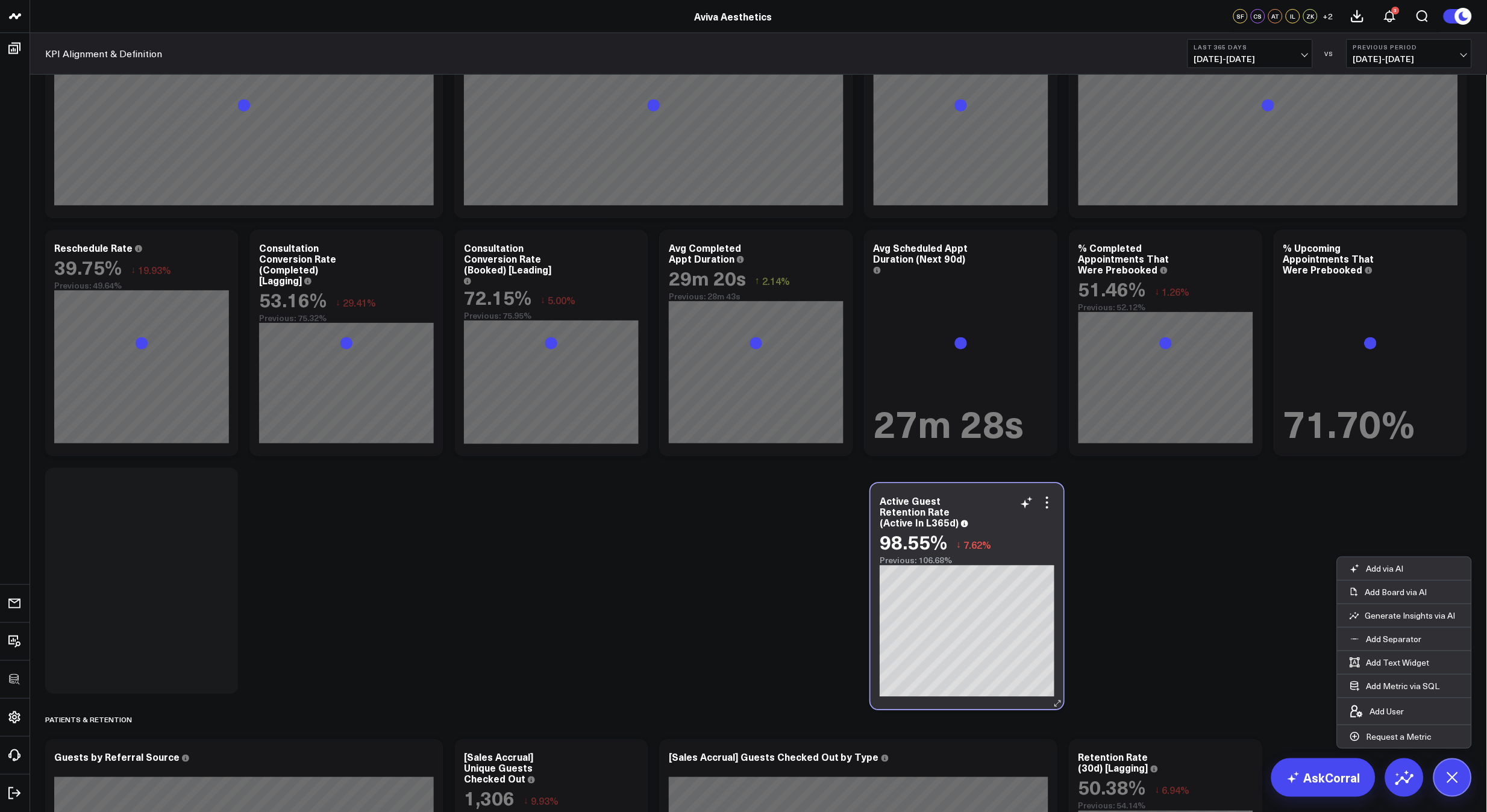
scroll to position [1985, 0]
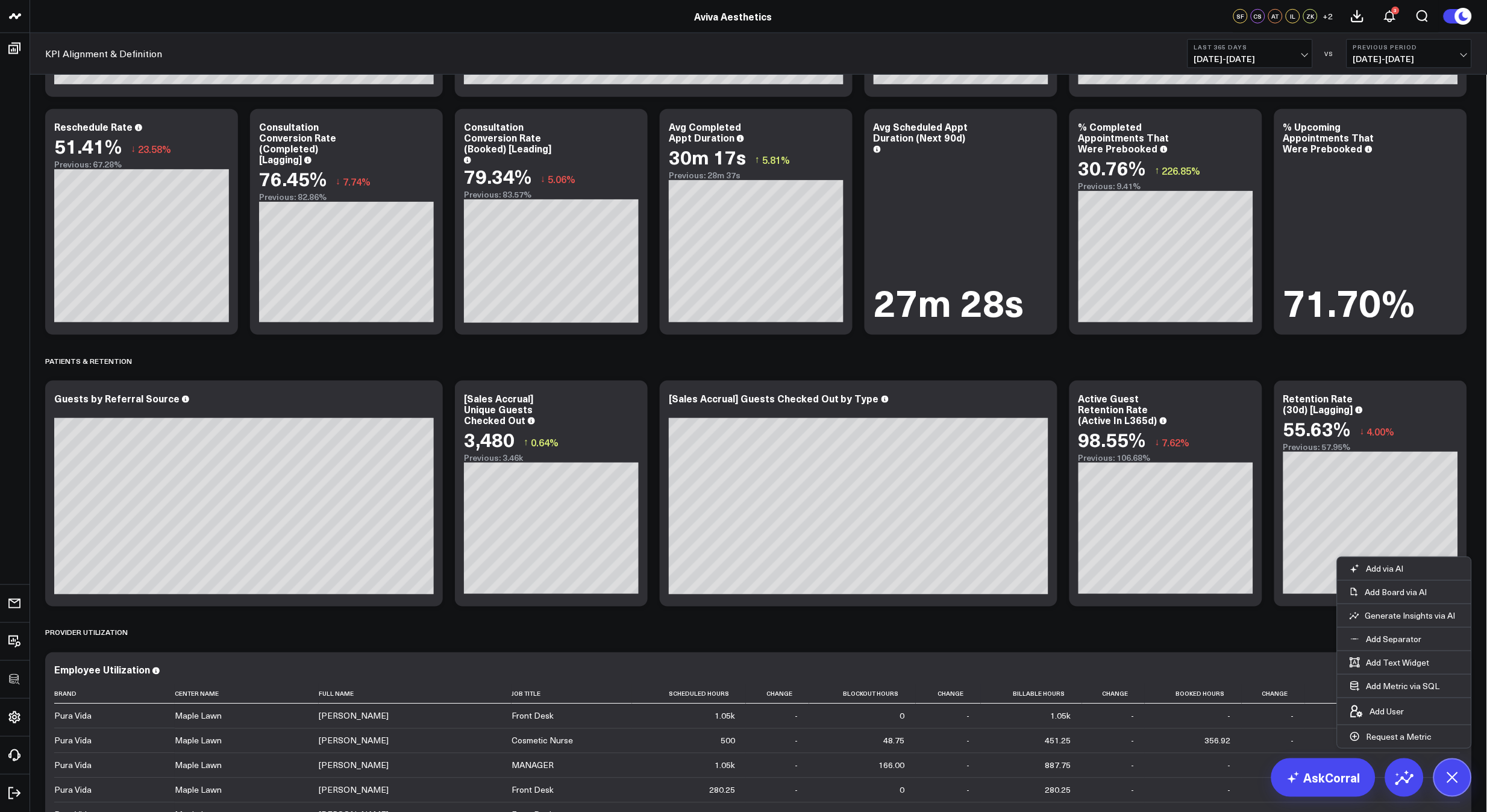
click at [1243, 50] on button "Last 365 Days [DATE] - [DATE]" at bounding box center [1250, 54] width 125 height 29
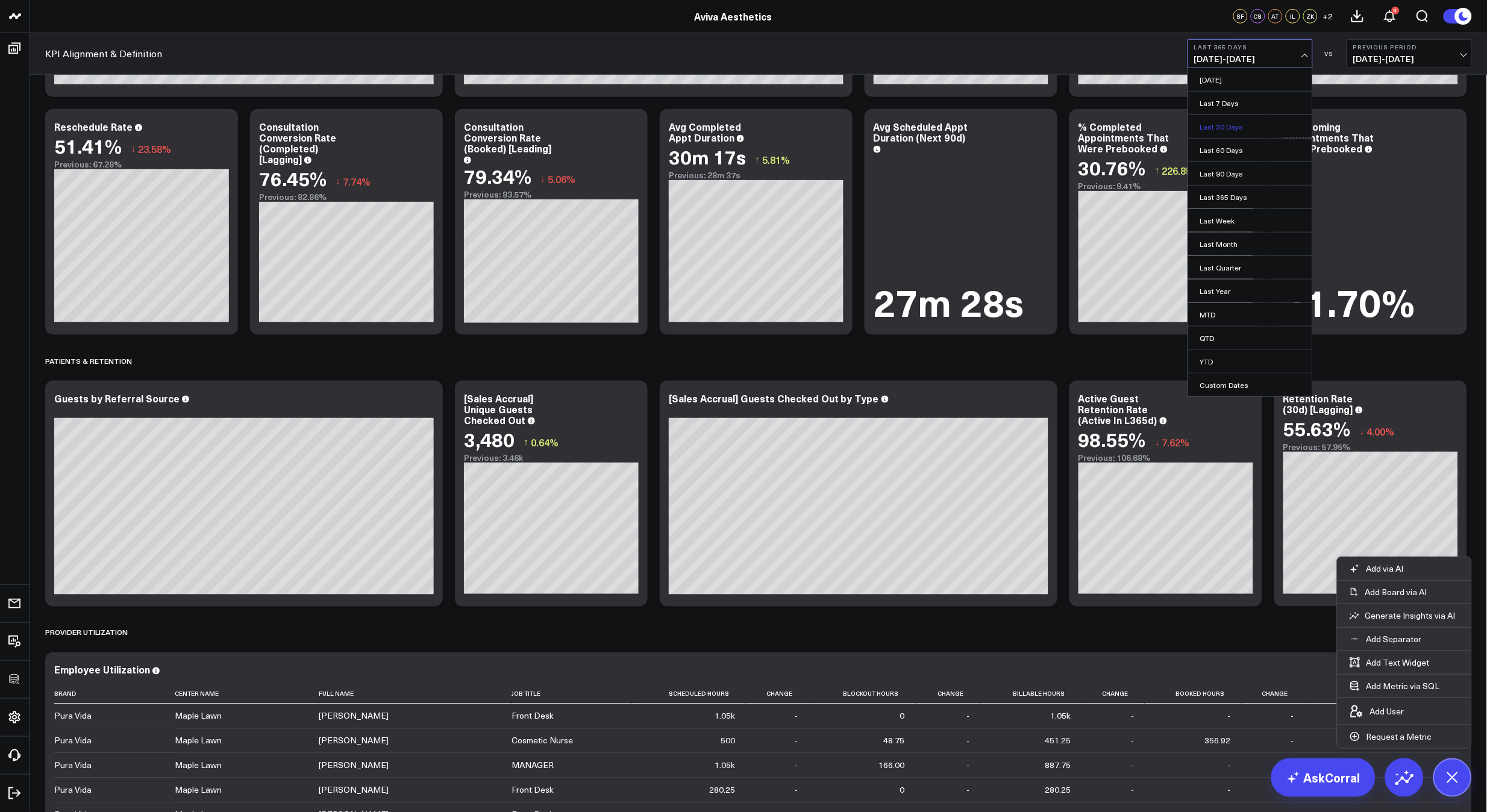
click at [1241, 123] on link "Last 30 Days" at bounding box center [1250, 126] width 124 height 23
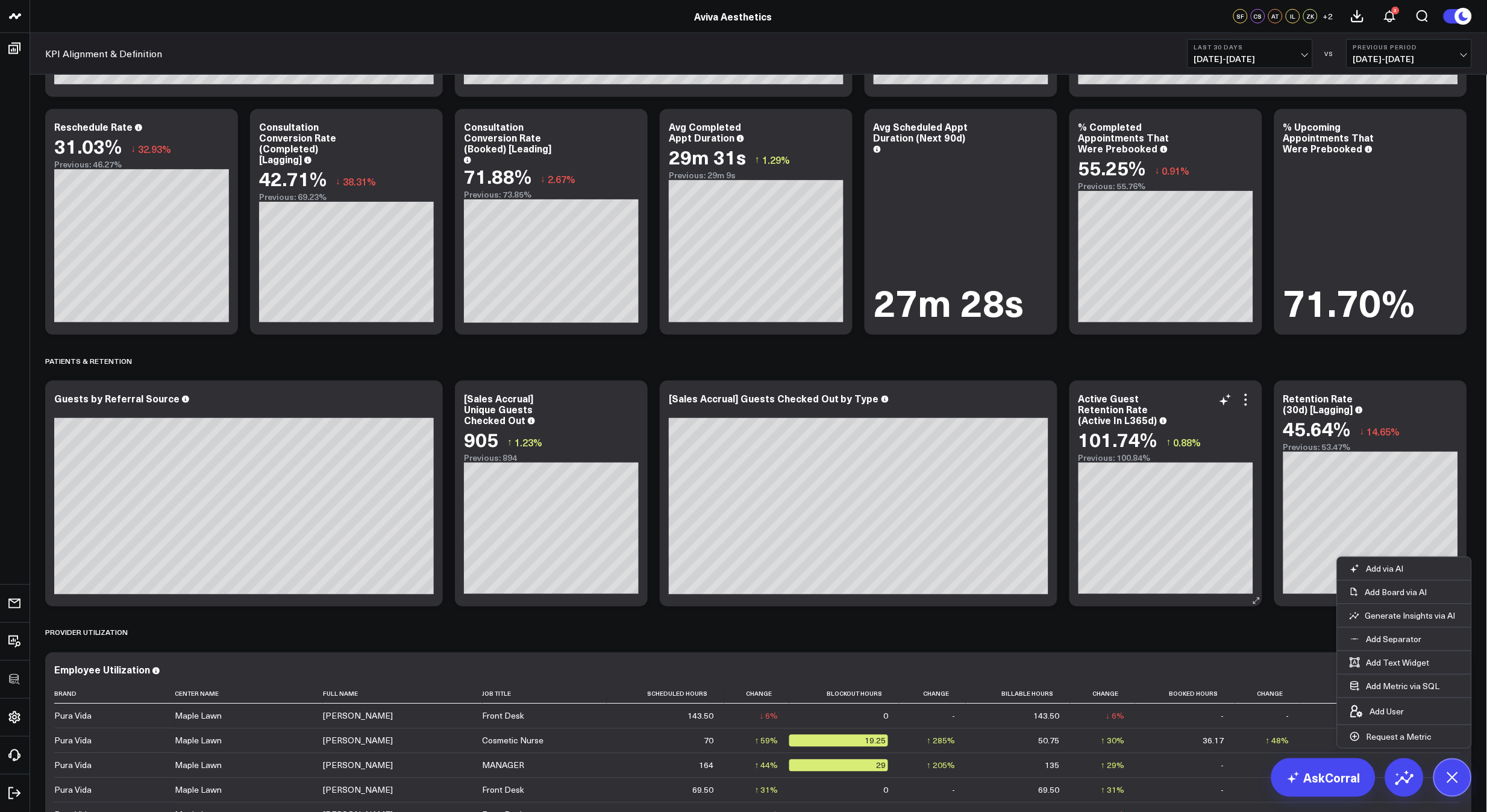
click at [1251, 409] on div "Active Guest Retention Rate (Active In L365d)" at bounding box center [1165, 409] width 174 height 33
click at [1248, 403] on icon at bounding box center [1246, 400] width 15 height 15
click at [1450, 773] on icon at bounding box center [1452, 777] width 27 height 27
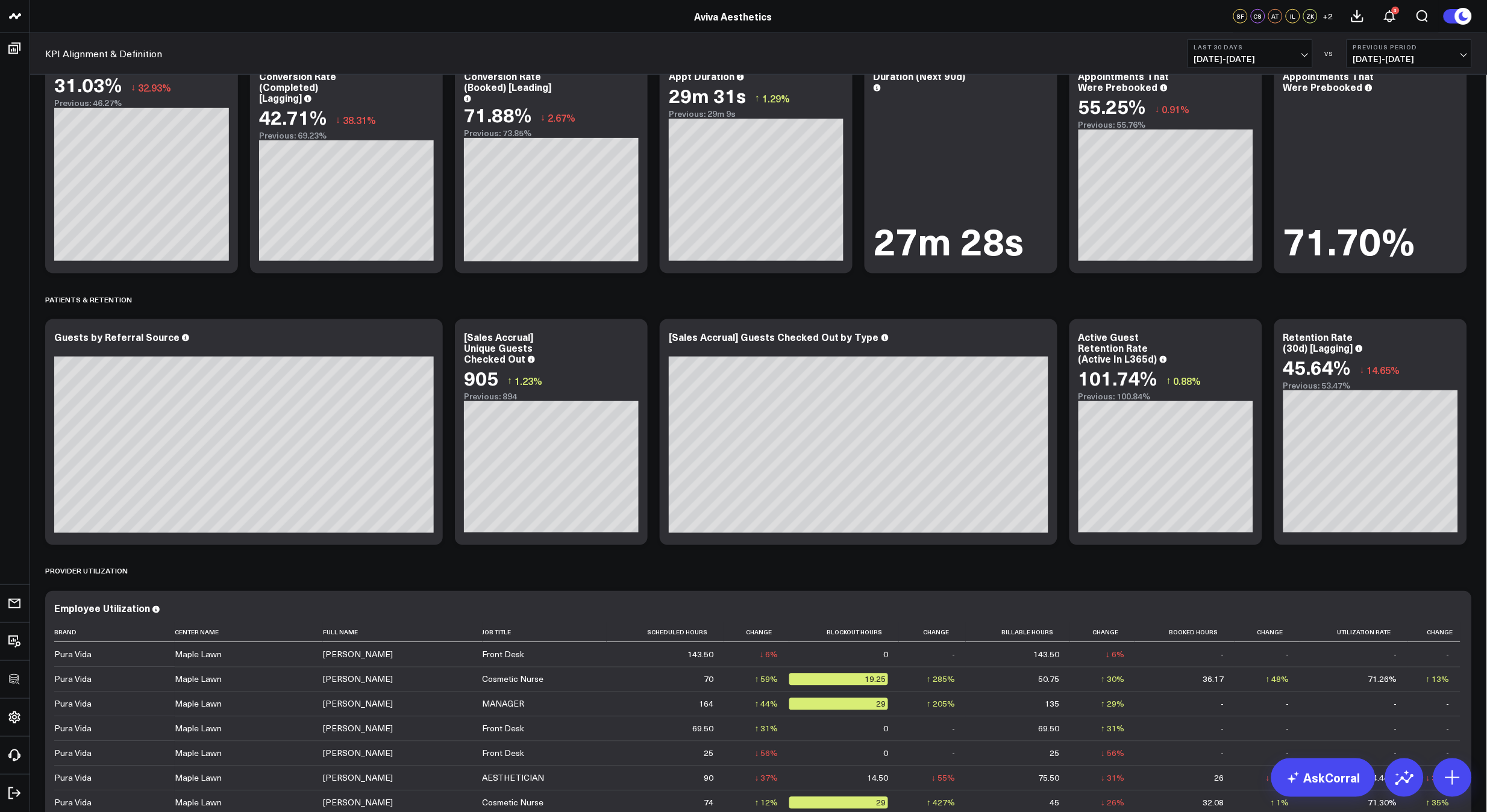
scroll to position [1963, 0]
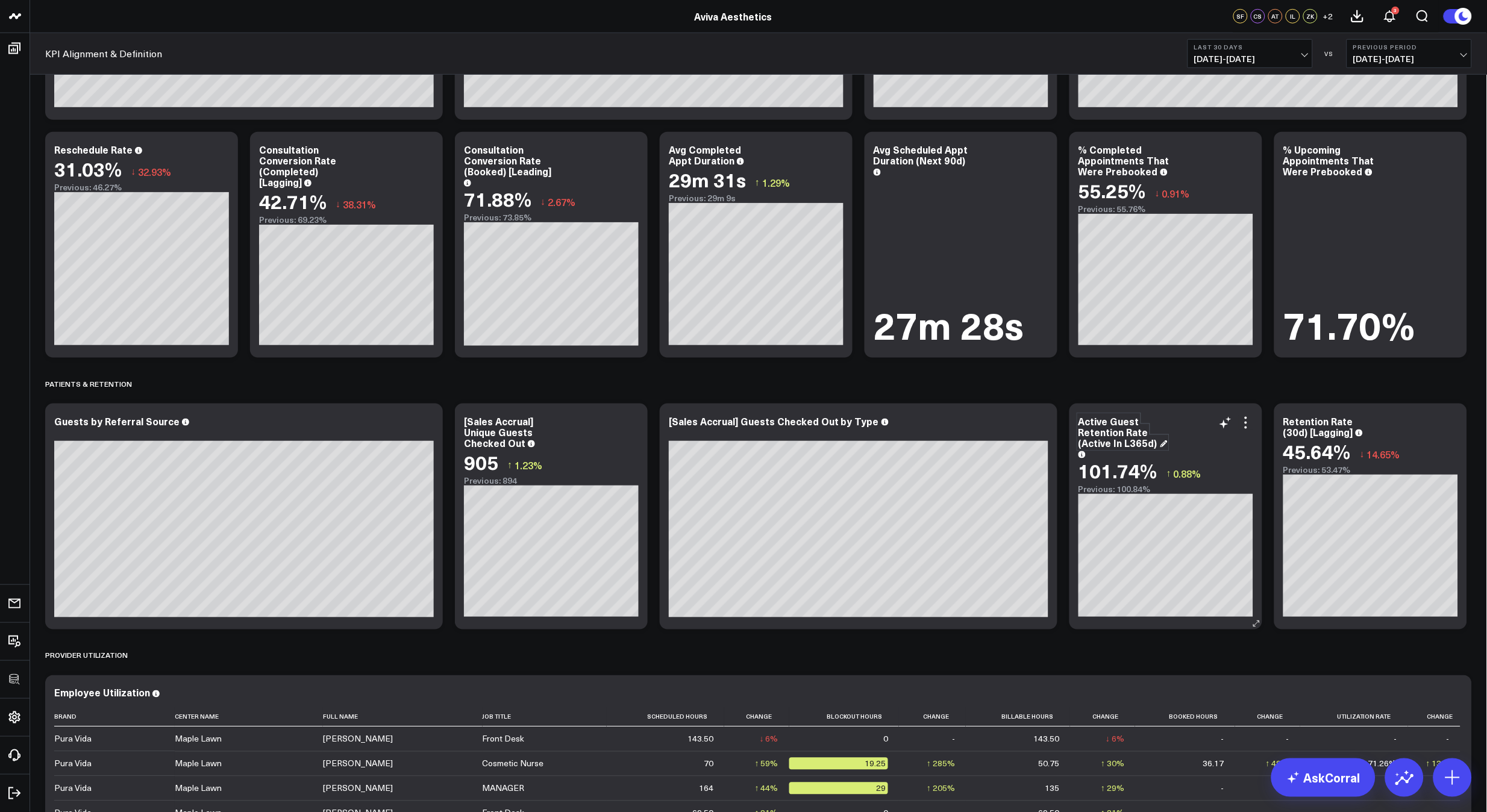
click at [1127, 428] on div "Active Guest Retention Rate (Active In L365d)" at bounding box center [1123, 432] width 89 height 35
click at [1127, 427] on div "Active Guest Retention Rate (Active In L365d)" at bounding box center [1123, 432] width 89 height 35
click at [1132, 430] on div "Active Guest Retention Rate (Active In L365d)" at bounding box center [1123, 432] width 89 height 35
click at [1142, 433] on div "Active Guest Retention Rate (Active In L365d)" at bounding box center [1123, 432] width 89 height 35
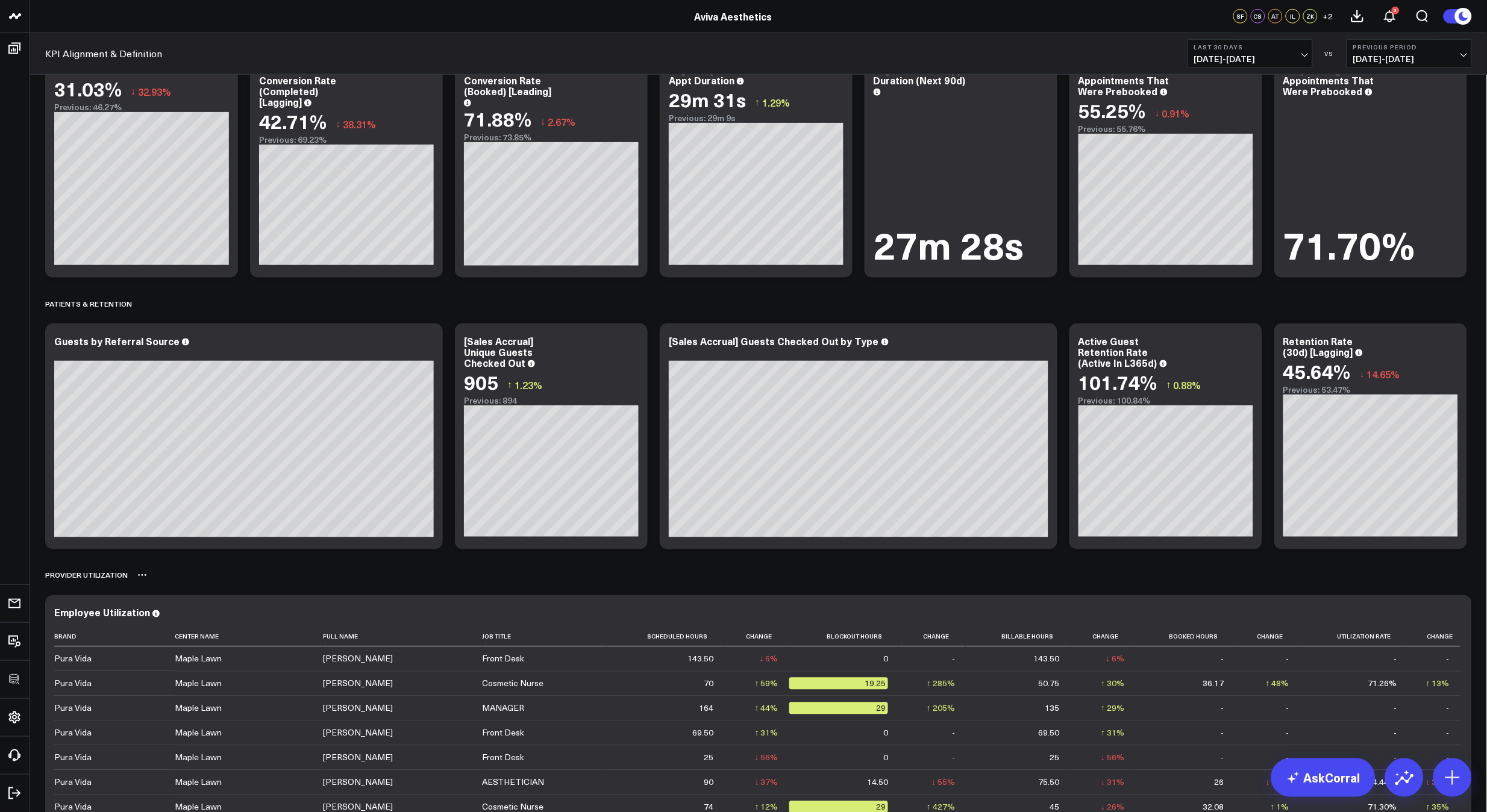
scroll to position [2067, 0]
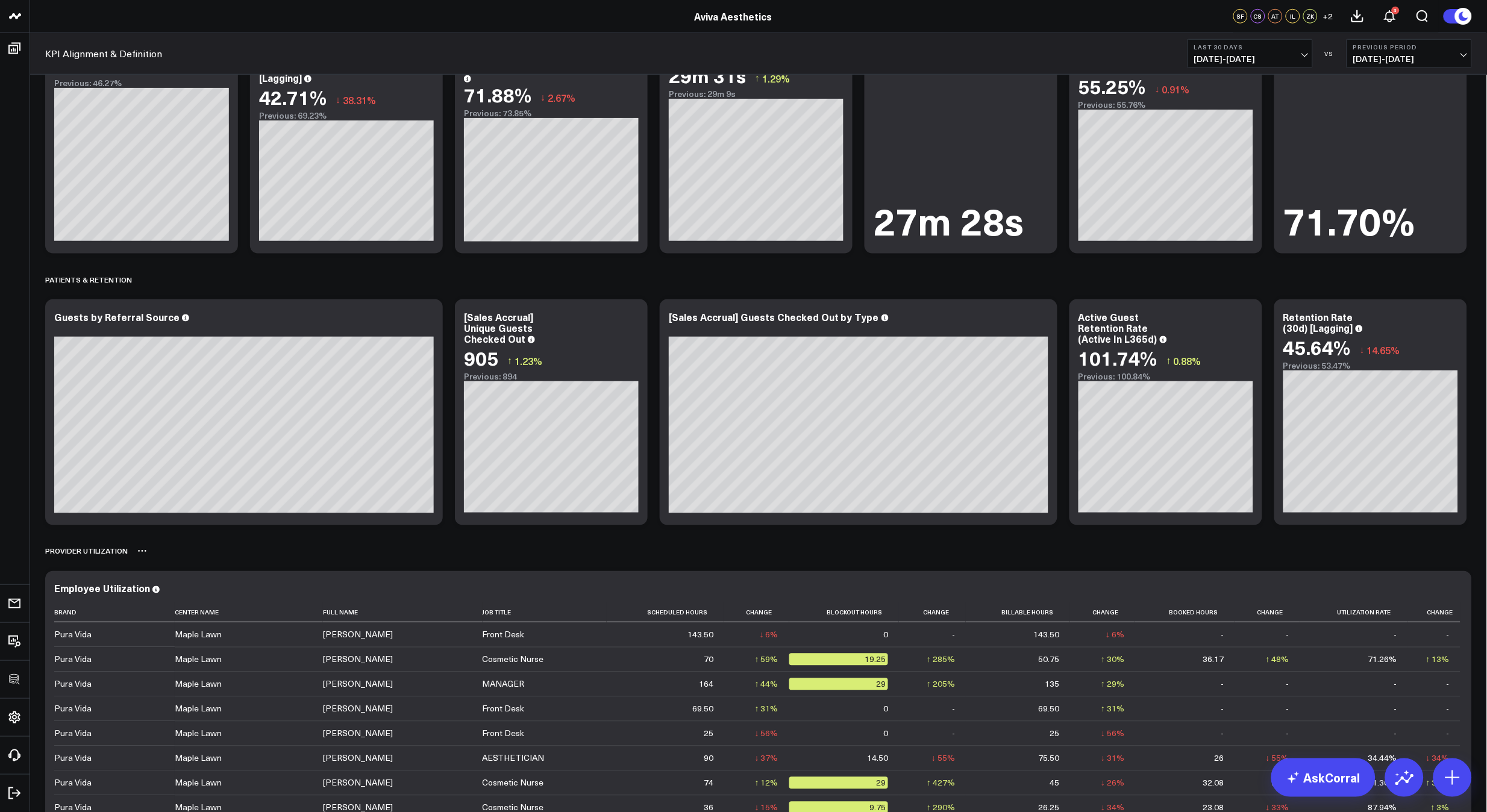
click at [1181, 558] on div "Provider Utilization" at bounding box center [758, 552] width 1426 height 28
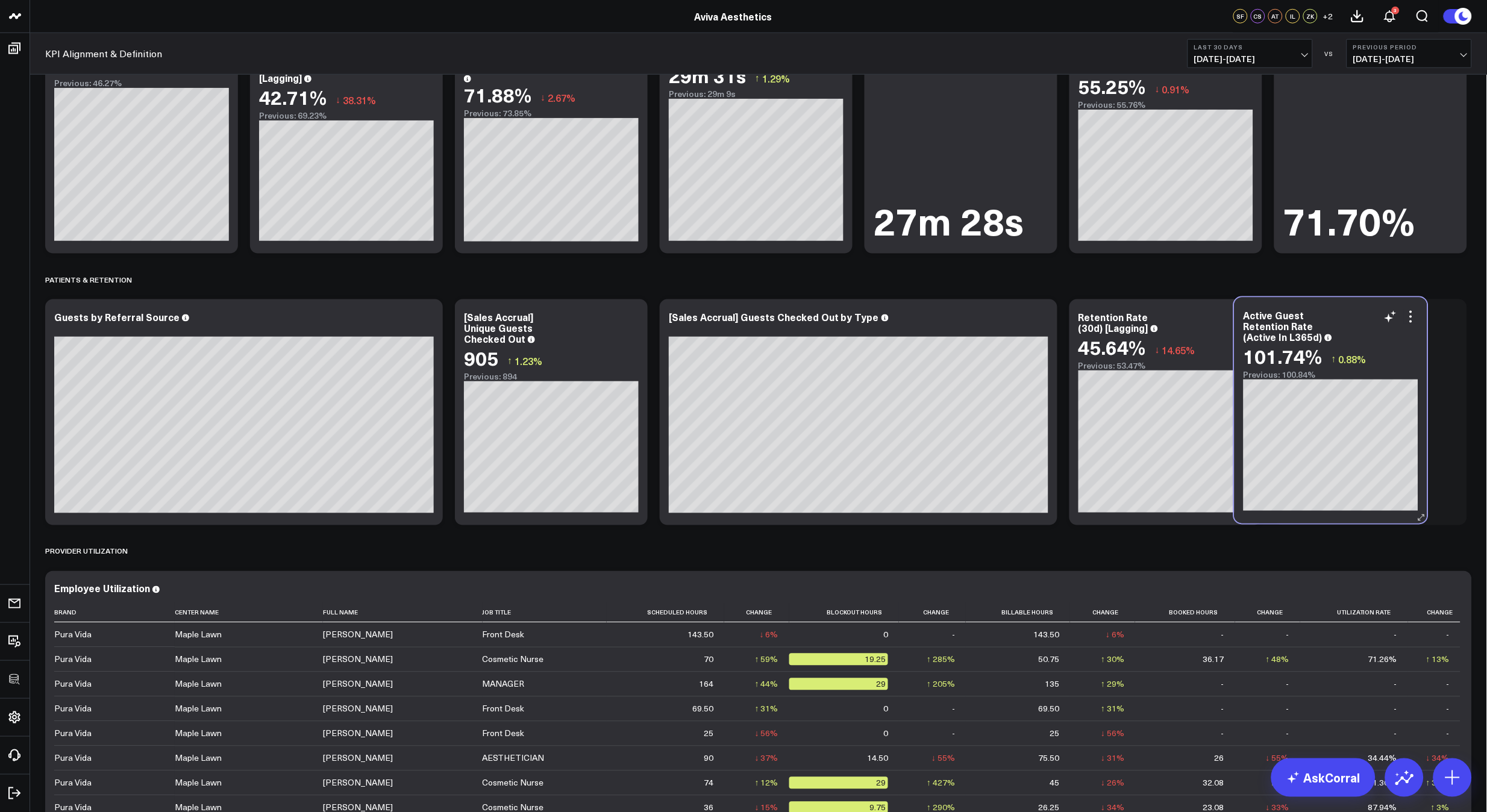
drag, startPoint x: 1139, startPoint y: 379, endPoint x: 1304, endPoint y: 377, distance: 165.0
click at [1304, 377] on div "Previous: 100.84%" at bounding box center [1330, 374] width 174 height 9
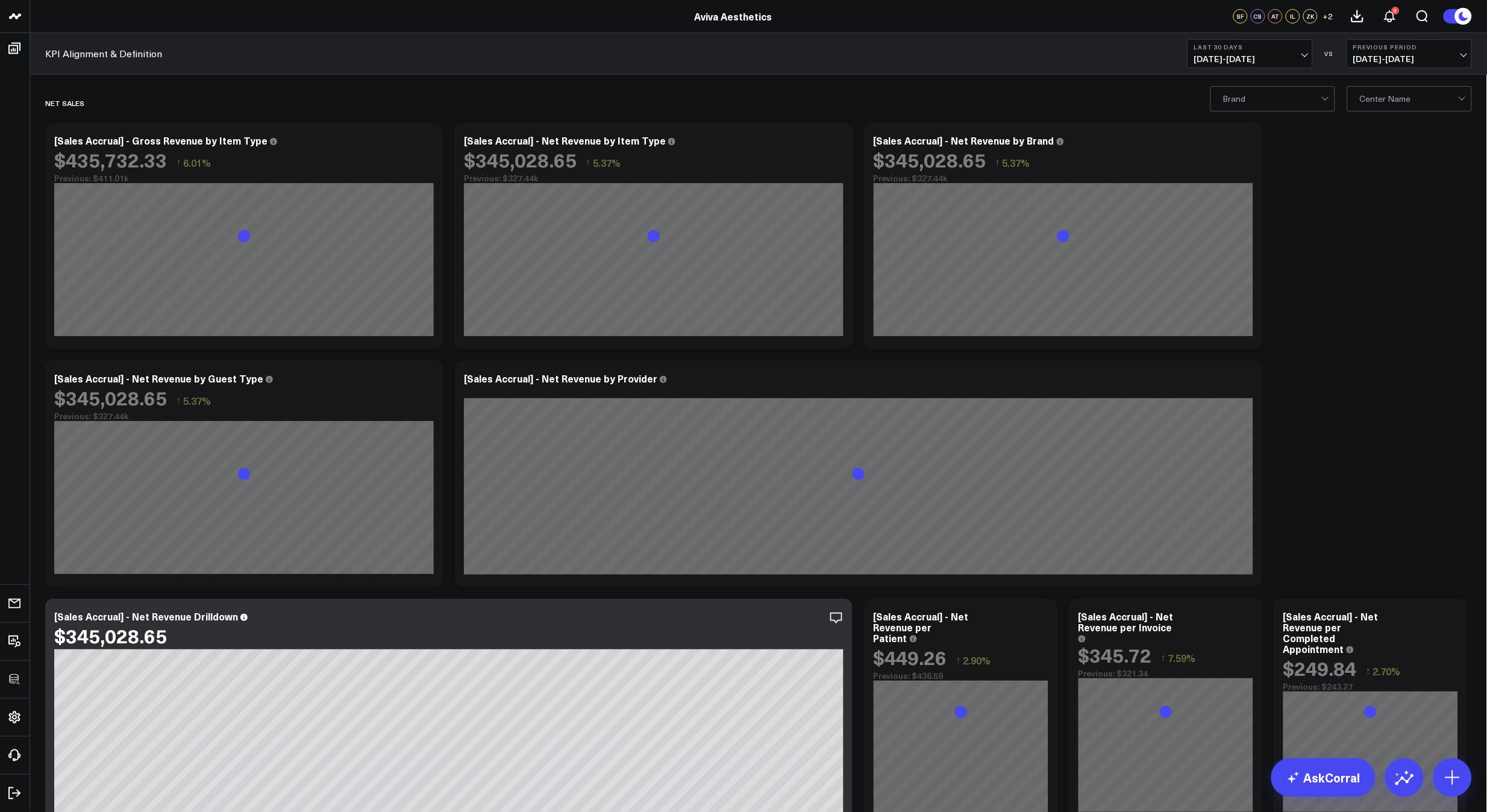
scroll to position [0, 0]
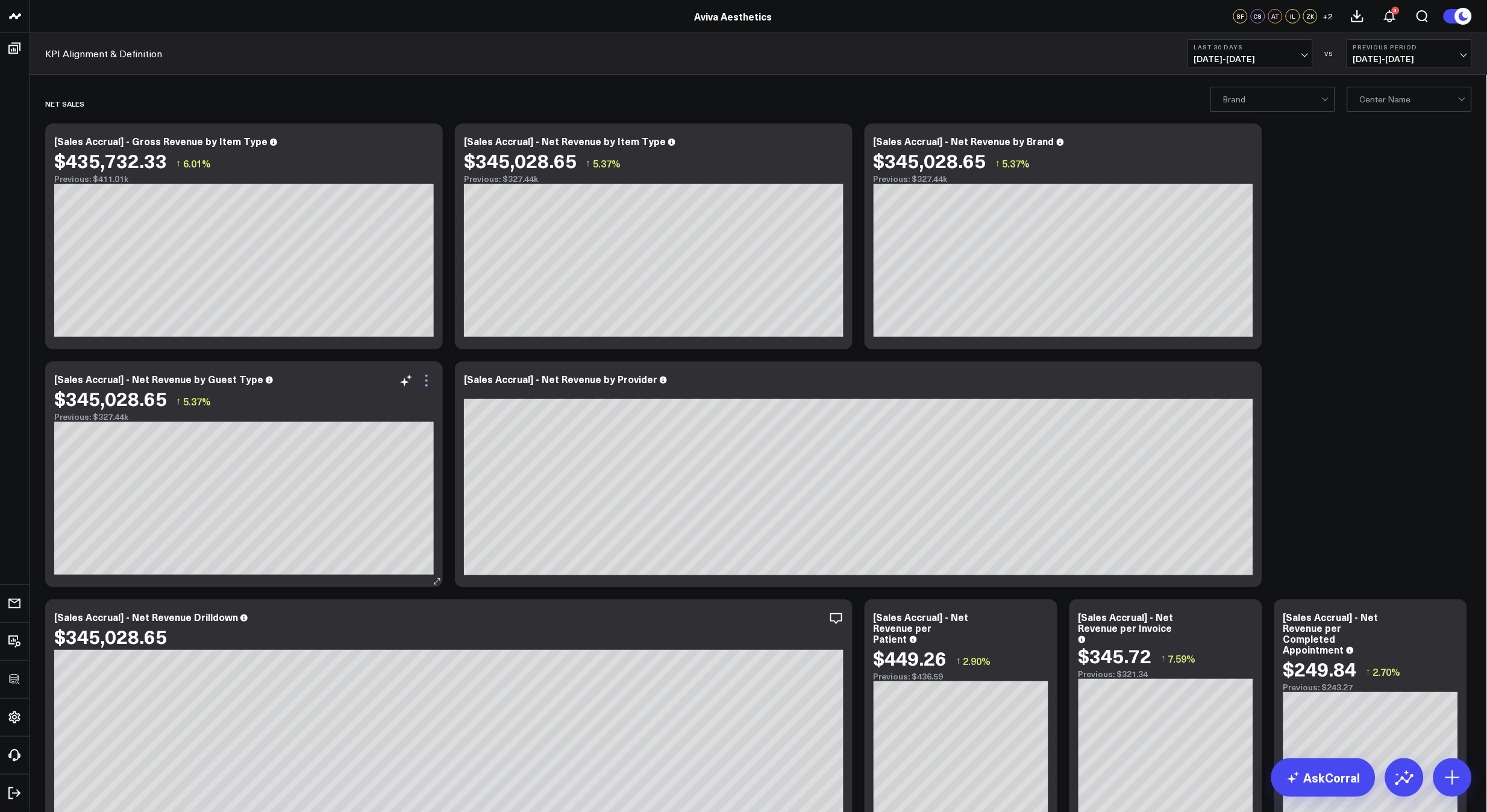
click at [427, 376] on icon at bounding box center [426, 376] width 2 height 2
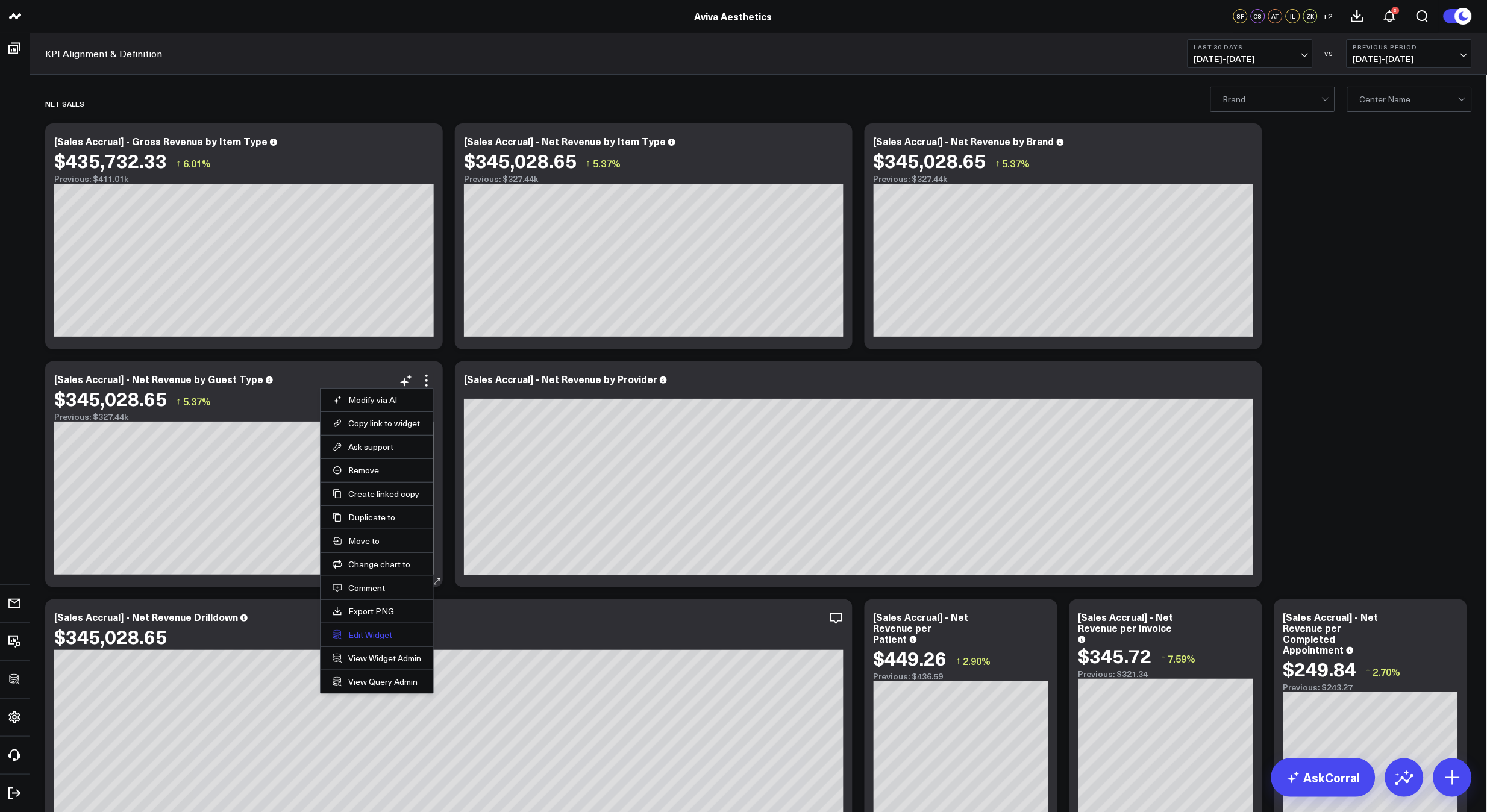
click at [384, 638] on button "Edit Widget" at bounding box center [376, 635] width 88 height 11
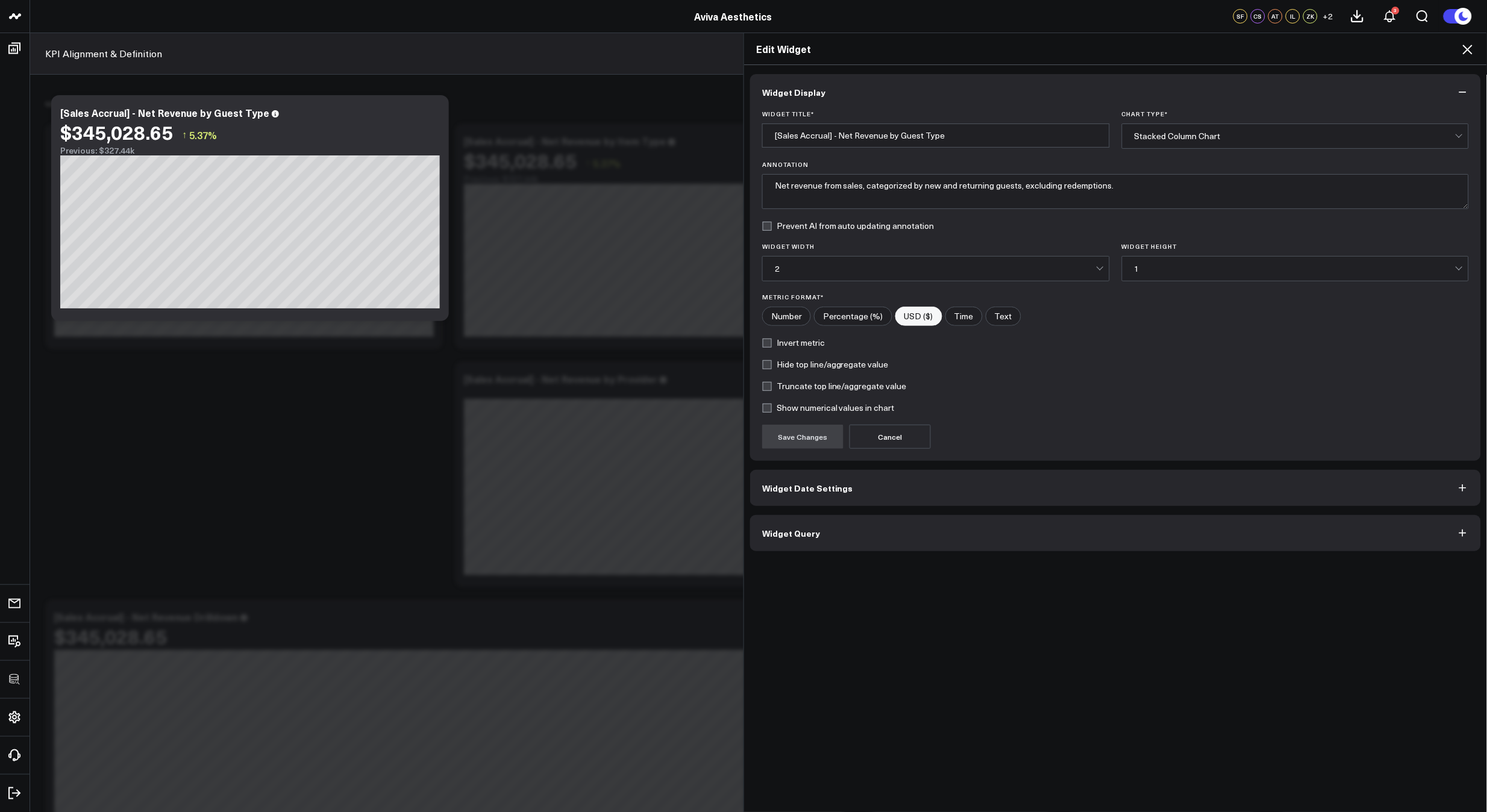
click at [793, 538] on span "Widget Query" at bounding box center [790, 533] width 58 height 9
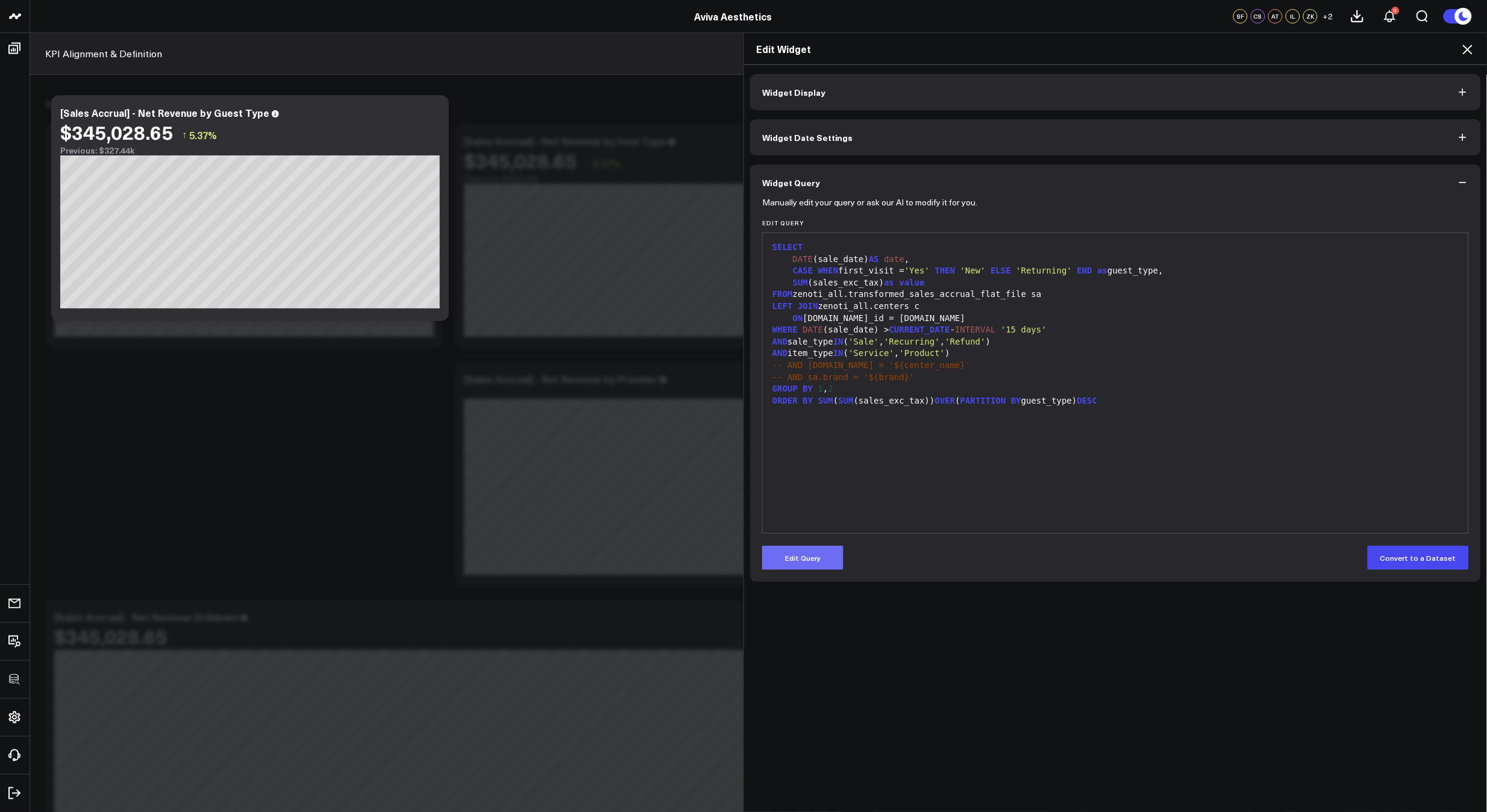
click at [897, 526] on div "SELECT DATE (sale_date) AS date , CASE WHEN first_visit = 'Yes' THEN 'New' ELSE…" at bounding box center [1116, 383] width 693 height 288
click at [809, 561] on button "Edit Query" at bounding box center [802, 557] width 81 height 24
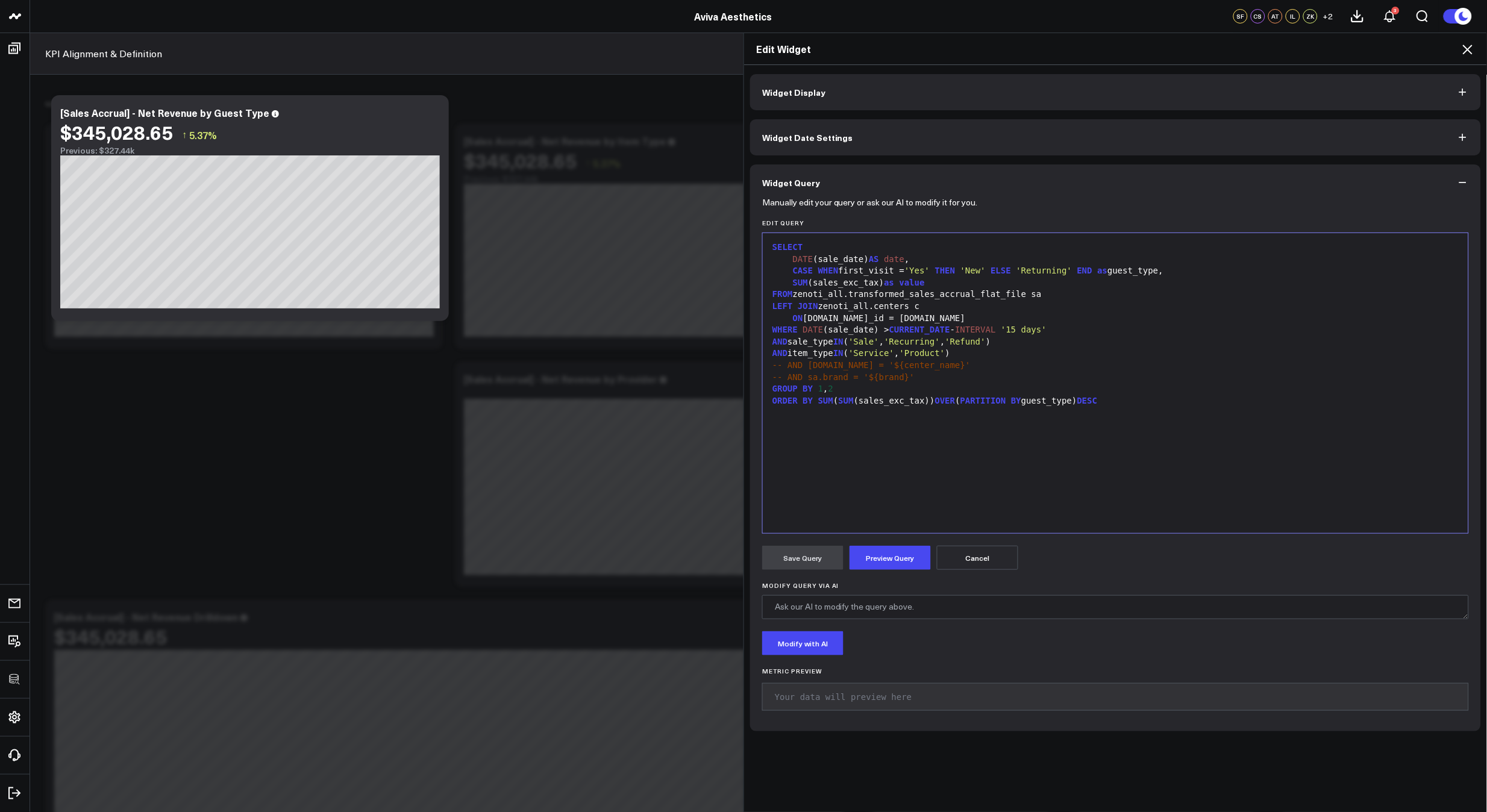
click at [961, 356] on div "AND item_type IN ( 'Service' , 'Product' )" at bounding box center [1116, 353] width 693 height 12
click at [875, 568] on button "Preview Query" at bounding box center [889, 557] width 81 height 24
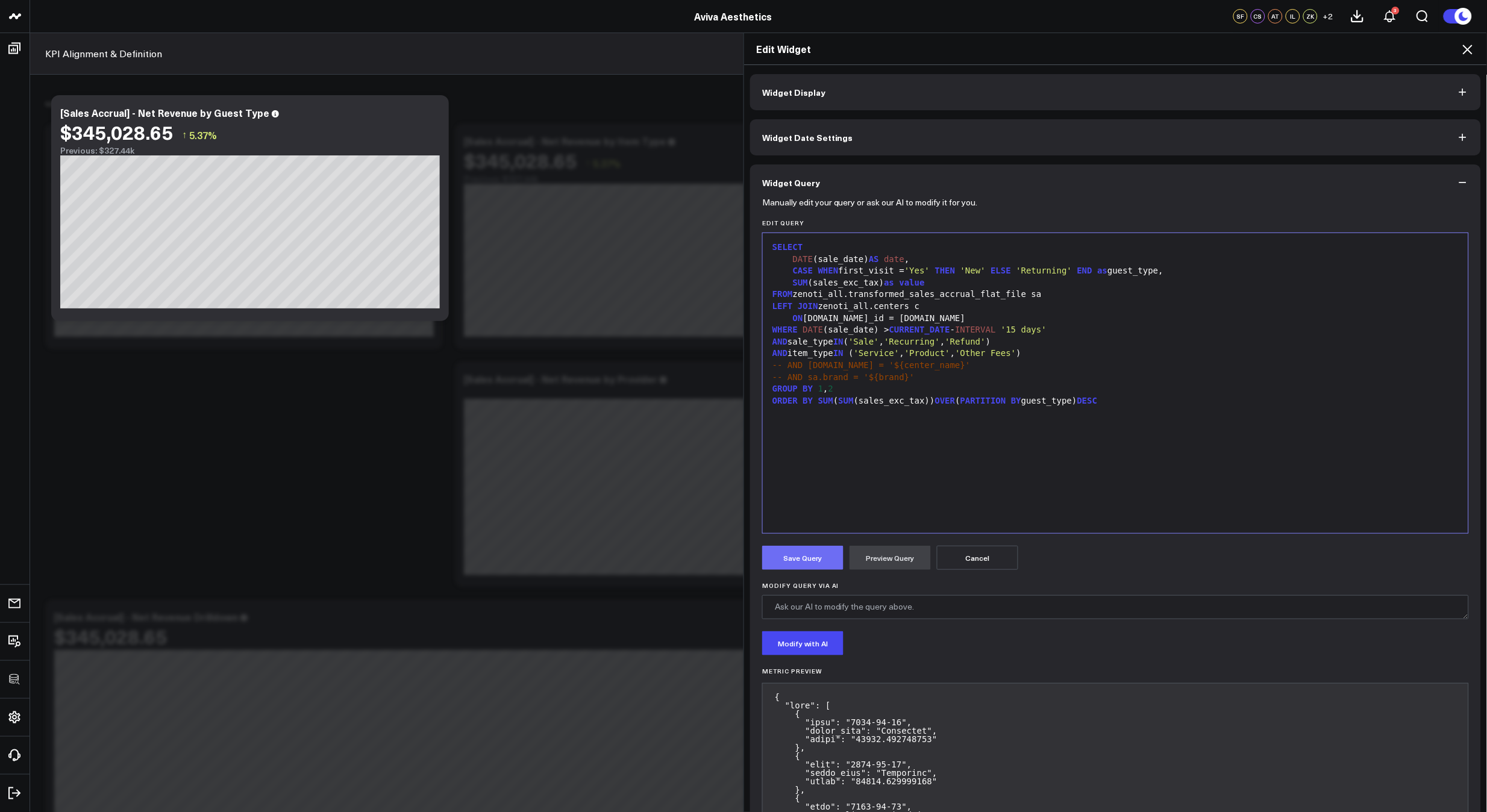
click at [800, 561] on button "Save Query" at bounding box center [802, 557] width 81 height 24
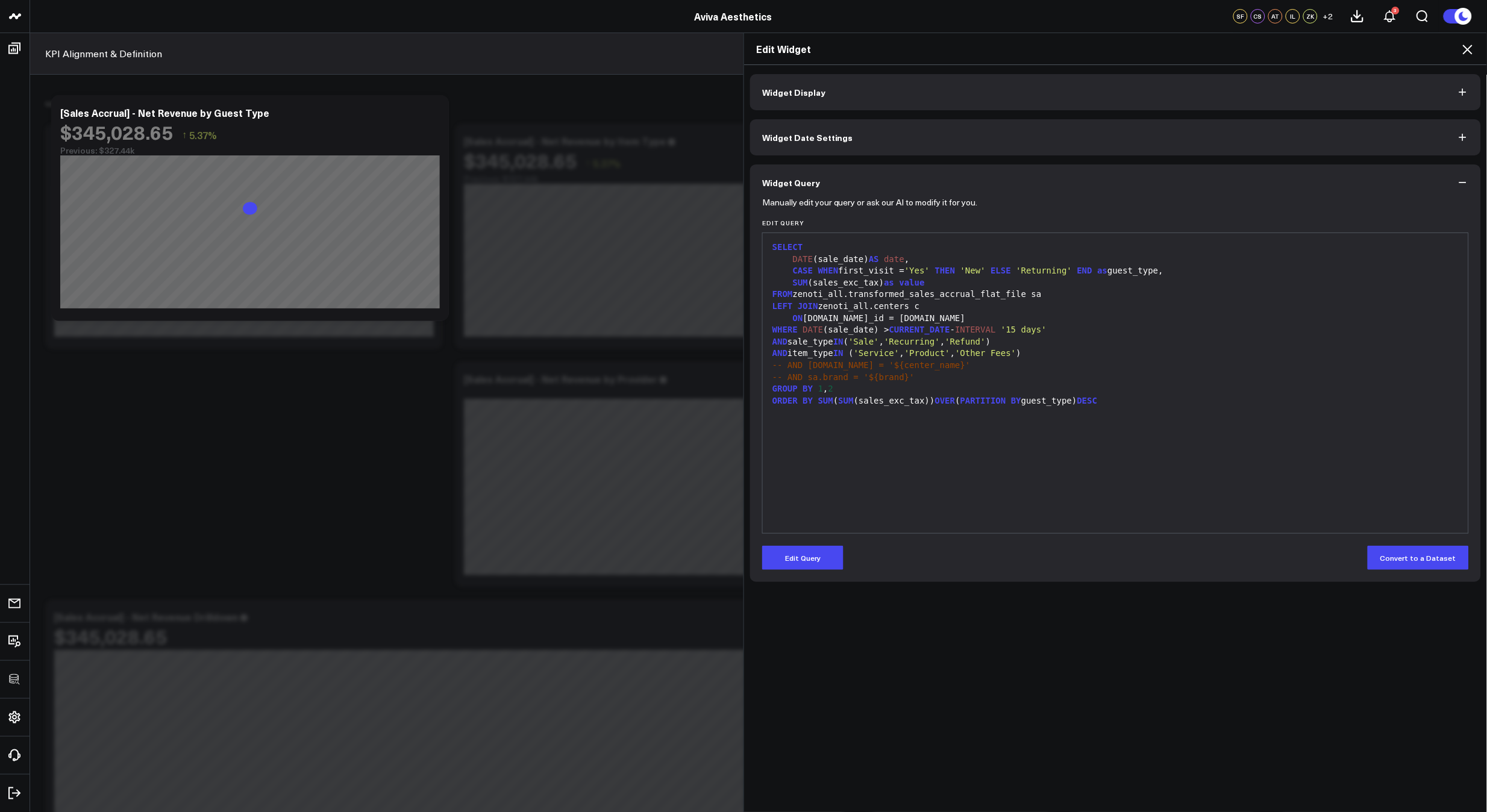
click at [1467, 49] on icon at bounding box center [1467, 49] width 9 height 9
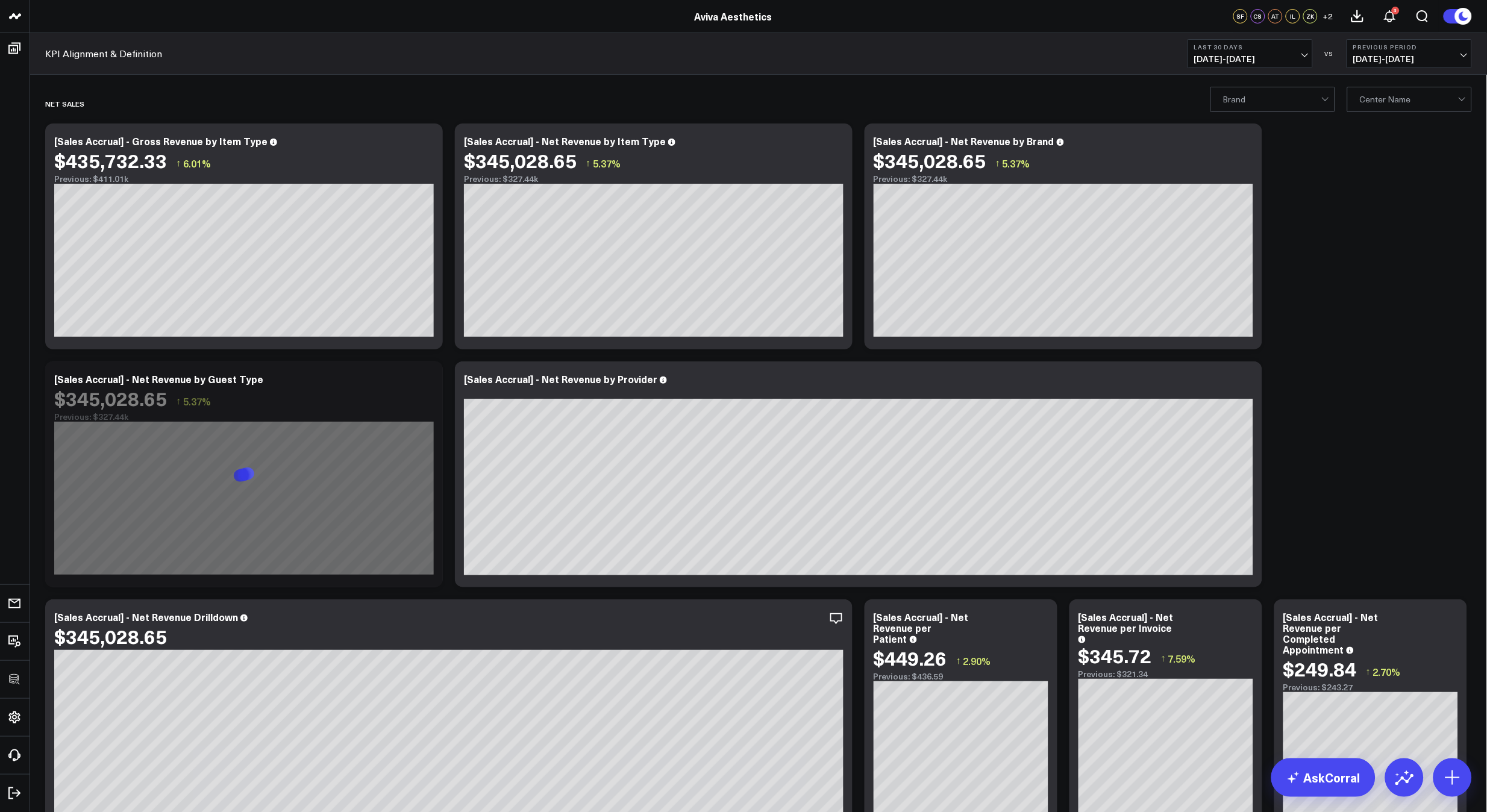
click at [1247, 62] on span "[DATE] - [DATE]" at bounding box center [1251, 58] width 112 height 9
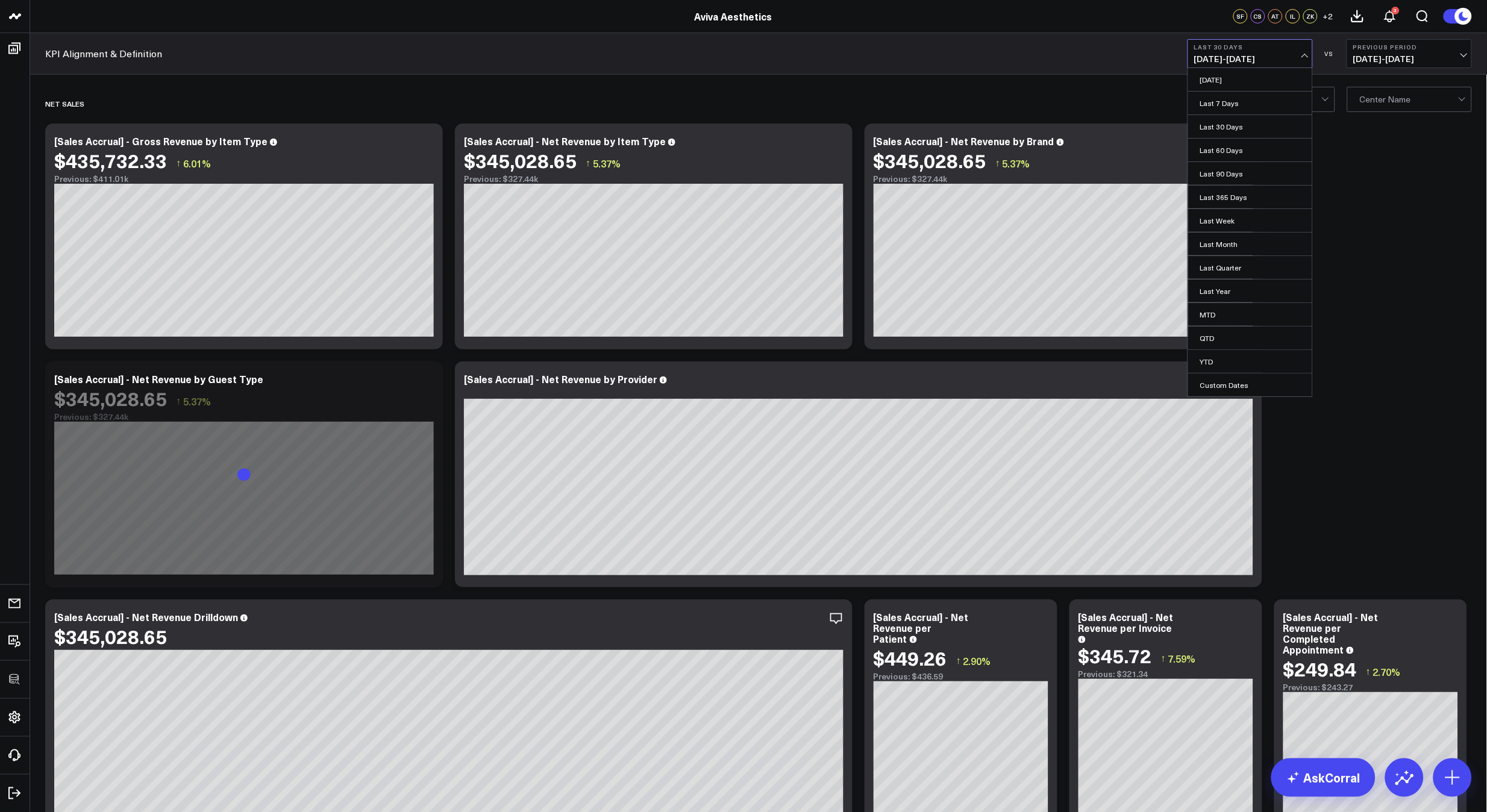
click at [1235, 389] on link "Custom Dates" at bounding box center [1250, 384] width 124 height 23
select select "7"
select select "2025"
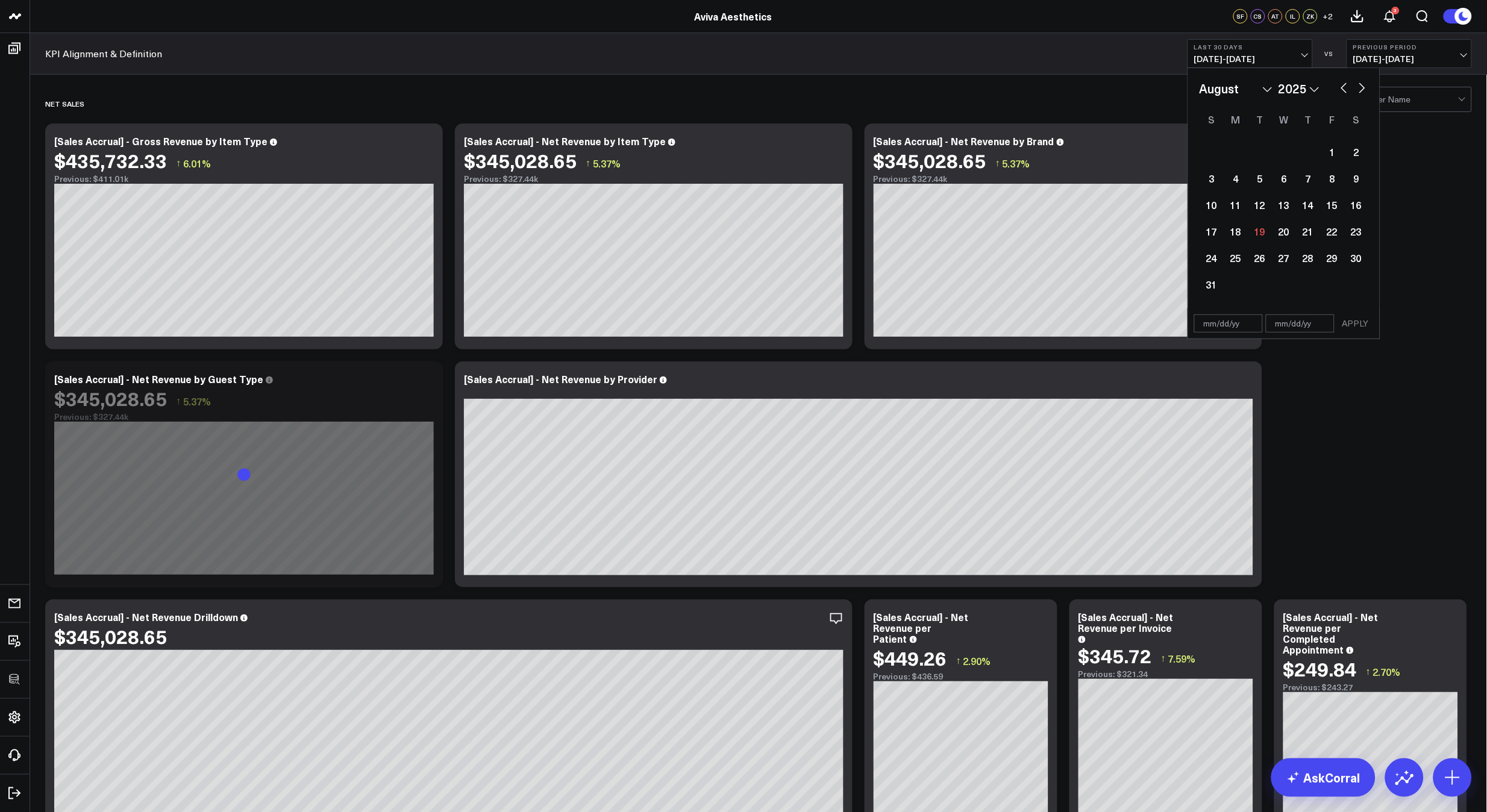
click at [1345, 88] on button "button" at bounding box center [1344, 87] width 12 height 15
click at [1344, 88] on button "button" at bounding box center [1344, 87] width 12 height 15
select select "4"
select select "2025"
click at [1344, 88] on button "button" at bounding box center [1344, 87] width 12 height 15
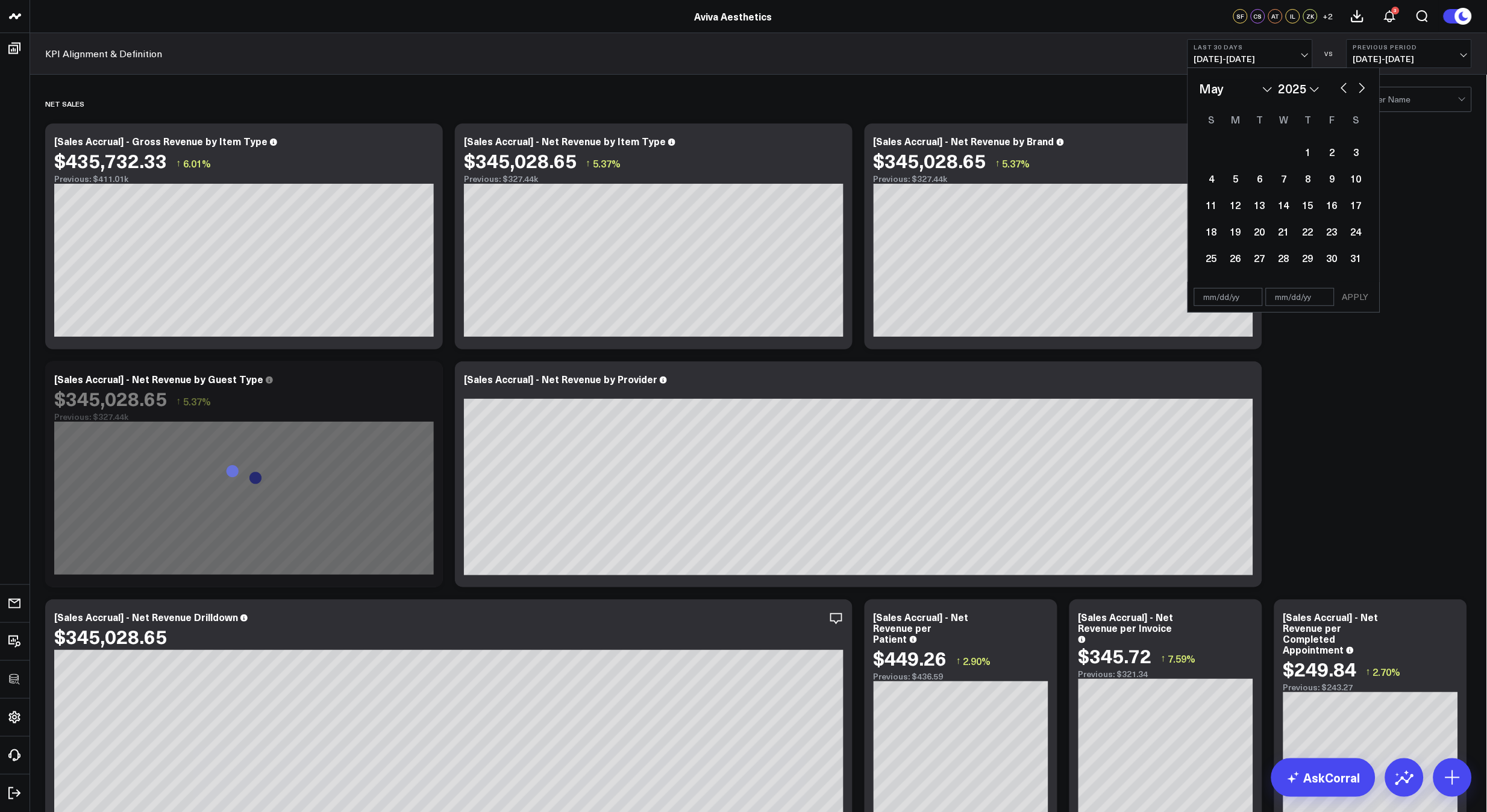
select select "3"
select select "2025"
click at [1267, 149] on div "1" at bounding box center [1259, 152] width 24 height 24
type input "[DATE]"
select select "3"
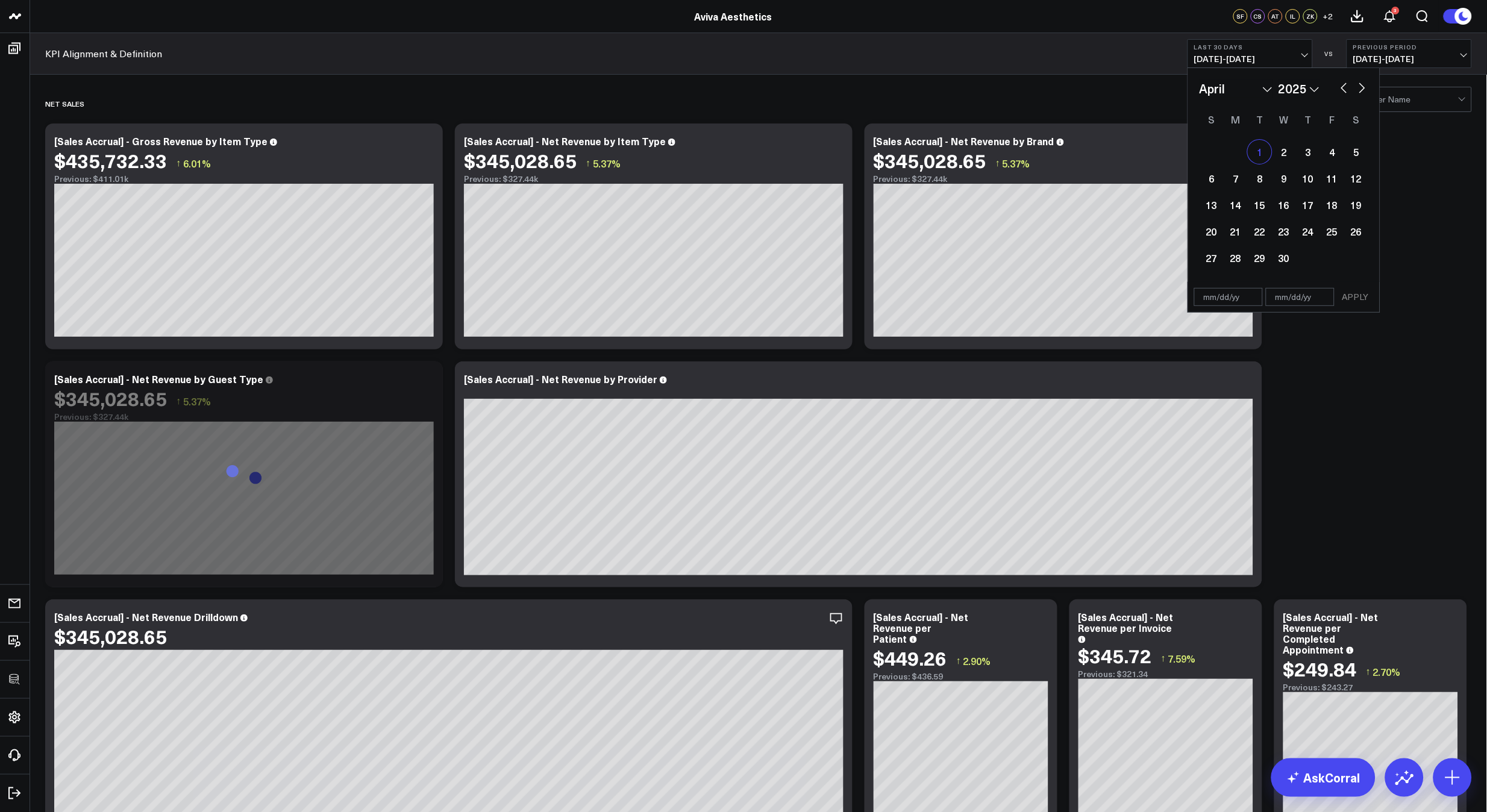
select select "2025"
click at [1366, 86] on button "button" at bounding box center [1362, 87] width 12 height 15
select select "4"
select select "2025"
click at [1366, 86] on button "button" at bounding box center [1362, 87] width 12 height 15
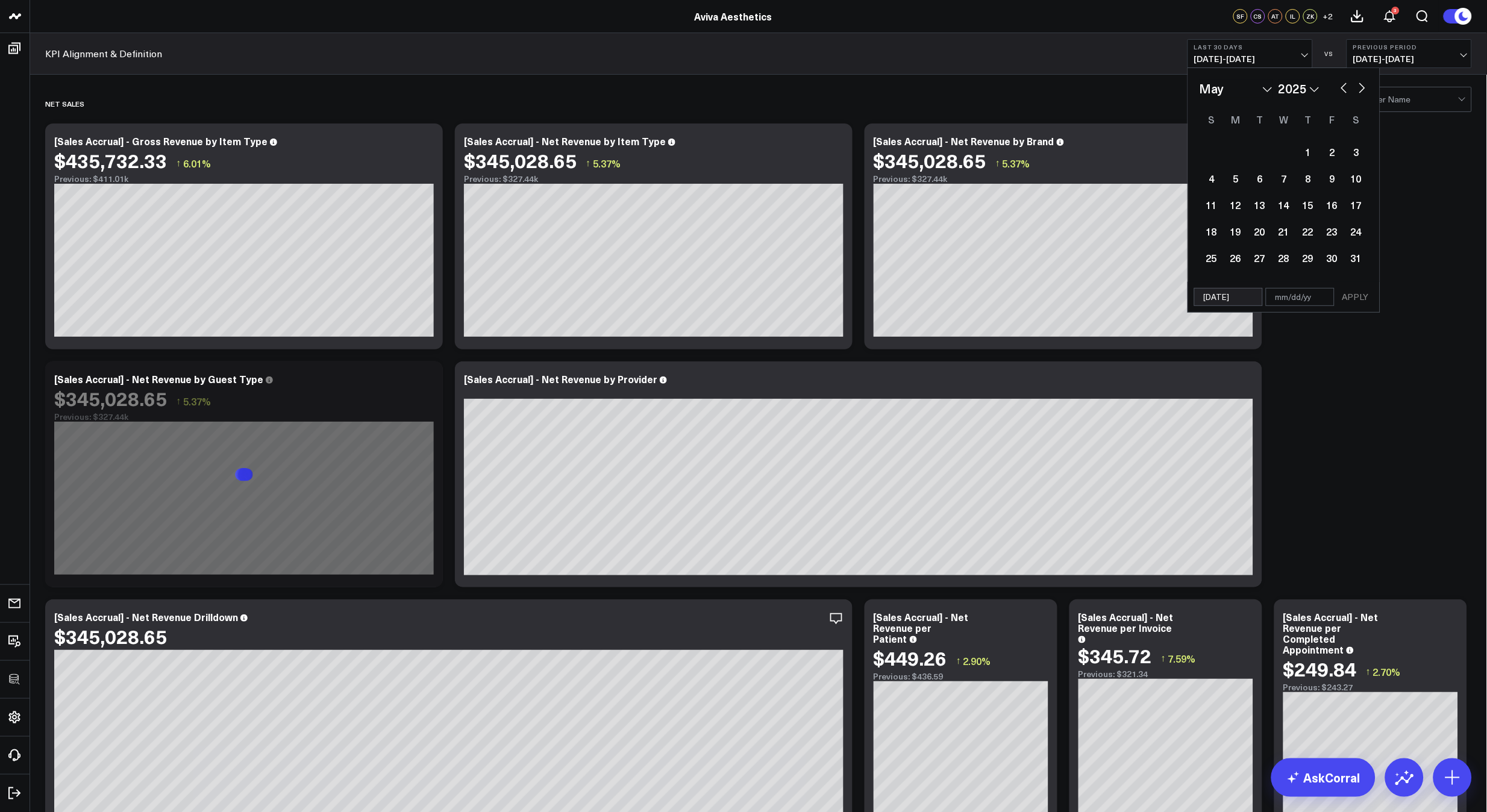
select select "5"
select select "2025"
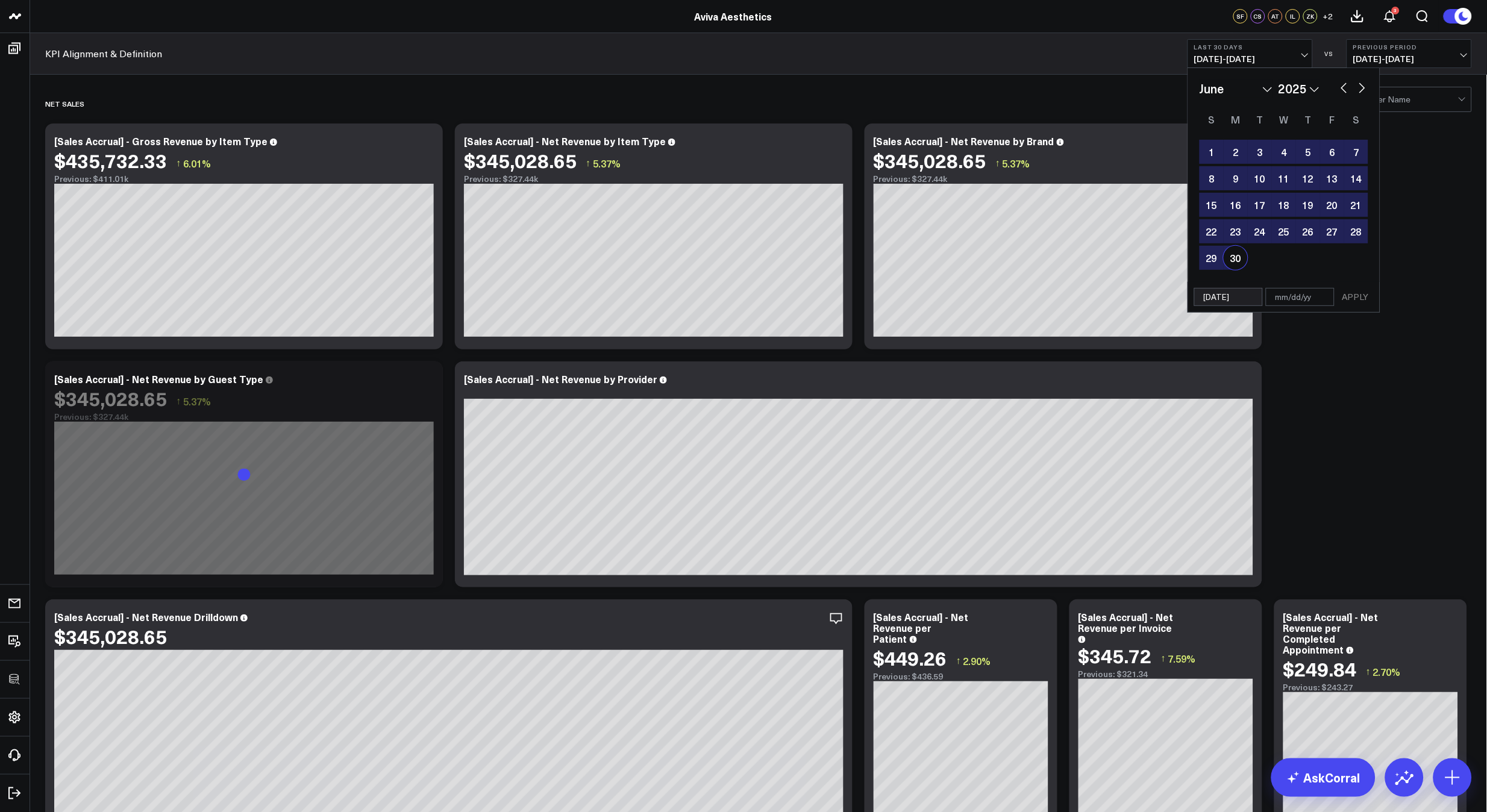
click at [1235, 255] on div "30" at bounding box center [1235, 258] width 24 height 24
type input "[DATE]"
select select "5"
select select "2025"
click at [1364, 295] on button "APPLY" at bounding box center [1356, 297] width 36 height 18
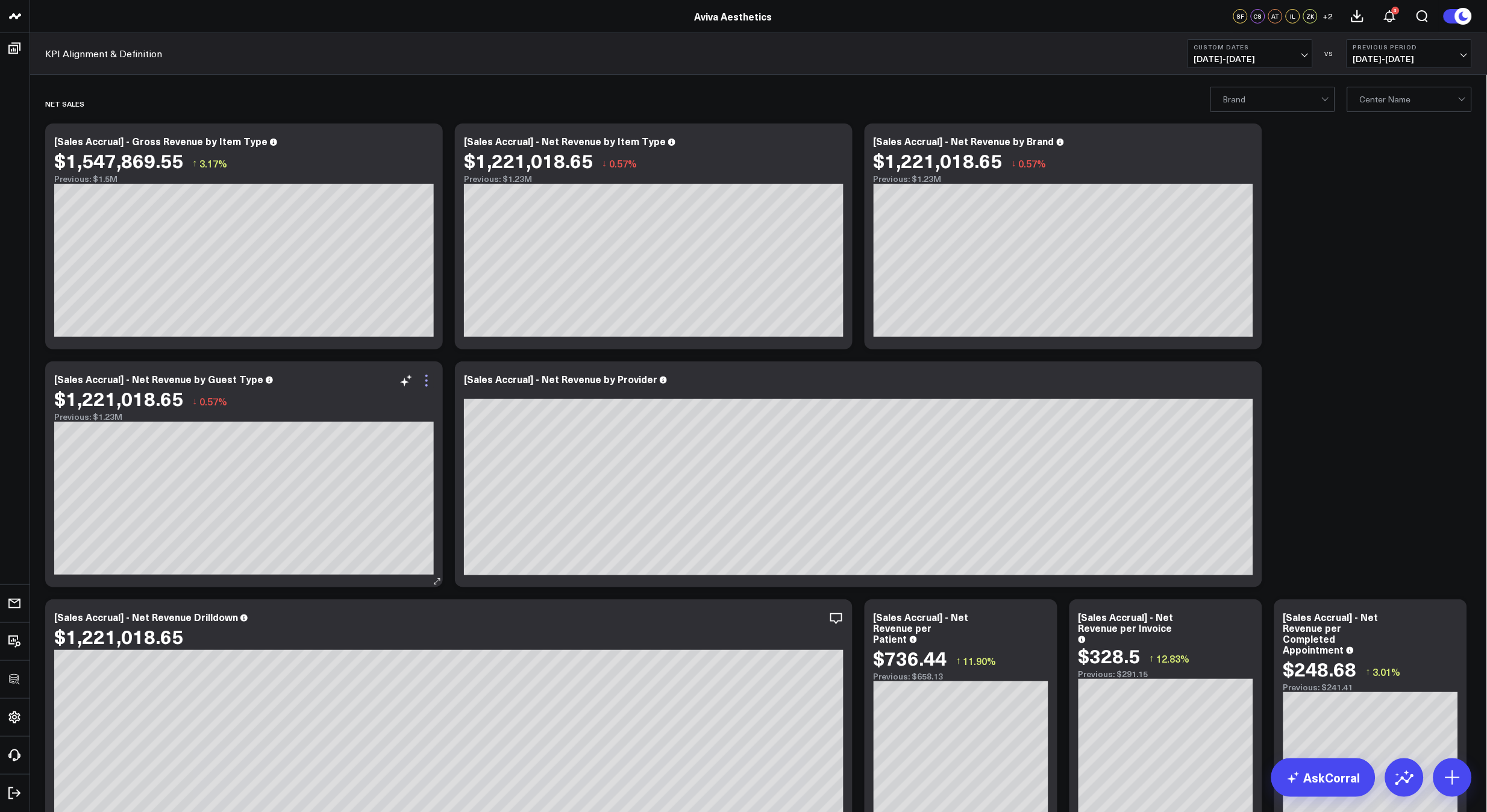
click at [425, 383] on icon at bounding box center [427, 381] width 15 height 15
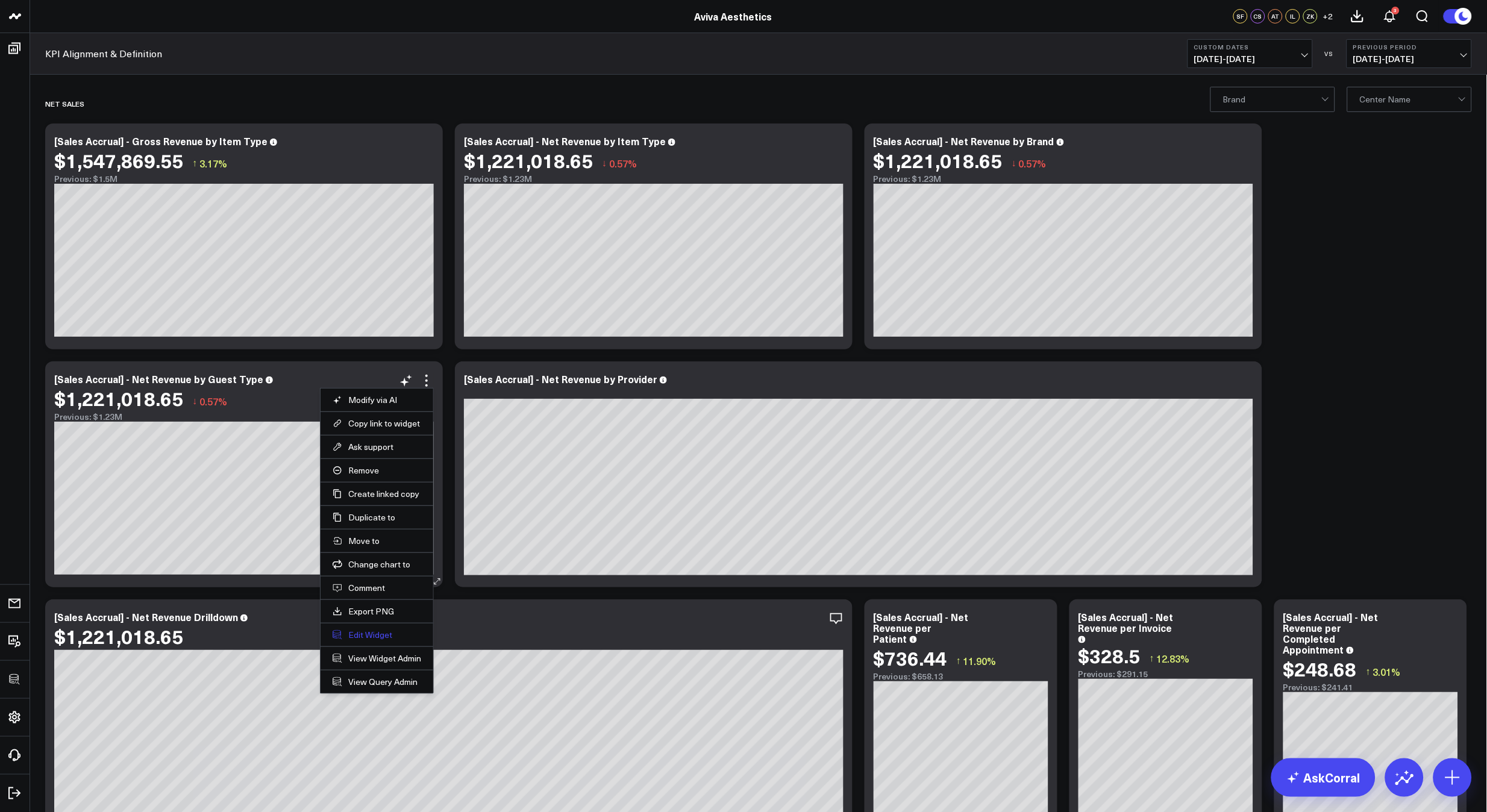
click at [360, 633] on button "Edit Widget" at bounding box center [376, 635] width 88 height 11
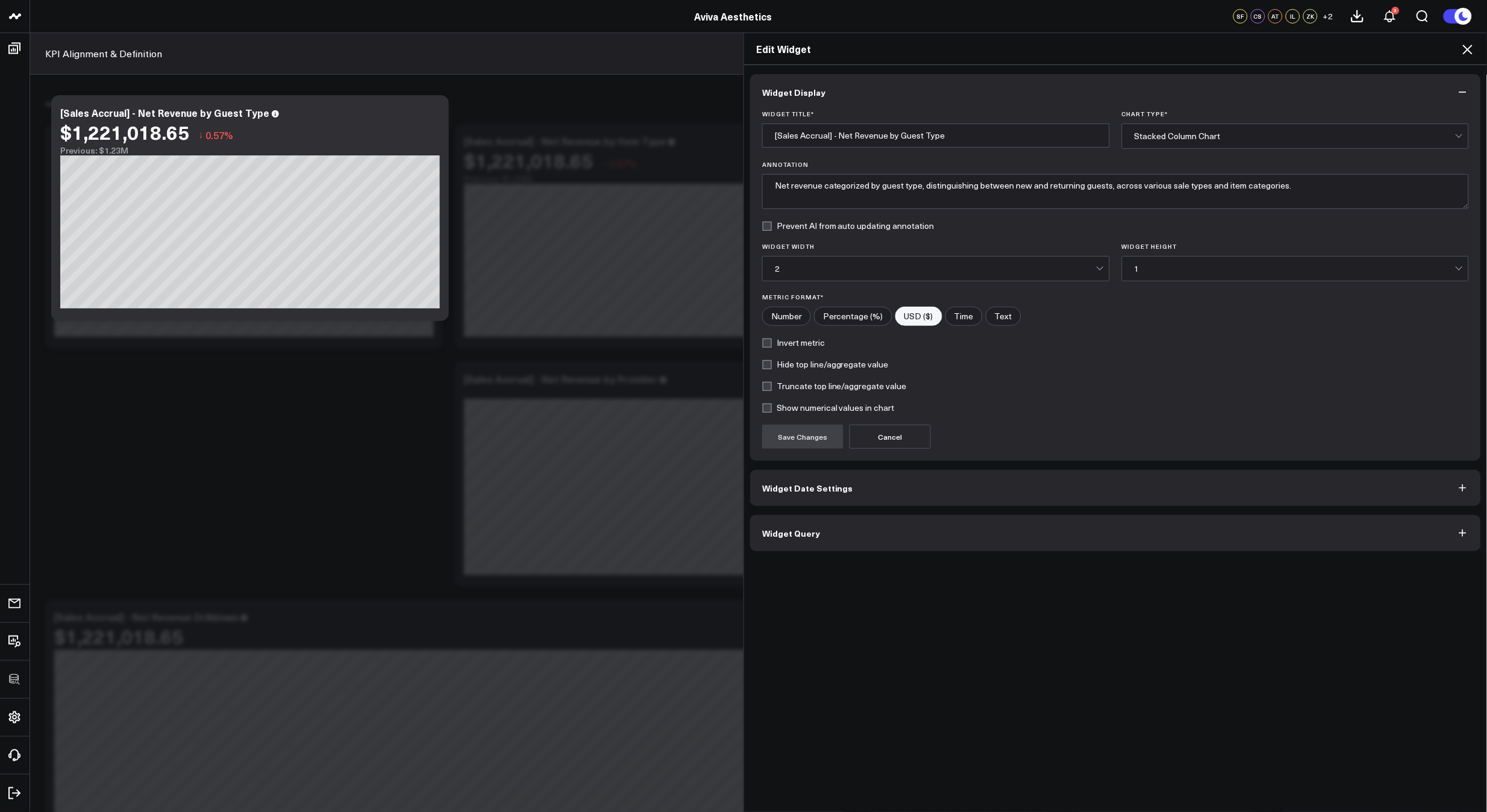
click at [876, 533] on button "Widget Query" at bounding box center [1116, 533] width 731 height 36
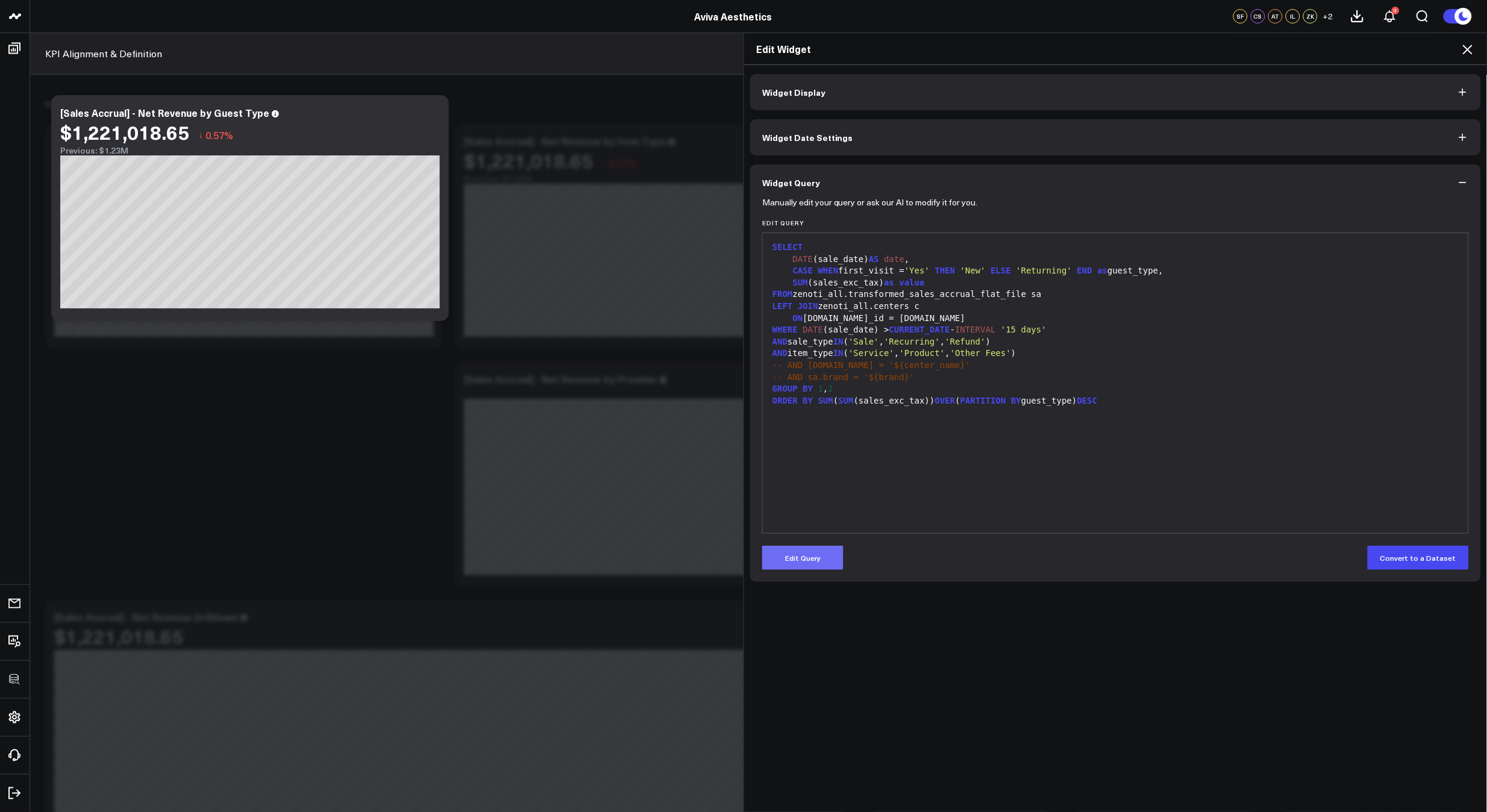
click at [801, 568] on button "Edit Query" at bounding box center [802, 557] width 81 height 24
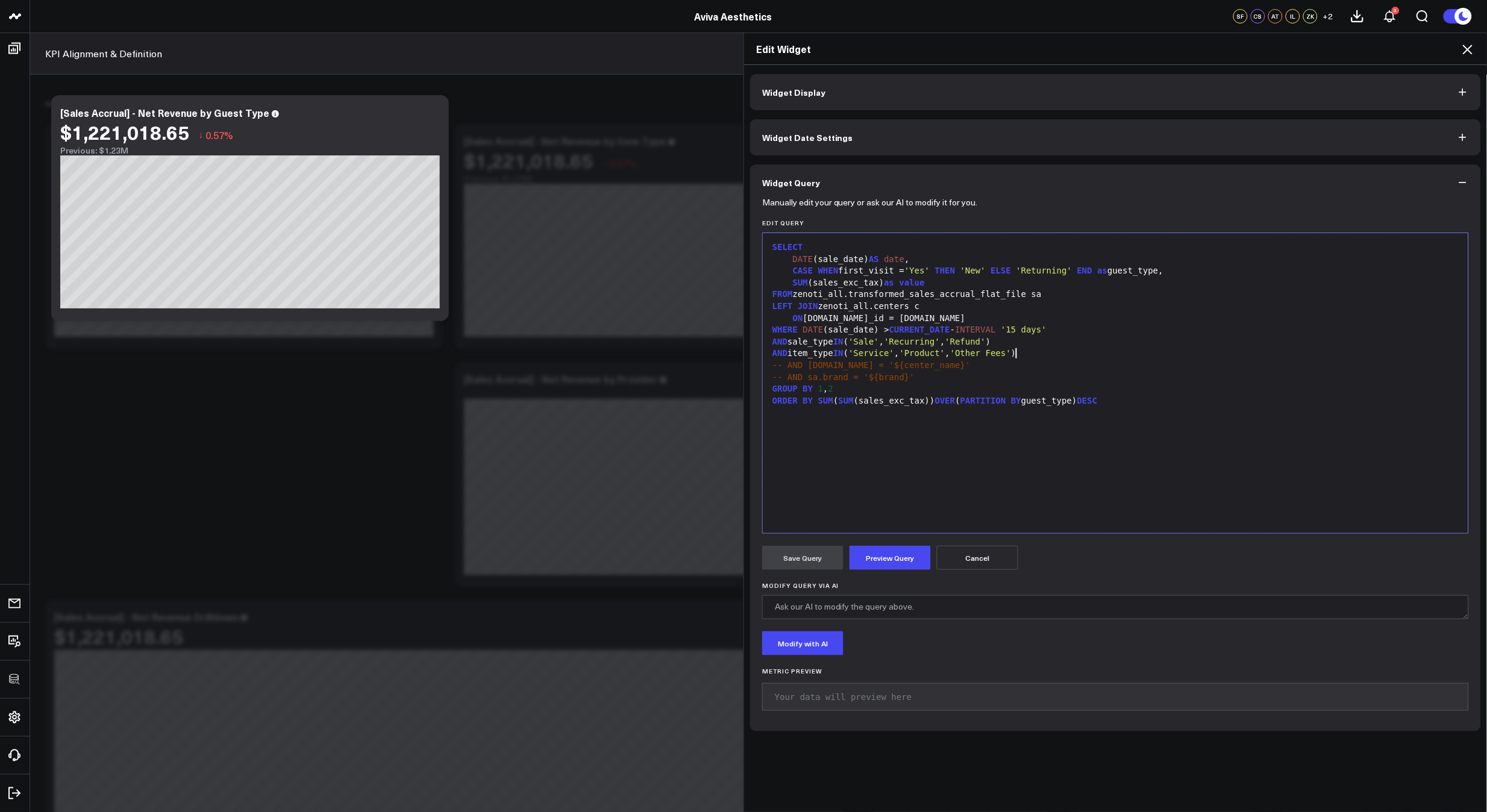
click at [1008, 353] on span "'Other Fees'" at bounding box center [980, 352] width 61 height 9
click at [911, 551] on button "Preview Query" at bounding box center [889, 557] width 81 height 24
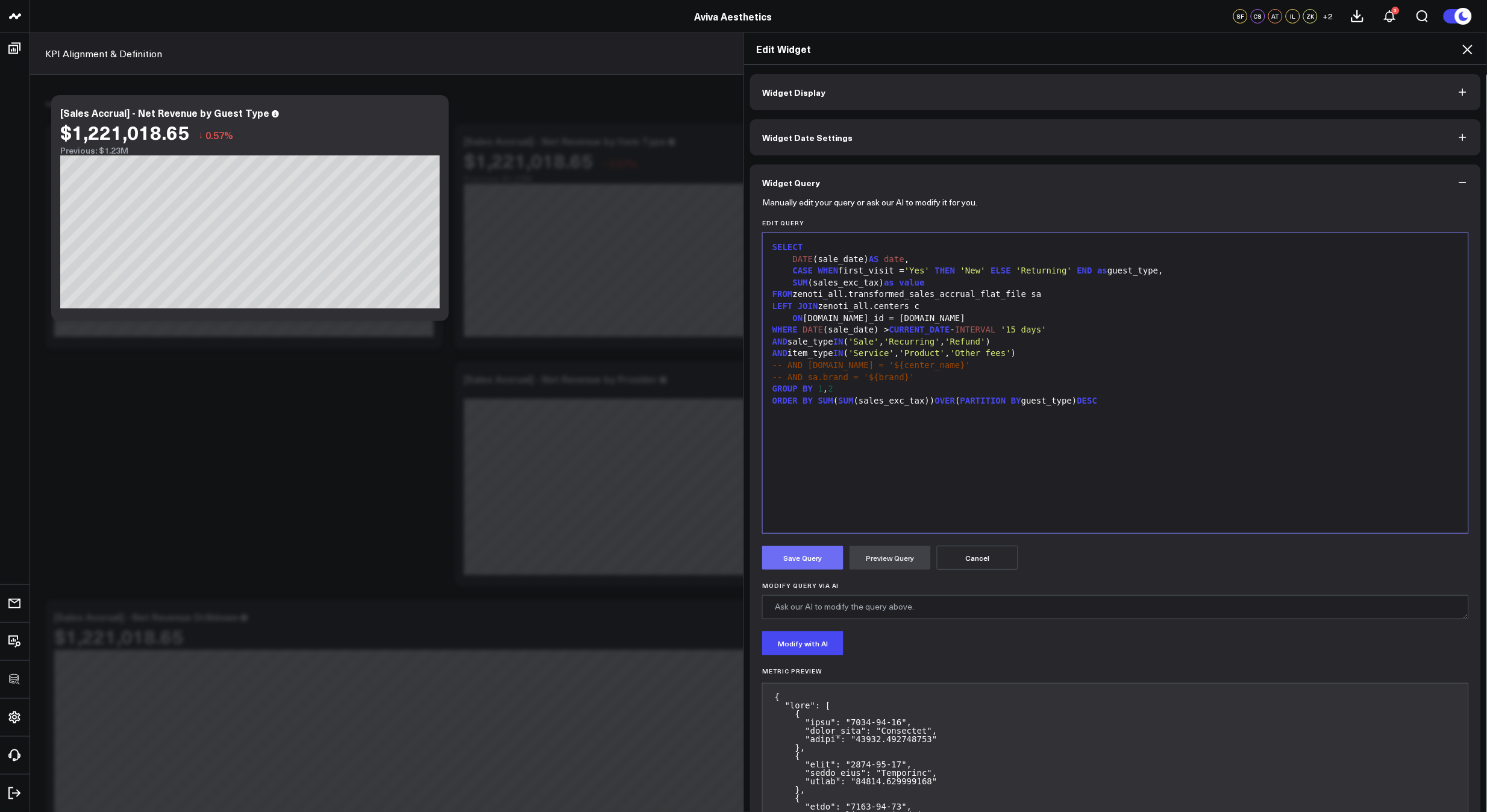
click at [787, 561] on button "Save Query" at bounding box center [802, 557] width 81 height 24
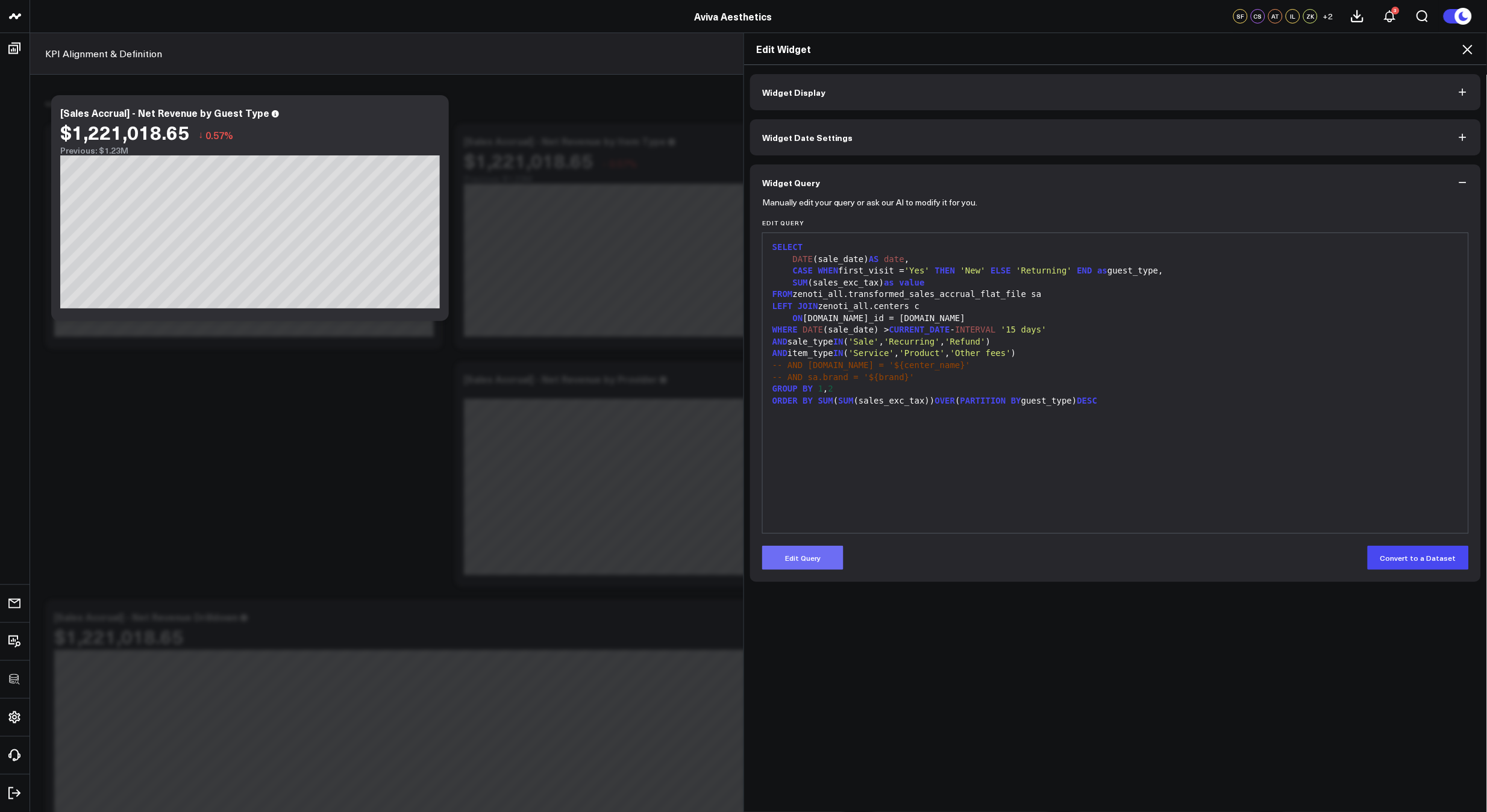
click at [819, 557] on button "Edit Query" at bounding box center [802, 557] width 81 height 24
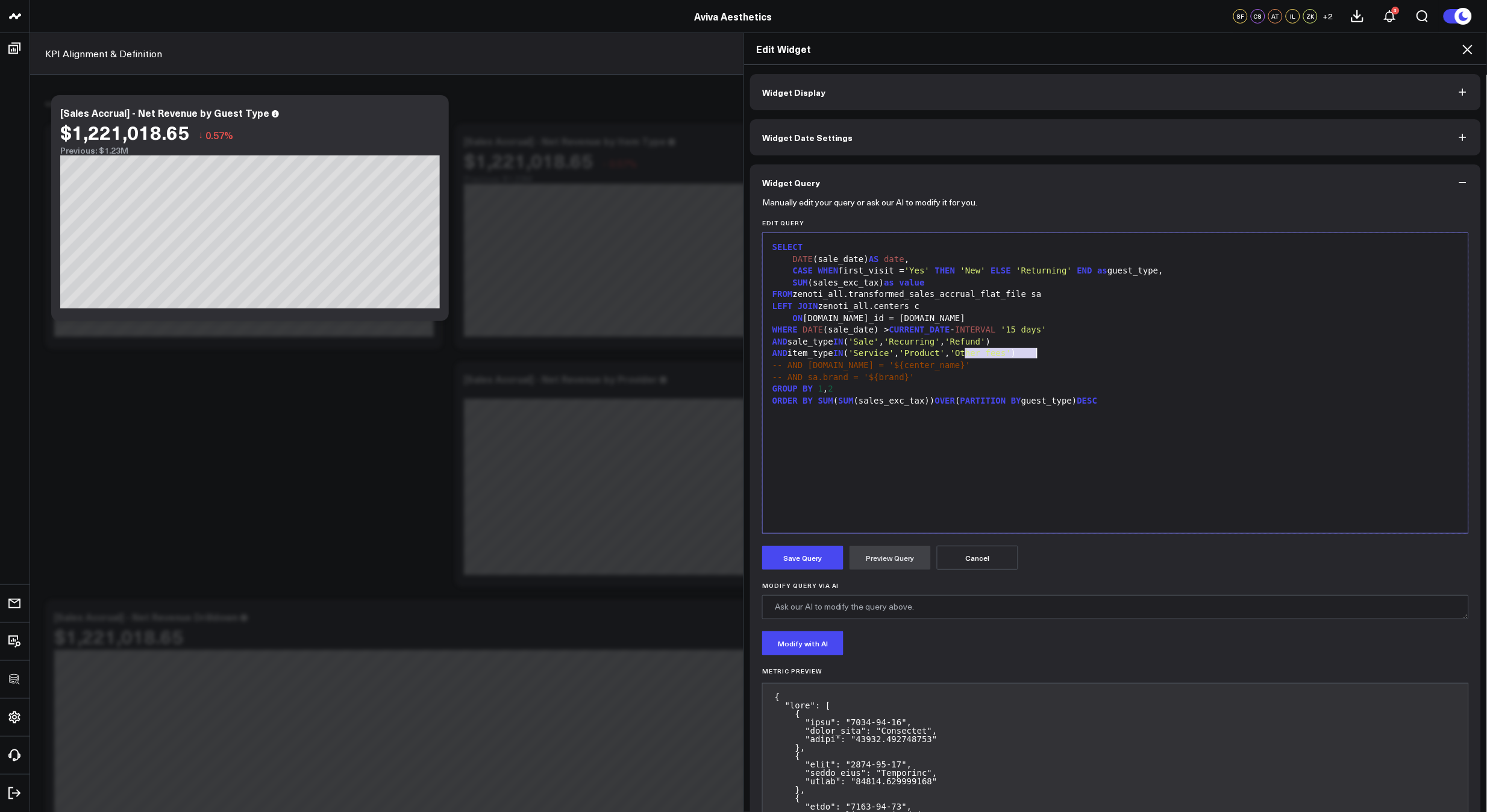
drag, startPoint x: 962, startPoint y: 355, endPoint x: 1030, endPoint y: 352, distance: 68.1
click at [1030, 352] on div "AND item_type IN ( 'Service' , 'Product' , 'Other fees' )" at bounding box center [1116, 353] width 693 height 12
click at [892, 562] on button "Preview Query" at bounding box center [889, 557] width 81 height 24
click at [795, 562] on button "Save Query" at bounding box center [802, 557] width 81 height 24
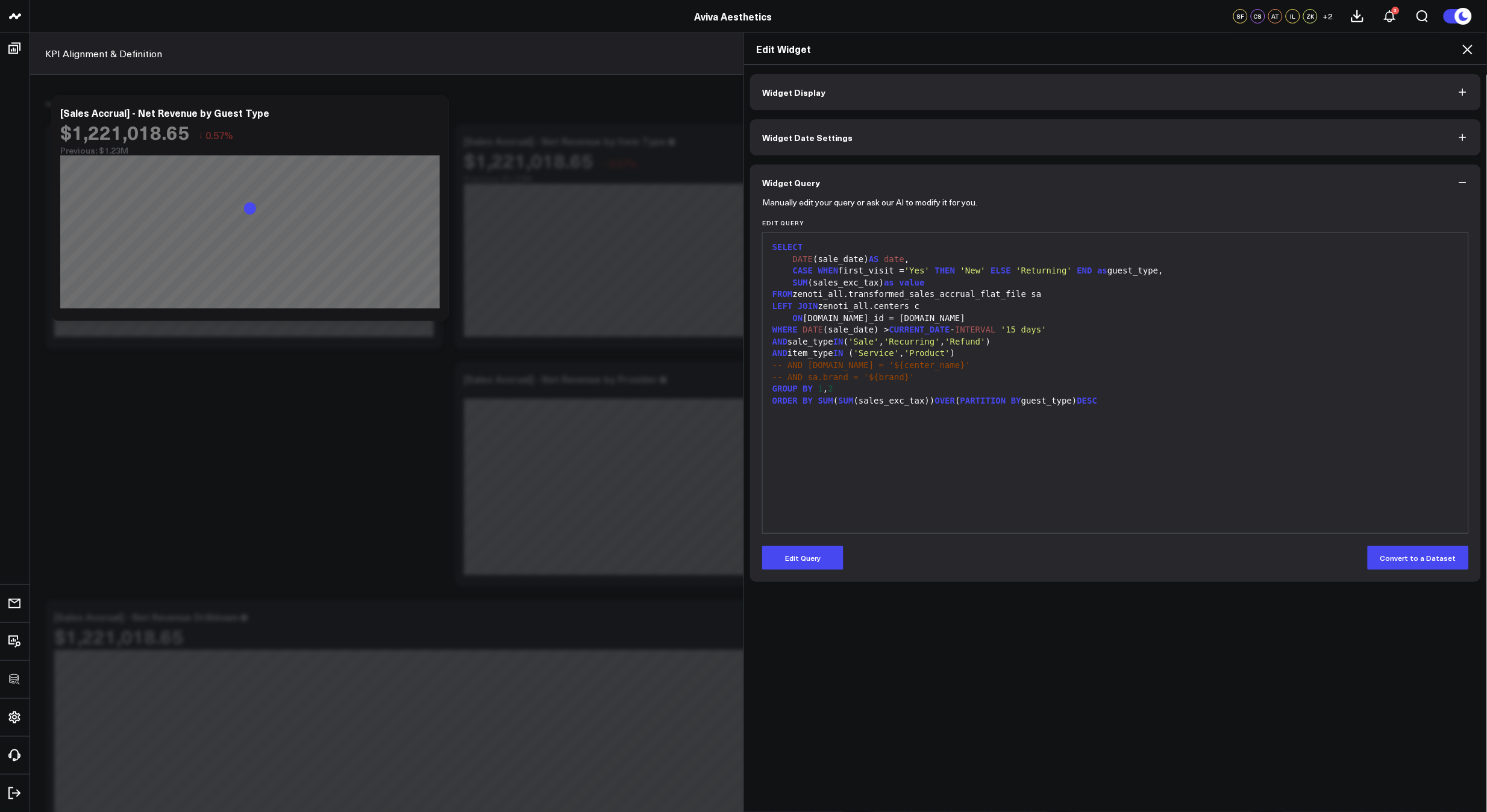
click at [1468, 50] on icon at bounding box center [1467, 49] width 9 height 9
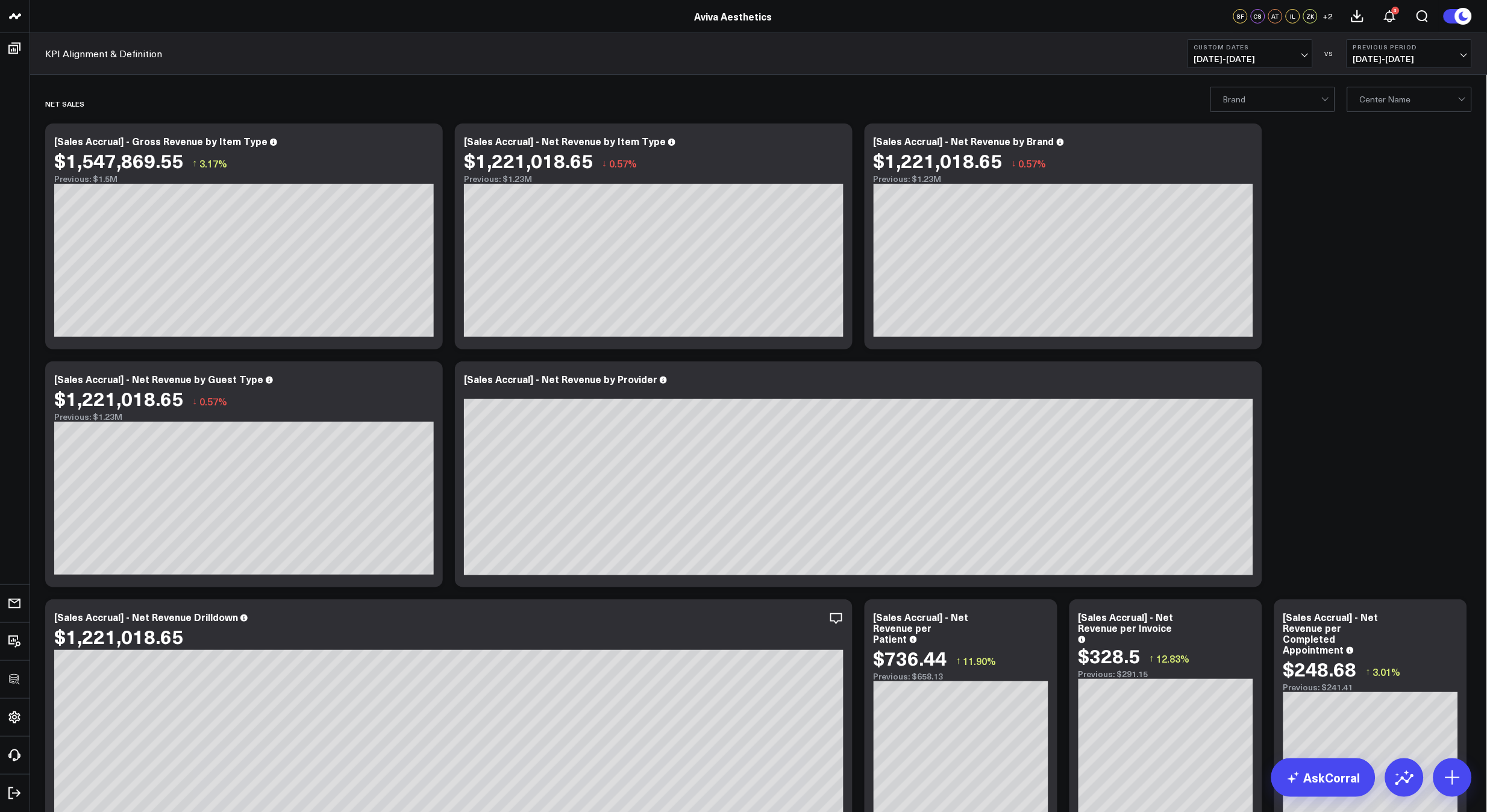
click at [1300, 92] on div at bounding box center [1272, 99] width 99 height 24
click at [1396, 109] on div at bounding box center [1409, 99] width 99 height 24
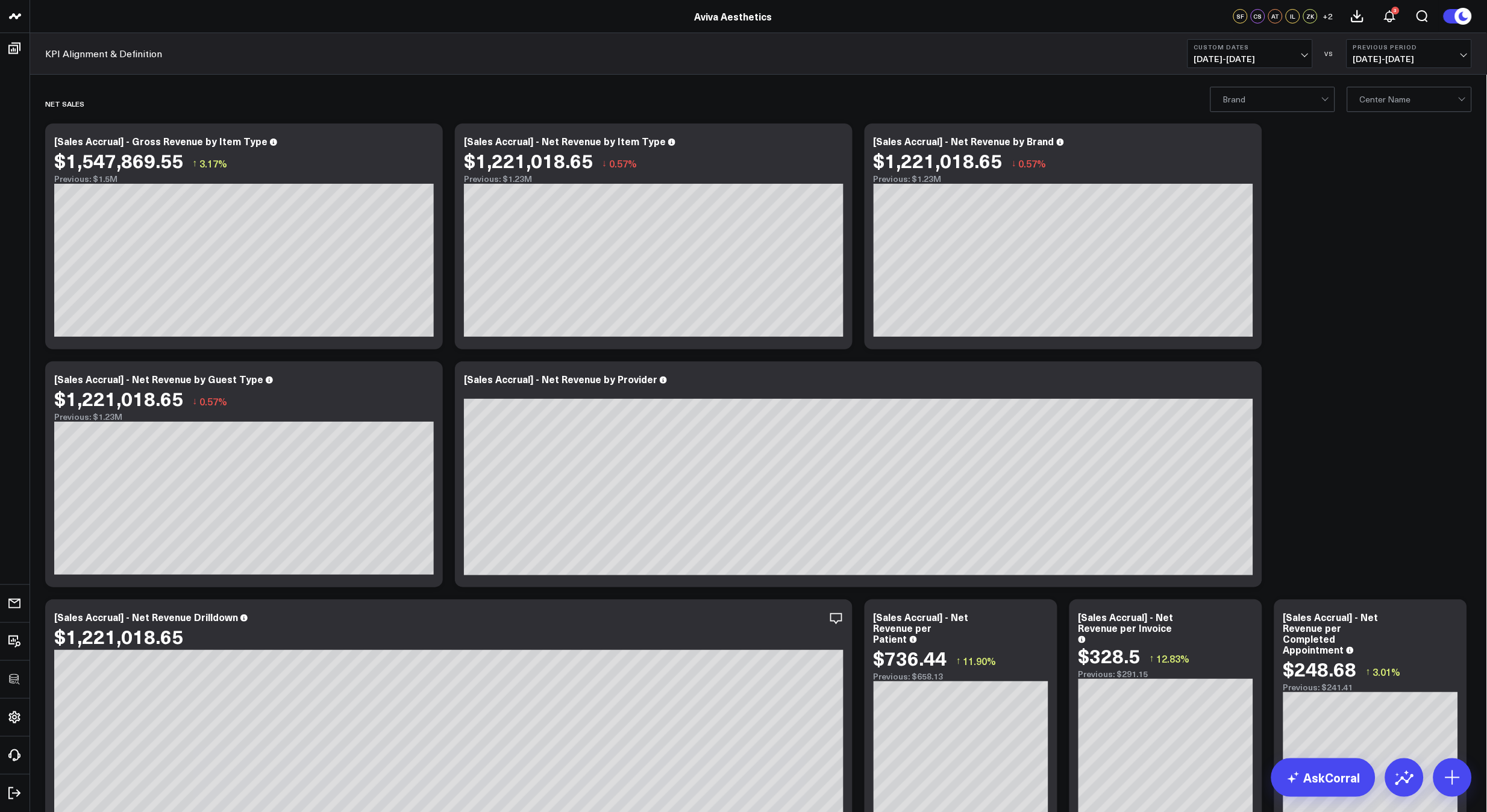
click at [1301, 102] on div at bounding box center [1272, 99] width 99 height 24
click at [1292, 123] on div "Pura Vida" at bounding box center [1272, 125] width 123 height 25
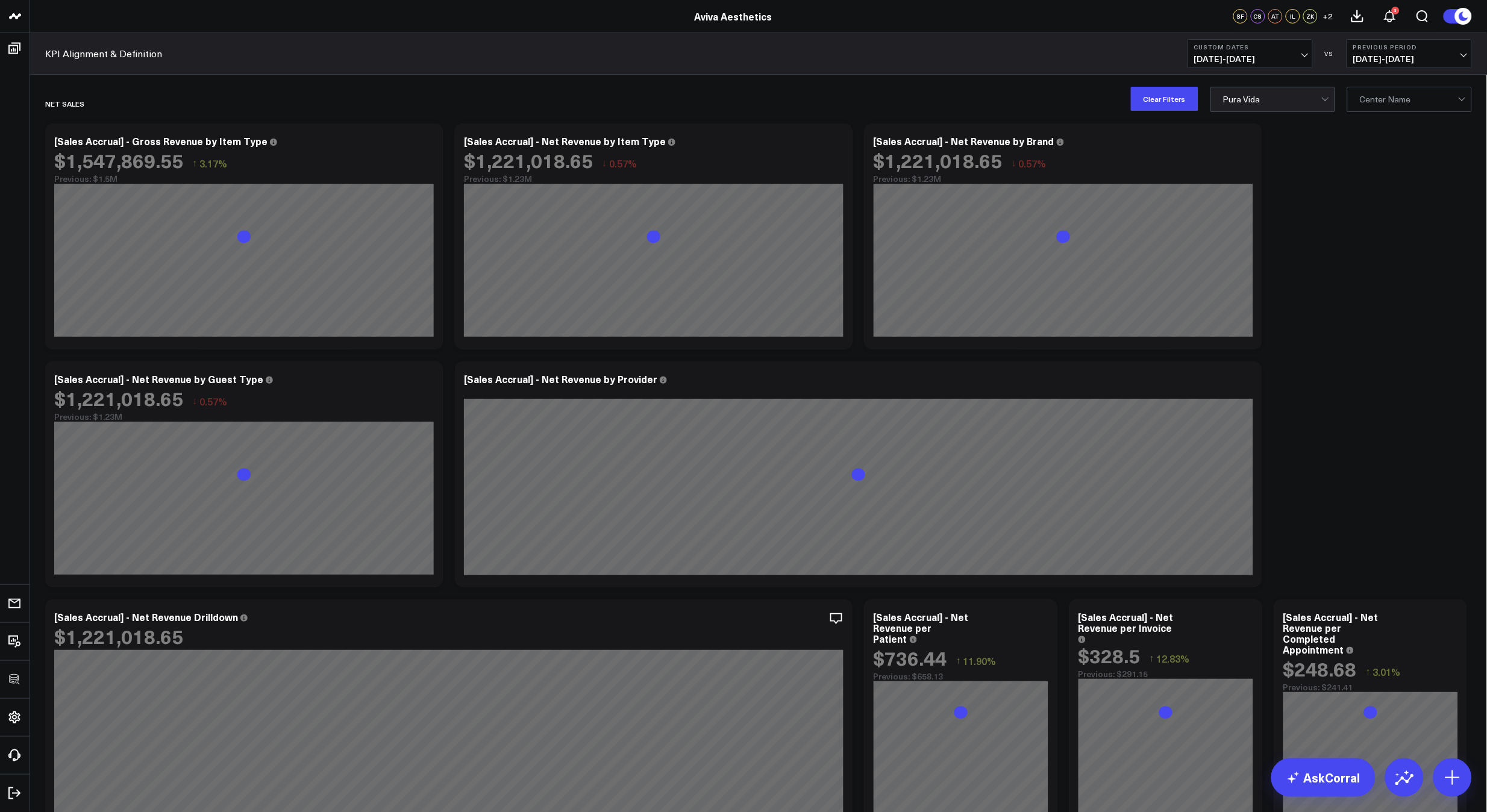
click at [1287, 94] on div at bounding box center [1272, 99] width 99 height 24
click at [1267, 154] on div "Pure Regenerative Medicine" at bounding box center [1272, 154] width 123 height 34
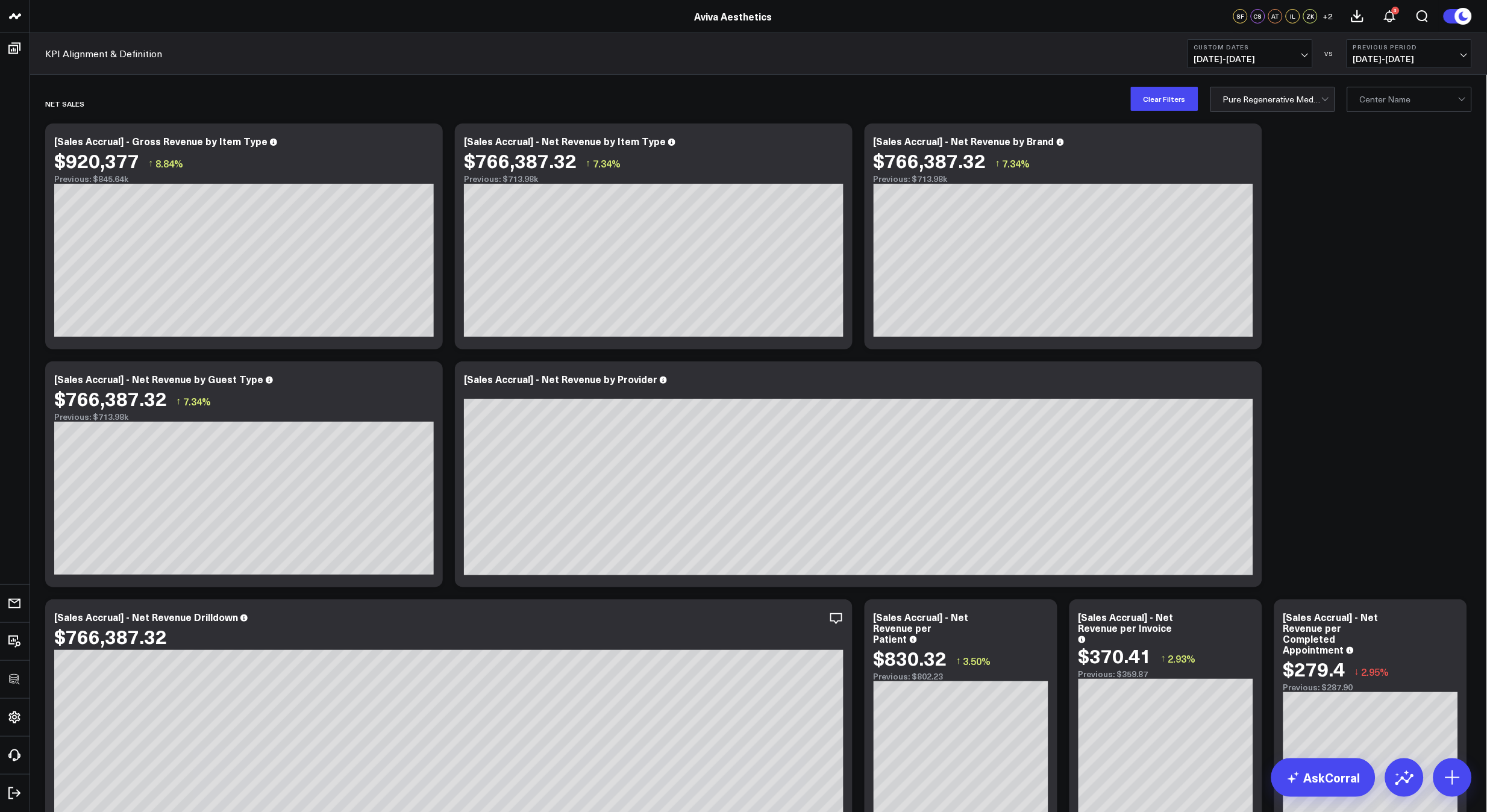
click at [425, 150] on div "$920,377 ↑ 8.84%" at bounding box center [244, 161] width 379 height 22
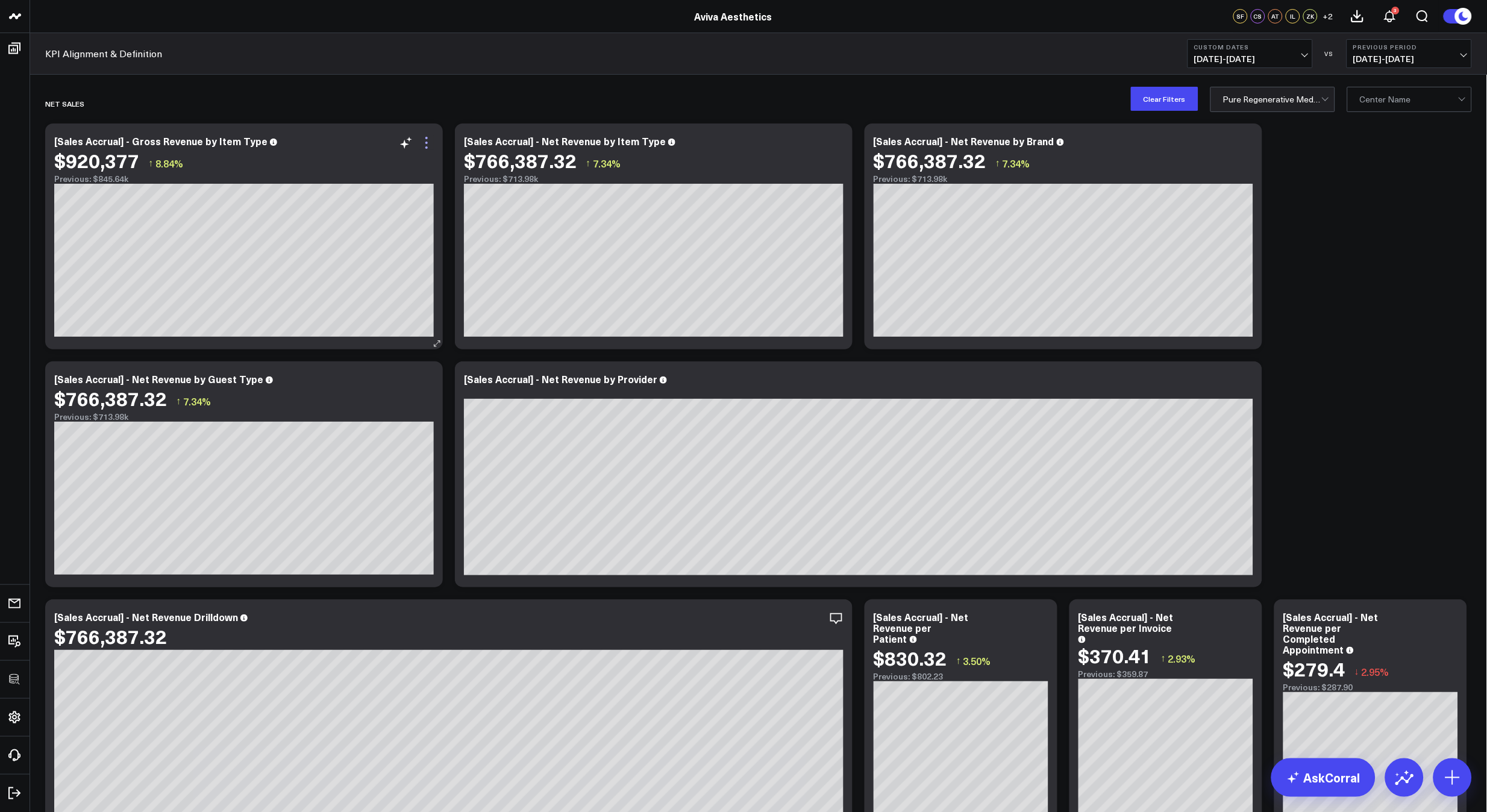
click at [423, 147] on icon at bounding box center [427, 143] width 15 height 15
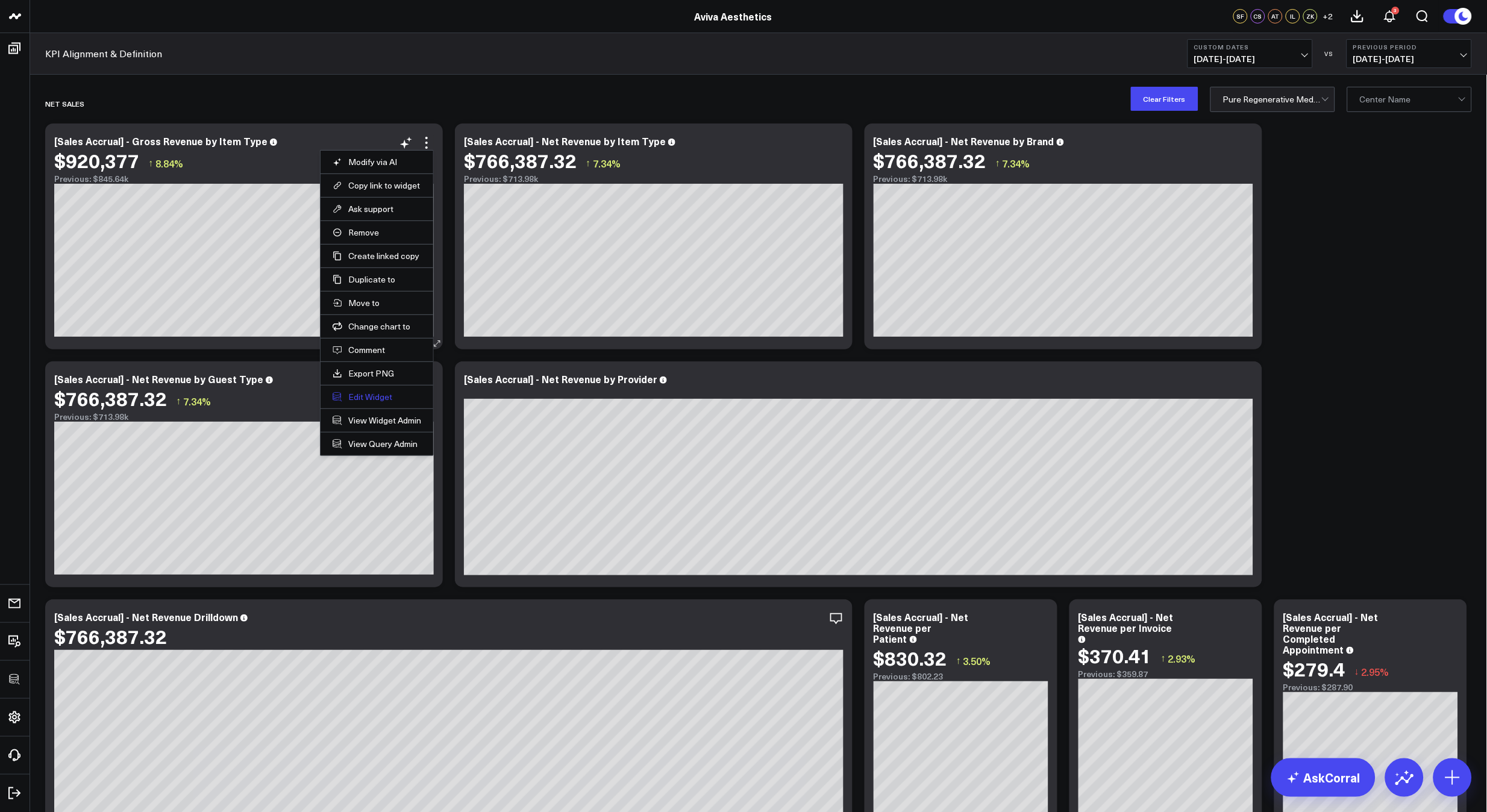
click at [349, 398] on button "Edit Widget" at bounding box center [376, 397] width 88 height 11
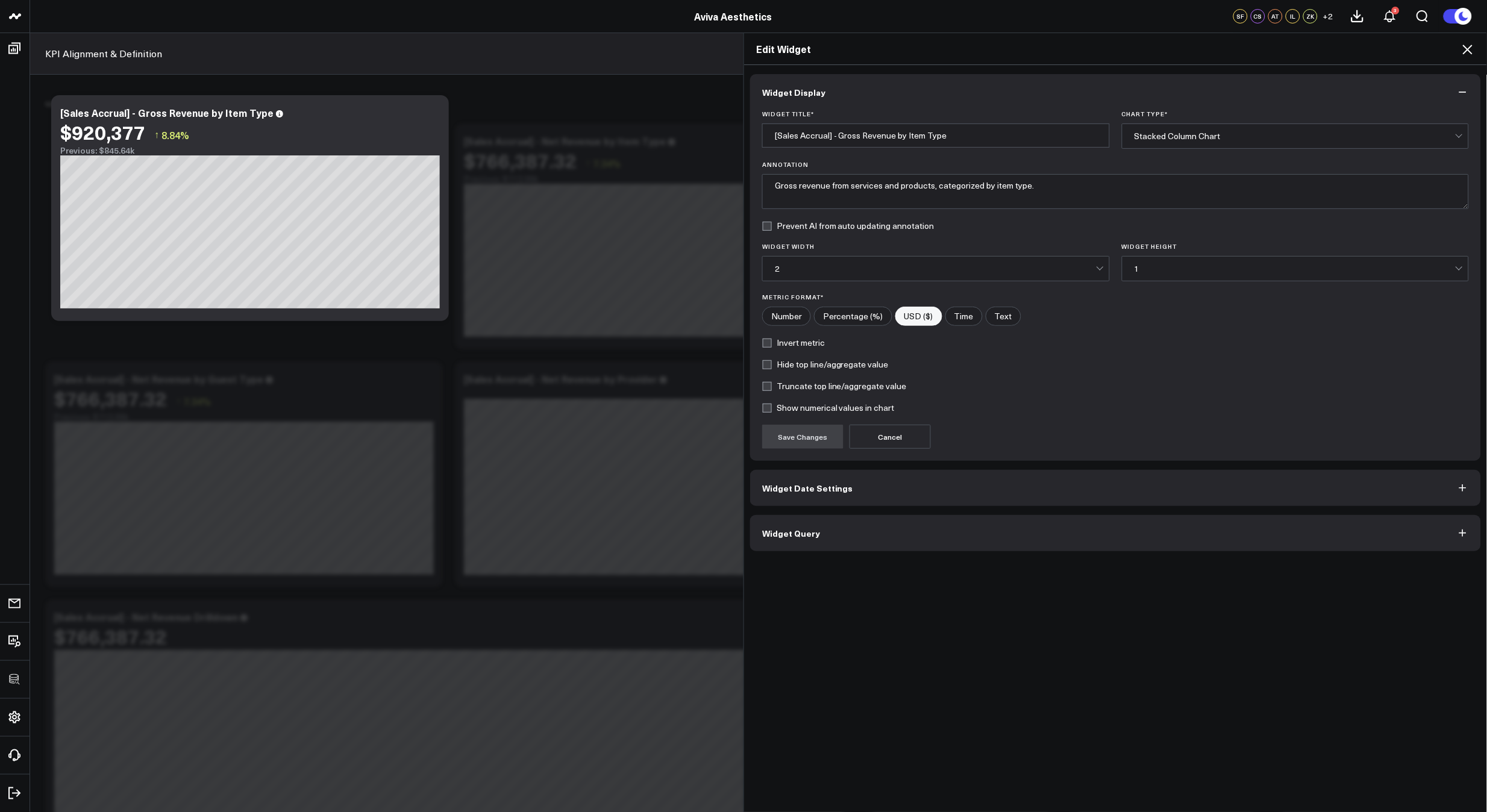
click at [868, 528] on button "Widget Query" at bounding box center [1116, 533] width 731 height 36
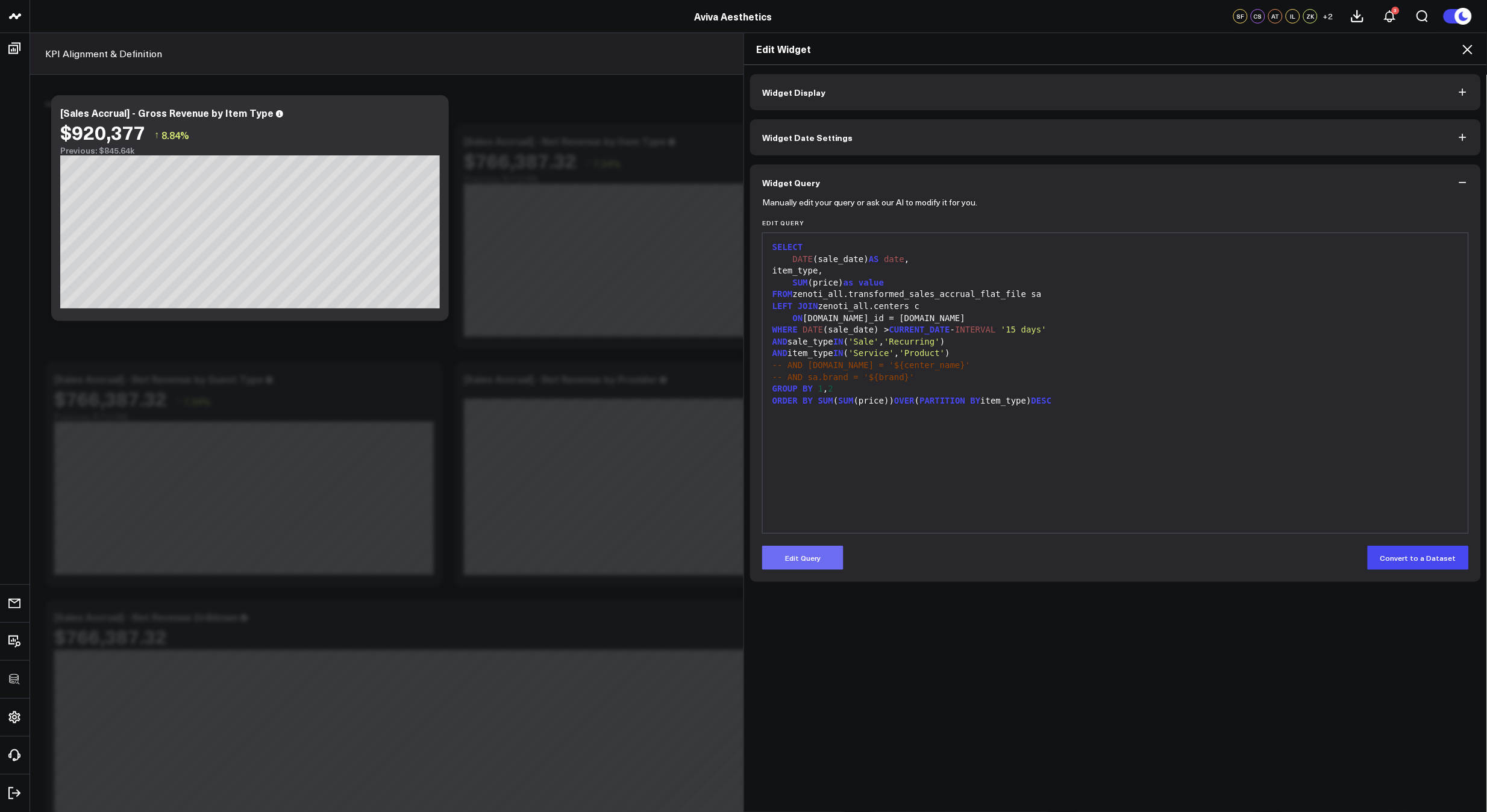
click at [824, 565] on button "Edit Query" at bounding box center [802, 557] width 81 height 24
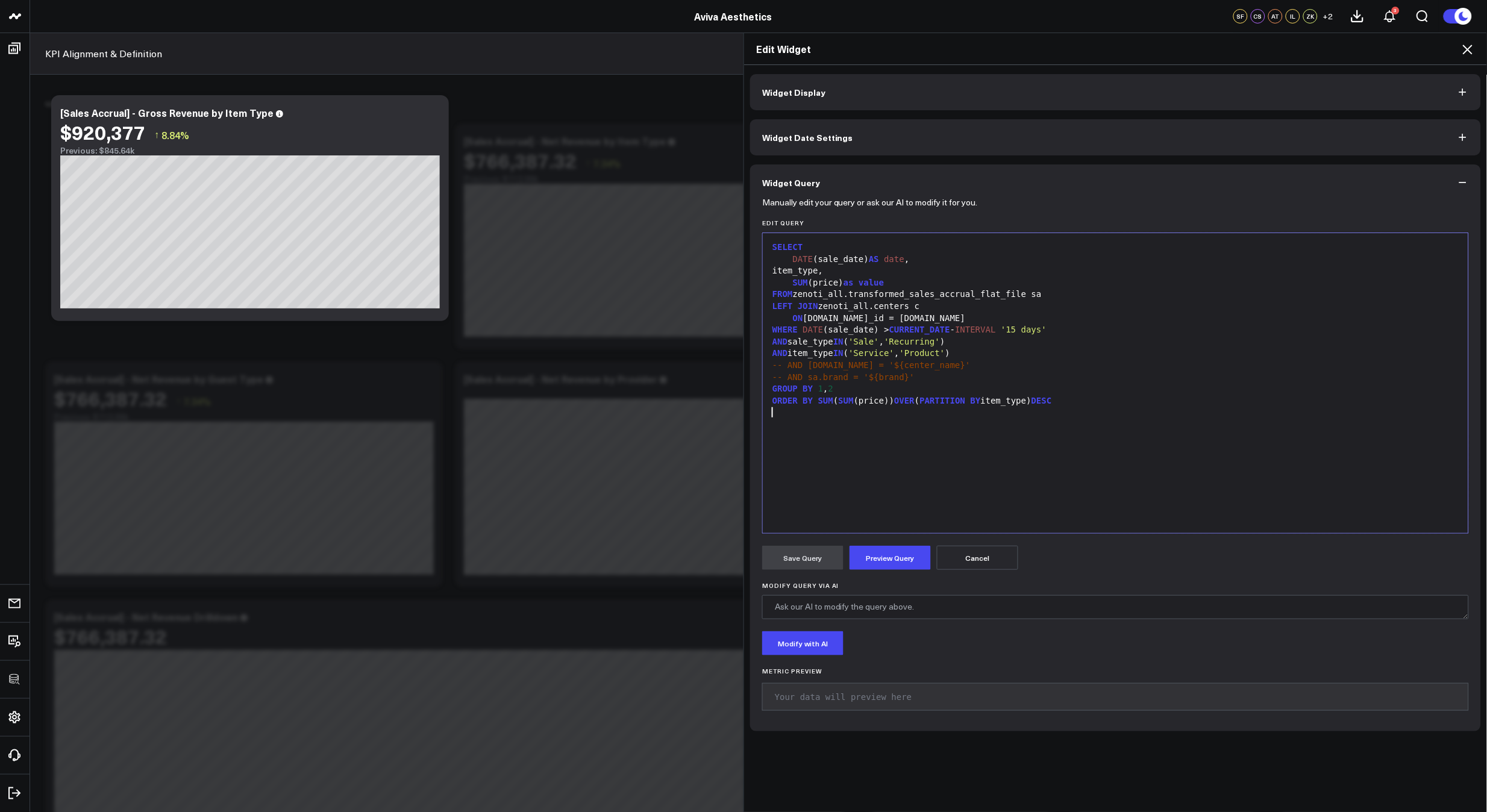
click at [938, 502] on div "SELECT DATE (sale_date) AS date , item_type, SUM (price) as value FROM zenoti_a…" at bounding box center [1116, 383] width 693 height 288
click at [1470, 47] on icon at bounding box center [1467, 49] width 9 height 9
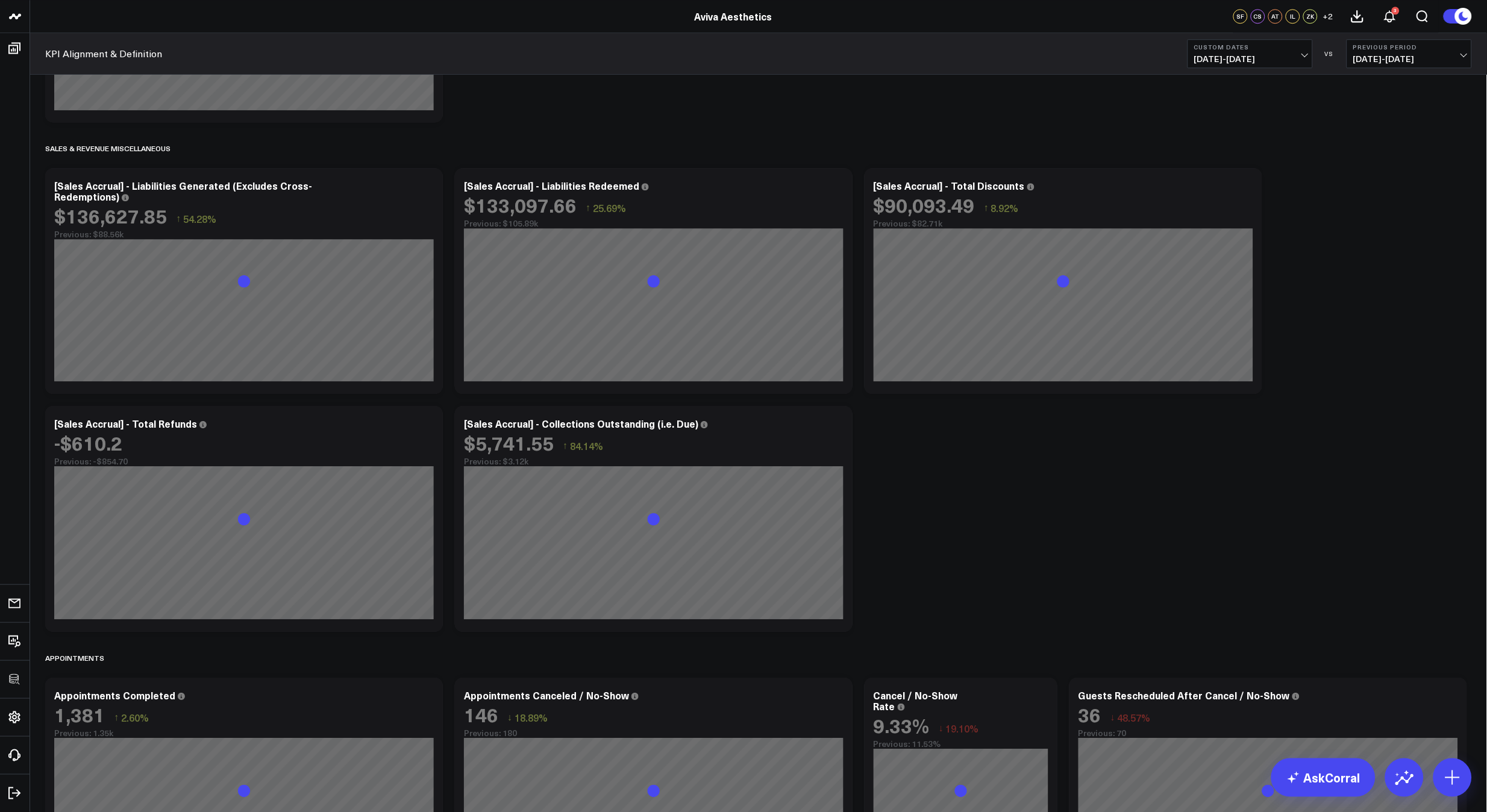
scroll to position [1169, 0]
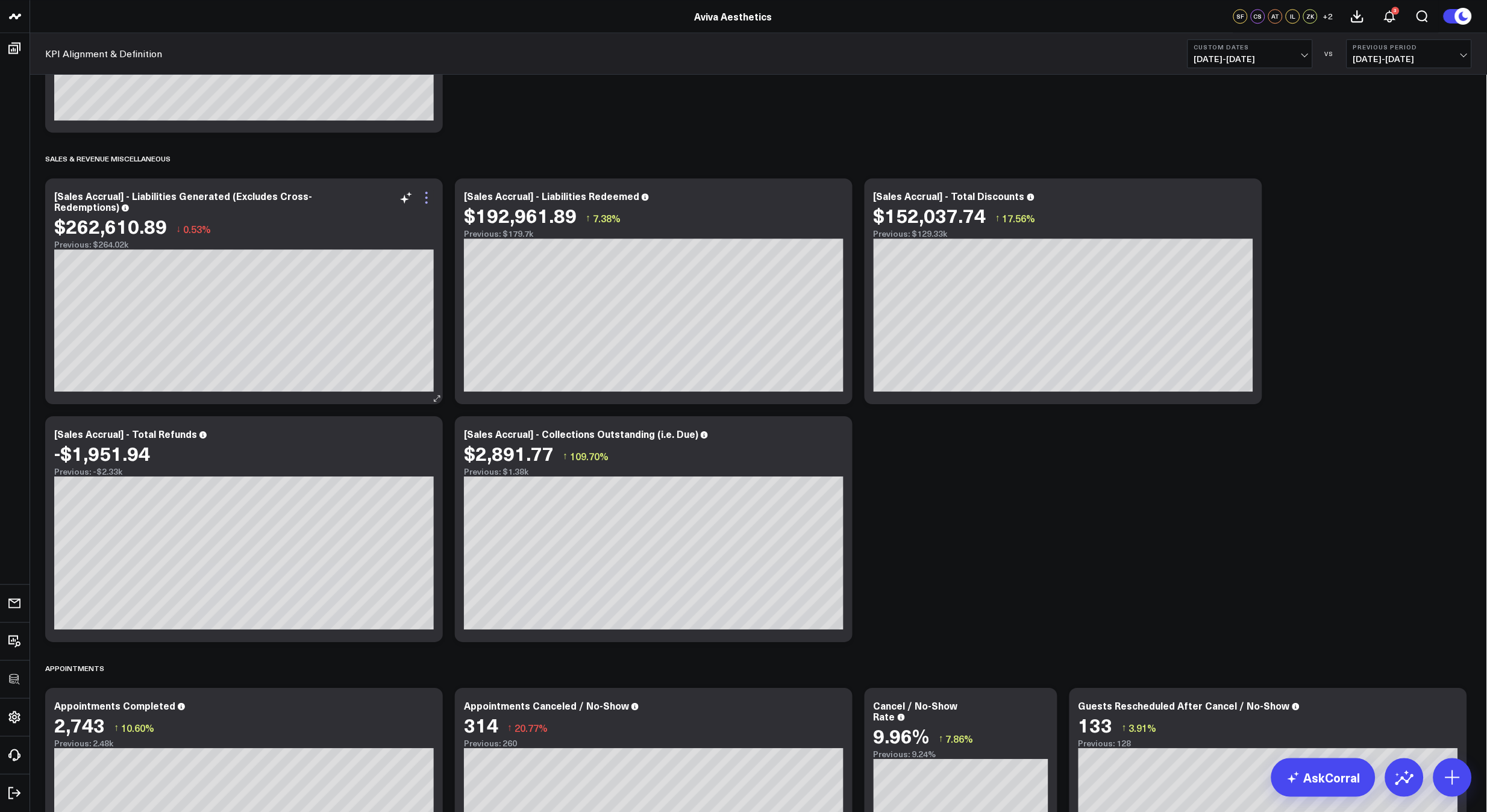
click at [433, 198] on icon at bounding box center [427, 198] width 15 height 15
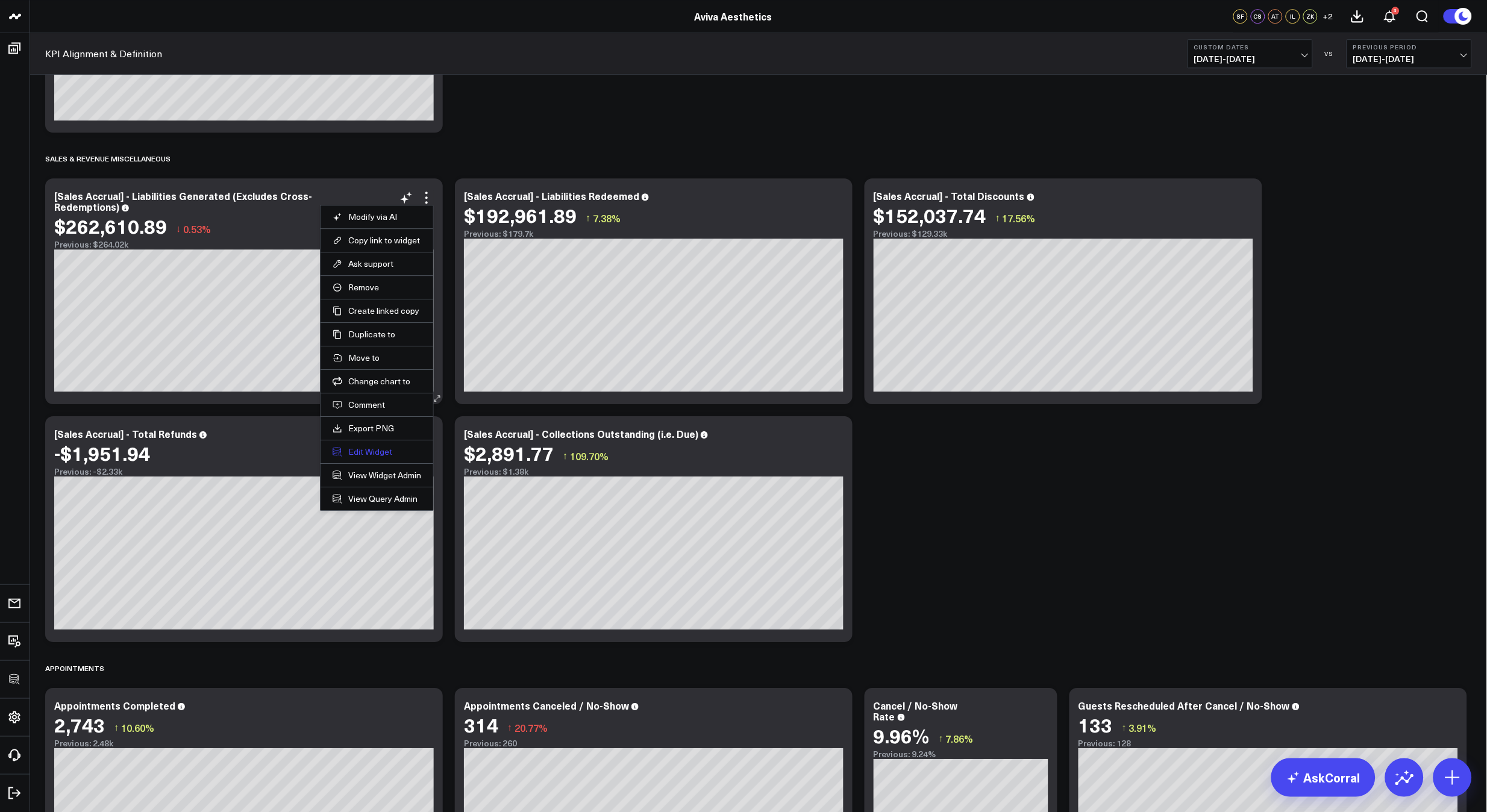
click at [367, 455] on button "Edit Widget" at bounding box center [376, 452] width 88 height 11
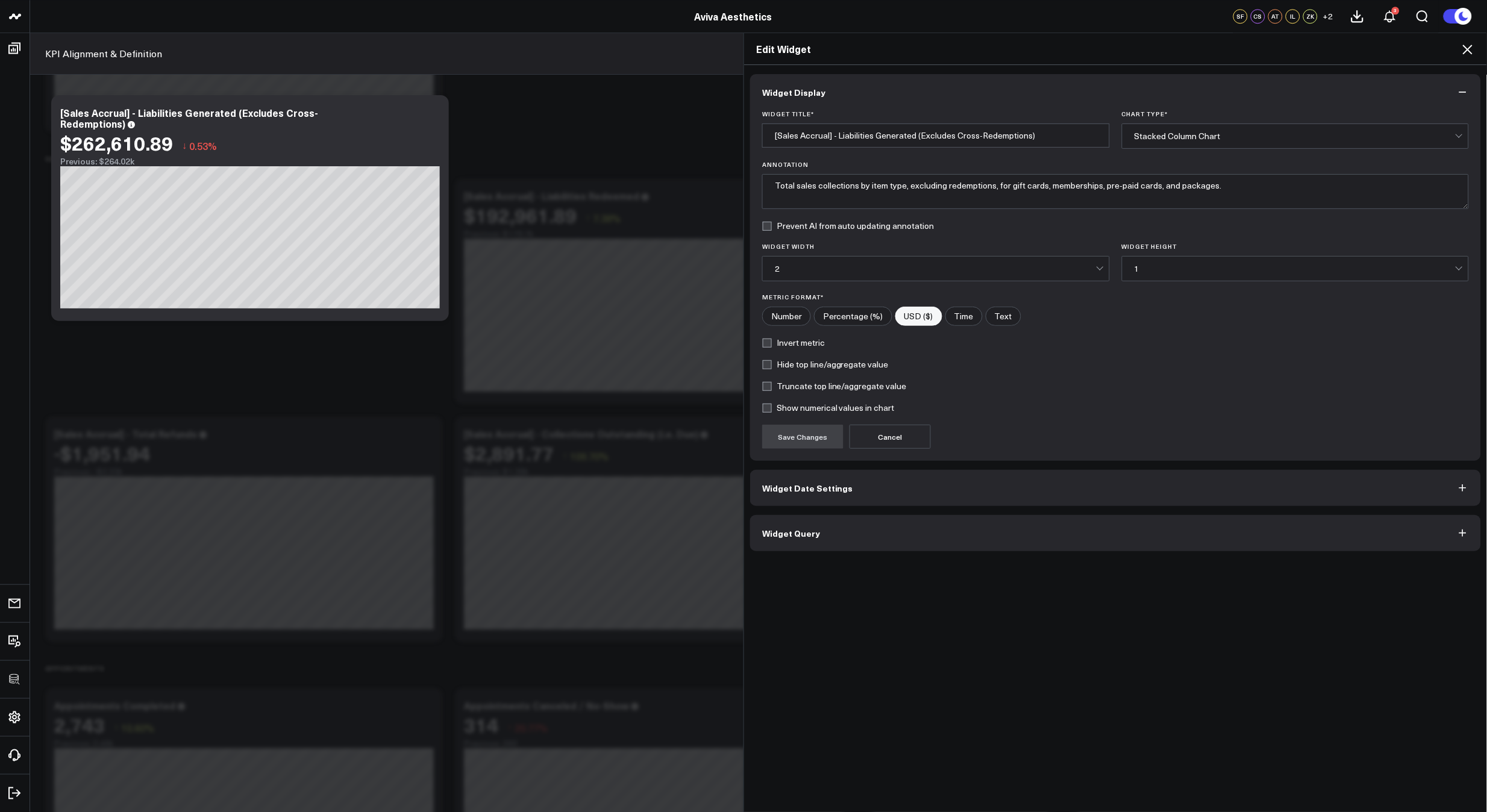
click at [851, 533] on button "Widget Query" at bounding box center [1116, 533] width 731 height 36
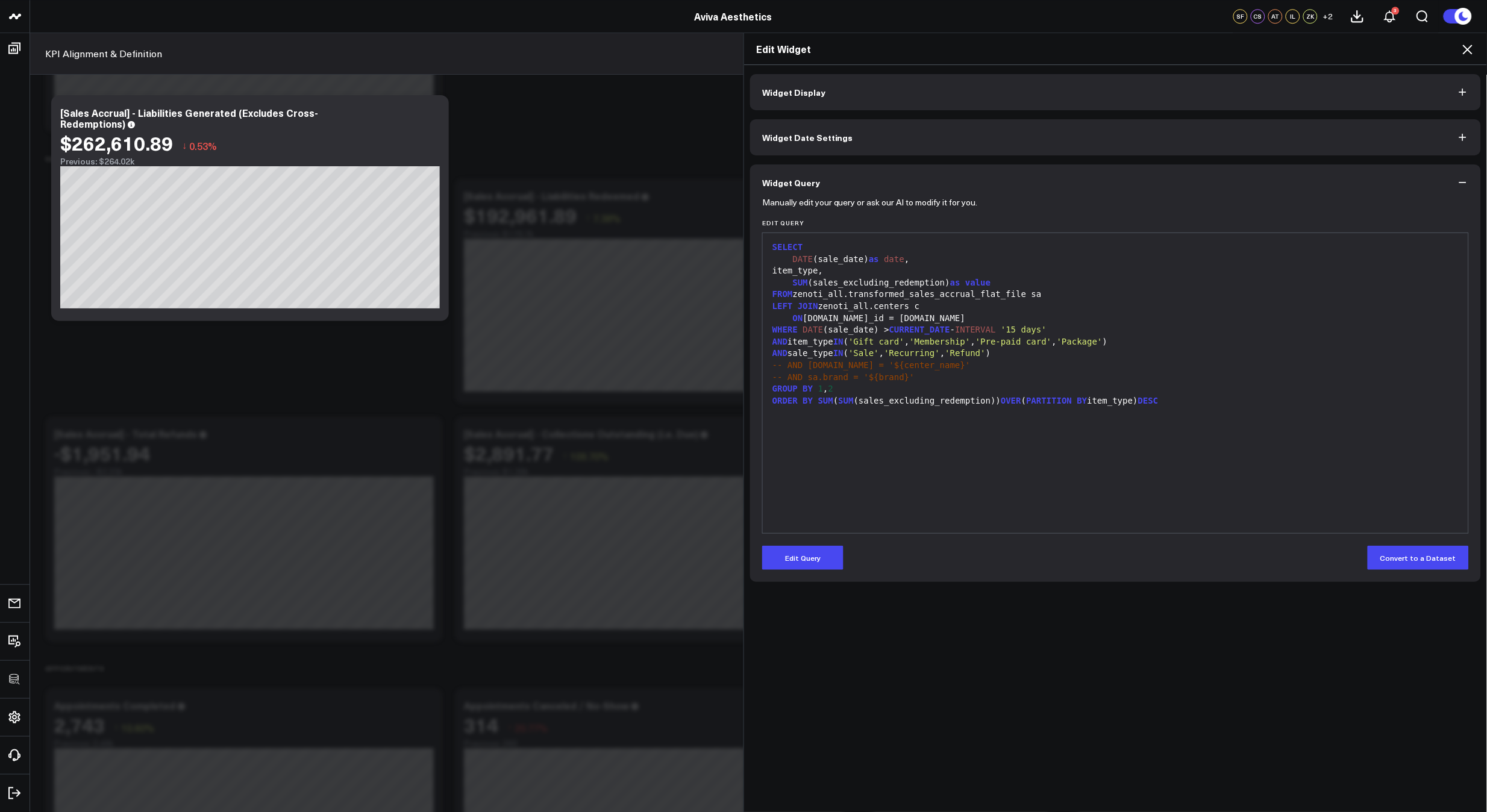
drag, startPoint x: 955, startPoint y: 495, endPoint x: 949, endPoint y: 505, distance: 11.7
click at [955, 495] on div "SELECT DATE (sale_date) as date , item_type, SUM (sales_excluding_redemption) a…" at bounding box center [1116, 383] width 693 height 288
click at [887, 468] on div "SELECT DATE (sale_date) as date , item_type, SUM (sales_excluding_redemption) a…" at bounding box center [1116, 383] width 693 height 288
click at [808, 562] on button "Edit Query" at bounding box center [802, 557] width 81 height 24
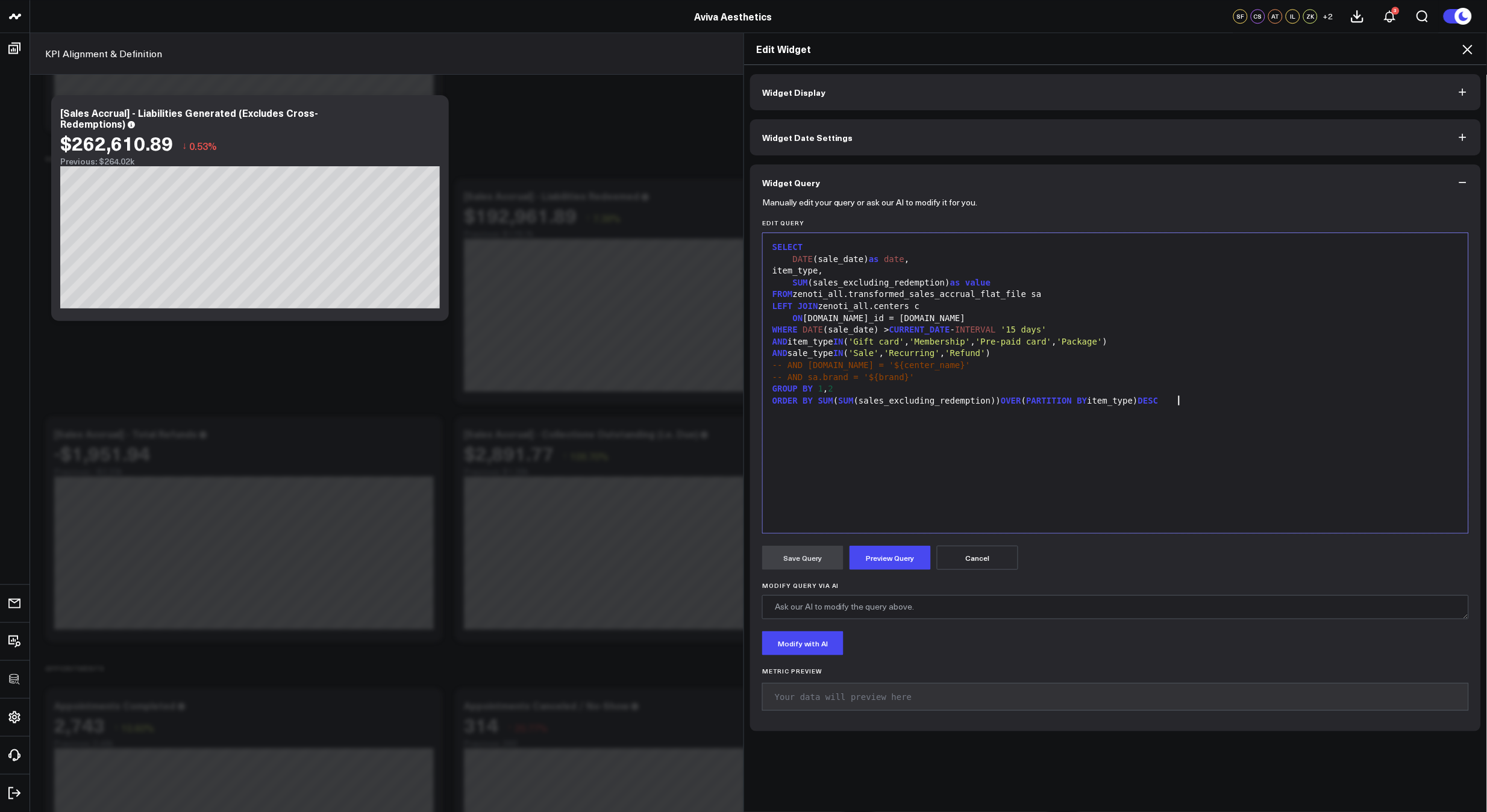
click at [978, 469] on div "SELECT DATE (sale_date) as date , item_type, SUM (sales_excluding_redemption) a…" at bounding box center [1116, 383] width 693 height 288
click at [1007, 354] on div "AND sale_type IN ( 'Sale' , 'Recurring' , 'Refund' )" at bounding box center [1116, 353] width 693 height 12
click at [904, 560] on button "Preview Query" at bounding box center [889, 557] width 81 height 24
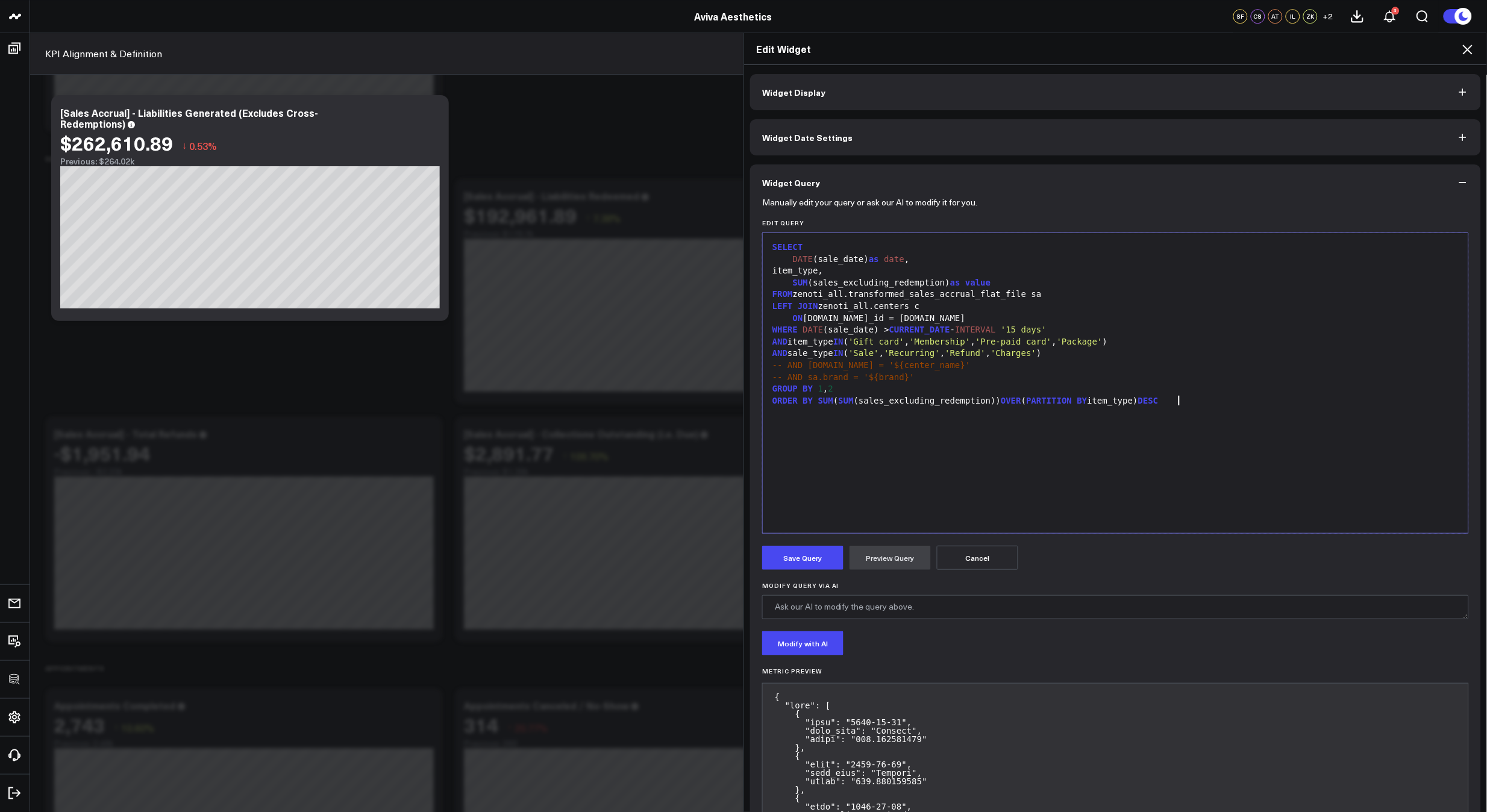
click at [989, 465] on div "SELECT DATE (sale_date) as date , item_type, SUM (sales_excluding_redemption) a…" at bounding box center [1116, 383] width 693 height 288
click at [843, 484] on div "SELECT DATE (sale_date) as date , item_type, SUM (sales_excluding_redemption) a…" at bounding box center [1116, 383] width 693 height 288
click at [1464, 48] on icon at bounding box center [1467, 50] width 15 height 15
